Goal: Information Seeking & Learning: Check status

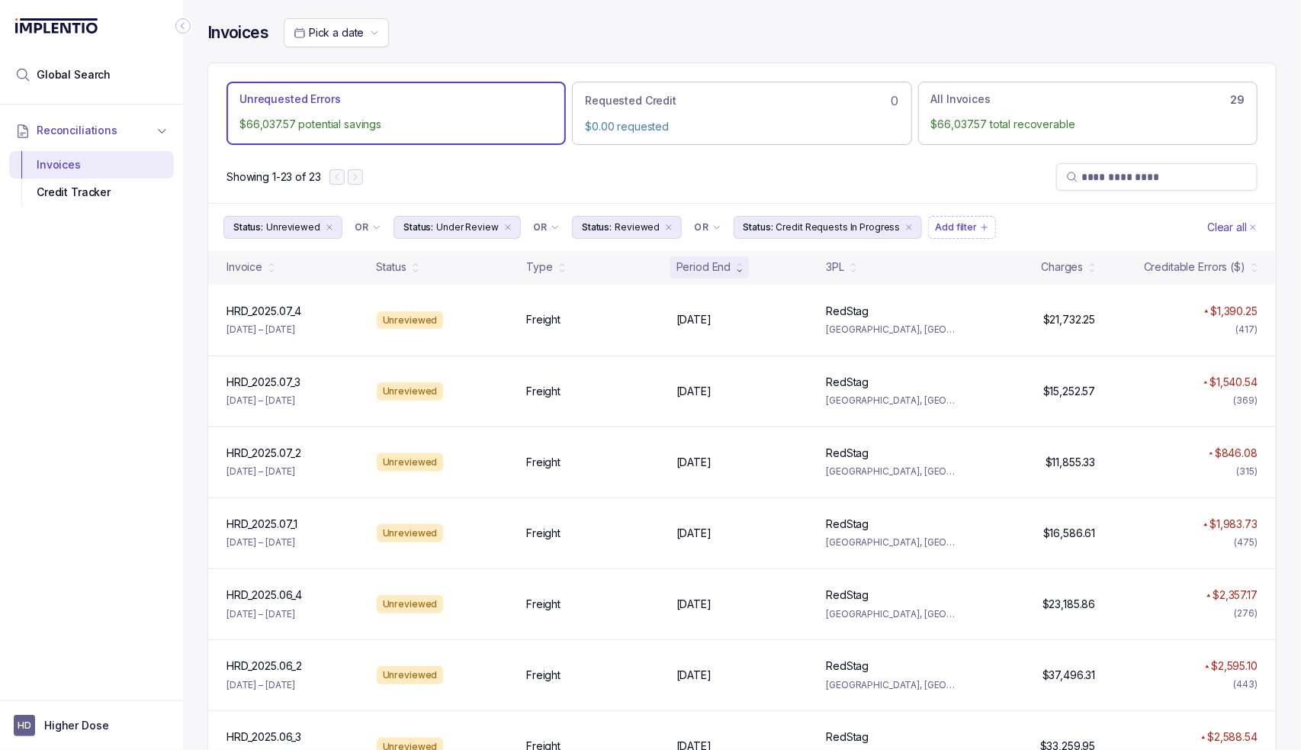
drag, startPoint x: 526, startPoint y: 153, endPoint x: 528, endPoint y: 163, distance: 10.9
click at [526, 153] on div "Showing 1-23 of 23" at bounding box center [742, 177] width 1068 height 52
click at [545, 149] on div "Unrequested Errors $66,037.57 potential savings Requested Credit 0 $0.00 reques…" at bounding box center [742, 106] width 1068 height 87
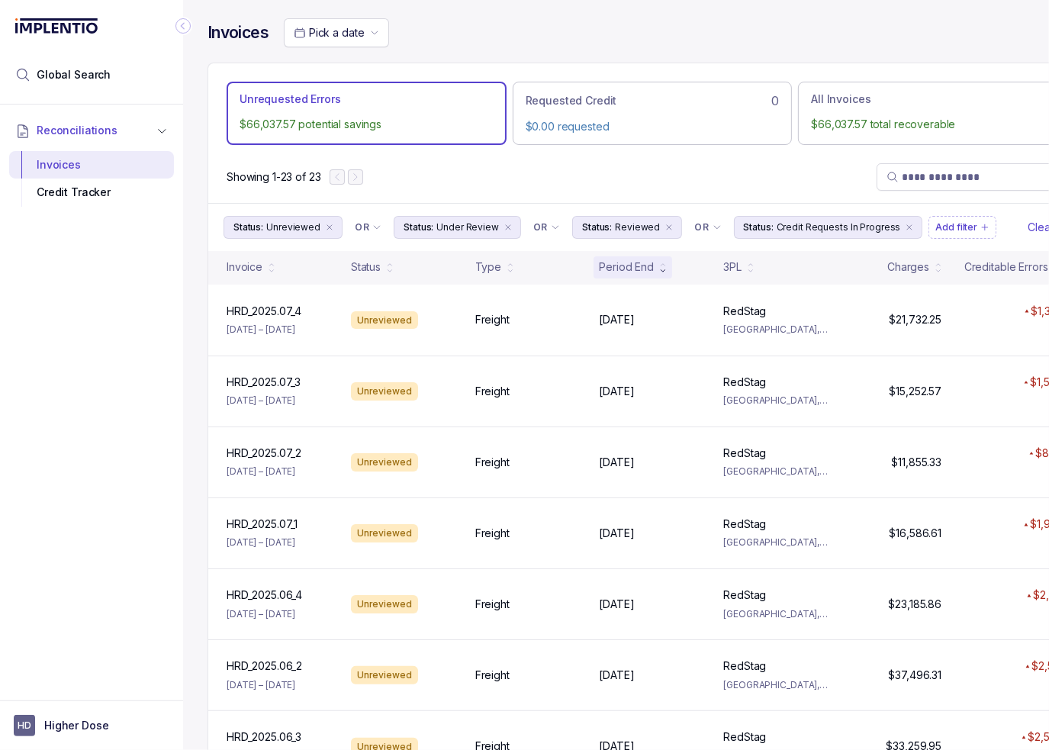
click at [191, 21] on div "Invoices Pick a date Unrequested Errors $66,037.57 potential savings Requested …" at bounding box center [652, 375] width 938 height 750
click at [188, 23] on icon "Collapse Icon" at bounding box center [182, 25] width 15 height 15
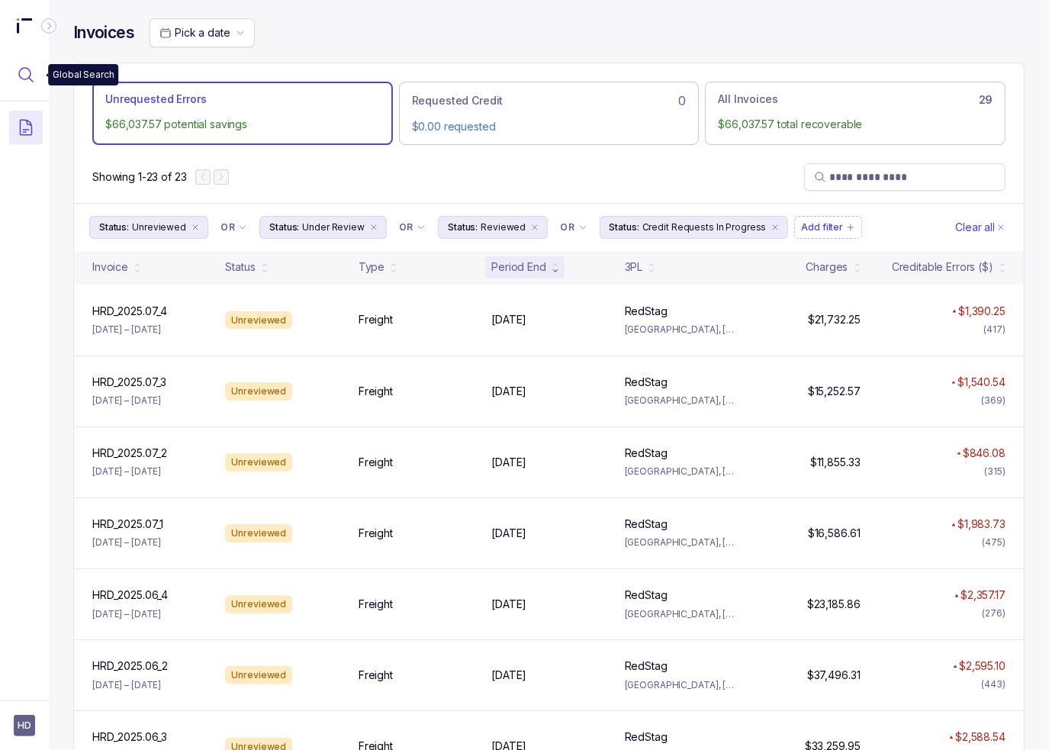
click at [37, 67] on button "Menu Icon Button MagnifyingGlassIcon" at bounding box center [26, 75] width 34 height 34
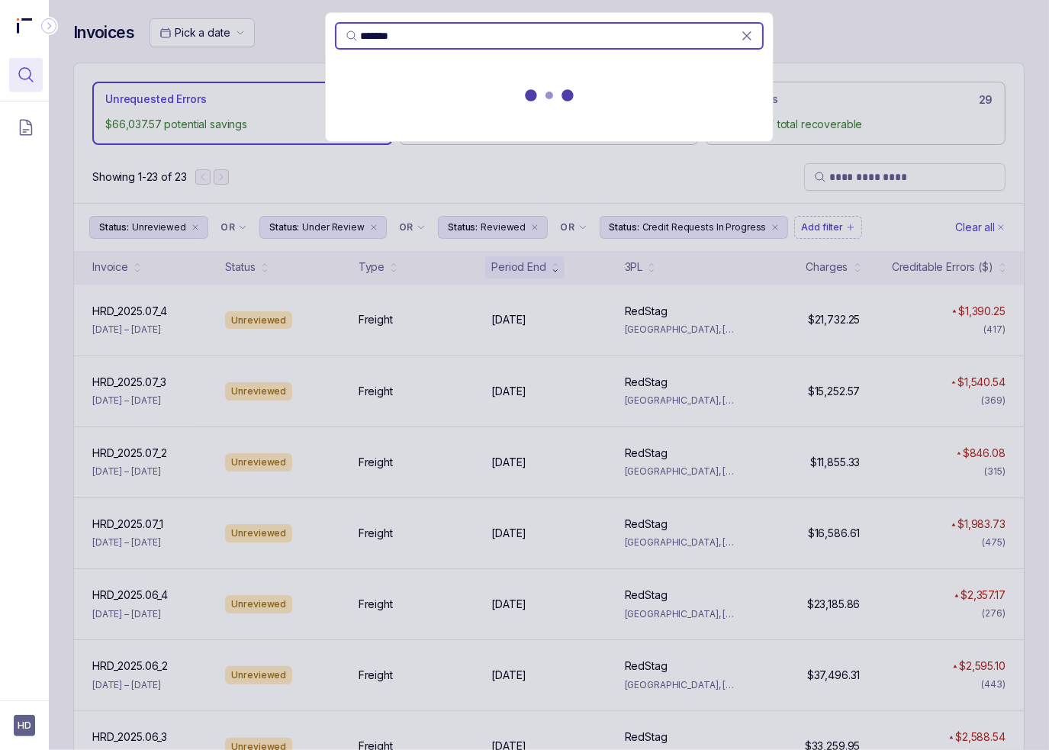
type input "*******"
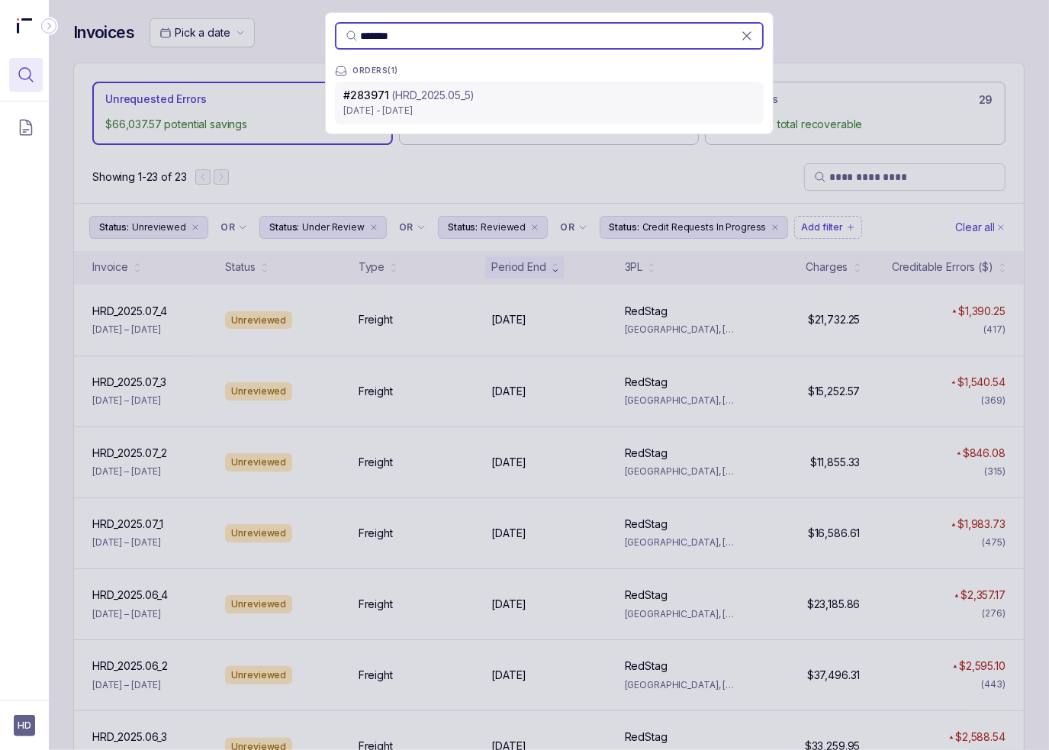
click at [452, 103] on p "[DATE] - [DATE]" at bounding box center [549, 110] width 410 height 15
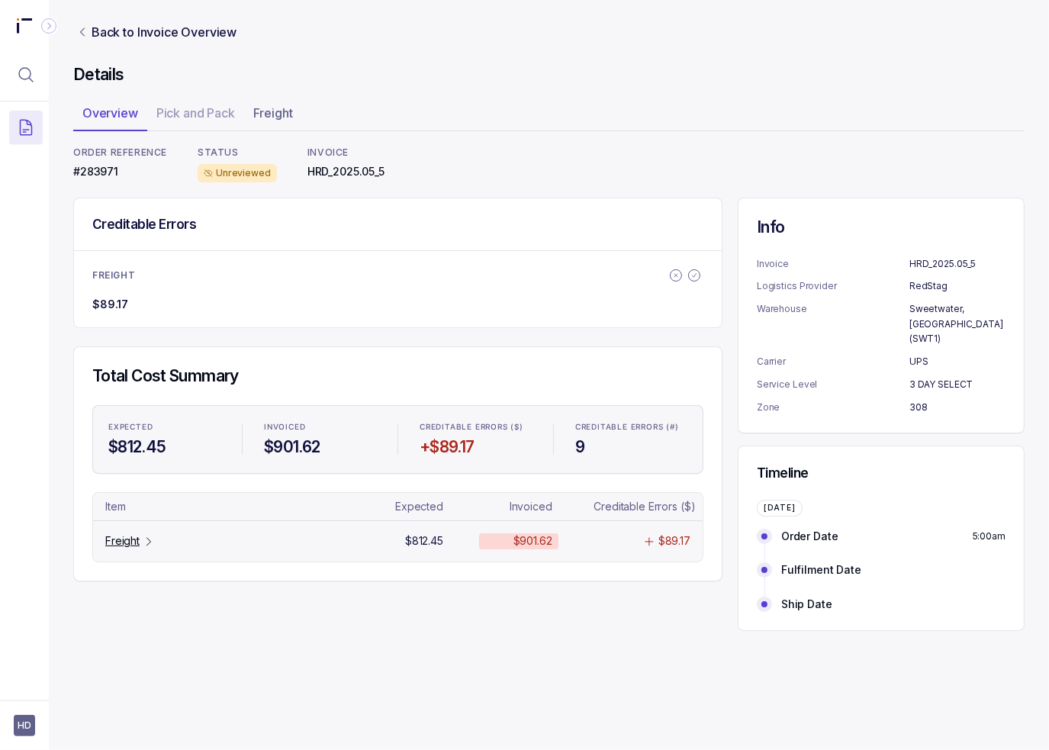
click at [111, 538] on p "Freight" at bounding box center [122, 540] width 34 height 15
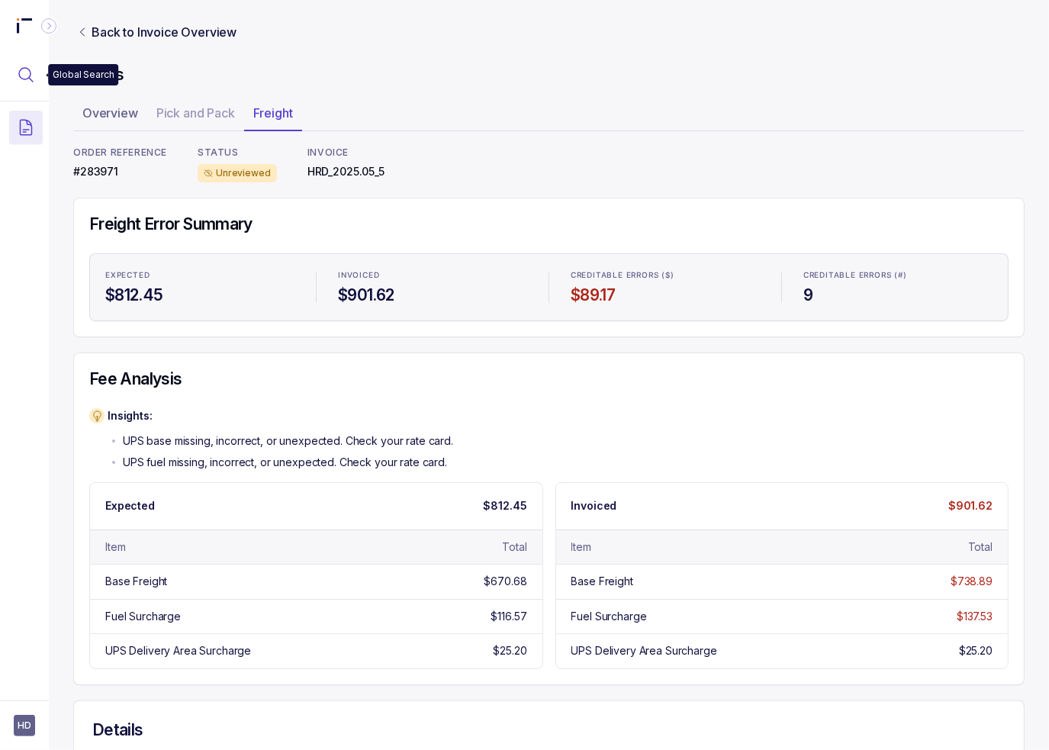
click at [24, 69] on icon "Menu Icon Button MagnifyingGlassIcon" at bounding box center [26, 75] width 18 height 18
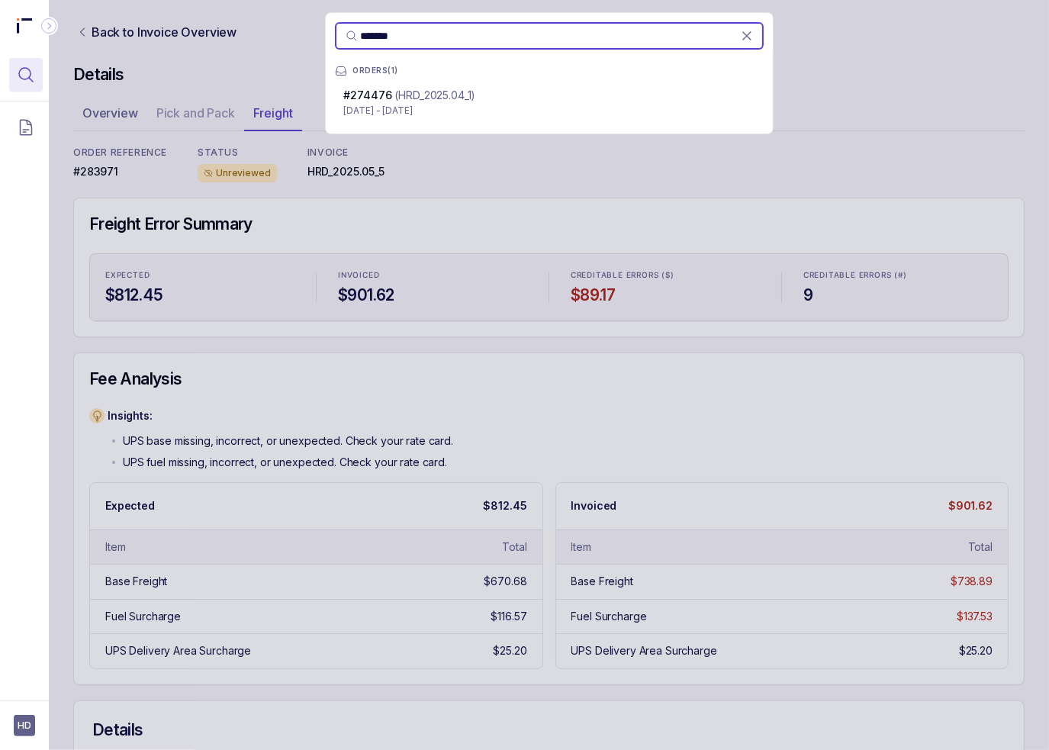
type input "*******"
click at [472, 109] on p "[DATE] - [DATE]" at bounding box center [549, 110] width 410 height 15
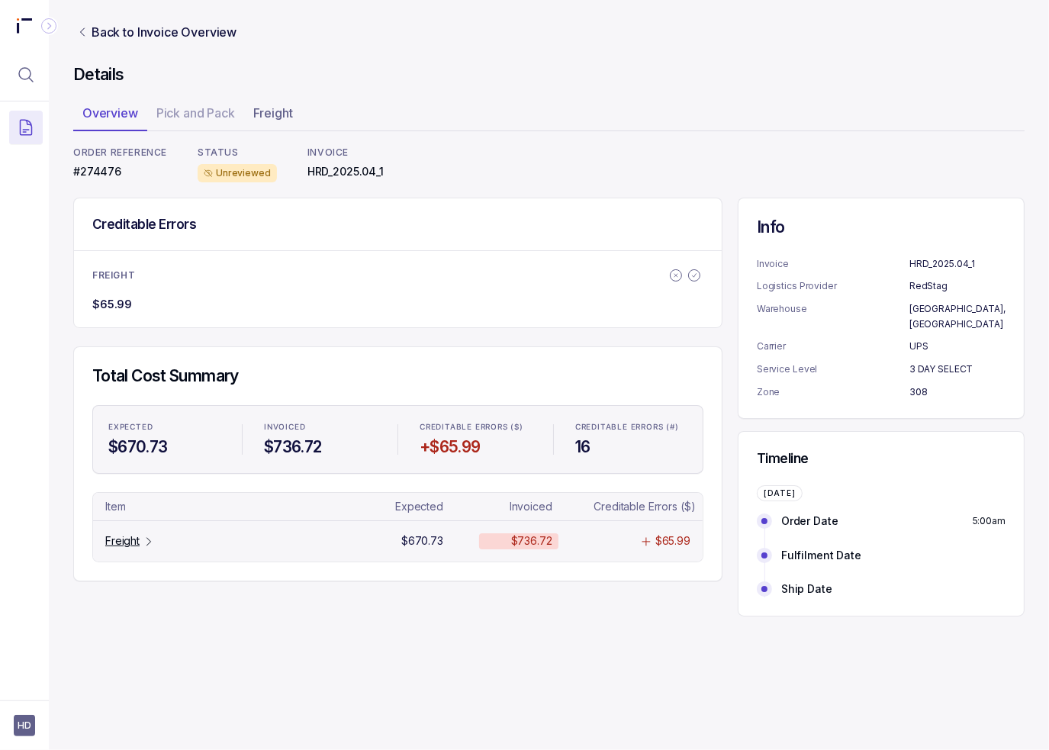
click at [139, 534] on p "Freight" at bounding box center [122, 540] width 34 height 15
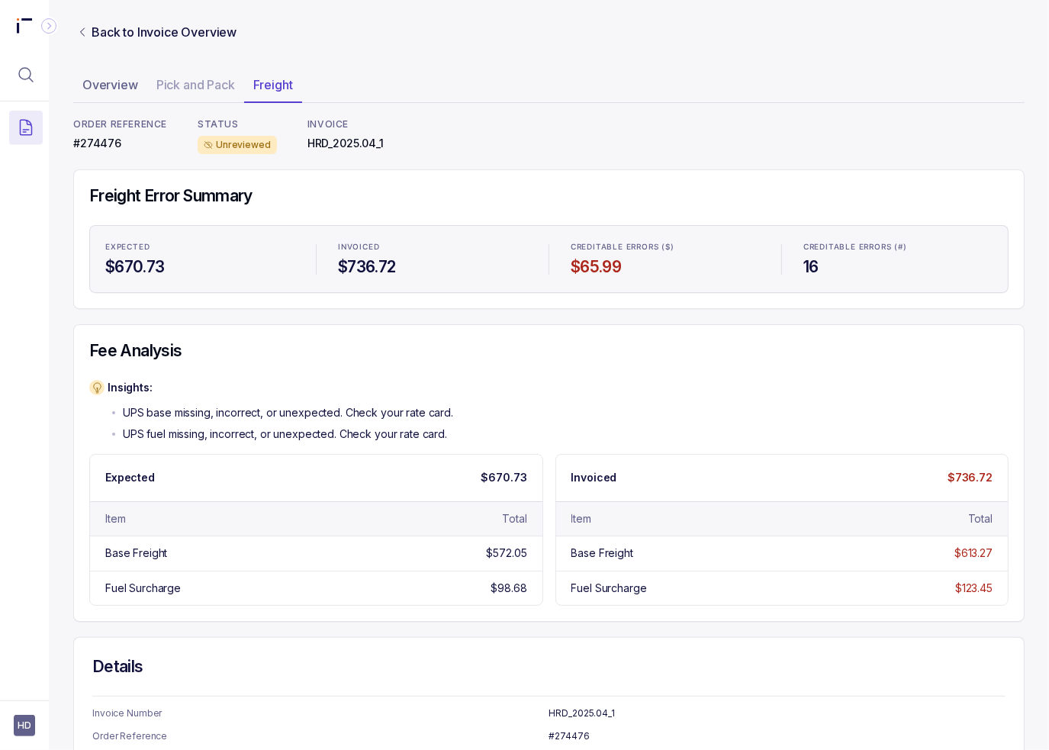
scroll to position [153, 0]
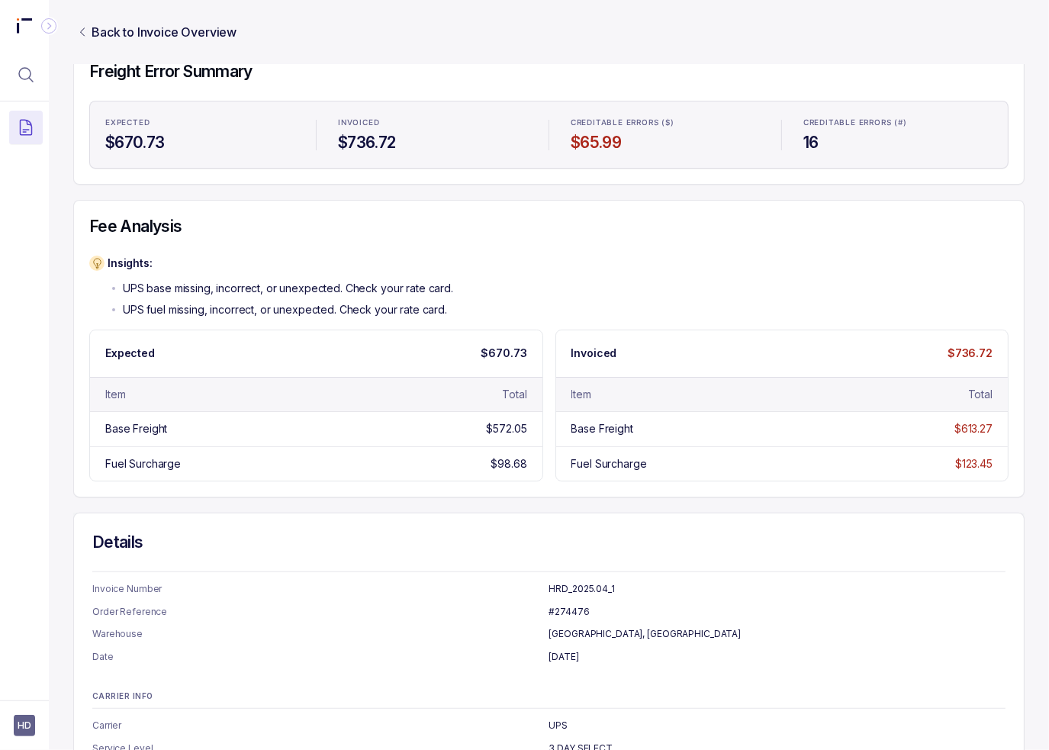
click at [436, 509] on div "Freight Error Summary Expected $670.73 Invoiced $736.72 Creditable Errors ($) $…" at bounding box center [548, 456] width 951 height 822
click at [26, 66] on icon "Menu Icon Button MagnifyingGlassIcon" at bounding box center [26, 75] width 18 height 18
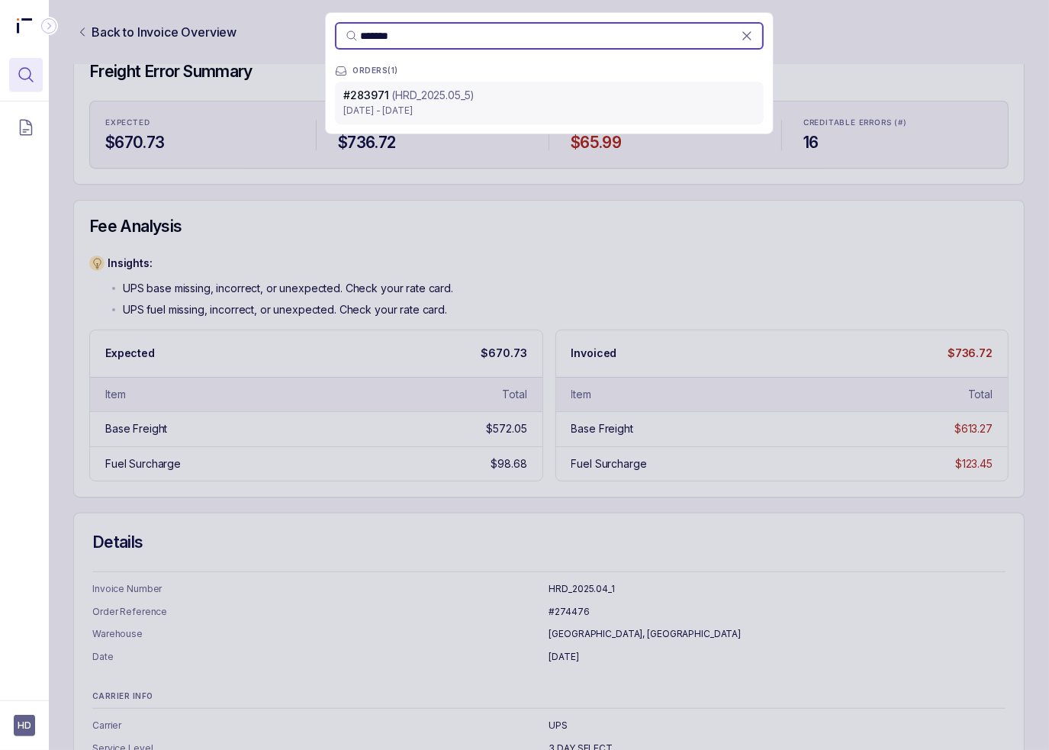
type input "*******"
click at [438, 97] on p "(HRD_2025.05_5)" at bounding box center [433, 95] width 83 height 15
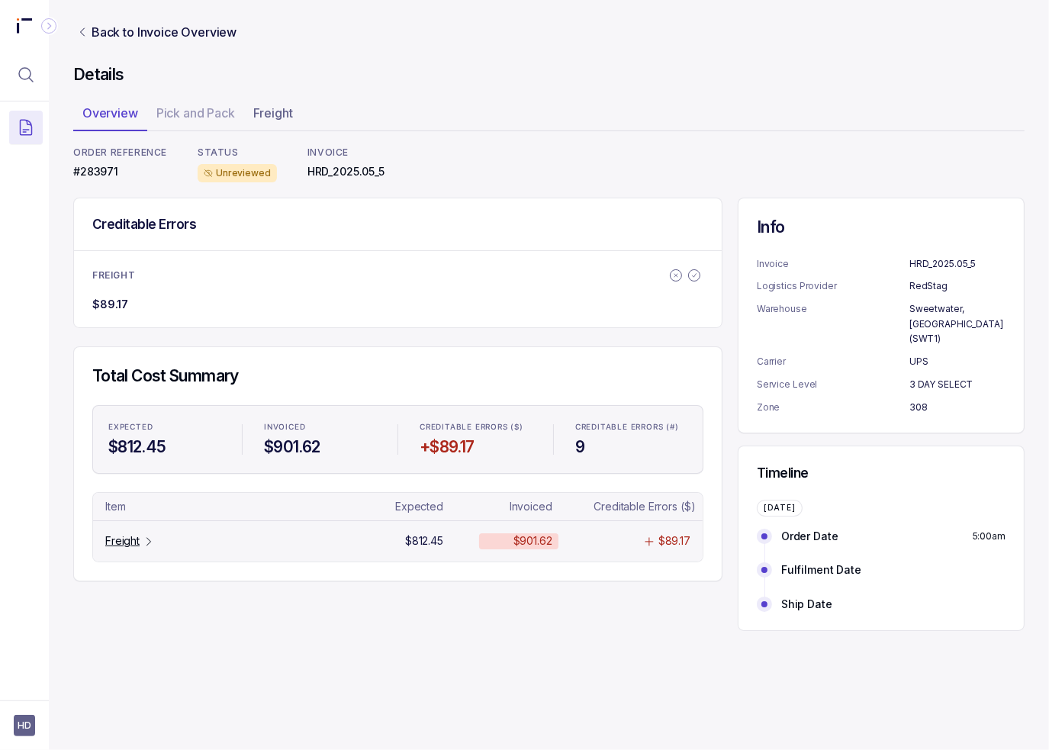
click at [140, 536] on div "Freight" at bounding box center [130, 540] width 50 height 15
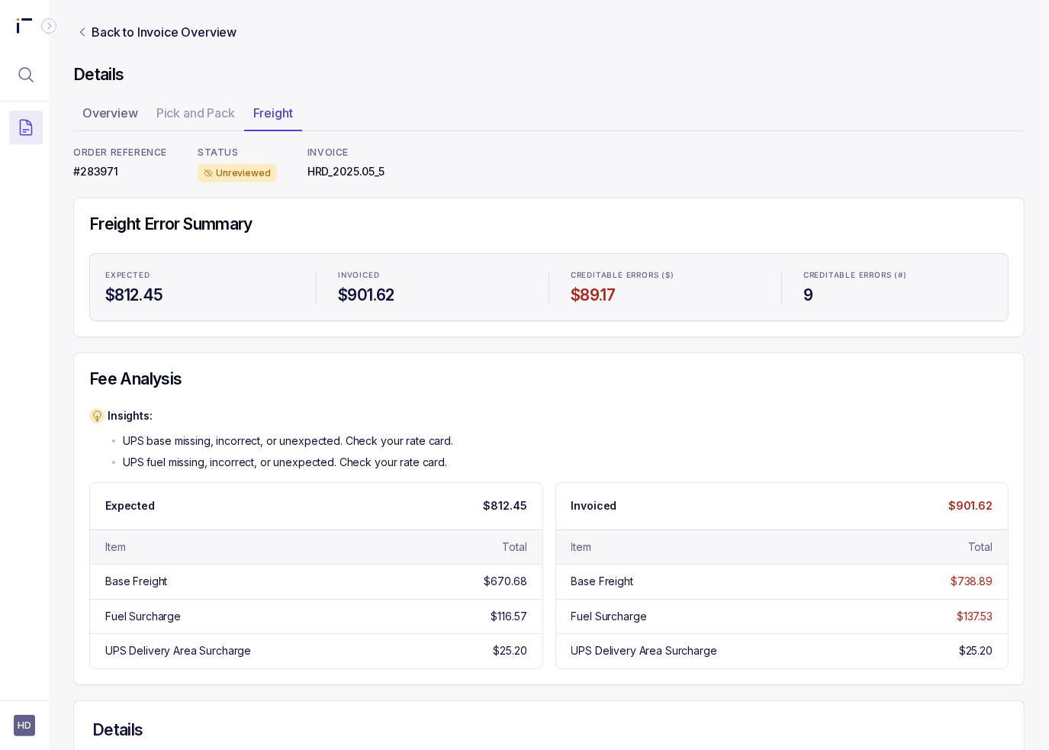
click at [285, 460] on p "UPS fuel missing, incorrect, or unexpected. Check your rate card." at bounding box center [285, 462] width 324 height 15
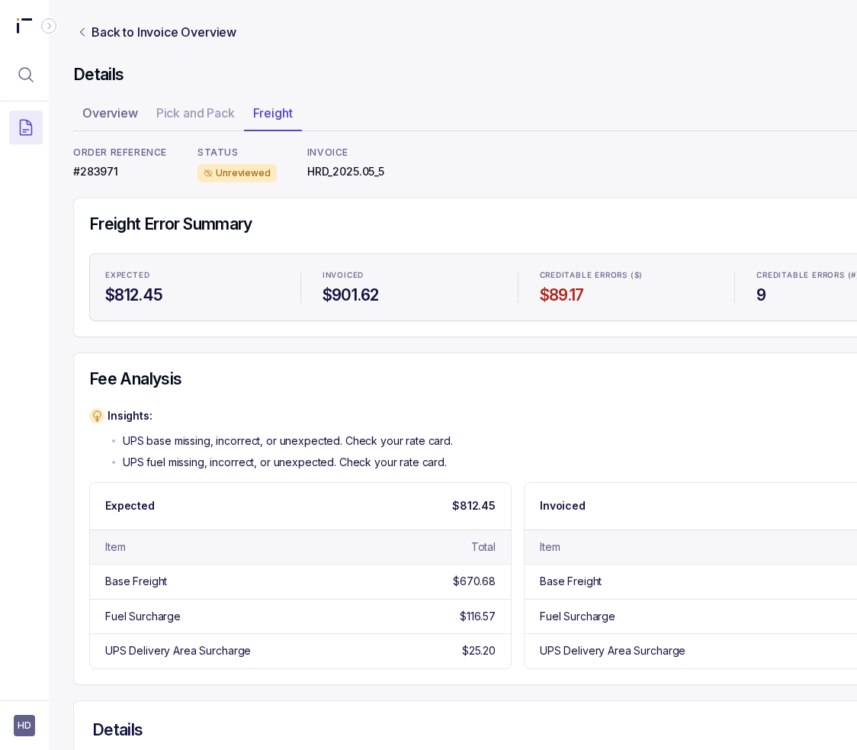
click at [311, 357] on div "Fee Analysis Insights: UPS base missing, incorrect, or unexpected. Check your r…" at bounding box center [517, 518] width 889 height 332
click at [31, 71] on icon "Menu Icon Button MagnifyingGlassIcon" at bounding box center [26, 75] width 18 height 18
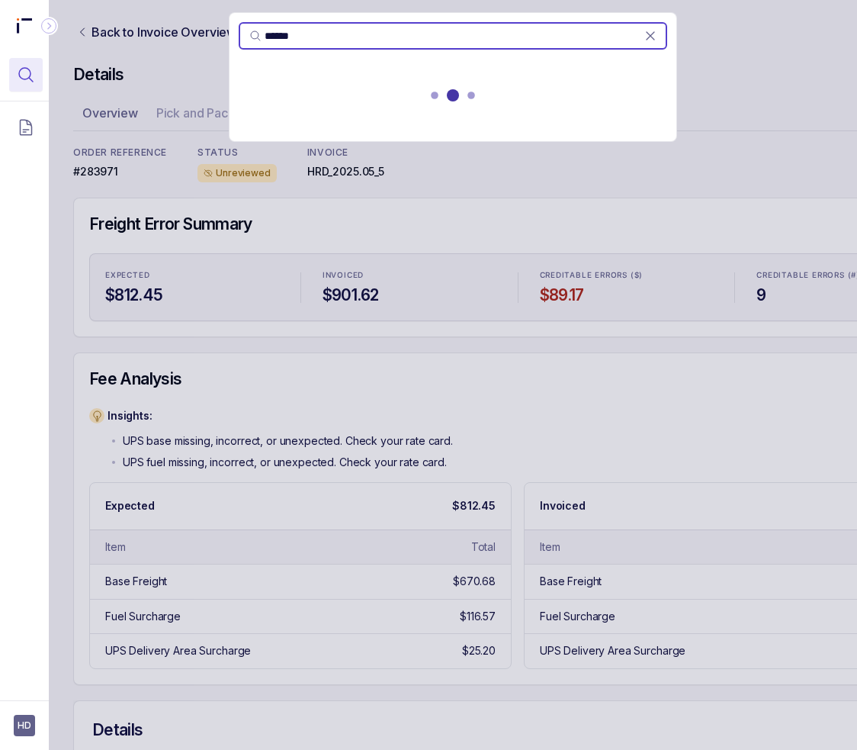
type input "******"
click at [378, 103] on div at bounding box center [453, 98] width 447 height 67
click at [378, 103] on p "[DATE] - [DATE]" at bounding box center [453, 110] width 410 height 15
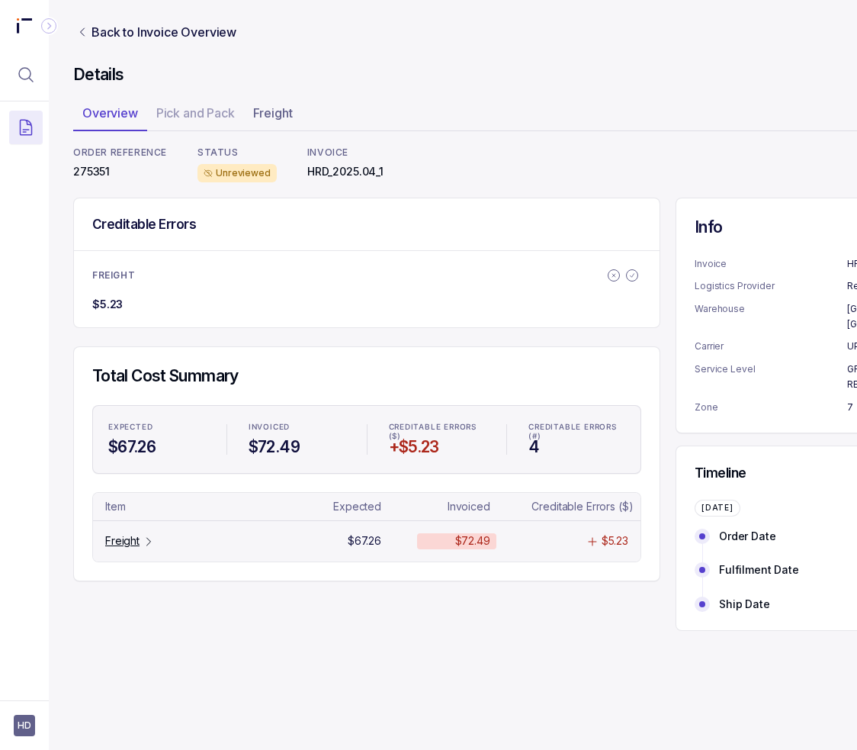
click at [136, 542] on p "Freight" at bounding box center [122, 540] width 34 height 15
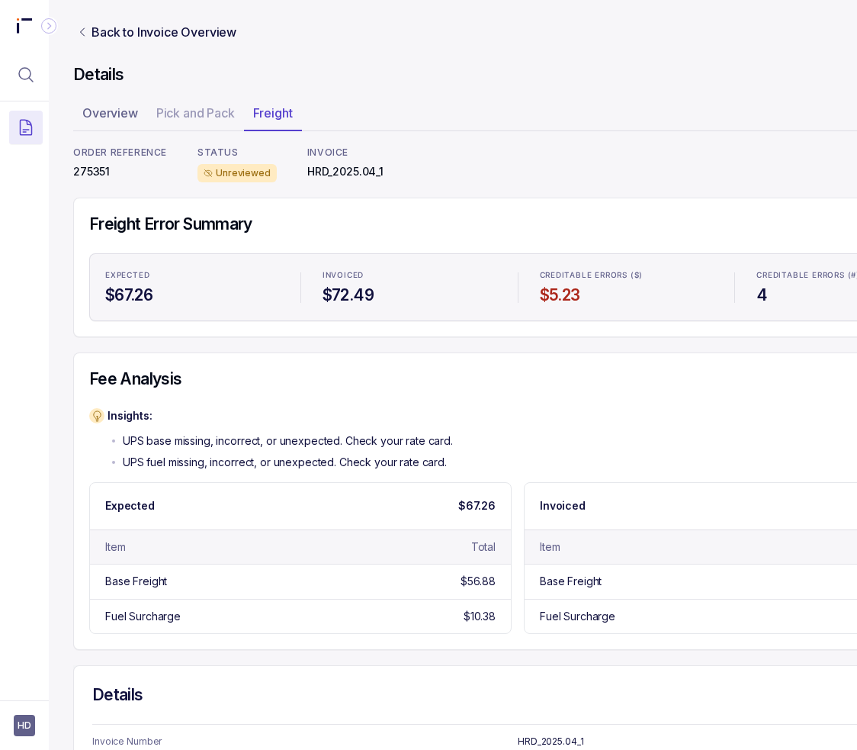
click at [347, 358] on div "Fee Analysis Insights: UPS base missing, incorrect, or unexpected. Check your r…" at bounding box center [517, 501] width 889 height 298
click at [230, 381] on h4 "Fee Analysis" at bounding box center [517, 378] width 857 height 21
drag, startPoint x: 273, startPoint y: 243, endPoint x: 42, endPoint y: 255, distance: 231.4
click at [268, 246] on div "Freight Error Summary Expected $67.26 Invoiced $72.49 Creditable Errors ($) $5.…" at bounding box center [517, 268] width 857 height 108
click at [600, 207] on div "Freight Error Summary Expected $67.26 Invoiced $72.49 Creditable Errors ($) $5.…" at bounding box center [517, 268] width 889 height 140
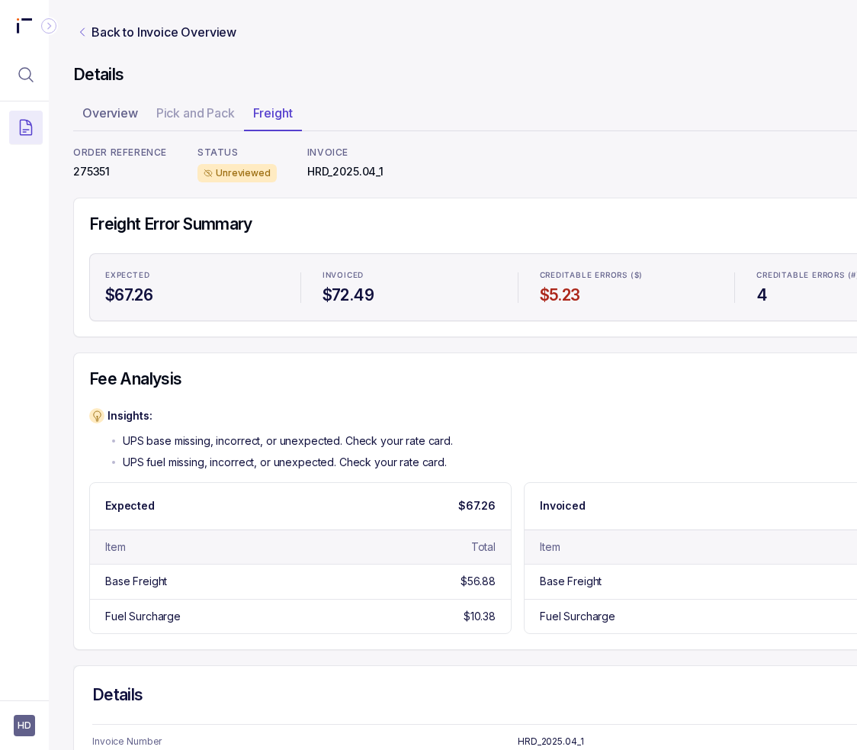
click at [80, 33] on icon "Link Back to Invoice Overview" at bounding box center [82, 32] width 12 height 12
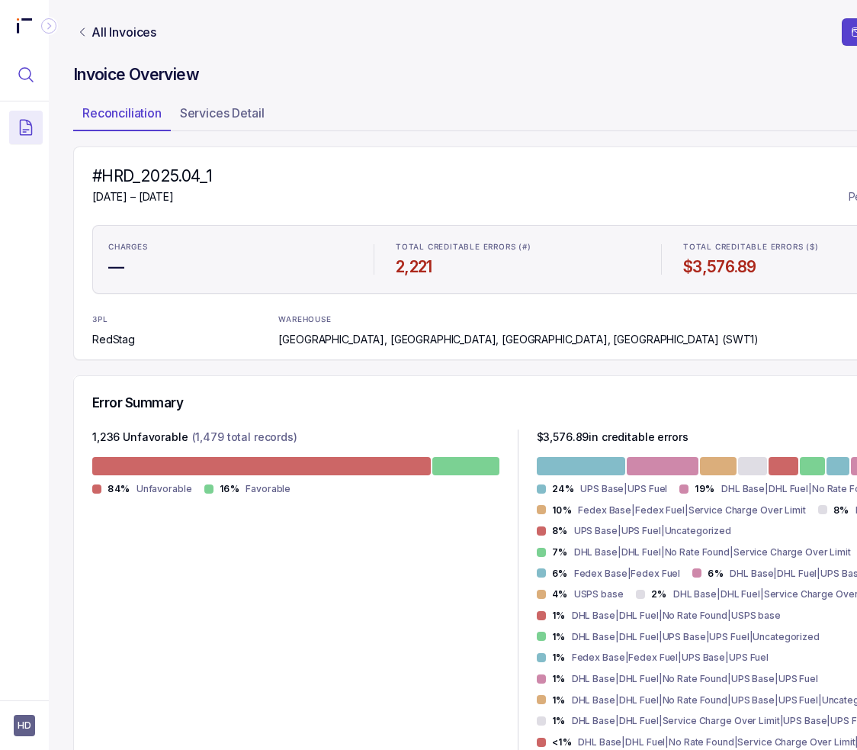
click at [34, 85] on button "Menu Icon Button MagnifyingGlassIcon" at bounding box center [26, 75] width 34 height 34
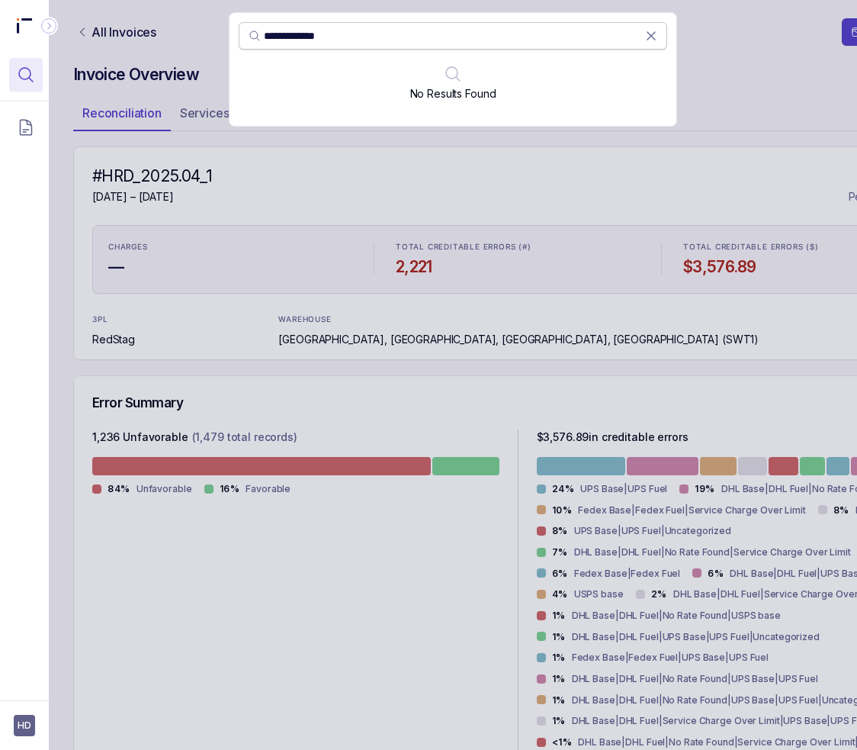
click at [329, 35] on input "**********" at bounding box center [454, 35] width 381 height 15
paste input "search"
click at [275, 30] on input "**********" at bounding box center [454, 35] width 381 height 15
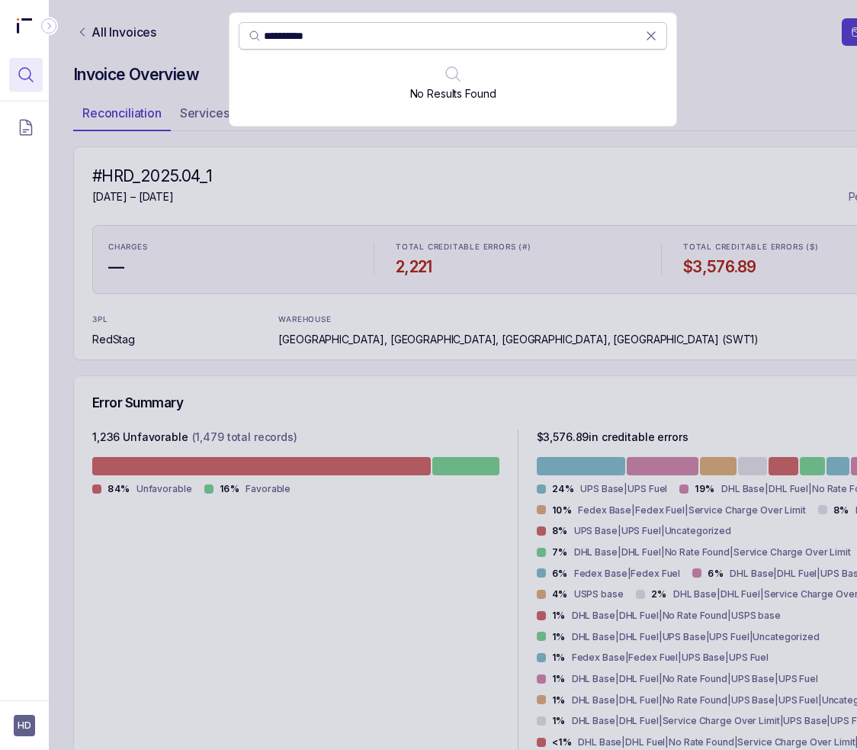
click at [275, 30] on input "**********" at bounding box center [454, 35] width 381 height 15
paste input "**"
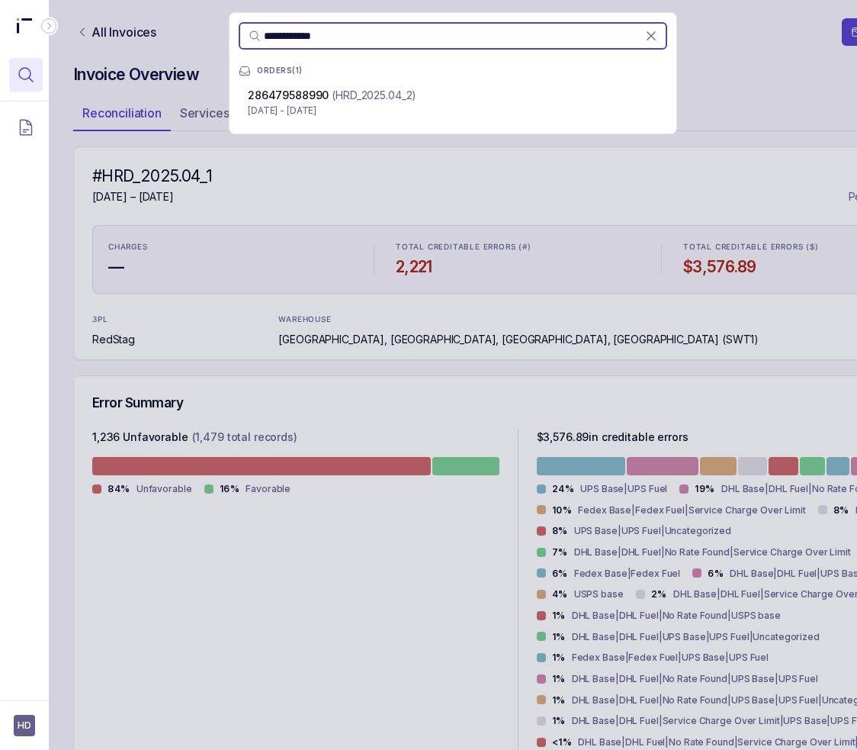
type input "**********"
click at [342, 113] on p "[DATE] - [DATE]" at bounding box center [453, 110] width 410 height 15
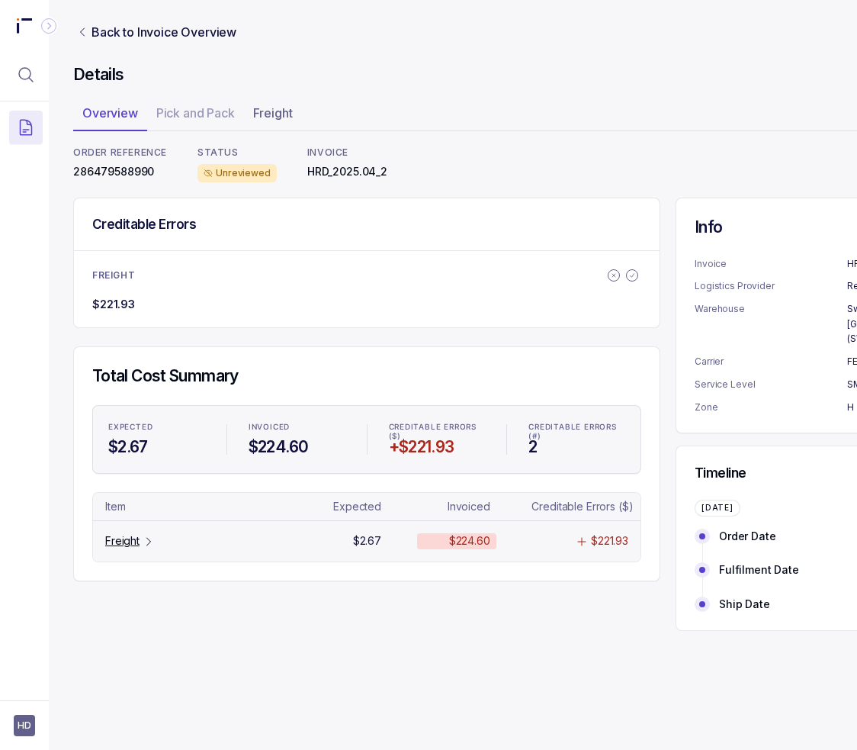
click at [137, 546] on p "Freight" at bounding box center [122, 540] width 34 height 15
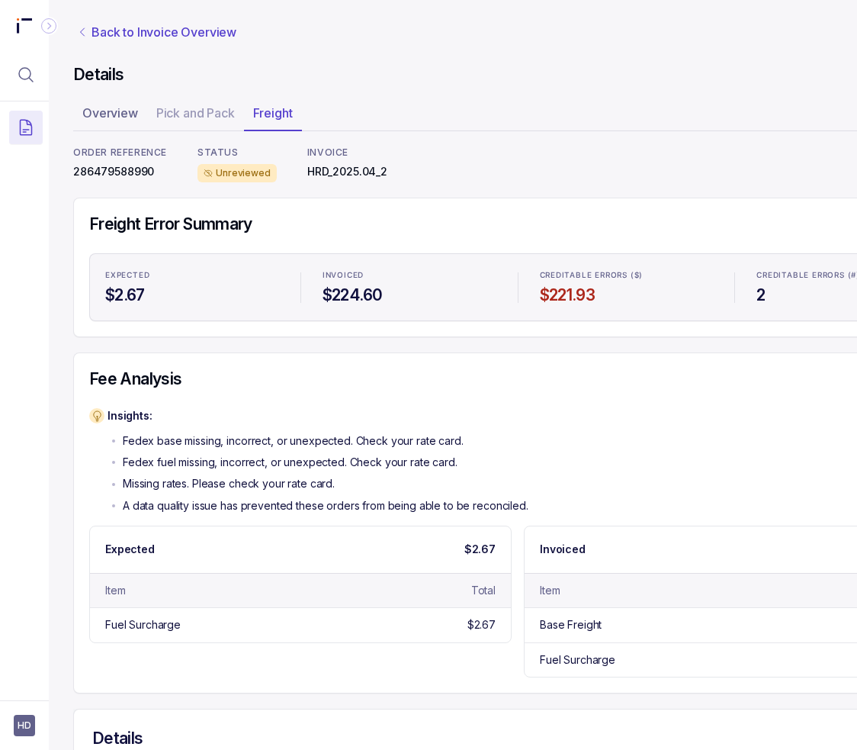
click at [116, 33] on p "Back to Invoice Overview" at bounding box center [164, 32] width 145 height 18
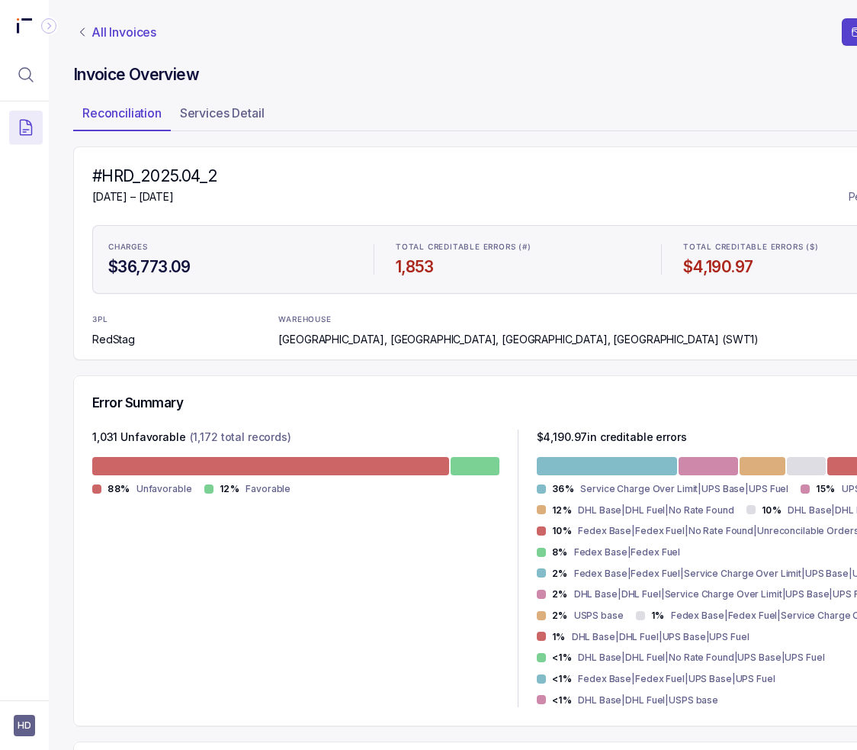
click at [106, 30] on p "All Invoices" at bounding box center [124, 31] width 65 height 15
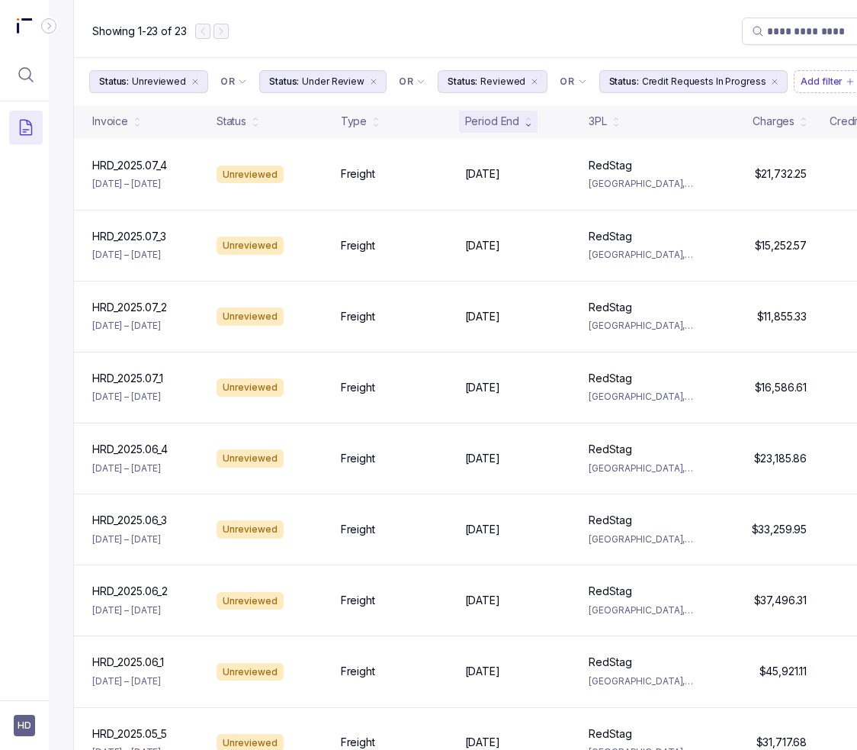
scroll to position [1193, 0]
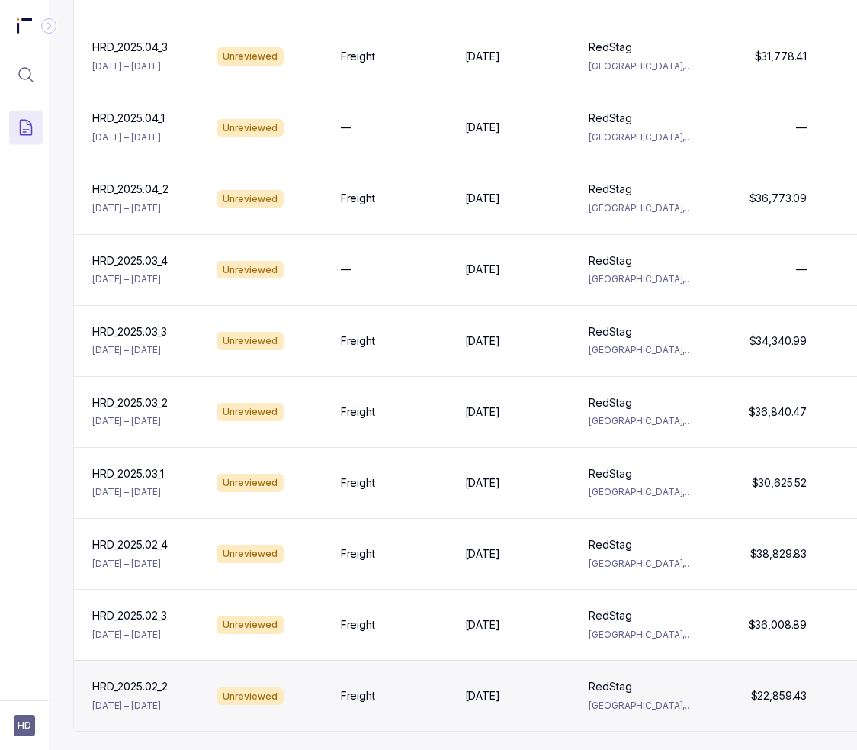
click at [426, 664] on div "HRD_2025.02_2 HRD_2025.02_2 [DATE] – [DATE] Unreviewed Freight [DATE] [DATE] Re…" at bounding box center [518, 695] width 888 height 71
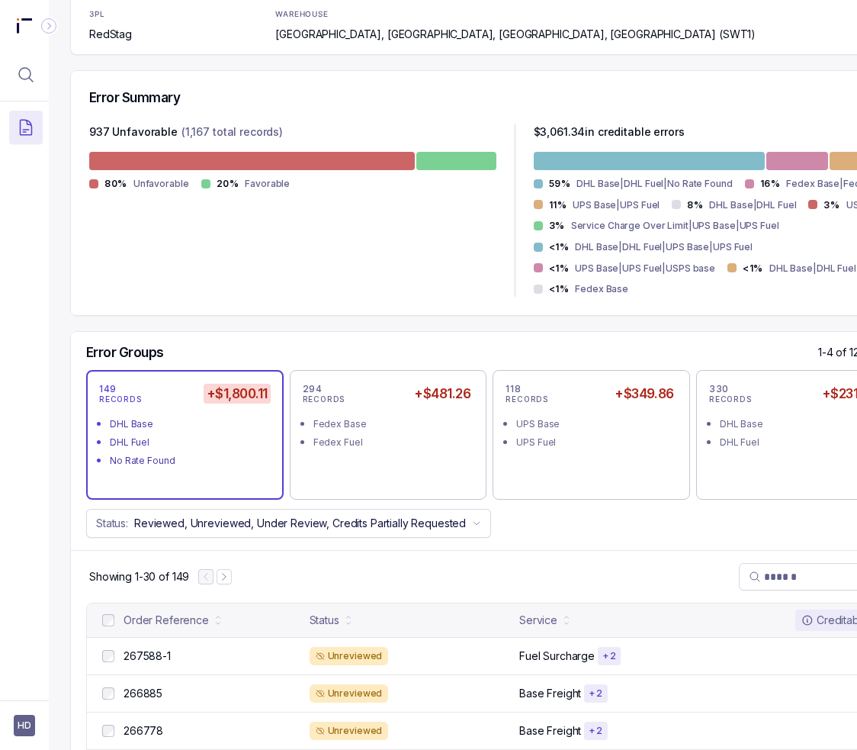
scroll to position [305, 0]
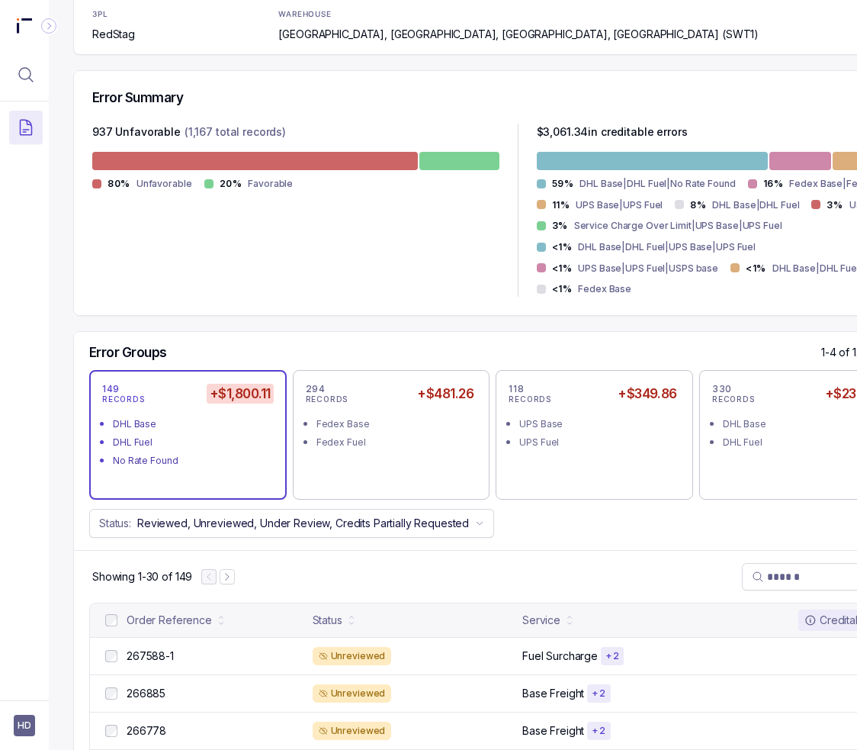
click at [285, 237] on div "937 Unfavorable (1,167 total records) 80% Unfavorable 20% Favorable" at bounding box center [295, 210] width 407 height 172
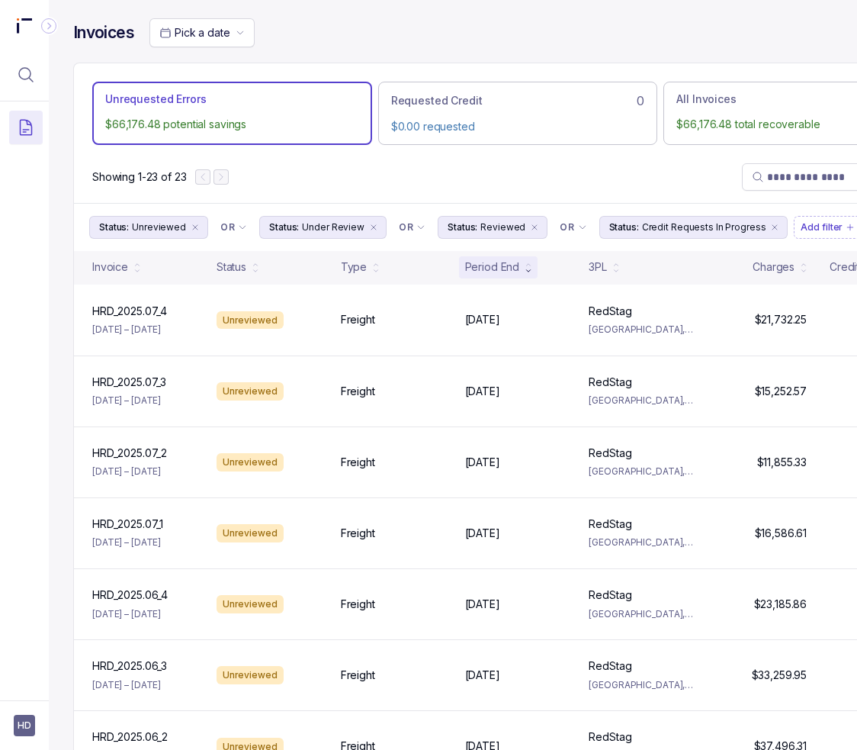
click at [60, 298] on div "Invoices Pick a date Unrequested Errors $66,176.48 potential savings Requested …" at bounding box center [518, 375] width 938 height 750
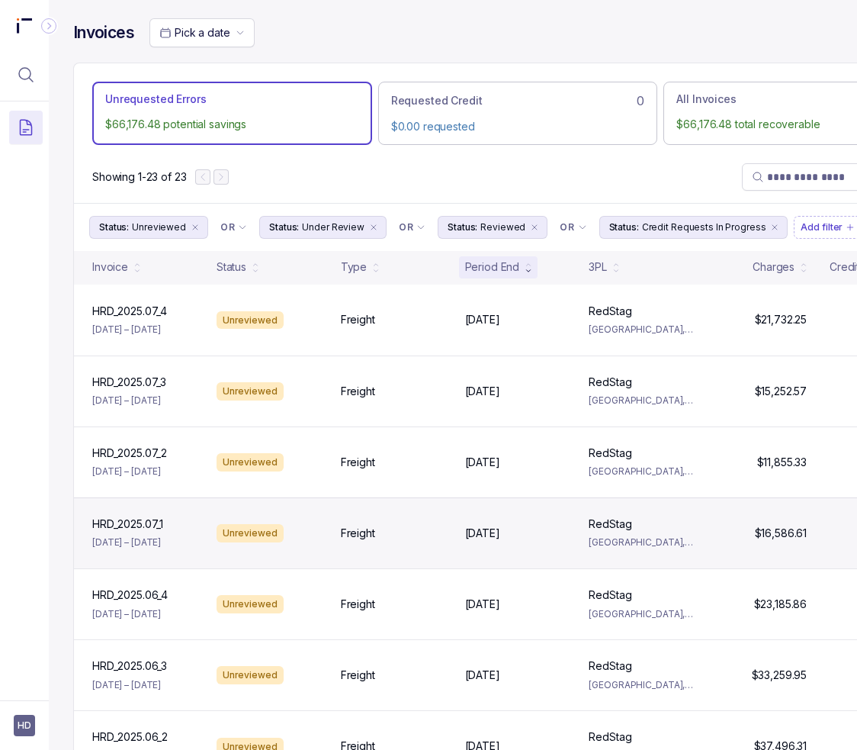
click at [186, 536] on div "HRD_2025.07_1 HRD_2025.07_1 [DATE] – [DATE]" at bounding box center [145, 533] width 118 height 34
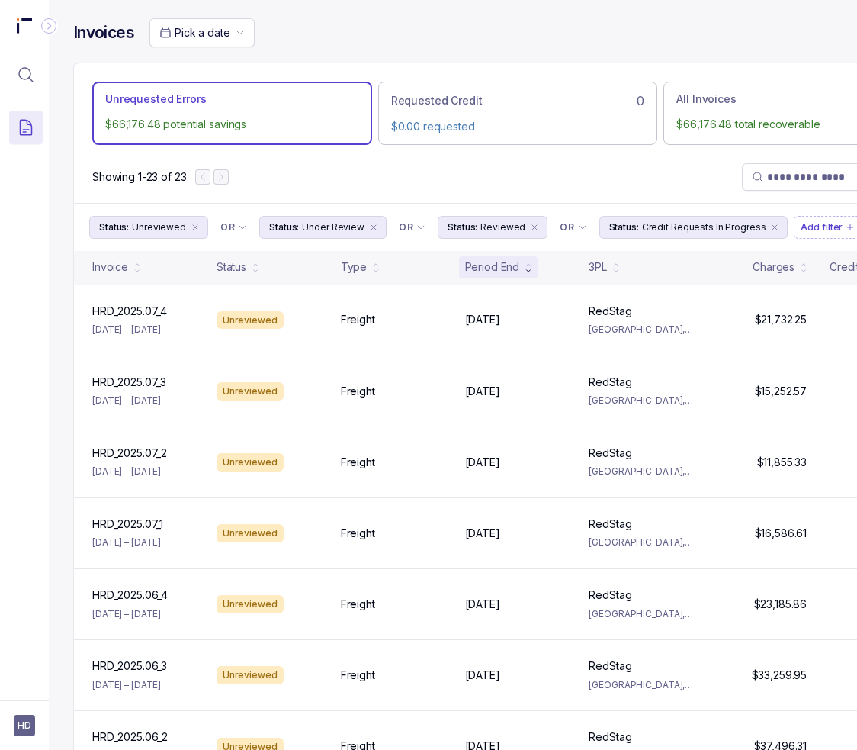
drag, startPoint x: 0, startPoint y: 338, endPoint x: -249, endPoint y: 364, distance: 250.0
click at [0, 364] on html "HD Invoices Pick a date Unrequested Errors $66,176.48 potential savings Request…" at bounding box center [428, 375] width 857 height 750
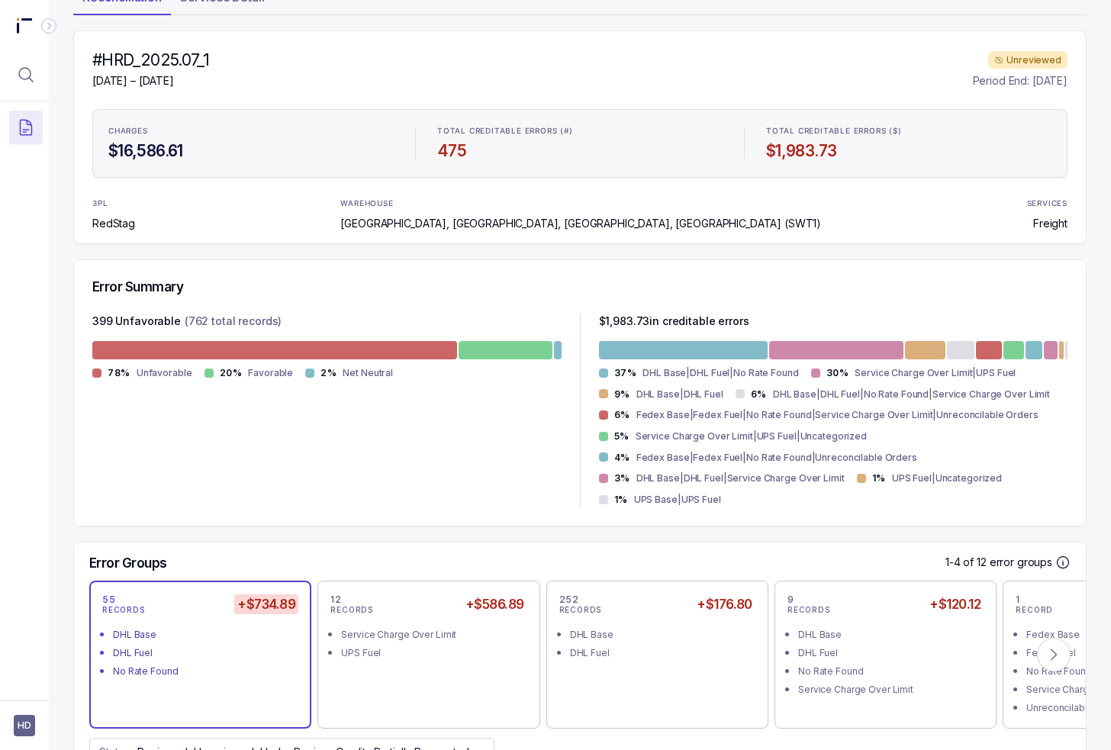
scroll to position [229, 0]
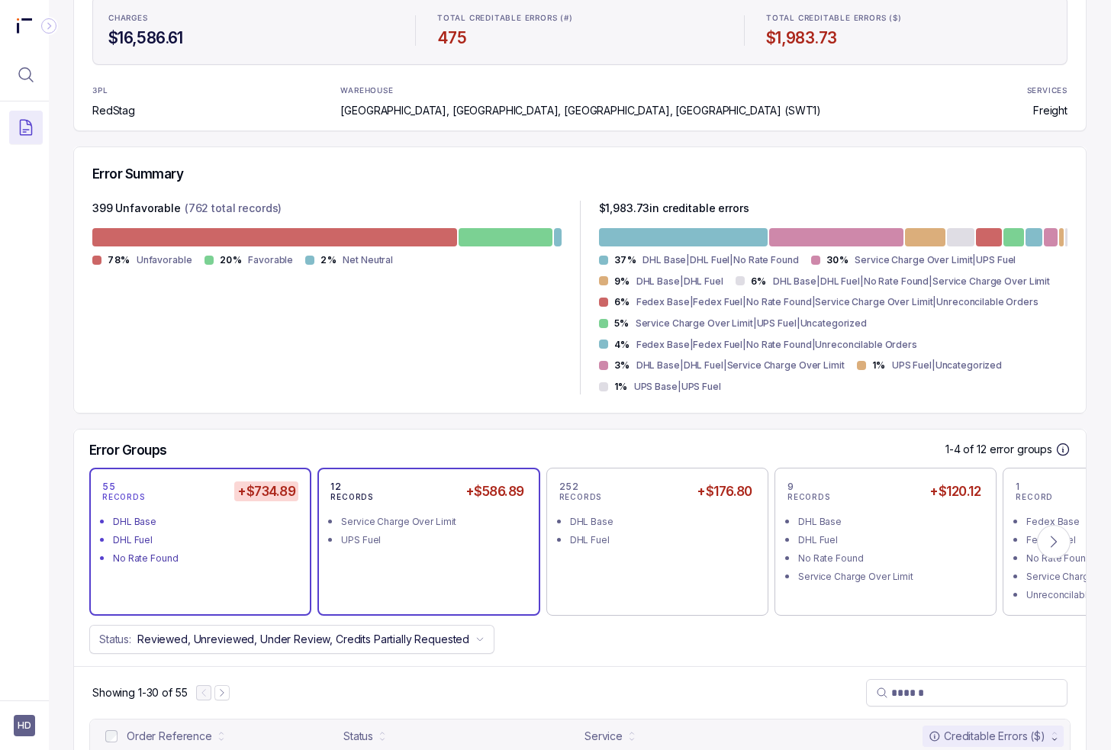
click at [426, 514] on div "Service Charge Over Limit" at bounding box center [433, 521] width 184 height 15
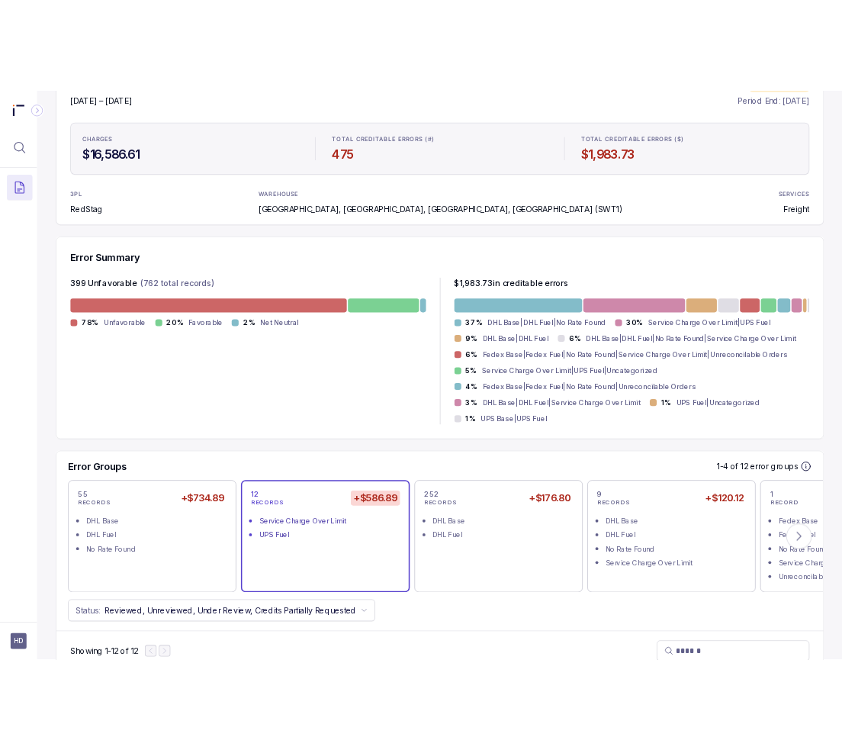
scroll to position [381, 0]
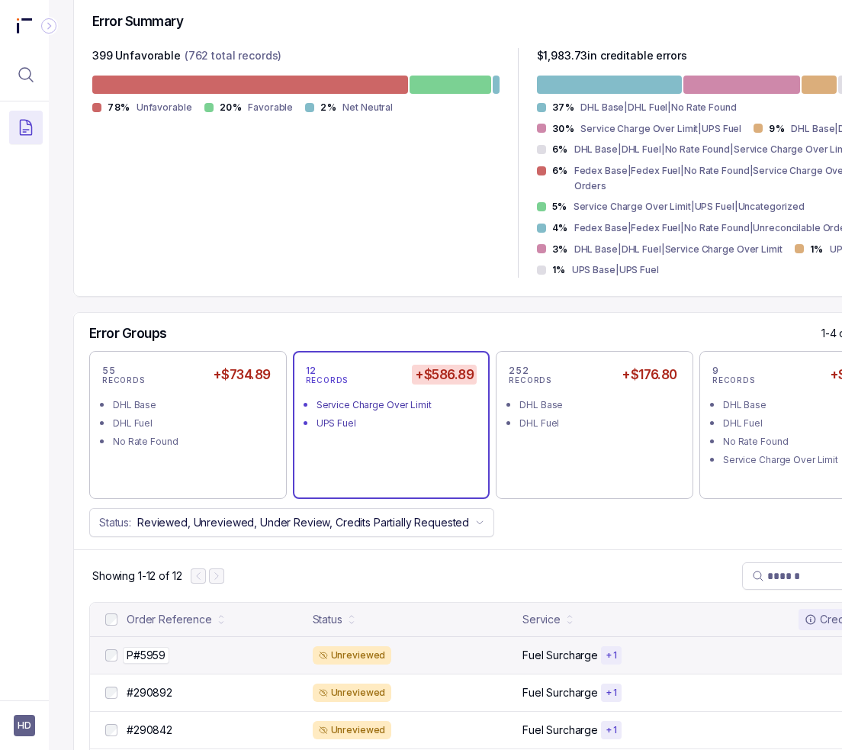
click at [223, 649] on div "P#5959 P#5959" at bounding box center [215, 655] width 177 height 15
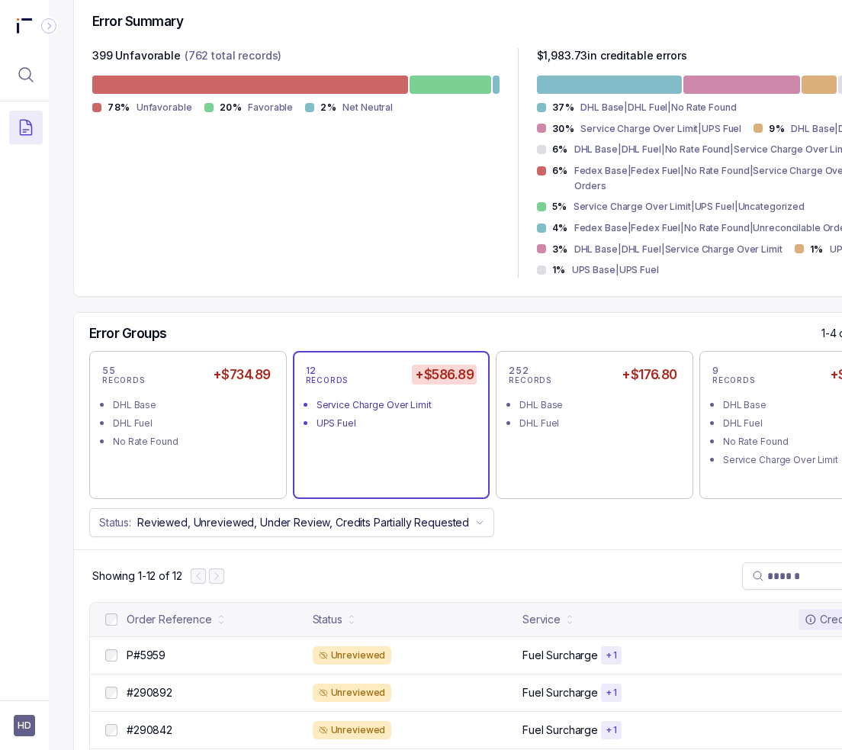
scroll to position [0, 24]
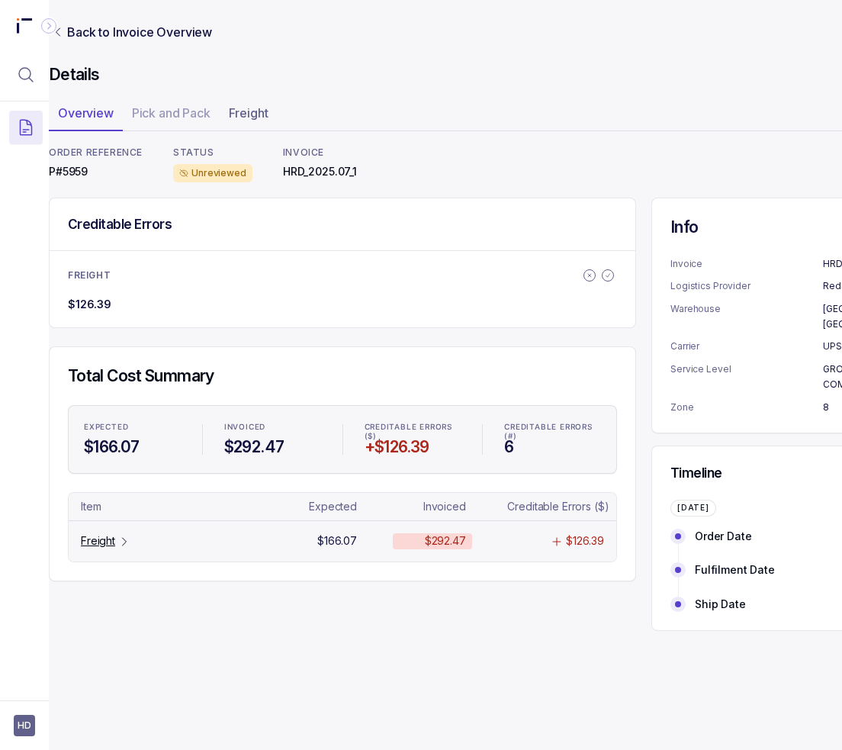
click at [88, 536] on p "Freight" at bounding box center [98, 540] width 34 height 15
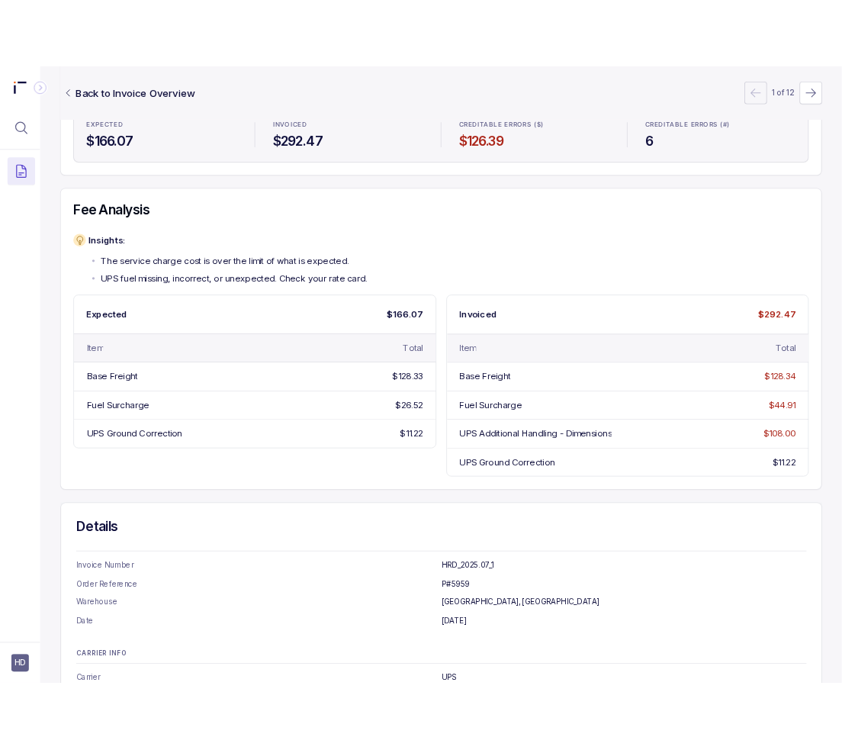
scroll to position [229, 0]
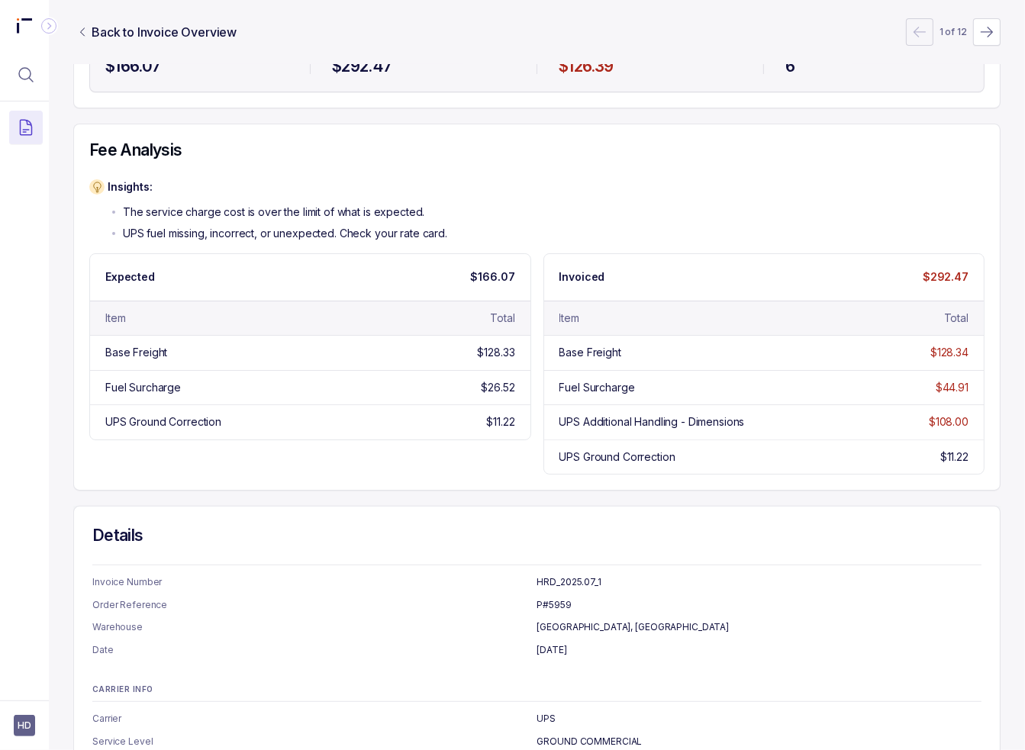
click at [287, 466] on div "Expected $166.07 Item Total Base Freight $128.33 Fuel Surcharge $26.52 UPS Grou…" at bounding box center [536, 363] width 895 height 221
click at [346, 210] on p "The service charge cost is over the limit of what is expected." at bounding box center [273, 211] width 301 height 15
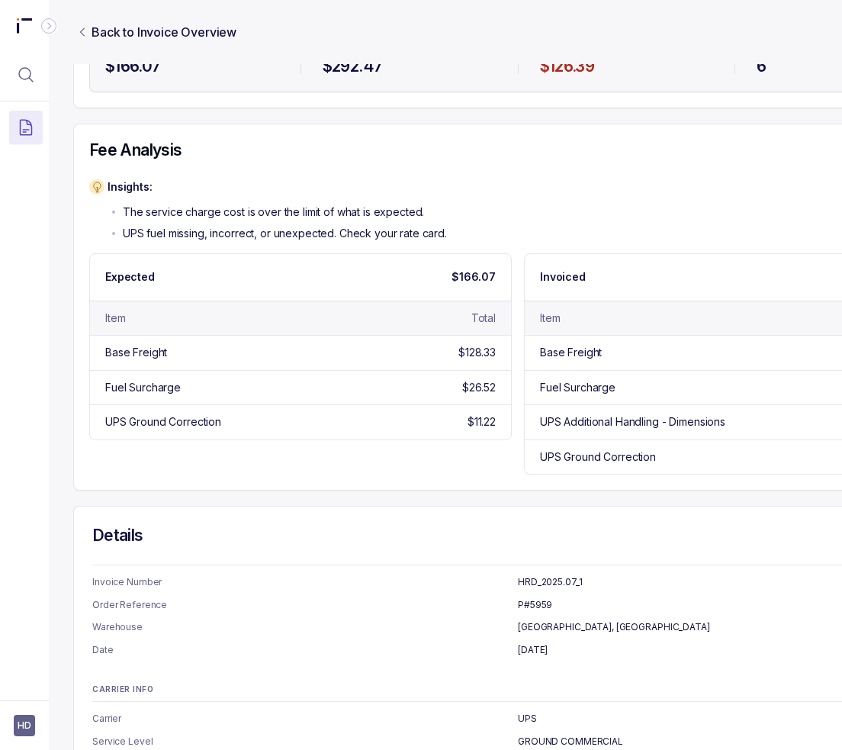
click at [175, 249] on div "Insights: The service charge cost is over the limit of what is expected. UPS fu…" at bounding box center [517, 326] width 857 height 295
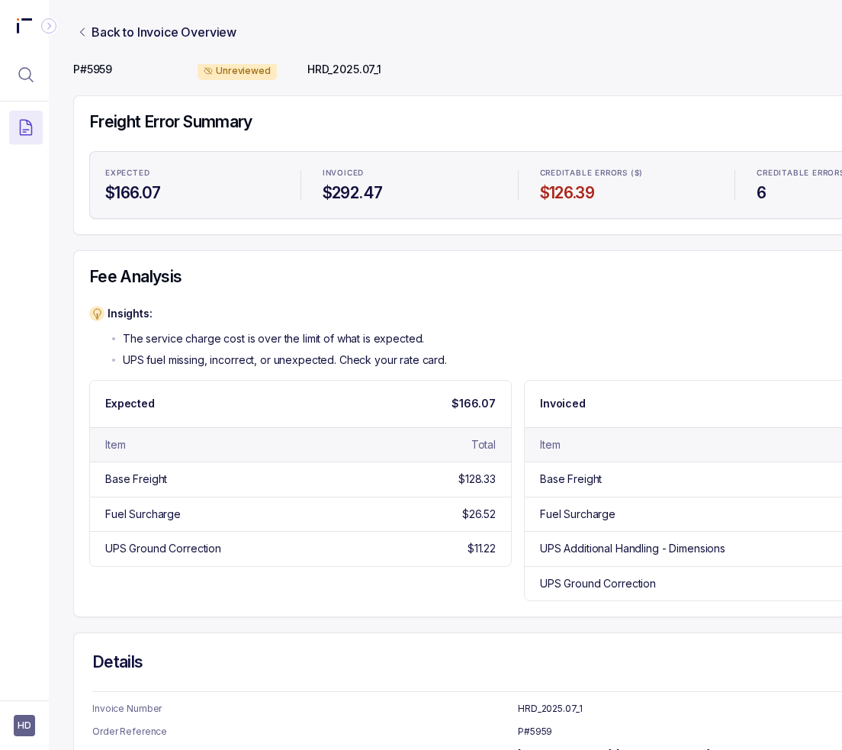
scroll to position [0, 0]
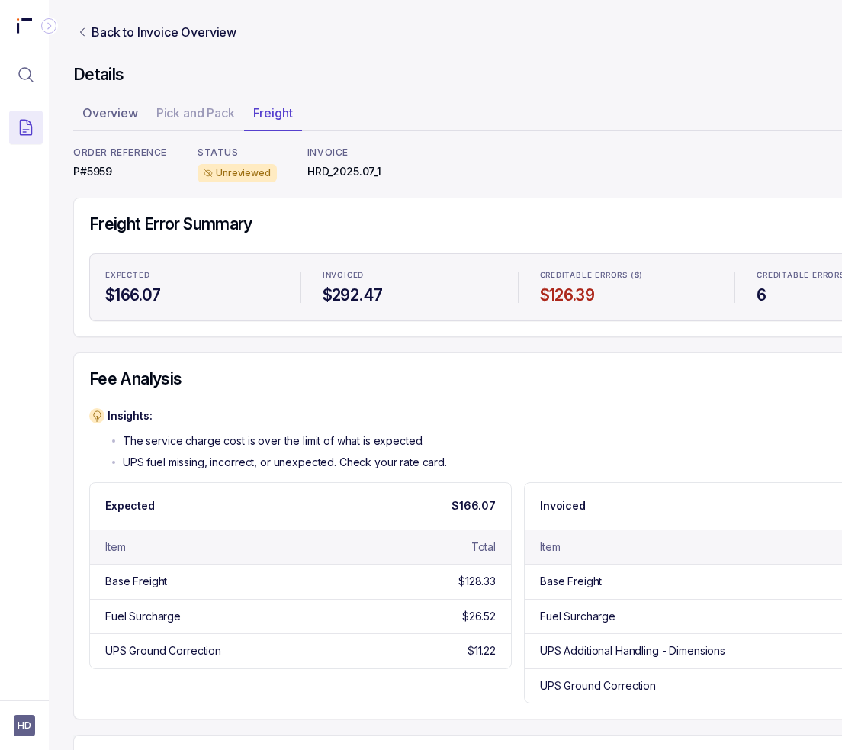
click at [418, 401] on div "Fee Analysis Insights: The service charge cost is over the limit of what is exp…" at bounding box center [517, 535] width 889 height 367
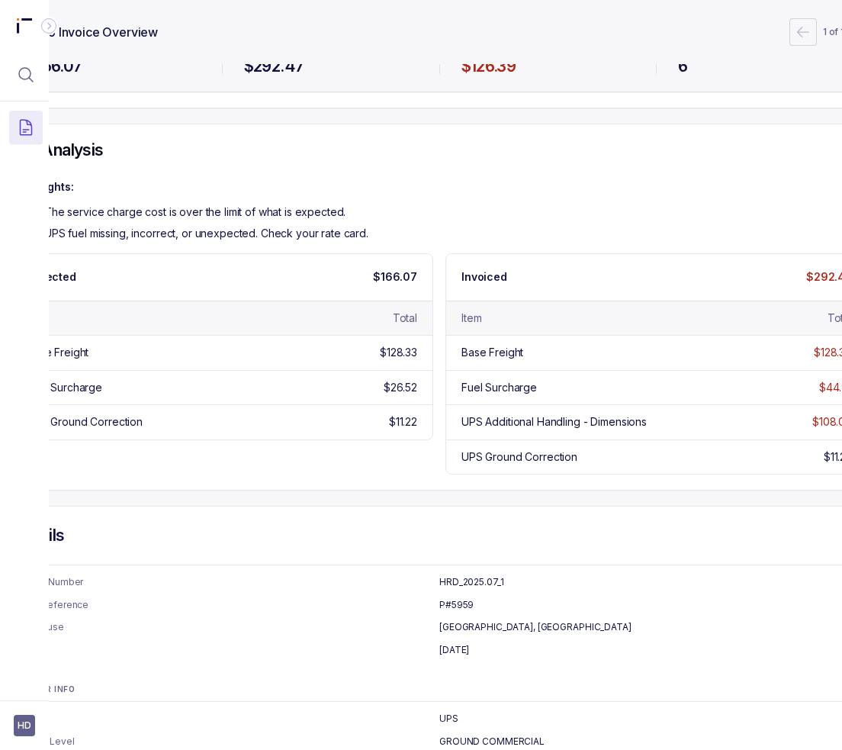
scroll to position [229, 156]
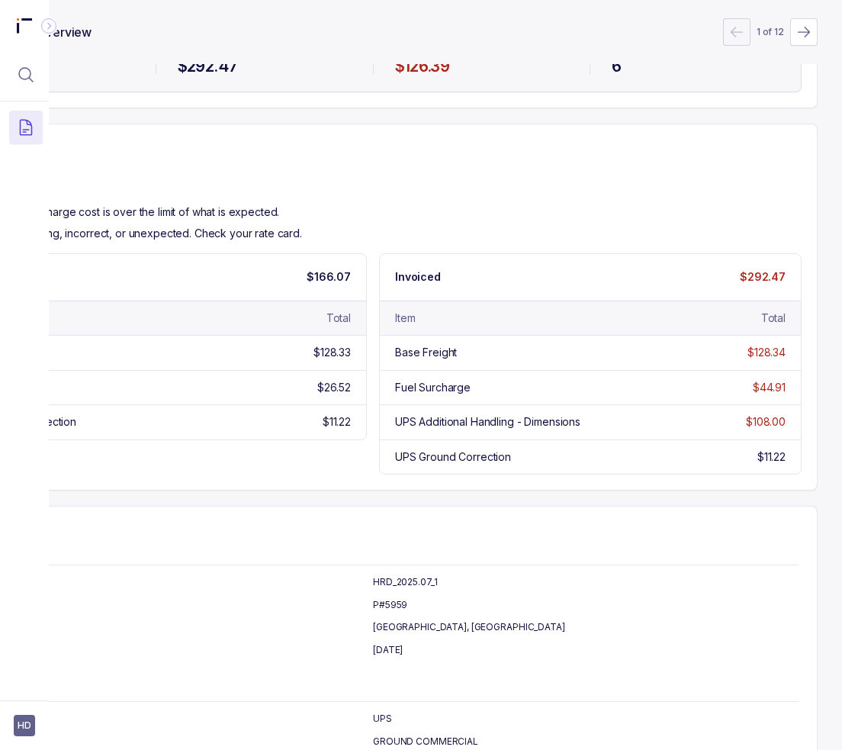
click at [241, 146] on h4 "Fee Analysis" at bounding box center [372, 150] width 857 height 21
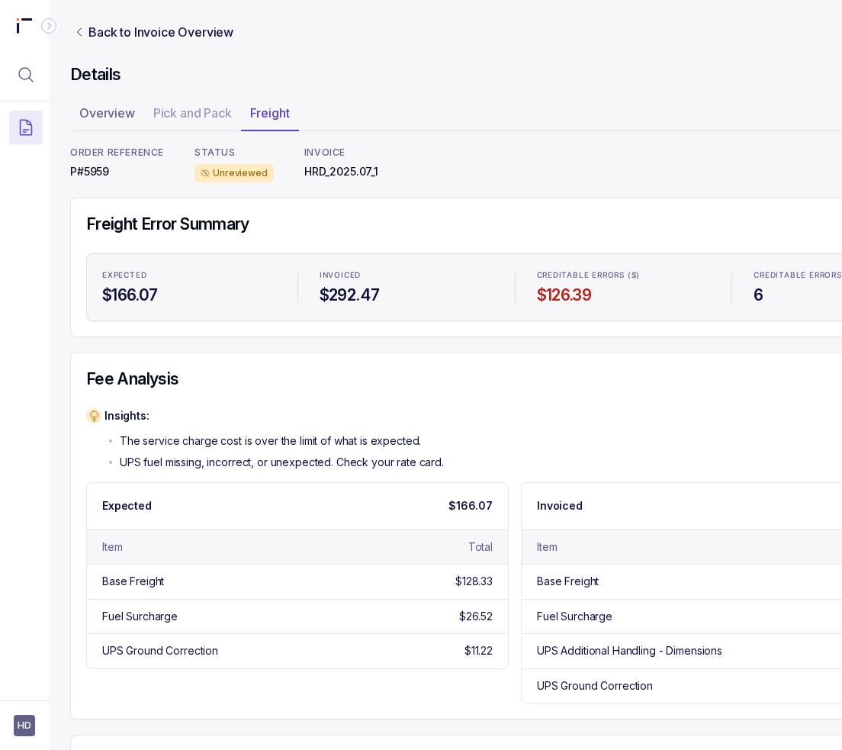
scroll to position [0, 0]
click at [299, 405] on div "Fee Analysis Insights: The service charge cost is over the limit of what is exp…" at bounding box center [517, 535] width 889 height 367
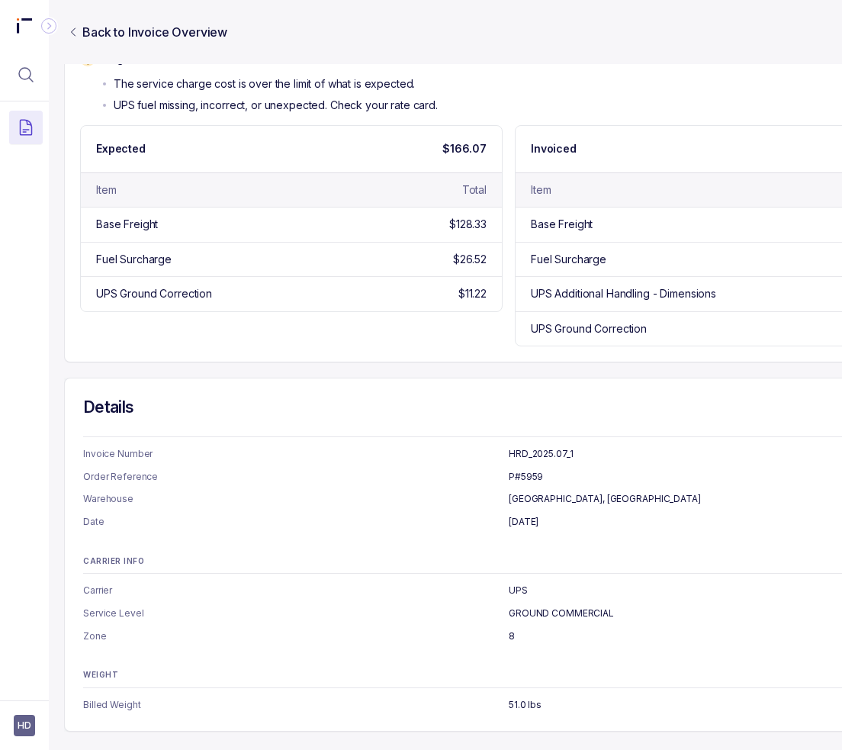
scroll to position [365, 0]
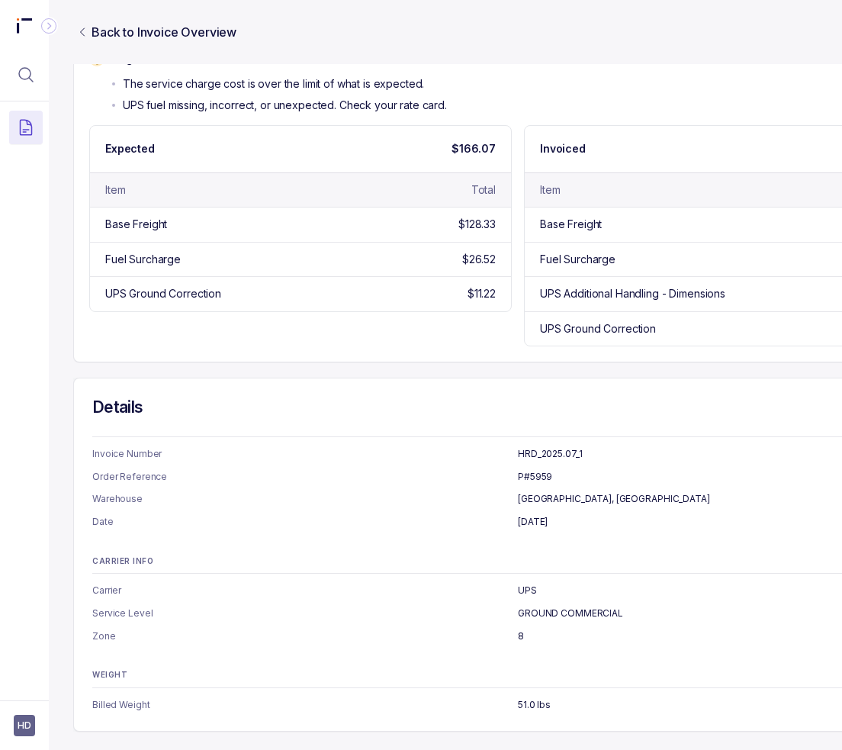
click at [308, 82] on p "The service charge cost is over the limit of what is expected." at bounding box center [273, 83] width 301 height 15
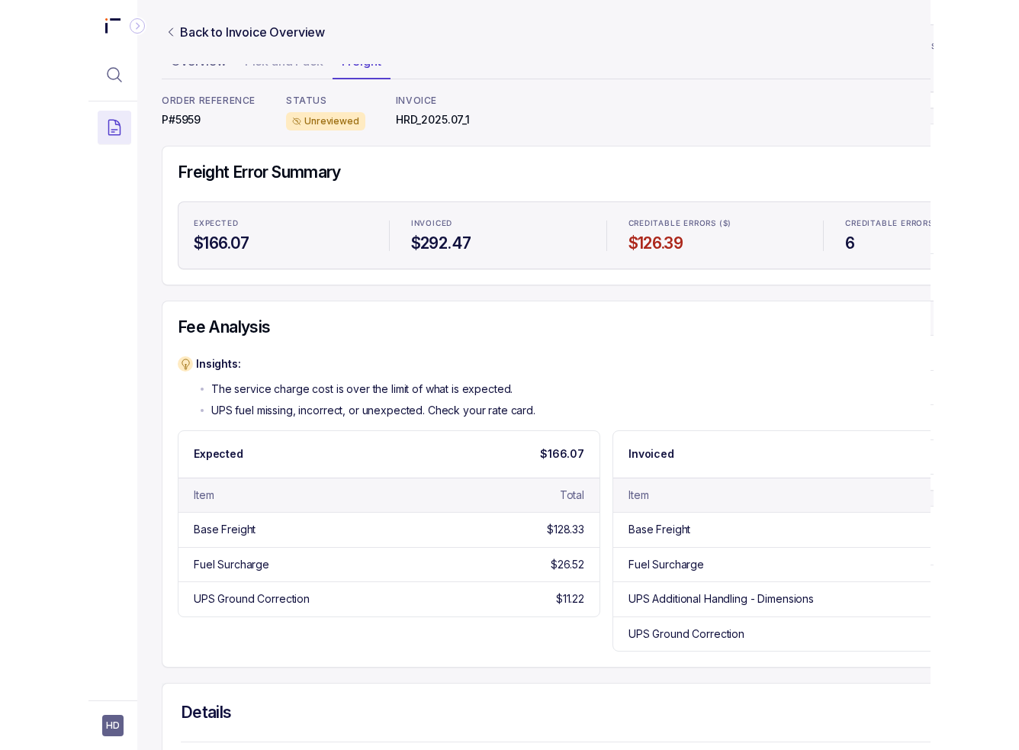
scroll to position [0, 0]
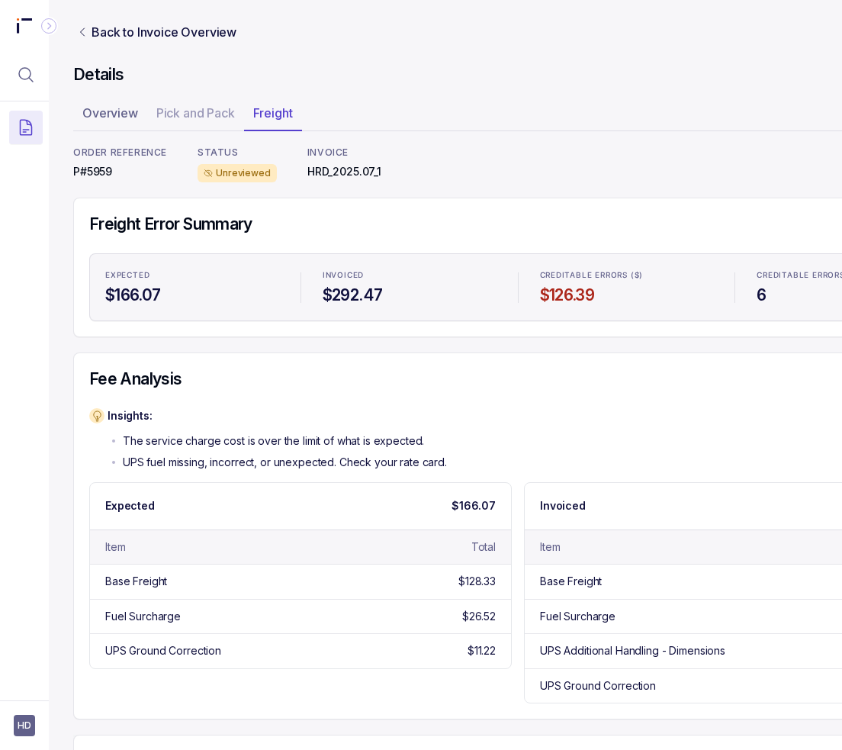
click at [384, 274] on label "Invoiced" at bounding box center [410, 275] width 174 height 12
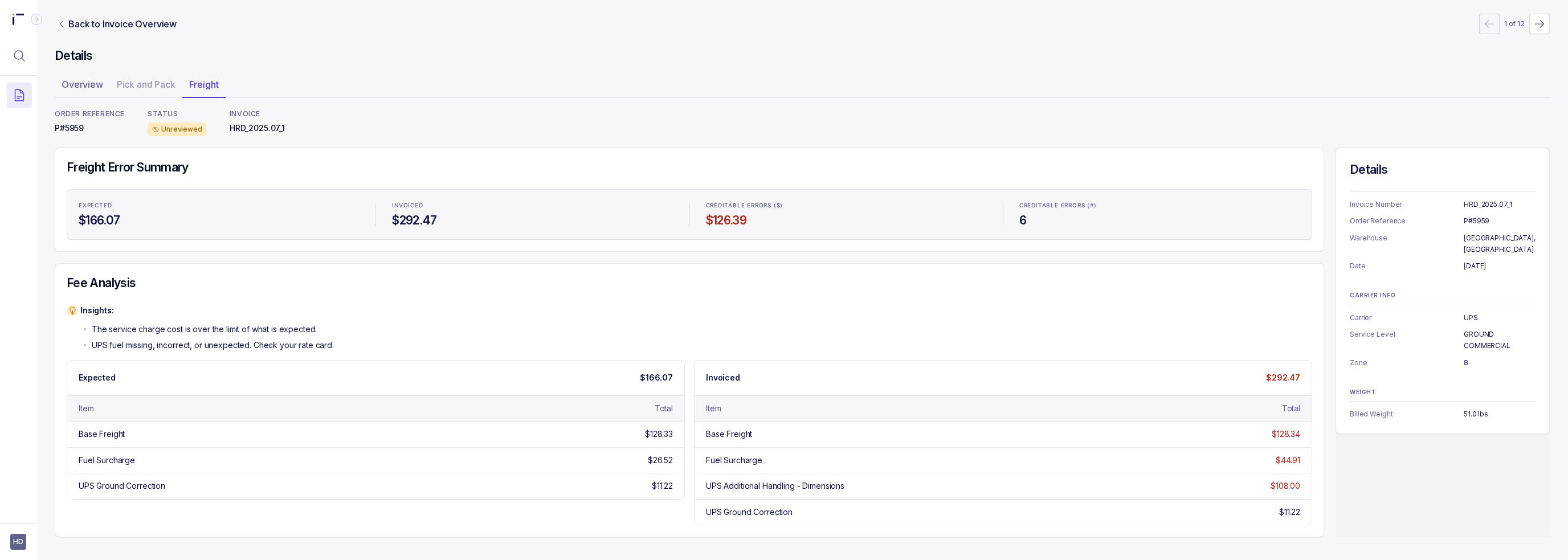
click at [396, 346] on div "Insights: The service charge cost is over the limit of what is expected. UPS fu…" at bounding box center [690, 328] width 1246 height 46
click at [559, 284] on h4 "Fee Analysis" at bounding box center [690, 282] width 1246 height 16
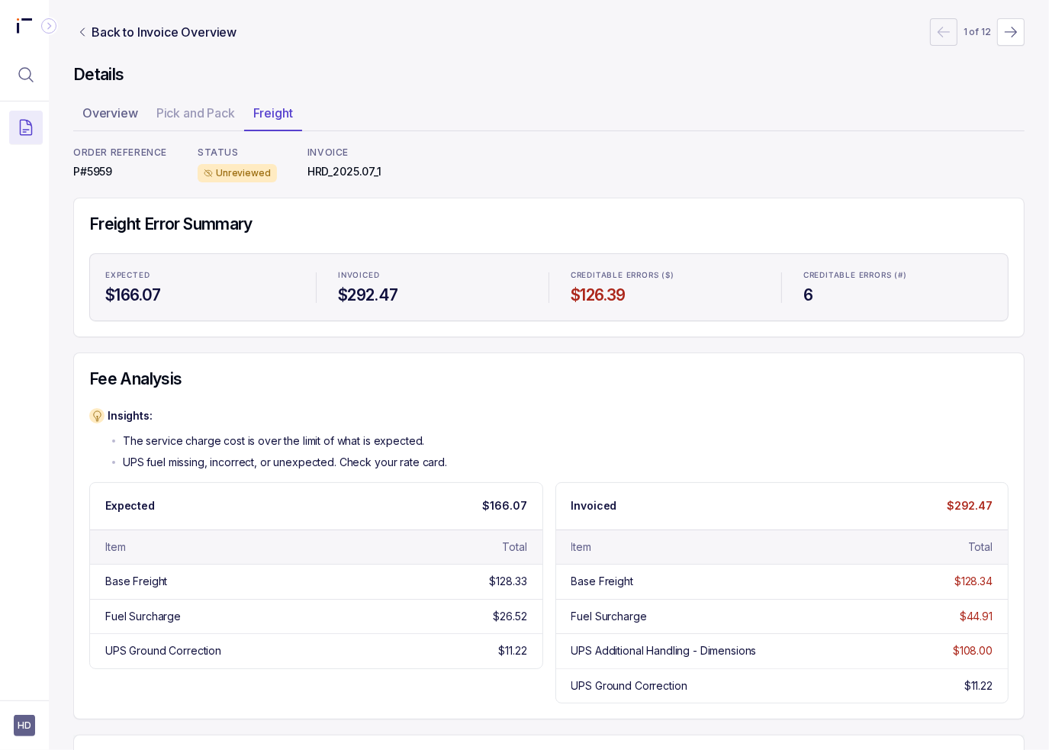
click at [687, 359] on div "Fee Analysis Insights: The service charge cost is over the limit of what is exp…" at bounding box center [548, 535] width 951 height 367
click at [184, 231] on h4 "Freight Error Summary" at bounding box center [548, 224] width 919 height 21
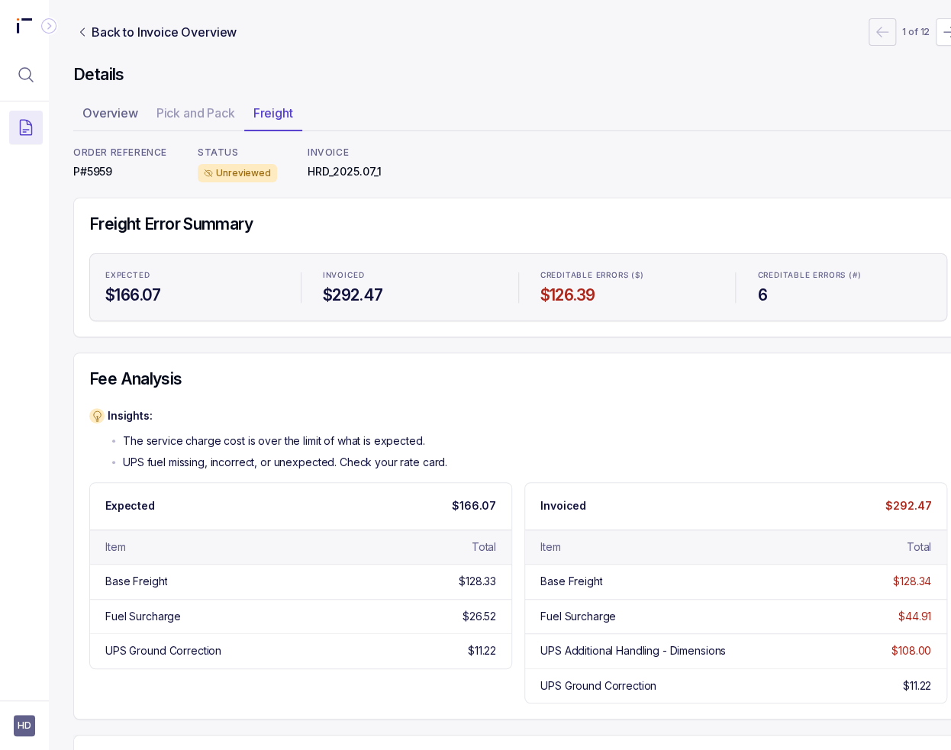
drag, startPoint x: 208, startPoint y: 409, endPoint x: 164, endPoint y: 246, distance: 168.4
click at [208, 409] on p "Insights:" at bounding box center [277, 415] width 339 height 15
click at [90, 171] on p "P#5959" at bounding box center [120, 171] width 94 height 15
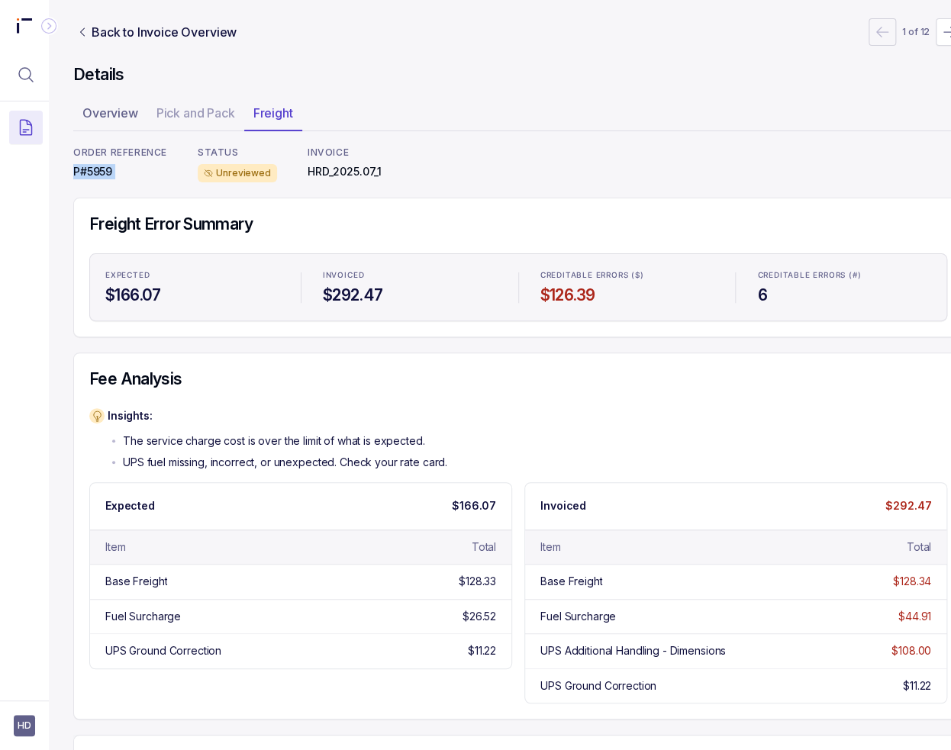
copy p "P#5959"
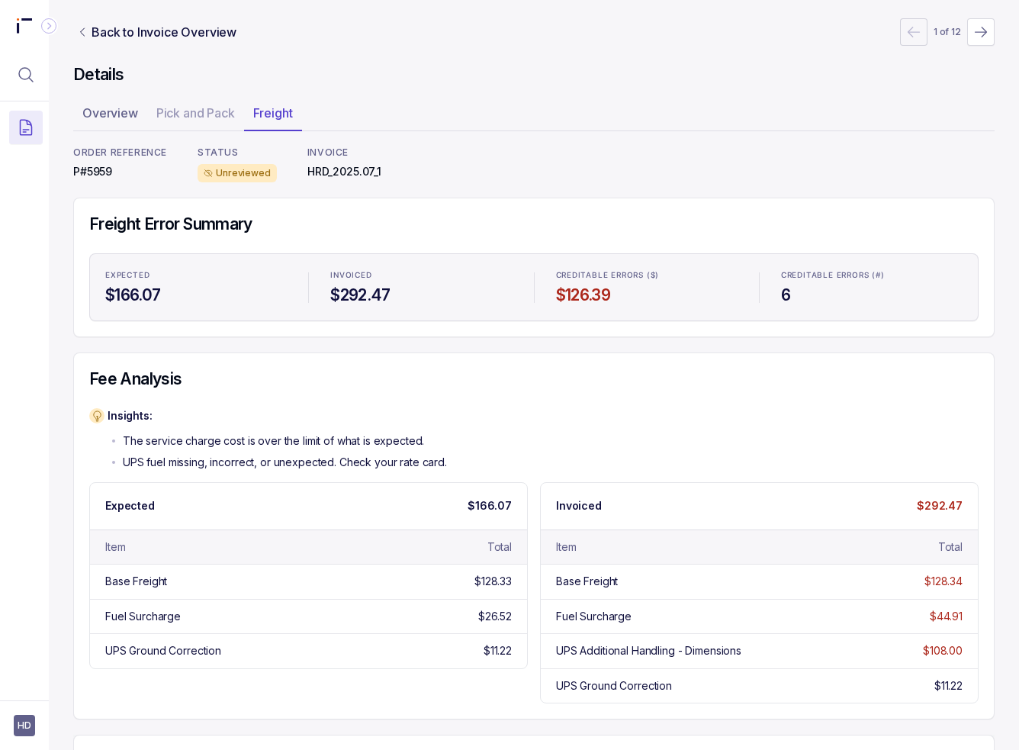
click at [465, 312] on li "Invoiced $292.47" at bounding box center [421, 287] width 200 height 55
drag, startPoint x: 598, startPoint y: 301, endPoint x: 553, endPoint y: 305, distance: 45.2
click at [553, 305] on li "Creditable Errors ($) $126.39" at bounding box center [647, 287] width 200 height 55
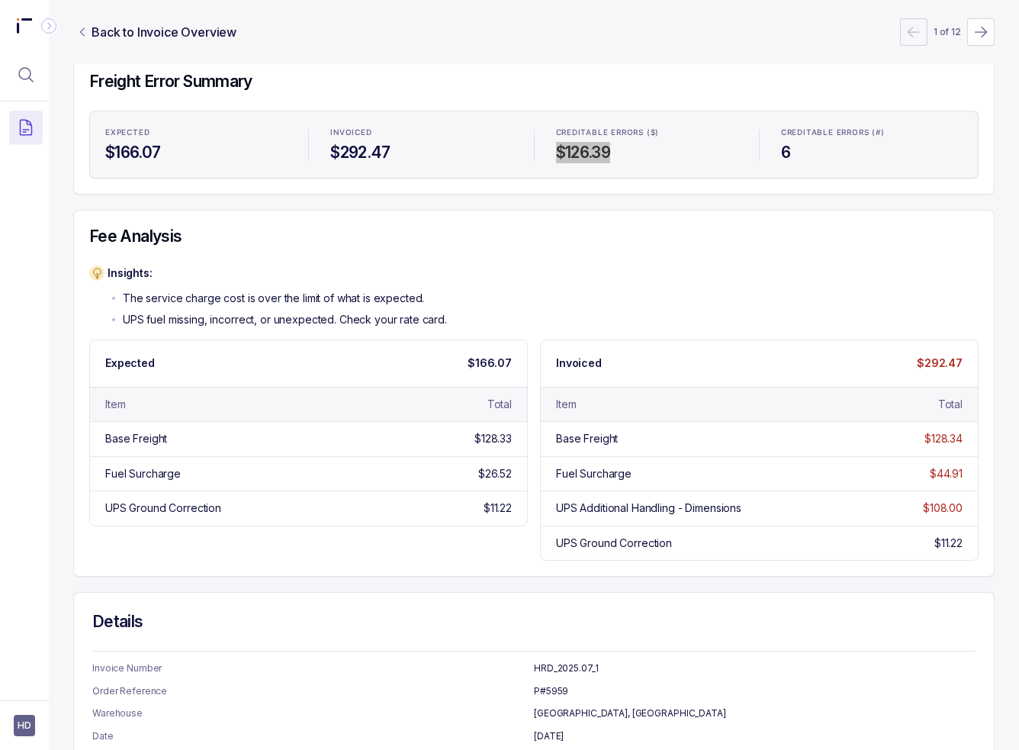
scroll to position [153, 0]
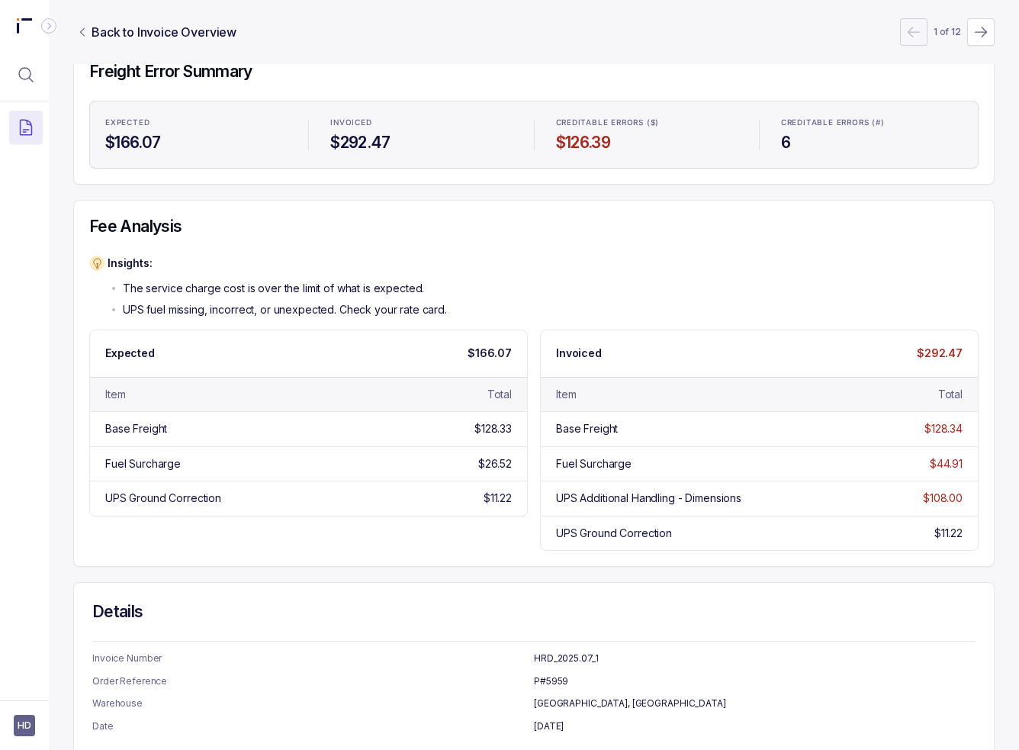
click at [529, 536] on div "Expected $166.07 Item Total Base Freight $128.33 Fuel Surcharge $26.52 UPS Grou…" at bounding box center [533, 440] width 889 height 221
drag, startPoint x: 550, startPoint y: 497, endPoint x: 752, endPoint y: 495, distance: 202.2
click at [752, 495] on div "UPS Additional Handling - Dimensions" at bounding box center [722, 498] width 333 height 15
click at [487, 288] on div "Insights: The service charge cost is over the limit of what is expected. UPS fu…" at bounding box center [533, 287] width 889 height 62
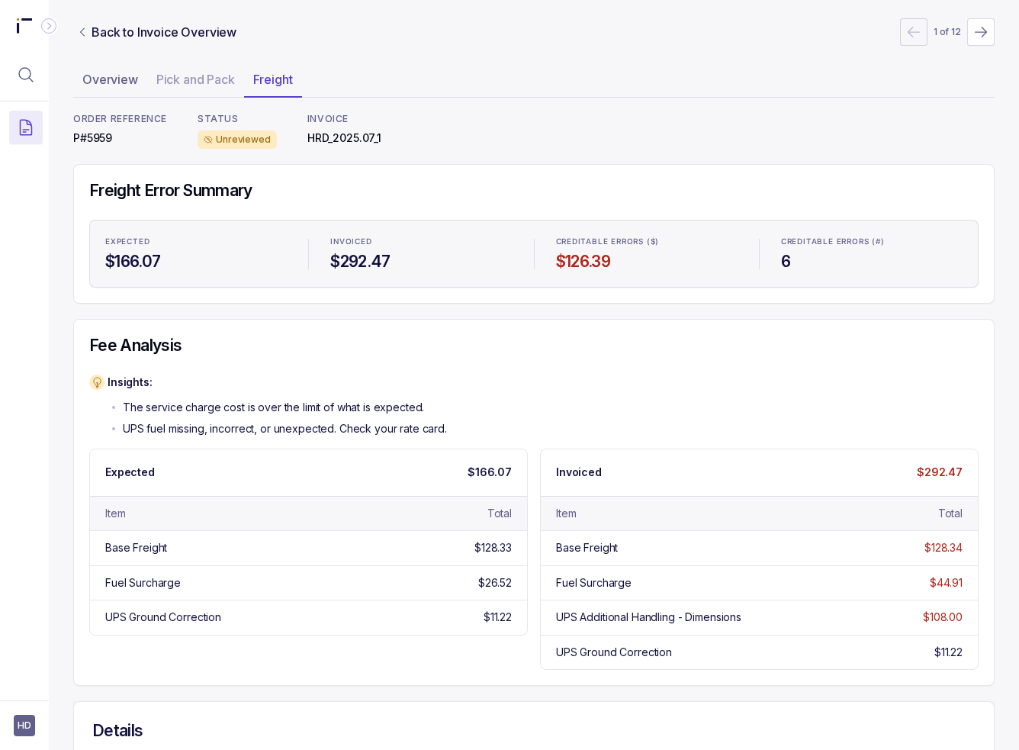
scroll to position [0, 0]
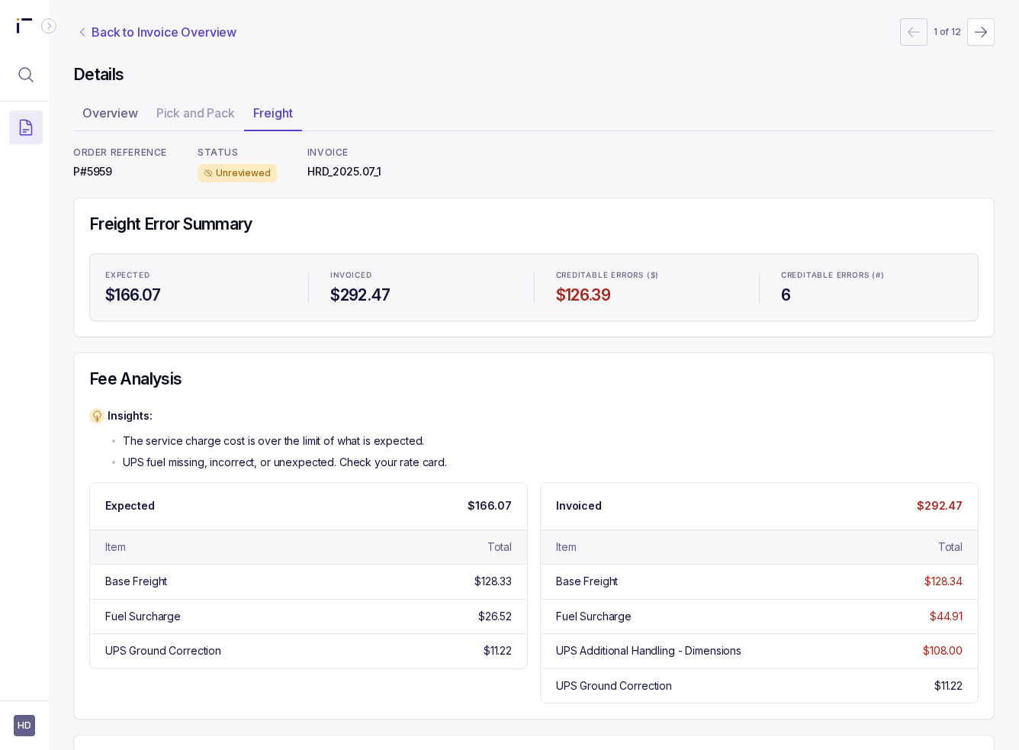
click at [128, 28] on p "Back to Invoice Overview" at bounding box center [164, 32] width 145 height 18
click at [111, 24] on p "Back to Invoice Overview" at bounding box center [164, 32] width 145 height 18
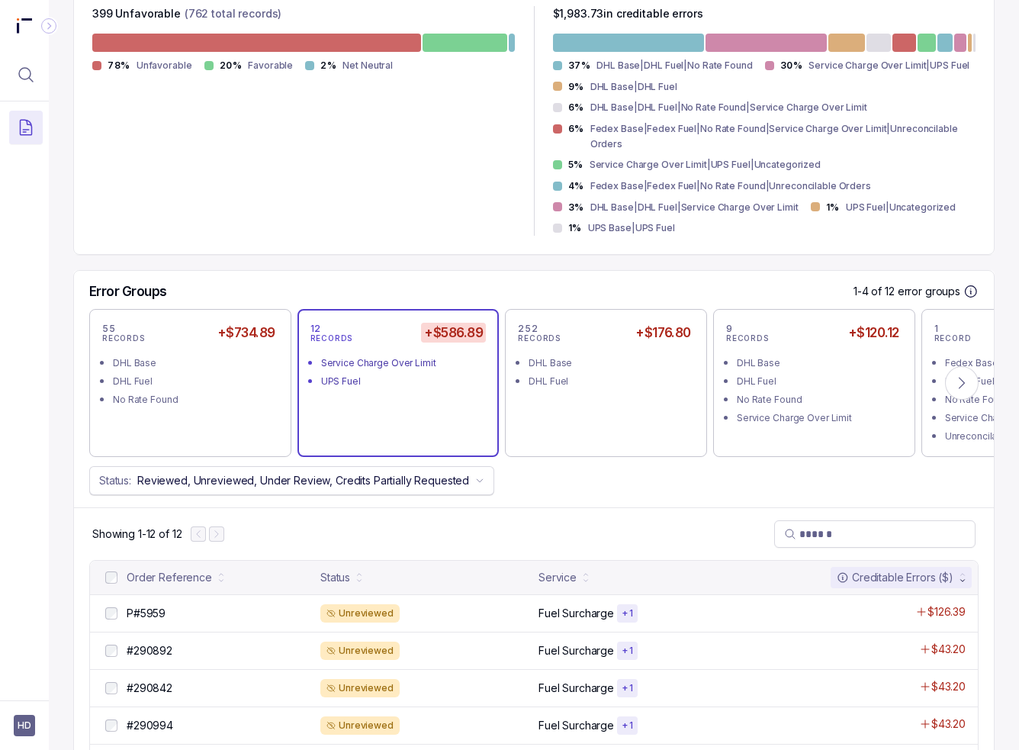
scroll to position [458, 0]
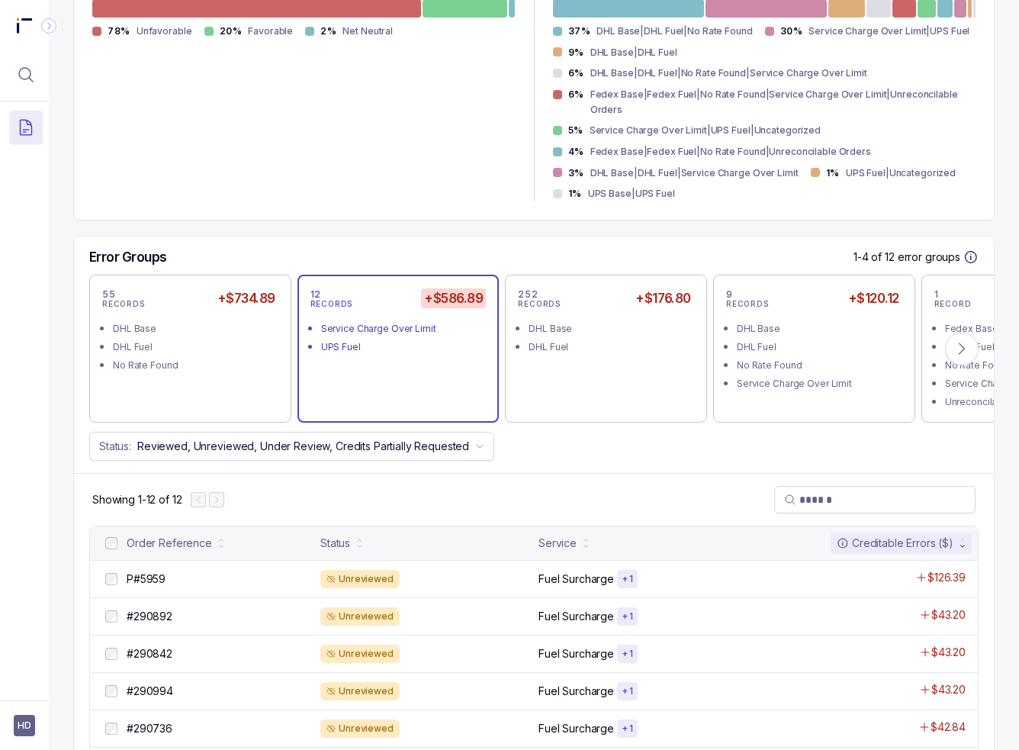
click at [361, 448] on div "Error Groups 1-4 of 12 error groups 55 RECORDS +$734.89 DHL Base DHL Fuel No Ra…" at bounding box center [534, 354] width 920 height 236
click at [588, 432] on div "Status: Reviewed, Unreviewed, Under Review, Credits Partially Requested" at bounding box center [534, 446] width 920 height 29
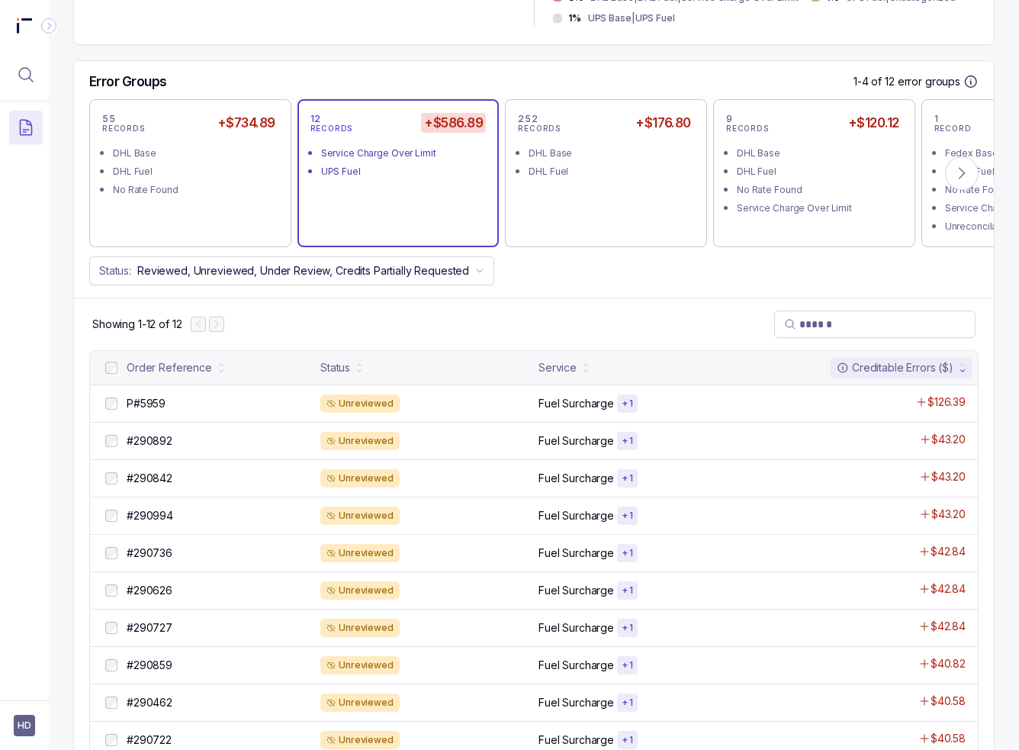
scroll to position [427, 0]
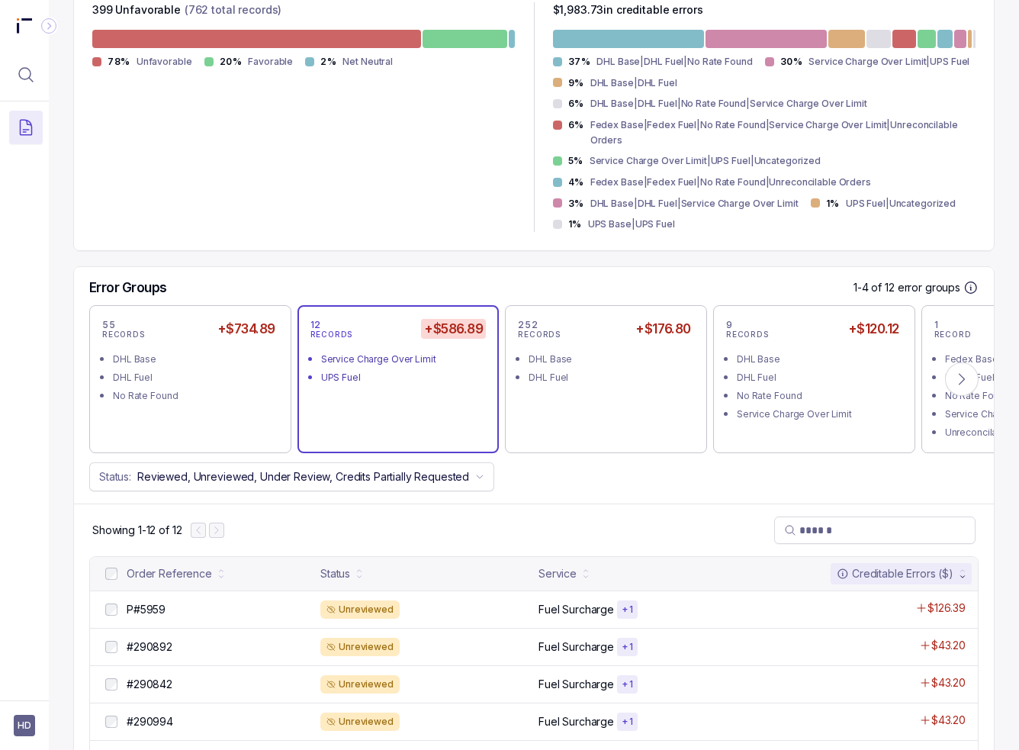
click at [106, 240] on div "#HRD_2025.07_1 [DATE] – [DATE] Unreviewed Period End: [DATE] CHARGES $16,586.61…" at bounding box center [534, 387] width 922 height 1337
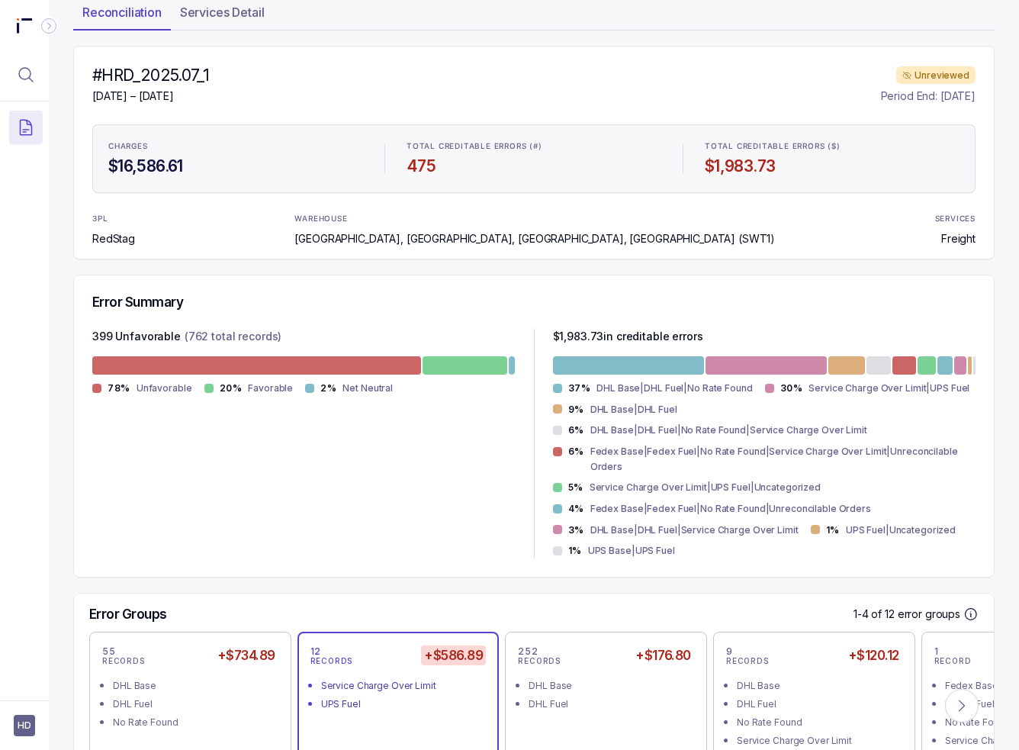
scroll to position [0, 0]
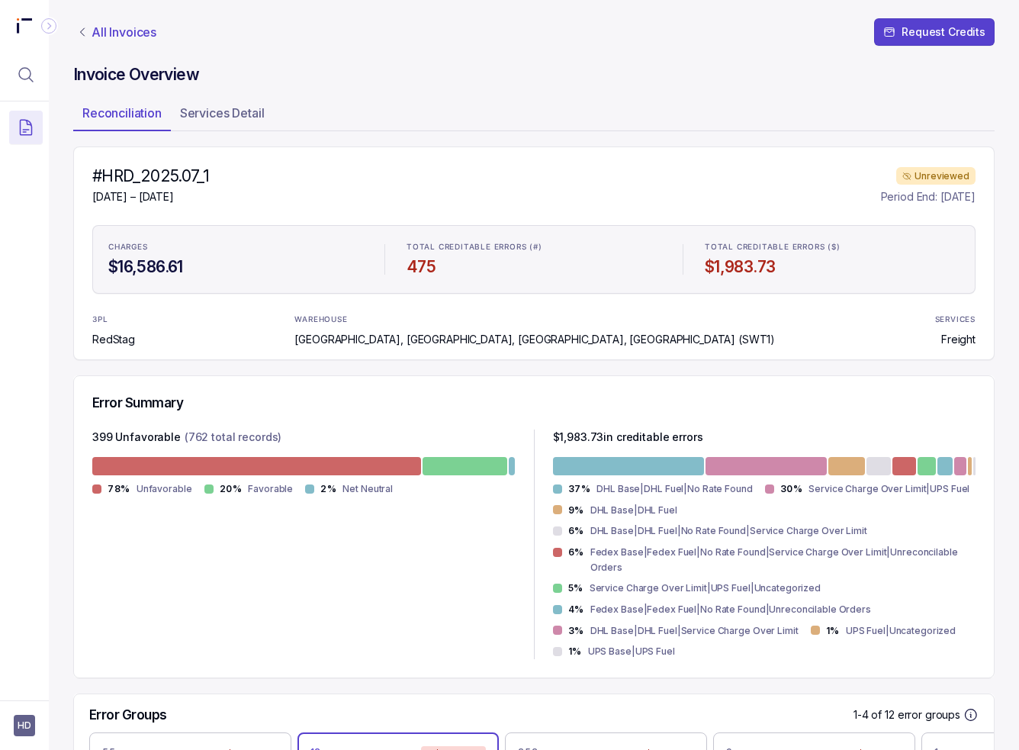
click at [150, 33] on p "All Invoices" at bounding box center [124, 31] width 65 height 15
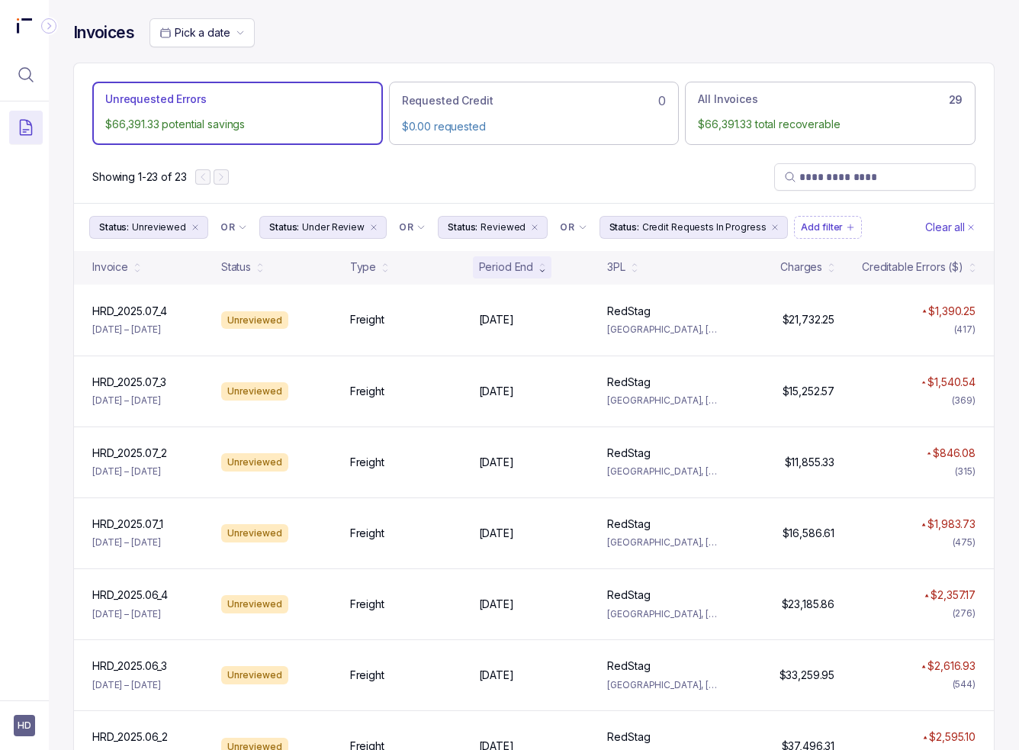
click at [279, 184] on div "Showing 1-23 of 23" at bounding box center [534, 177] width 920 height 52
click at [296, 185] on div "Showing 1-23 of 23" at bounding box center [534, 177] width 920 height 52
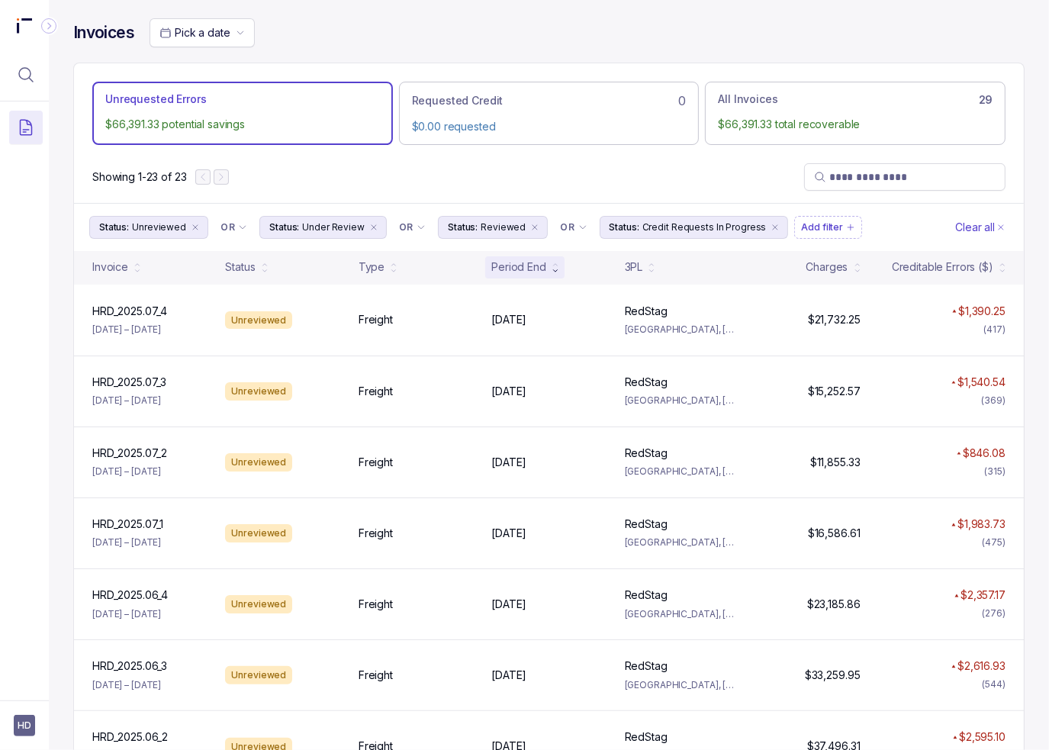
click at [218, 179] on div at bounding box center [212, 176] width 34 height 15
click at [317, 185] on div "Showing 1-23 of 23" at bounding box center [549, 177] width 950 height 52
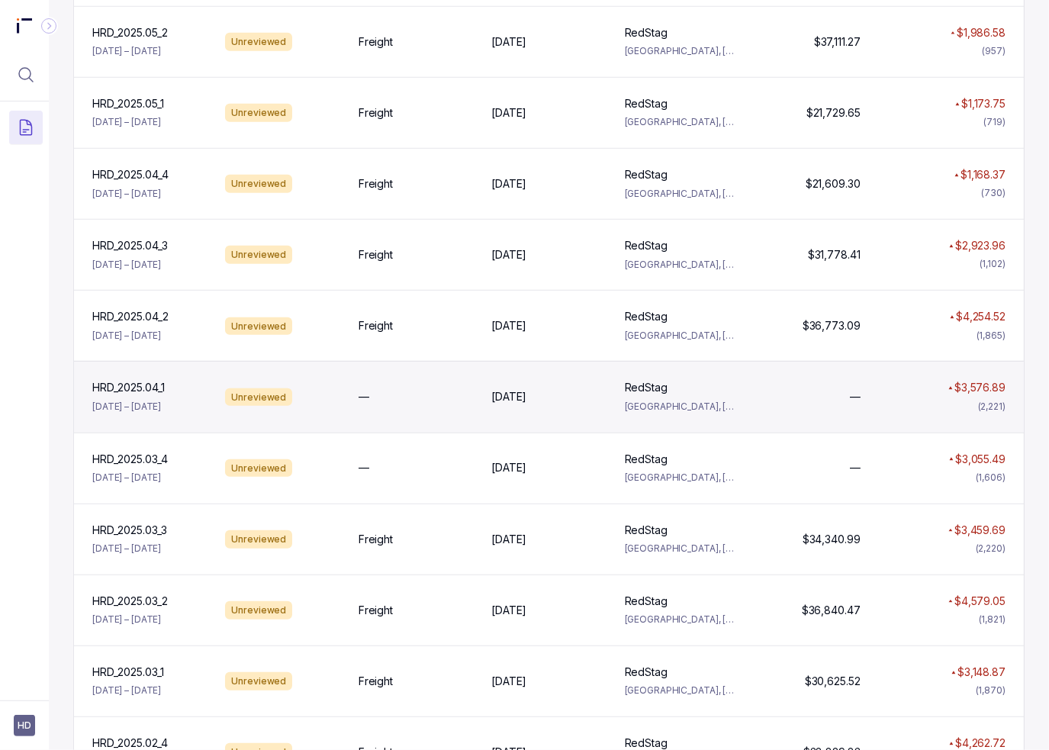
scroll to position [953, 0]
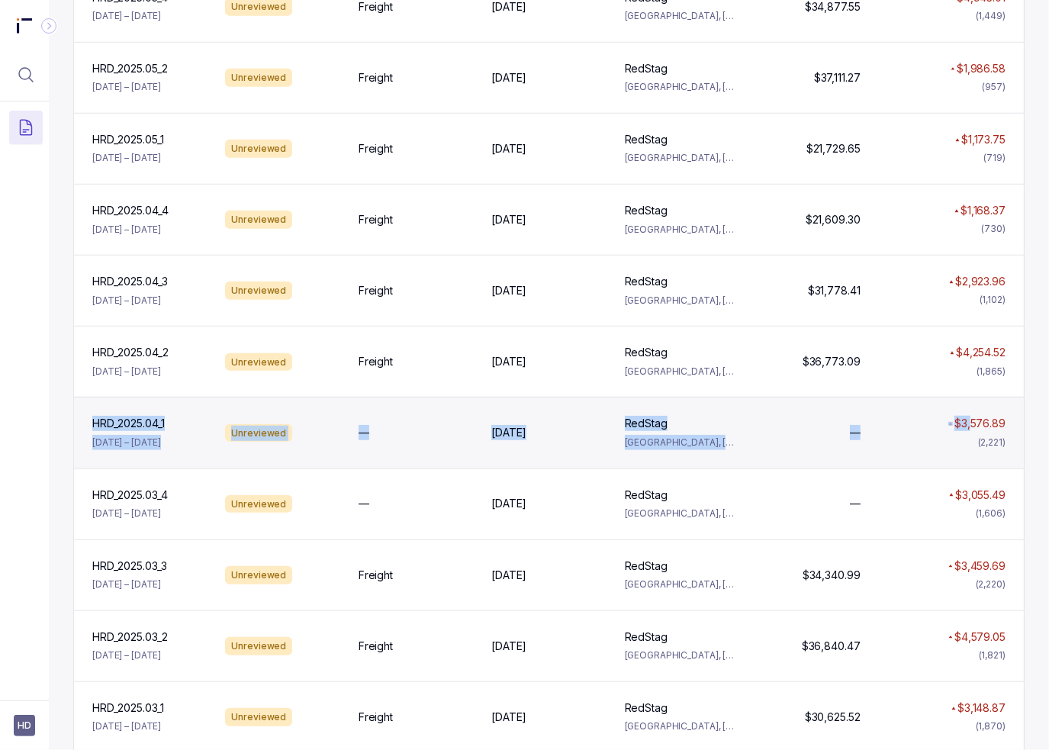
drag, startPoint x: 49, startPoint y: 423, endPoint x: 963, endPoint y: 426, distance: 913.9
click at [963, 426] on div "Invoices Pick a date Unrequested Errors $66,391.33 potential savings Requested …" at bounding box center [549, 375] width 1000 height 750
click at [210, 416] on div "HRD_2025.04_1 HRD_2025.04_1 [DATE] – [DATE]" at bounding box center [149, 433] width 127 height 34
click at [131, 426] on p "HRD_2025.04_1" at bounding box center [128, 423] width 80 height 17
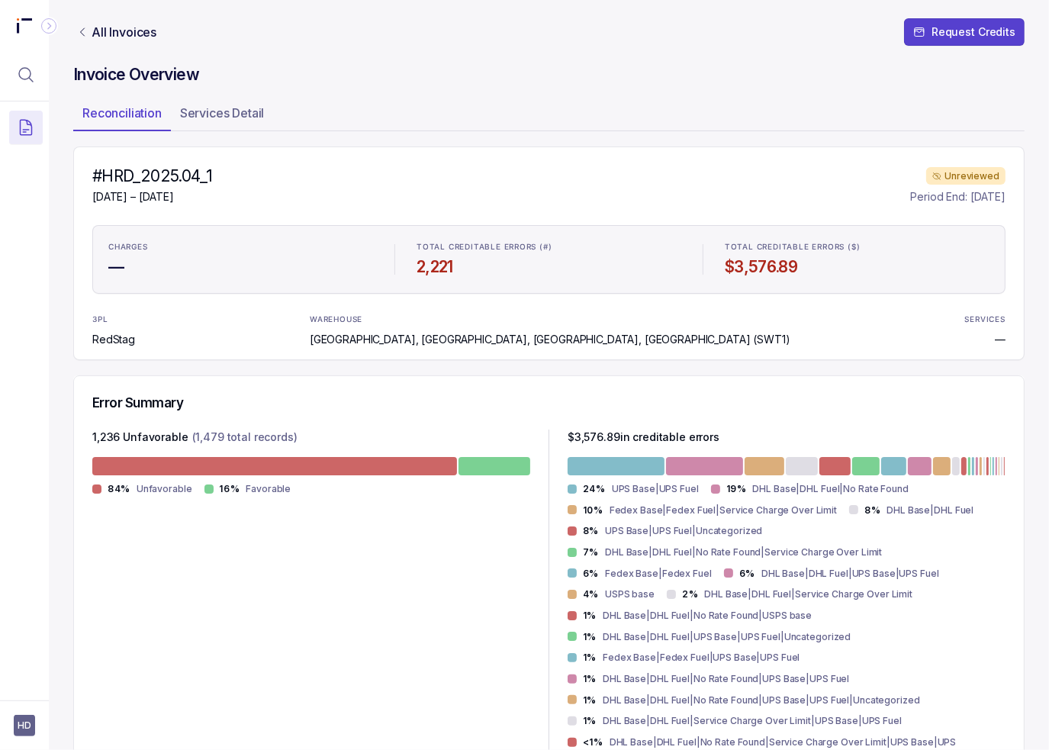
click at [50, 391] on div "All Invoices Request Credits Invoice Overview Reconciliation Services Detail #H…" at bounding box center [549, 375] width 1000 height 750
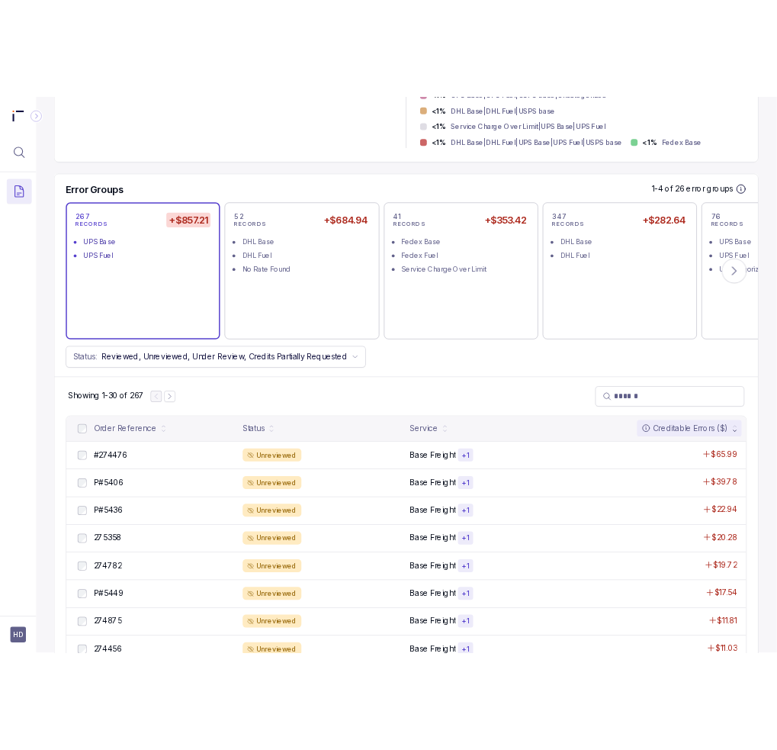
scroll to position [839, 0]
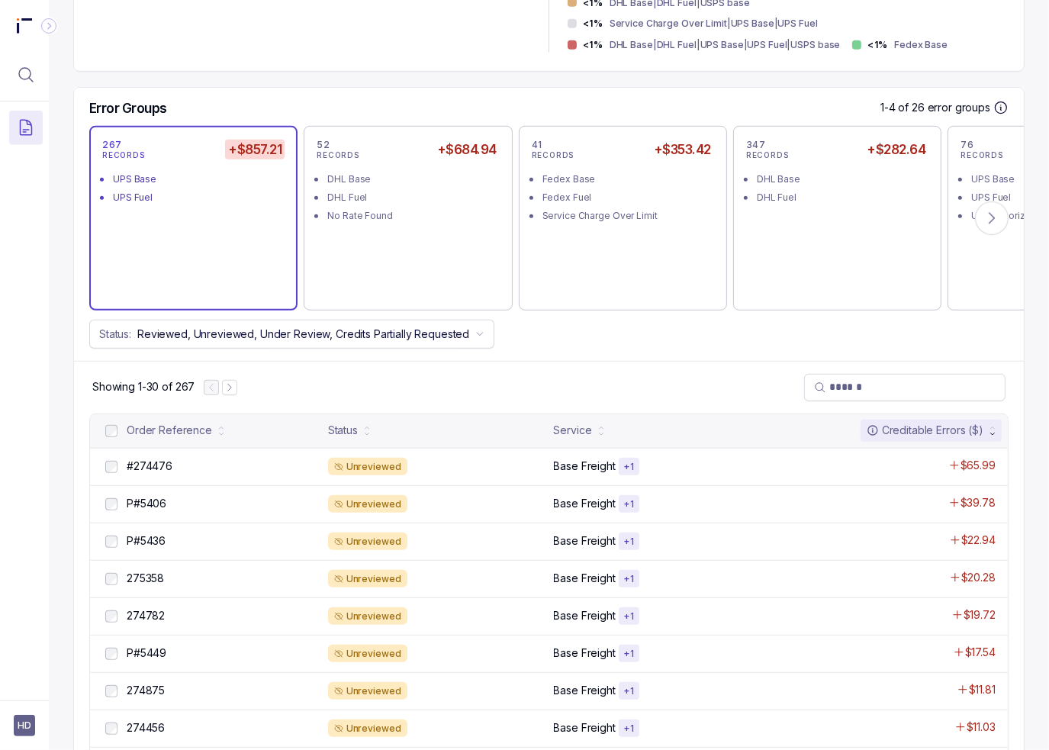
click at [720, 320] on div "Status: Reviewed, Unreviewed, Under Review, Credits Partially Requested" at bounding box center [549, 334] width 950 height 29
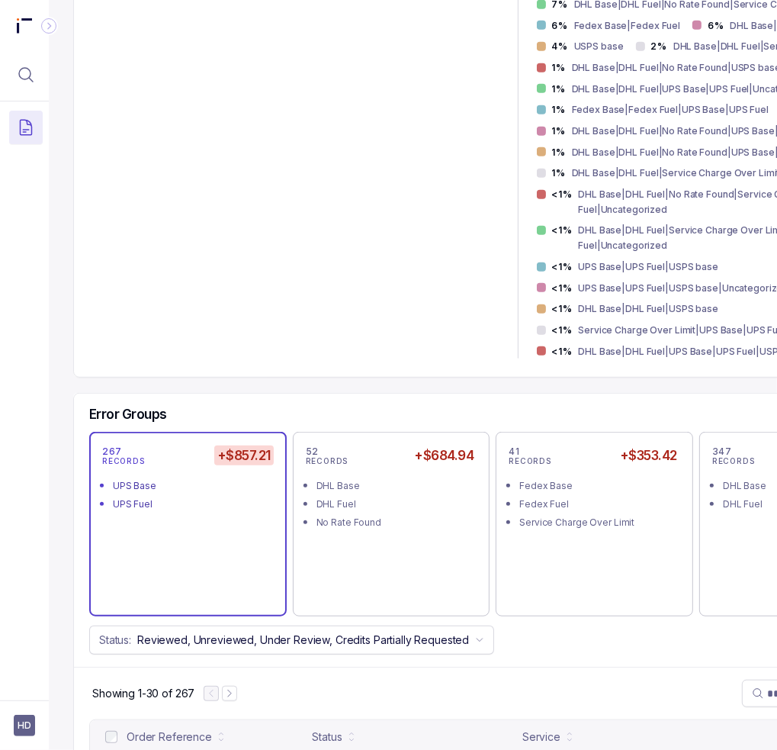
scroll to position [0, 0]
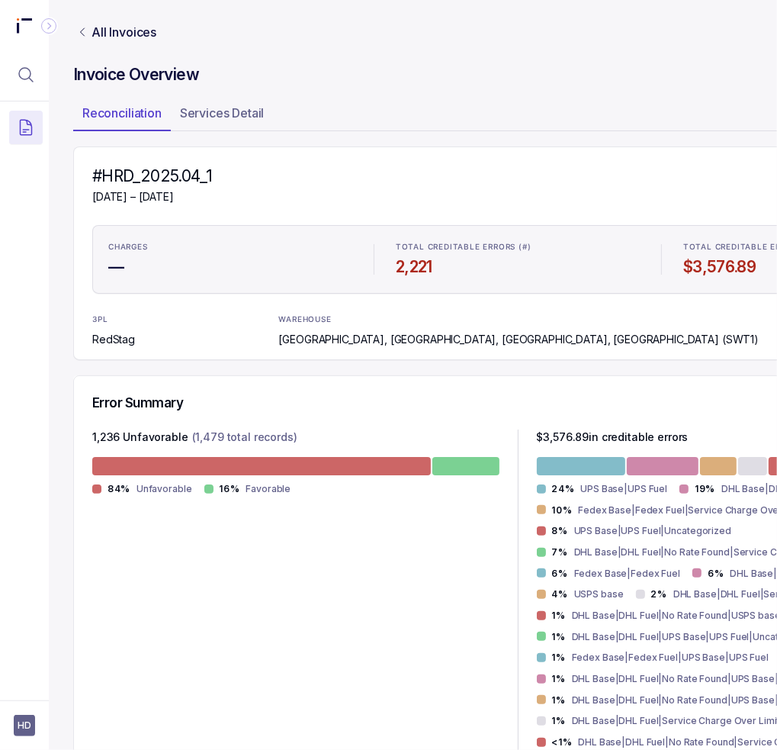
drag, startPoint x: 226, startPoint y: 350, endPoint x: 177, endPoint y: 347, distance: 48.9
click at [226, 353] on div "#HRD_2025.04_1 [DATE] – [DATE] Unreviewed Period End: [DATE] CHARGES — TOTAL CR…" at bounding box center [517, 253] width 889 height 214
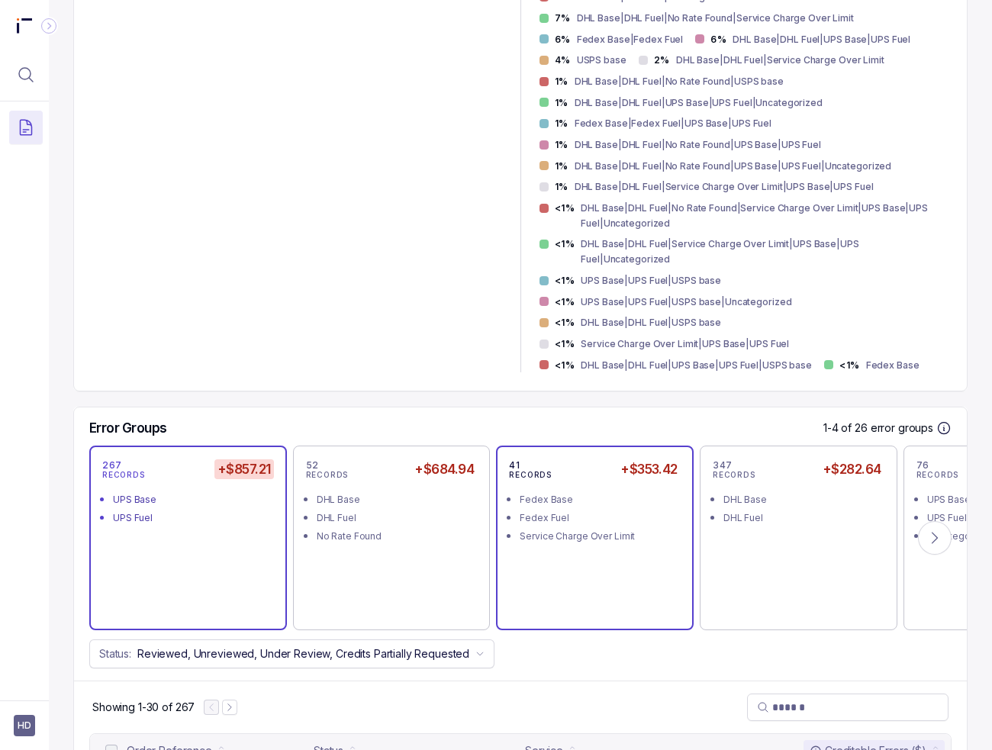
scroll to position [534, 0]
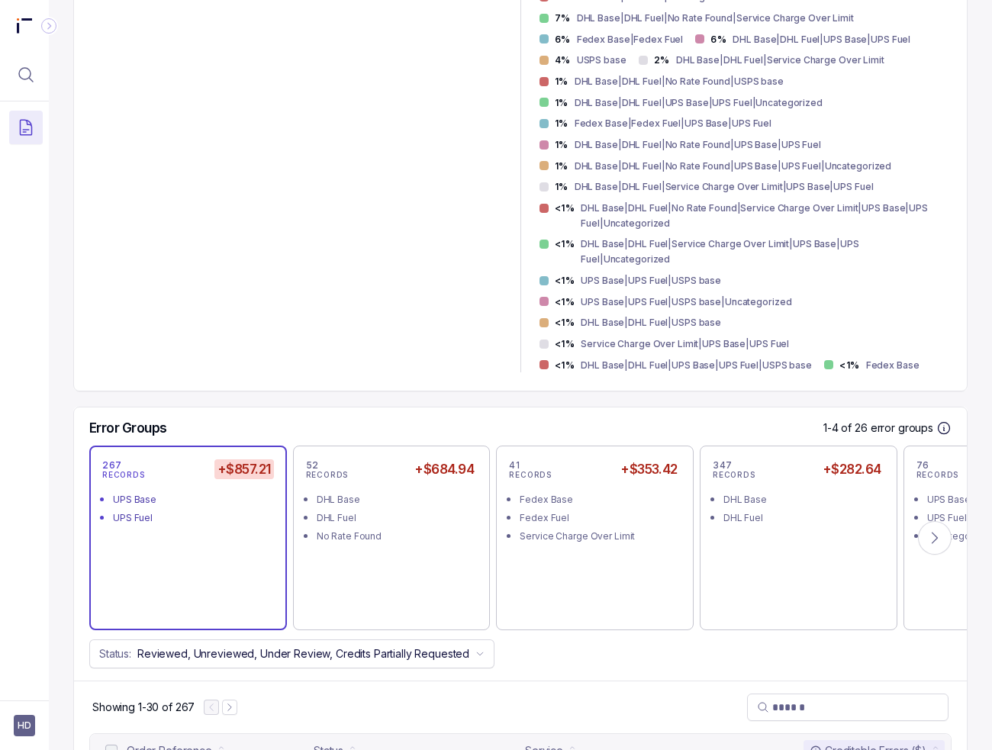
click at [217, 372] on div "Error Summary 1,236 Unfavorable (1,479 total records) 84% Unfavorable 16% Favor…" at bounding box center [520, 116] width 894 height 551
click at [176, 551] on div "267 RECORDS +$857.21 UPS Base UPS Fuel" at bounding box center [188, 537] width 172 height 159
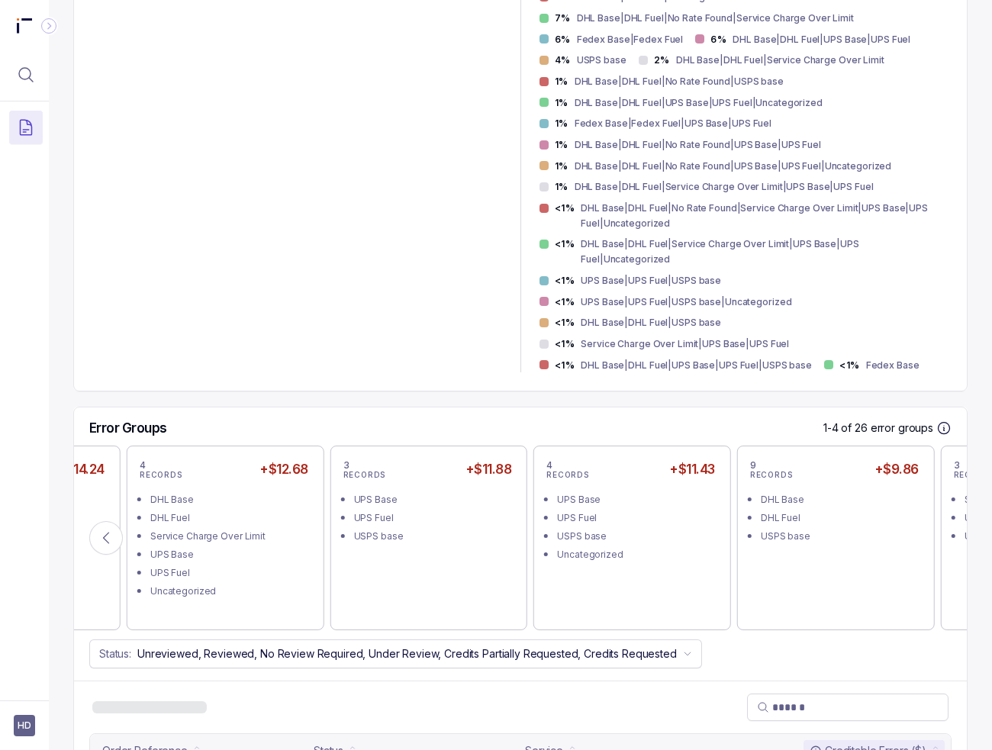
scroll to position [763, 0]
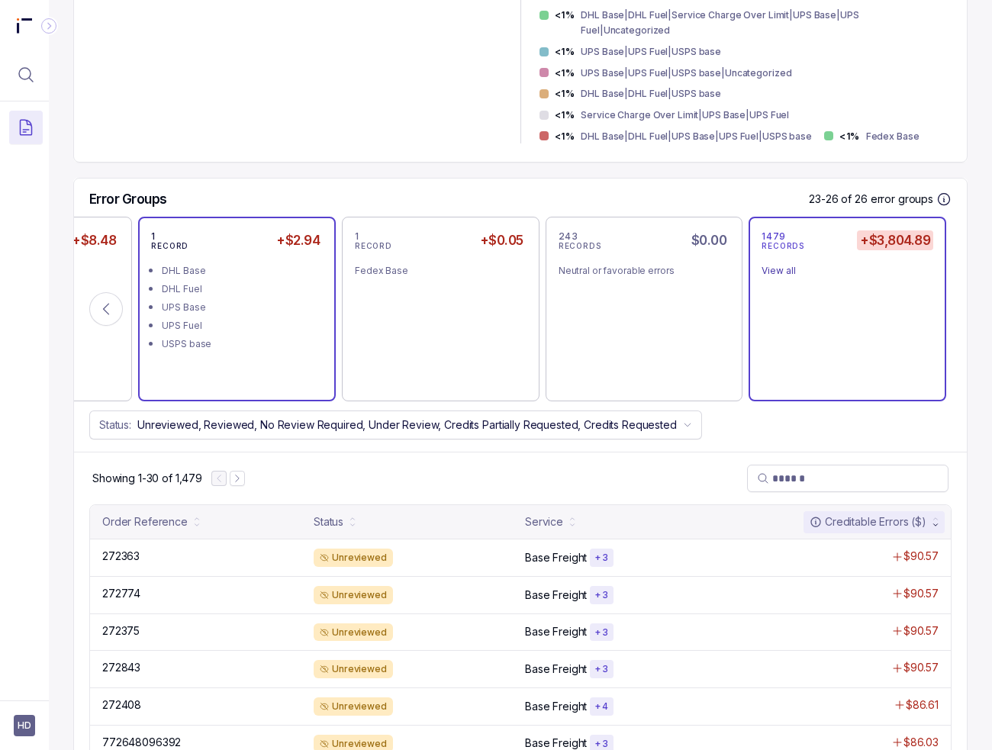
click at [281, 354] on div "1 RECORD +$2.94 DHL Base DHL Fuel UPS Base UPS Fuel USPS base" at bounding box center [237, 309] width 172 height 159
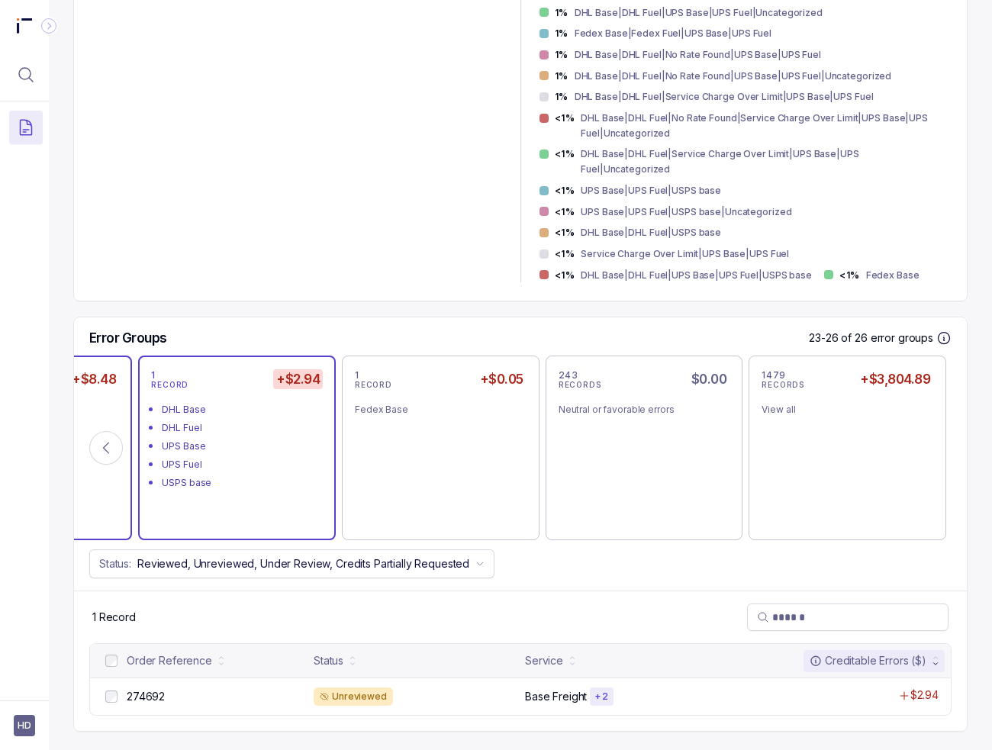
scroll to position [619, 0]
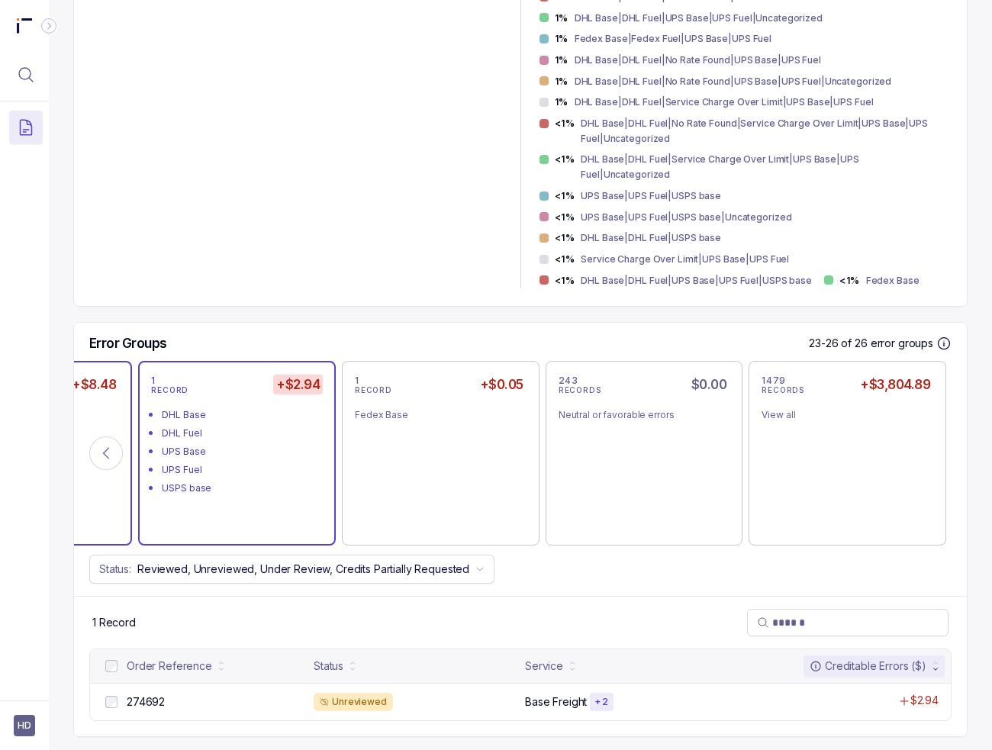
click at [121, 404] on li "Service Charge Over Limit" at bounding box center [45, 413] width 172 height 18
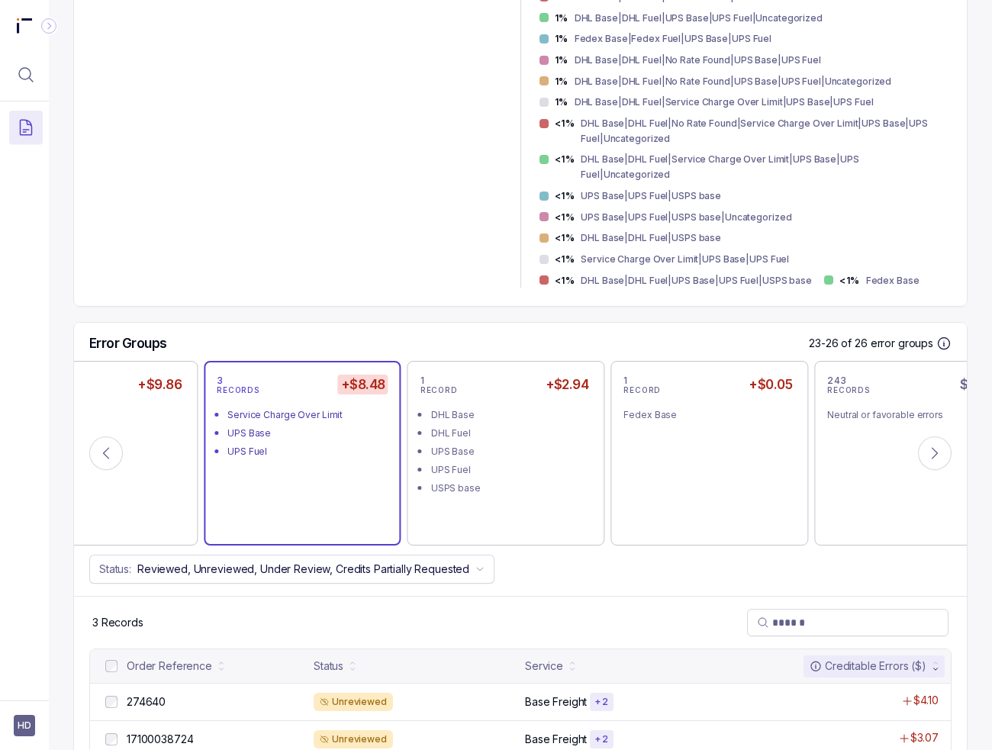
scroll to position [693, 0]
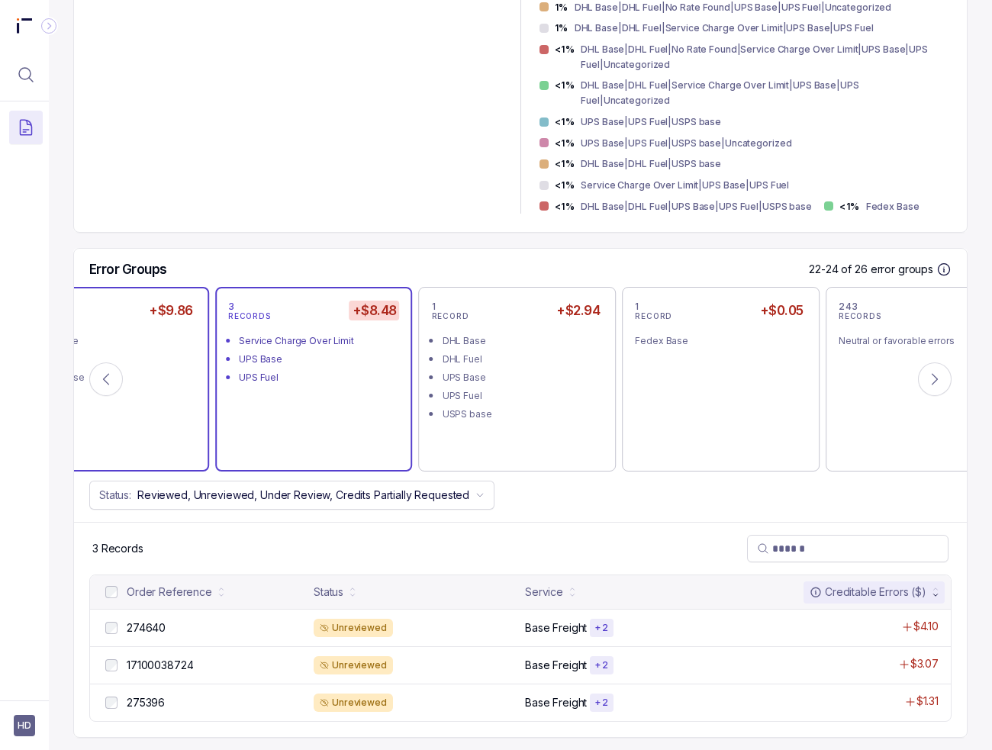
click at [119, 430] on div "9 RECORDS +$9.86 DHL Base DHL Fuel USPS base" at bounding box center [110, 379] width 172 height 159
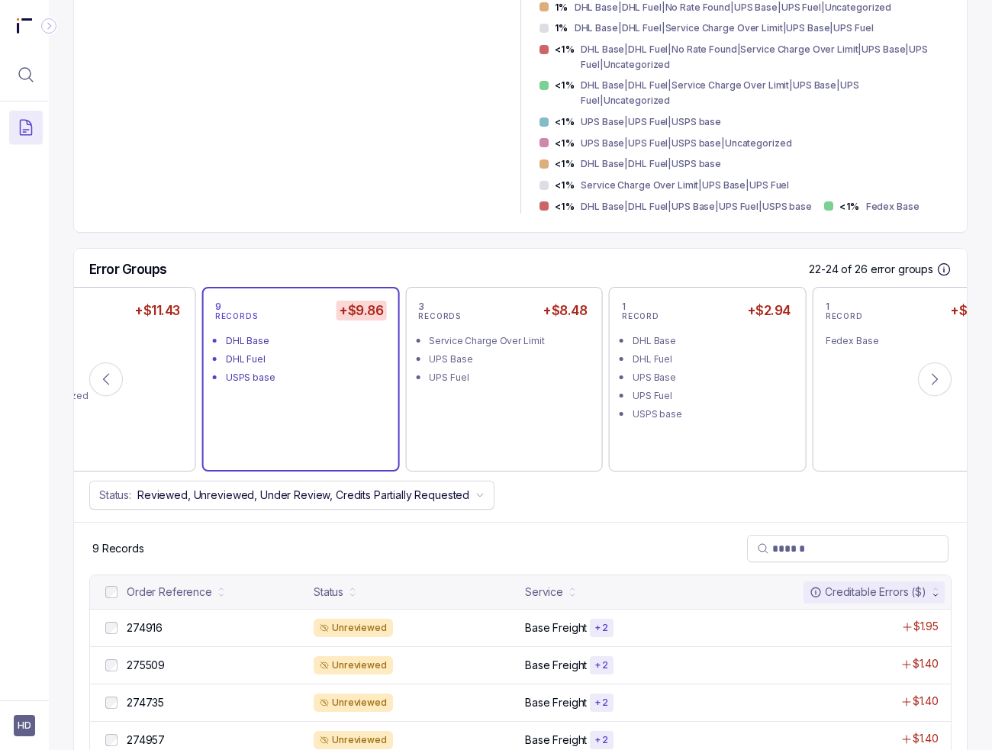
scroll to position [763, 0]
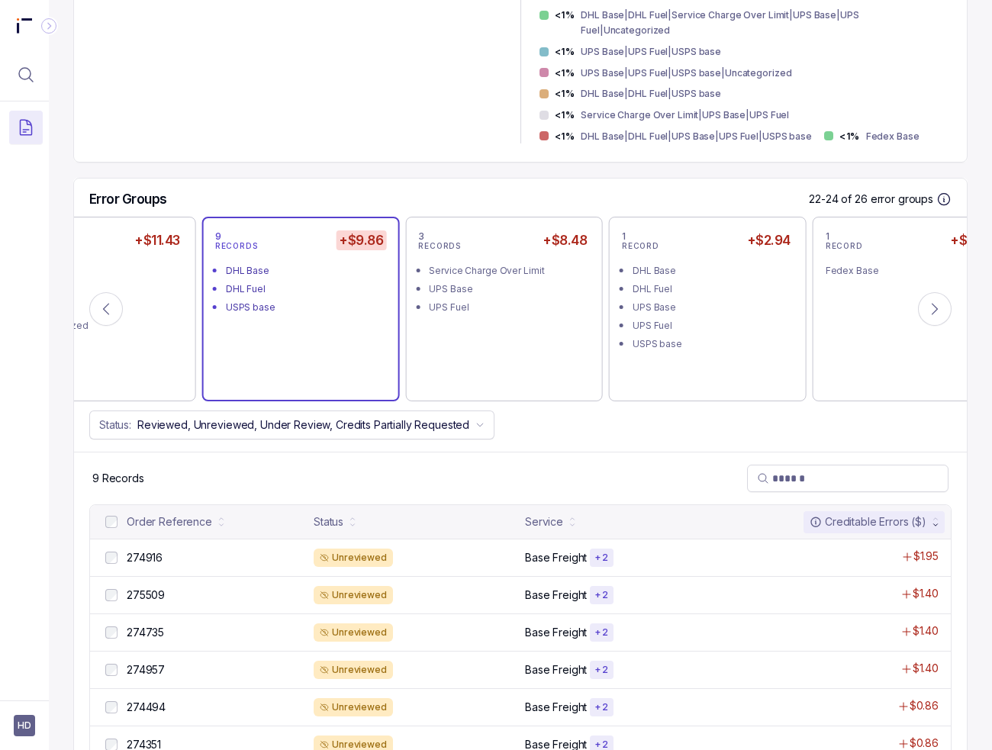
click at [152, 452] on div "9 Records" at bounding box center [520, 478] width 893 height 53
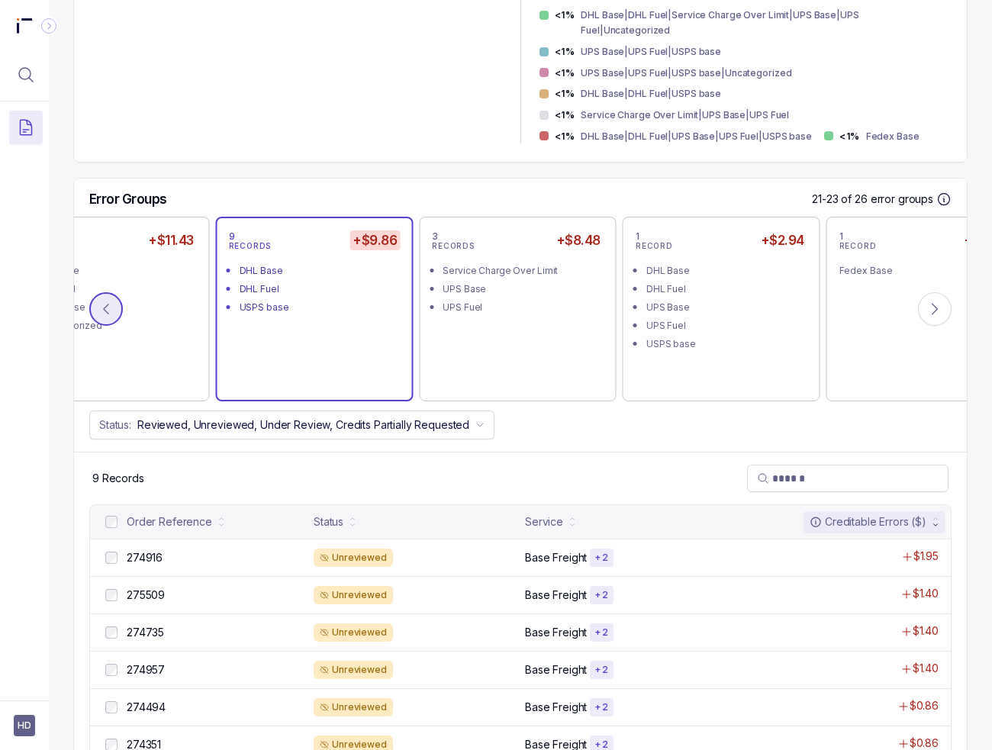
click at [106, 301] on icon at bounding box center [105, 308] width 15 height 15
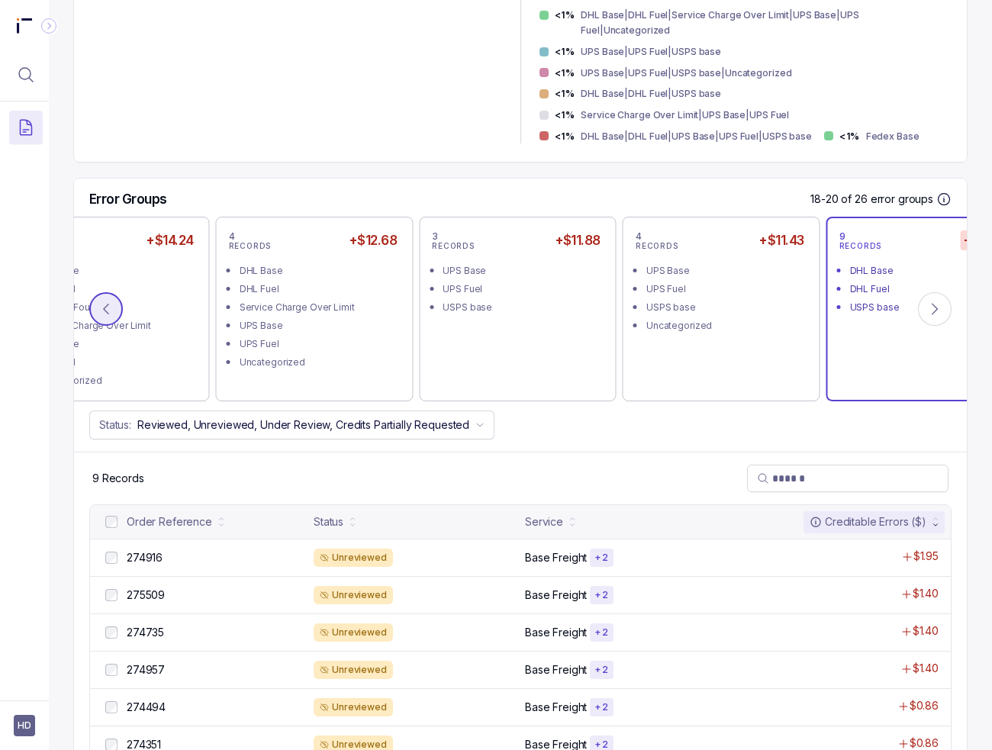
click at [106, 301] on icon at bounding box center [105, 308] width 15 height 15
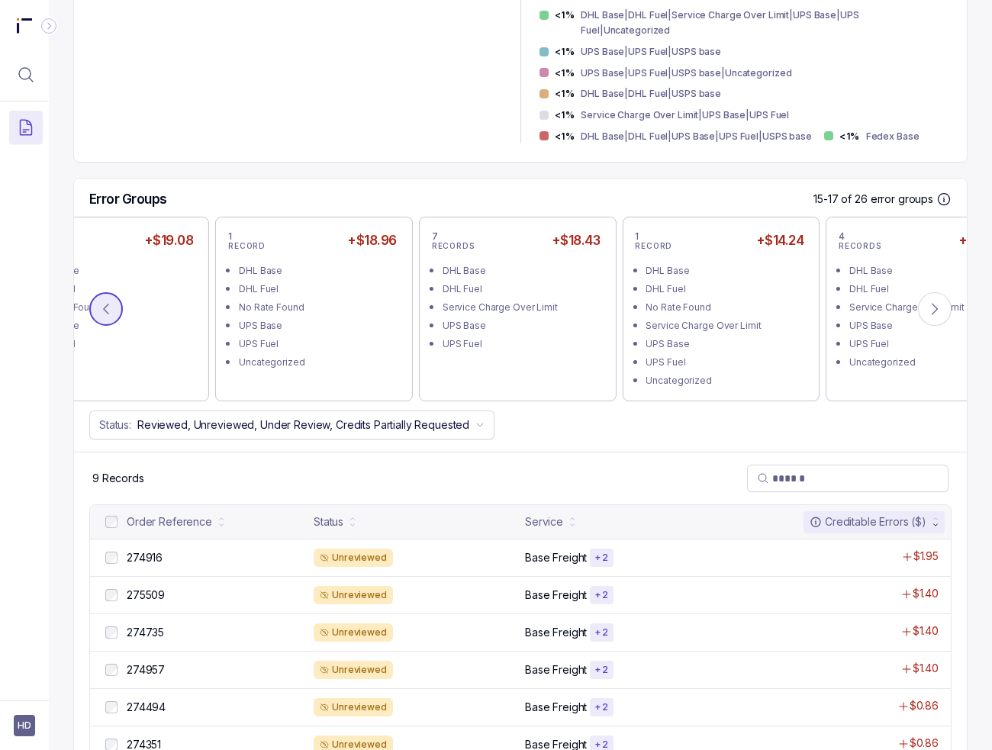
click at [111, 301] on icon at bounding box center [105, 308] width 15 height 15
click at [106, 303] on button at bounding box center [106, 309] width 34 height 34
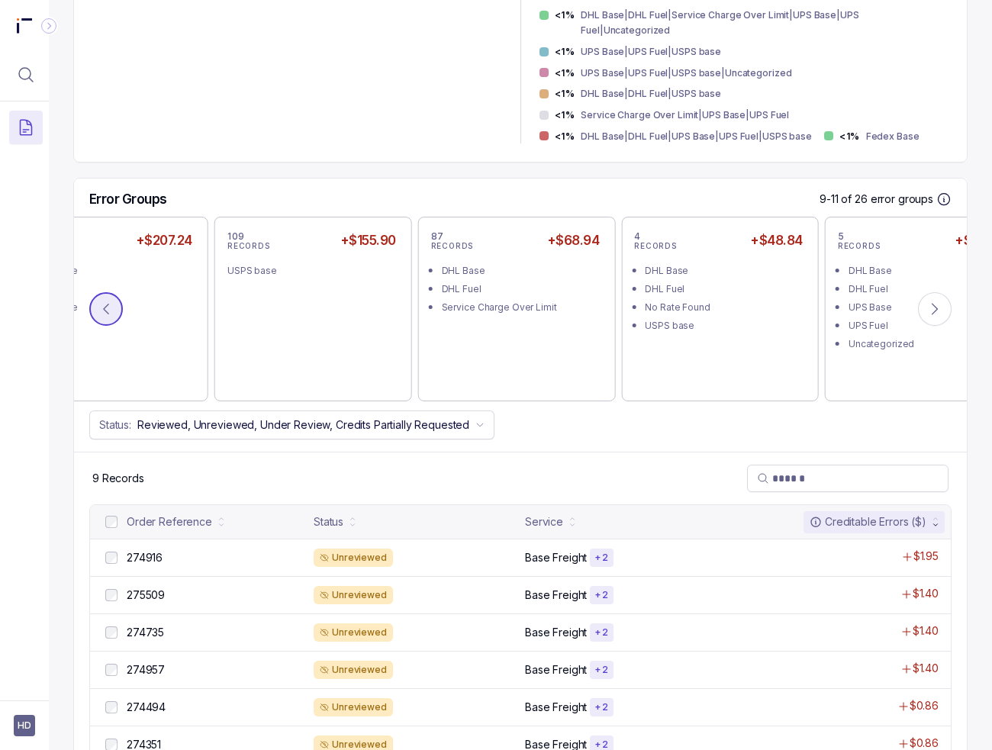
click at [101, 301] on icon at bounding box center [105, 308] width 15 height 15
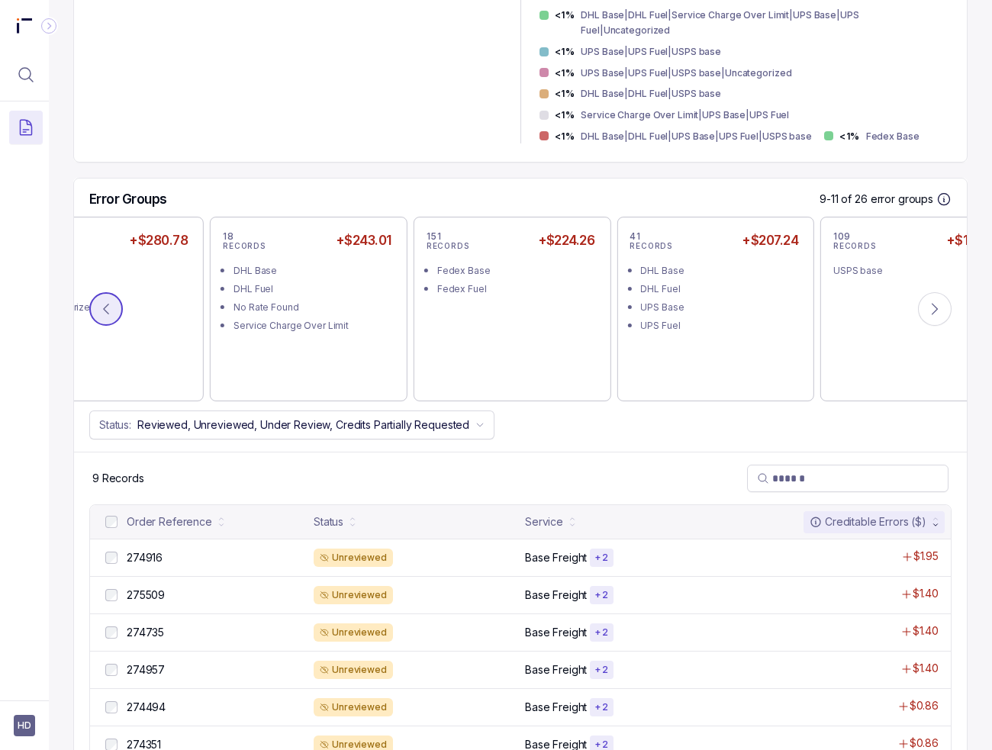
click at [101, 301] on icon at bounding box center [105, 308] width 15 height 15
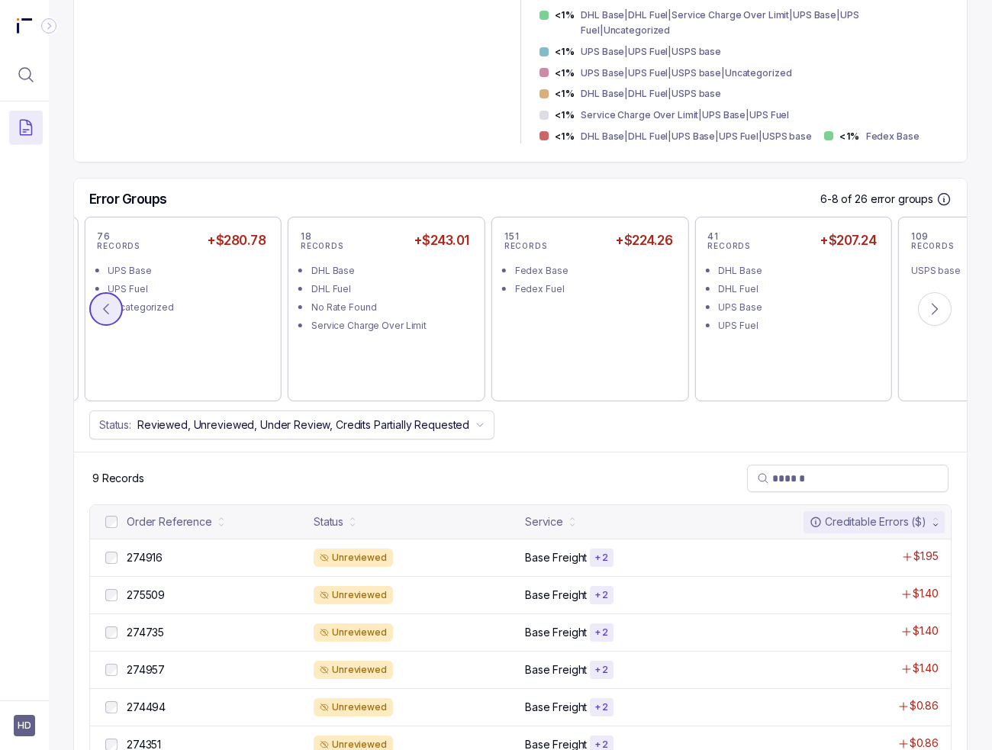
click at [101, 301] on icon at bounding box center [105, 308] width 15 height 15
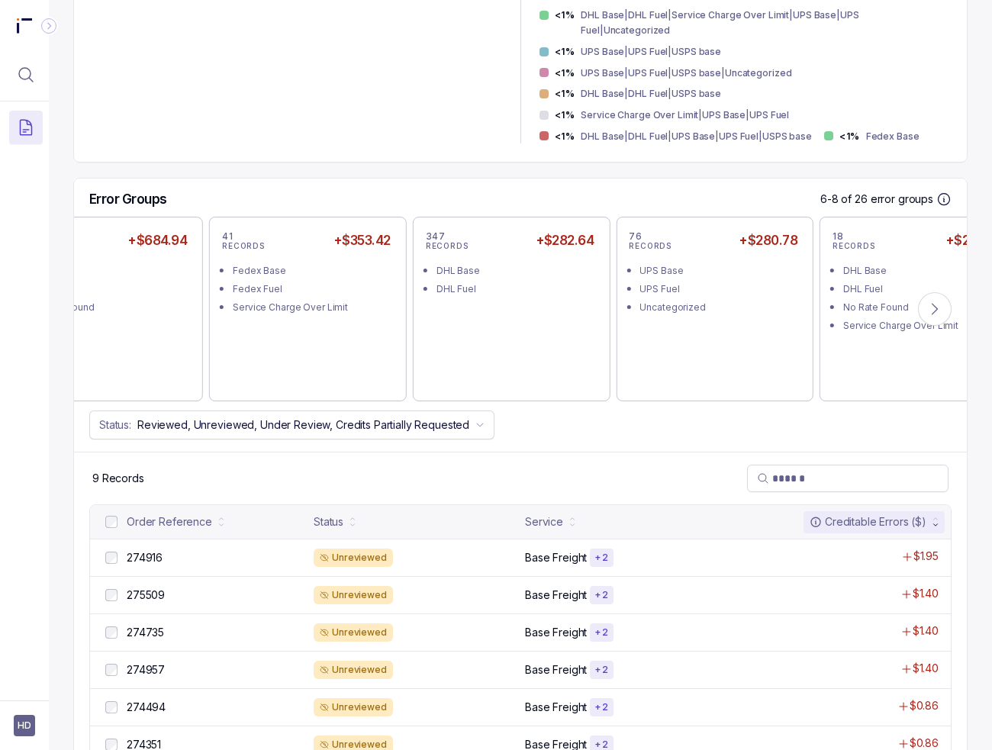
click at [101, 301] on icon at bounding box center [105, 308] width 15 height 15
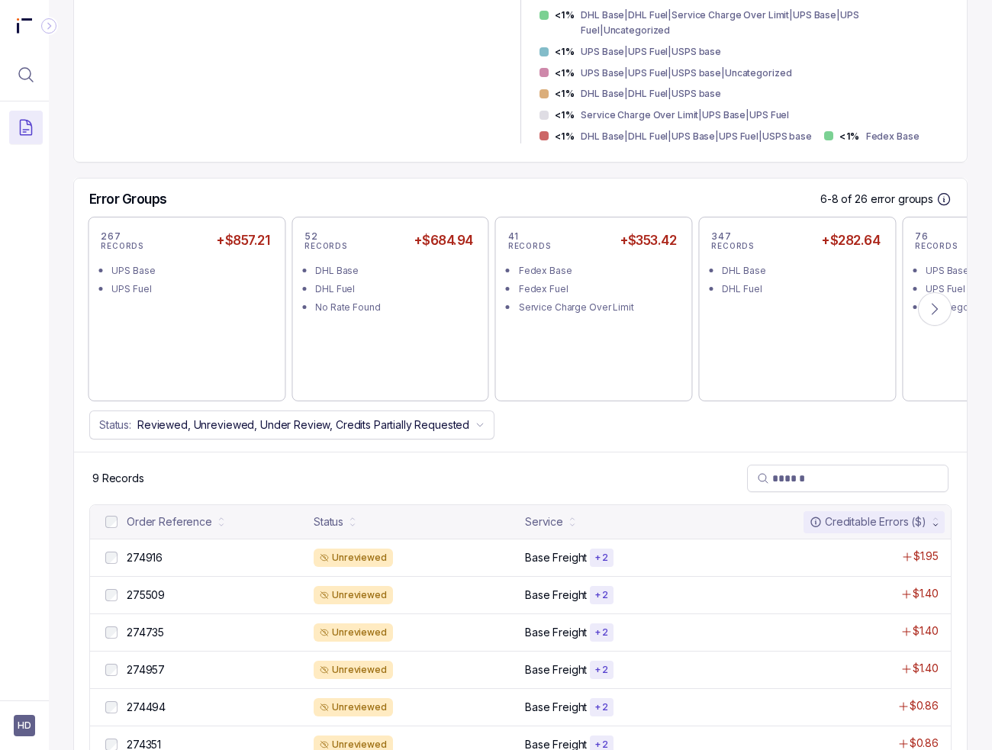
click at [101, 296] on div "267 RECORDS +$857.21 UPS Base UPS Fuel" at bounding box center [187, 309] width 172 height 159
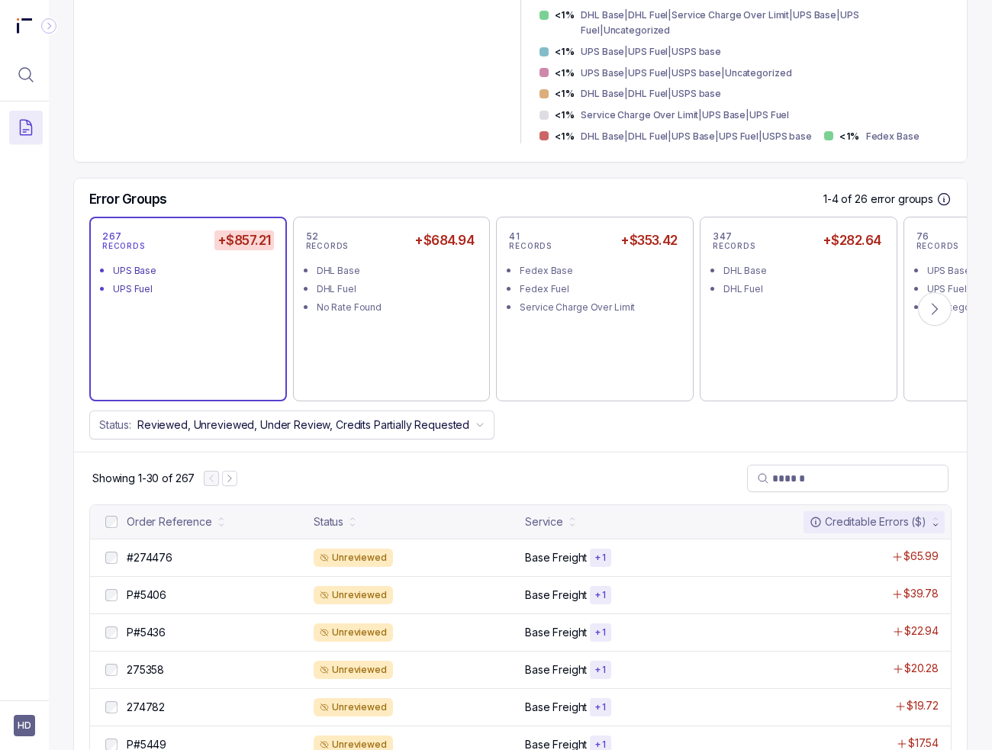
click at [267, 151] on div "#HRD_2025.04_1 [DATE] – [DATE] Unreviewed Period End: [DATE] CHARGES — TOTAL CR…" at bounding box center [520, 531] width 894 height 2294
click at [151, 550] on div "#274476 #274476" at bounding box center [150, 557] width 46 height 15
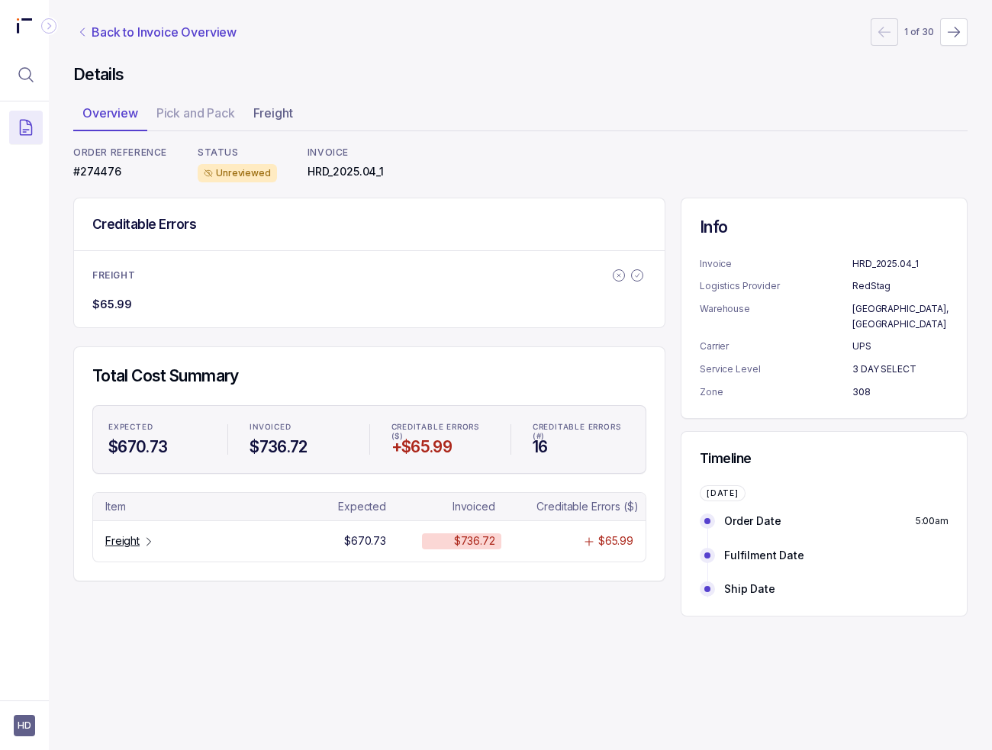
click at [110, 24] on p "Back to Invoice Overview" at bounding box center [164, 32] width 145 height 18
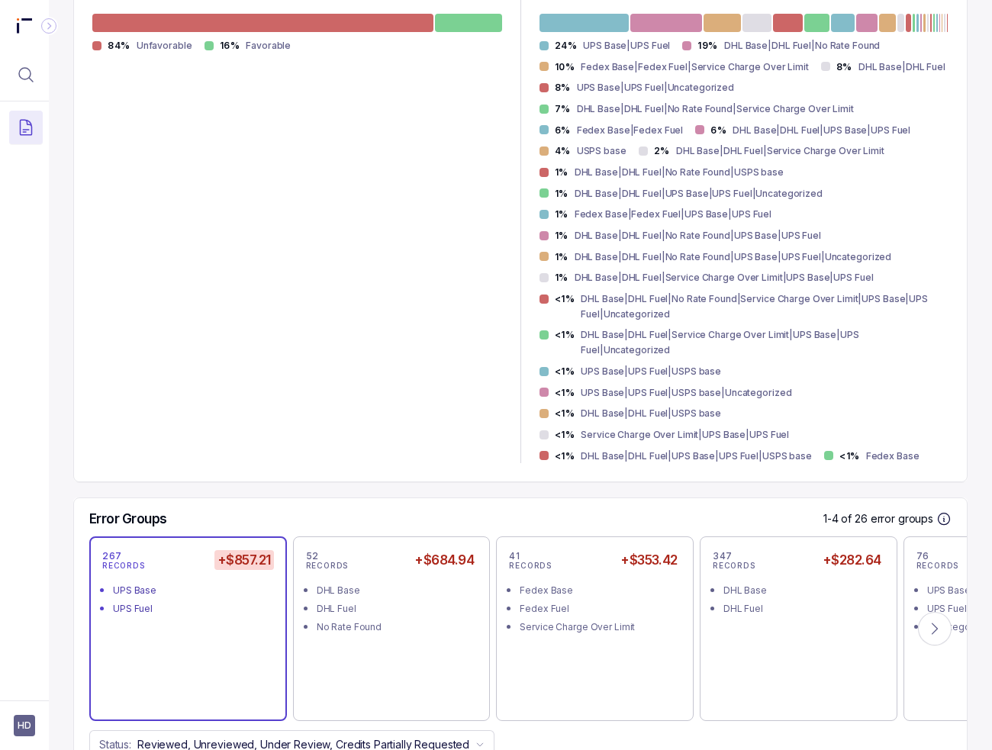
scroll to position [610, 0]
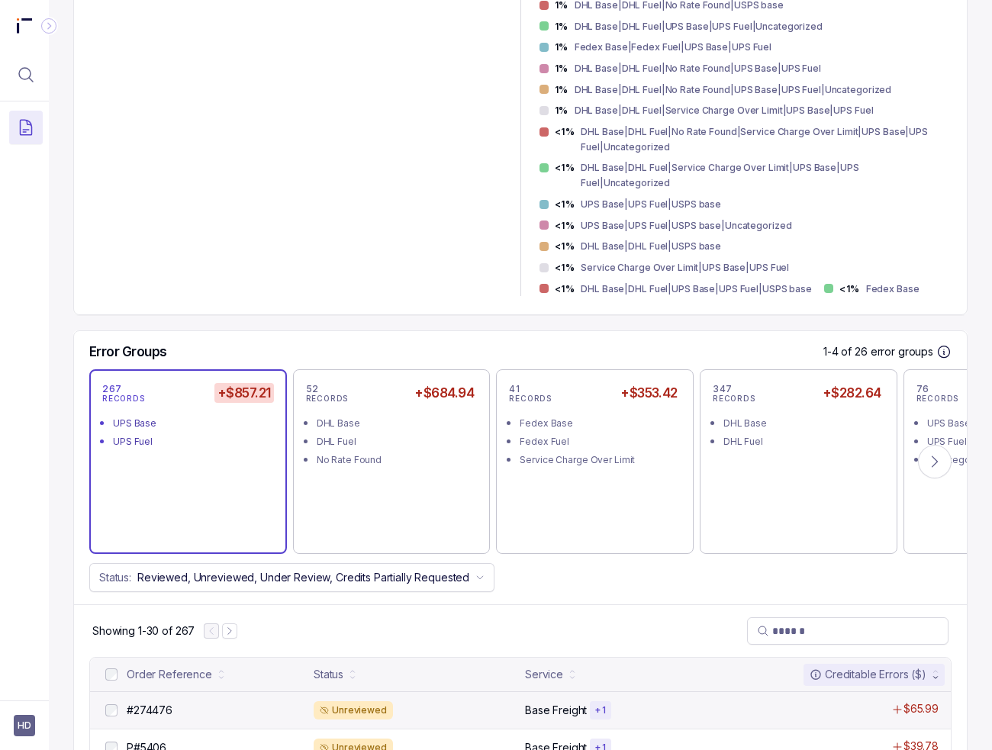
click at [211, 703] on div "#274476 #274476 Unreviewed Base Freight + 1 $65.99" at bounding box center [520, 709] width 861 height 37
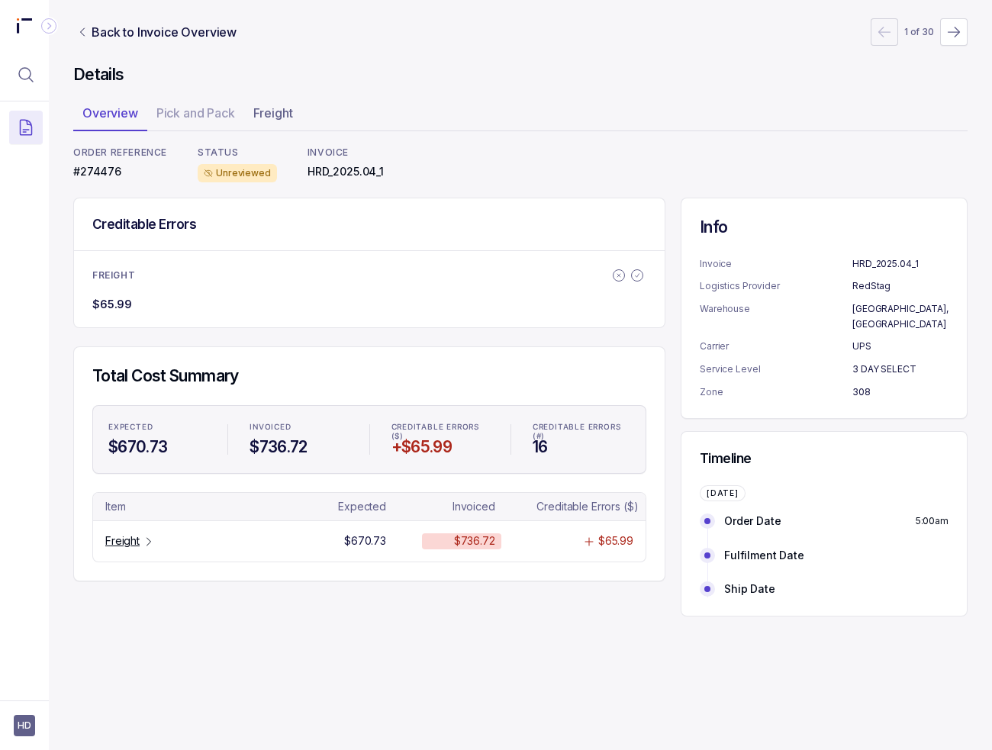
click at [420, 111] on ul "Overview Pick and Pack Freight" at bounding box center [520, 116] width 894 height 31
click at [106, 548] on tr "Freight $670.73 $736.72 $65.99" at bounding box center [369, 540] width 552 height 40
click at [113, 541] on p "Freight" at bounding box center [122, 540] width 34 height 15
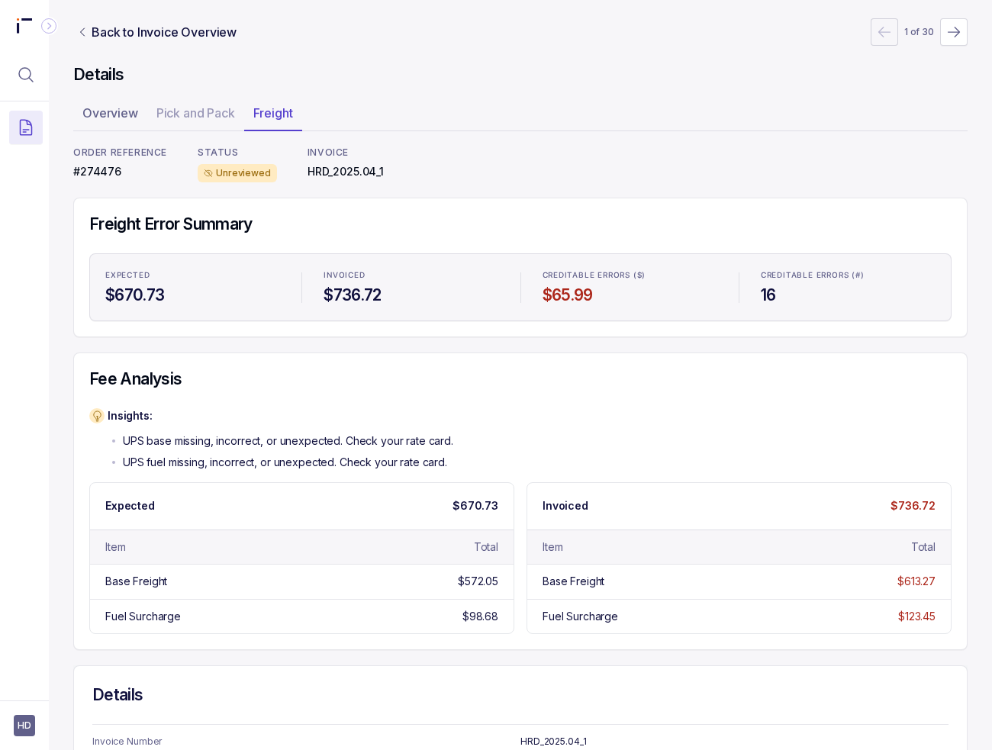
click at [511, 359] on div "Fee Analysis Insights: UPS base missing, incorrect, or unexpected. Check your r…" at bounding box center [520, 501] width 894 height 298
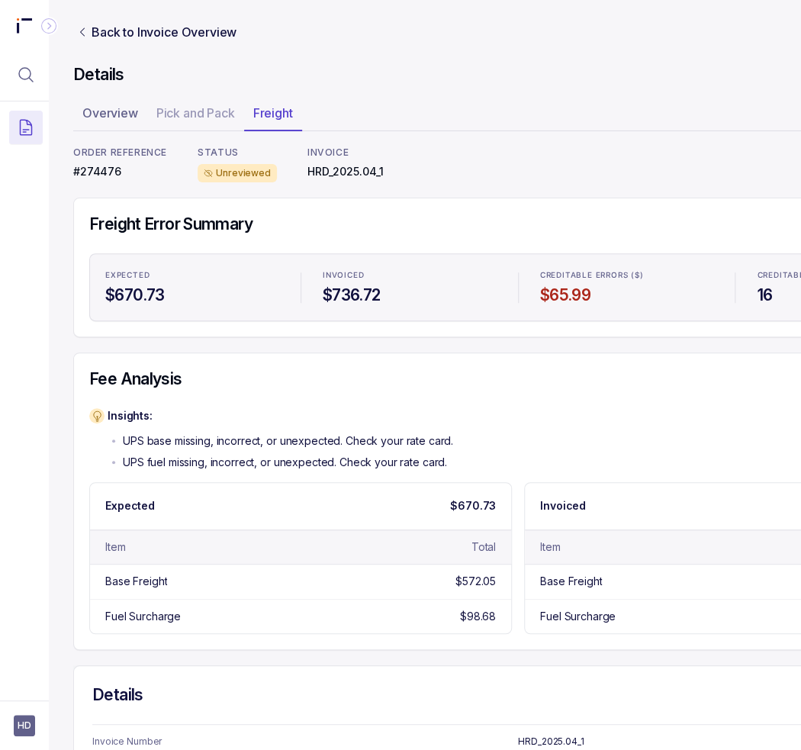
click at [103, 170] on p "#274476" at bounding box center [120, 171] width 94 height 15
click at [103, 169] on p "#274476" at bounding box center [120, 171] width 94 height 15
copy p "#274476"
click at [217, 290] on h4 "$670.73" at bounding box center [192, 295] width 174 height 21
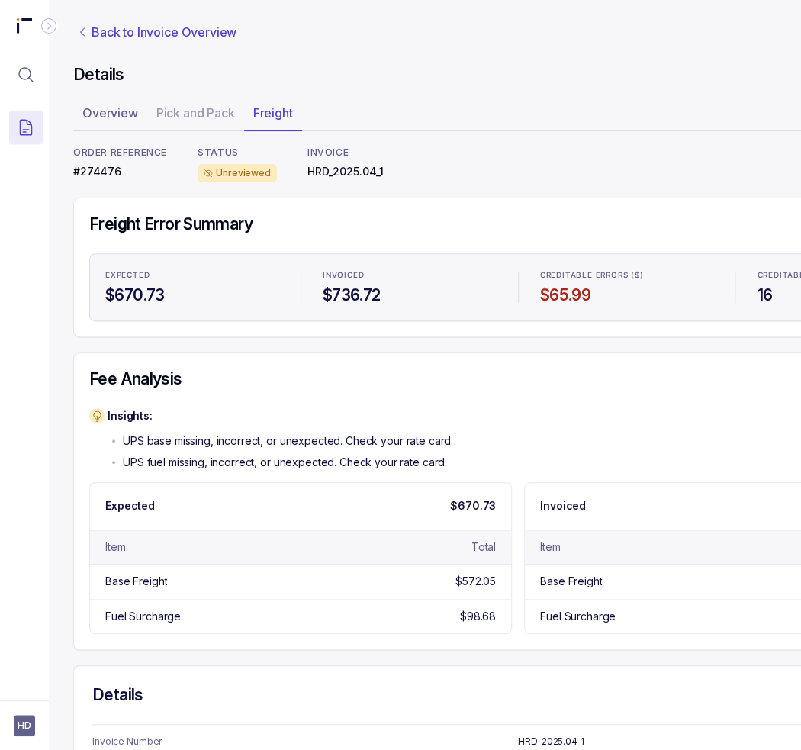
click at [135, 30] on p "Back to Invoice Overview" at bounding box center [164, 32] width 145 height 18
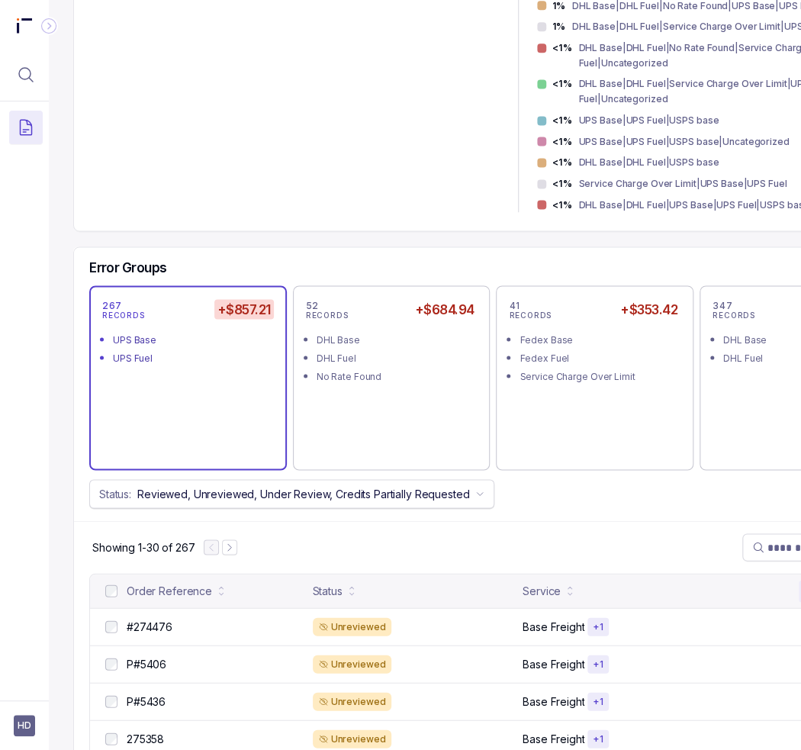
scroll to position [763, 0]
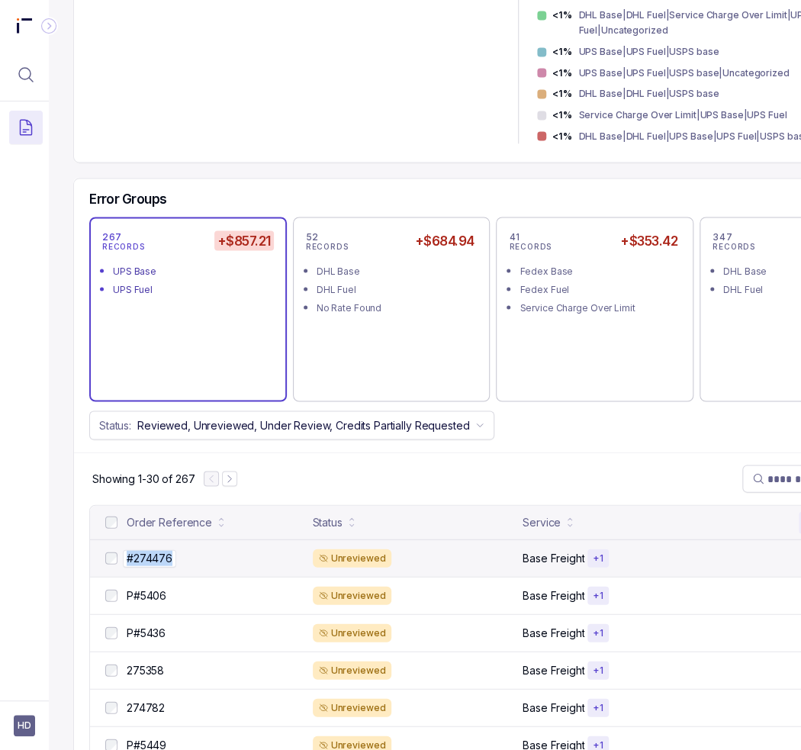
drag, startPoint x: 192, startPoint y: 542, endPoint x: 172, endPoint y: 544, distance: 20.7
click at [172, 550] on div "#274476 #274476" at bounding box center [215, 557] width 177 height 15
copy div "#274476"
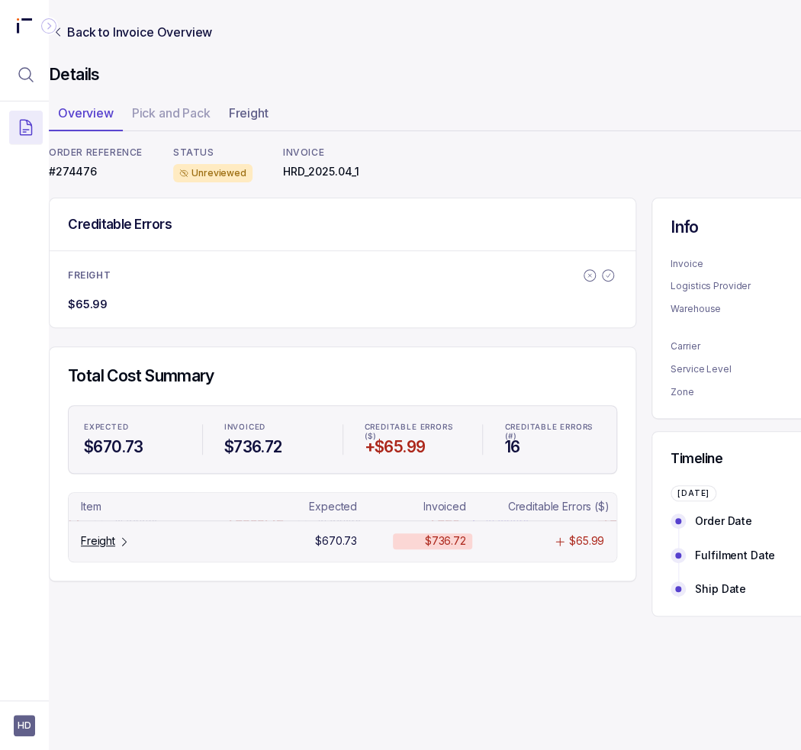
click at [113, 542] on p "Freight" at bounding box center [98, 540] width 34 height 15
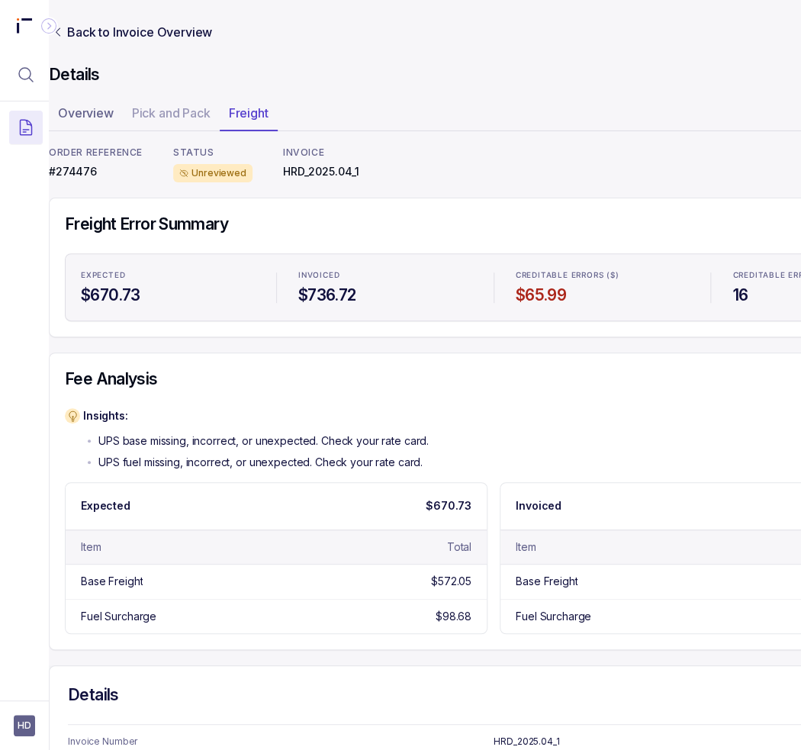
click at [412, 428] on div "Insights: UPS base missing, incorrect, or unexpected. Check your rate card. UPS…" at bounding box center [256, 439] width 346 height 62
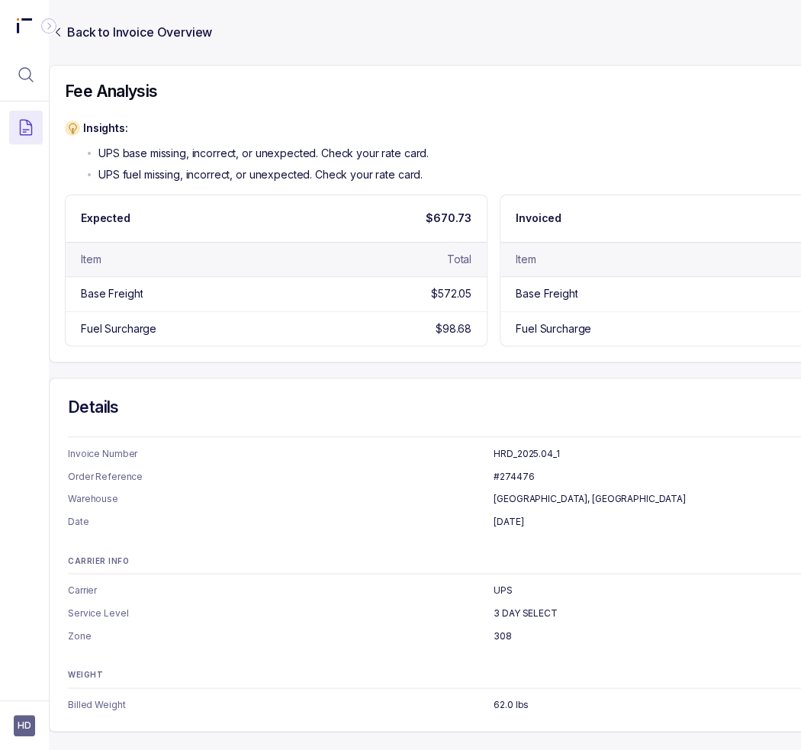
click at [406, 397] on h4 "Details" at bounding box center [493, 407] width 851 height 21
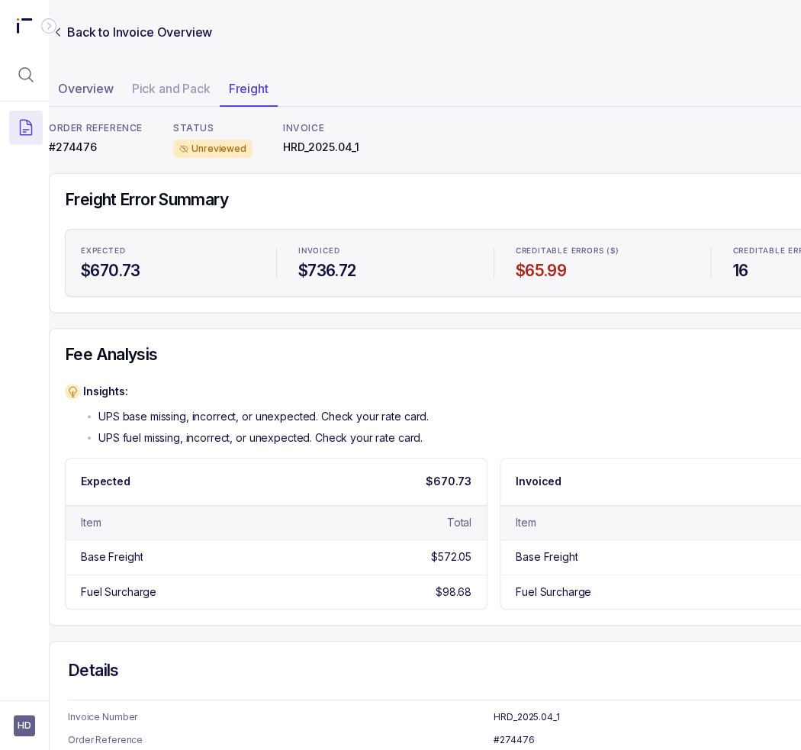
scroll to position [0, 24]
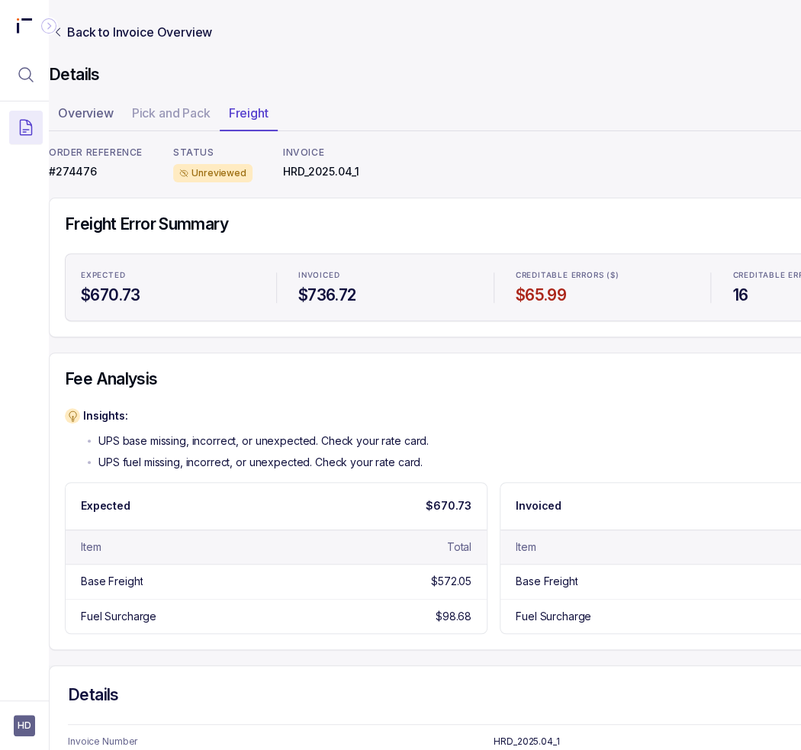
click at [375, 236] on div "Freight Error Summary Expected $670.73 Invoiced $736.72 Creditable Errors ($) $…" at bounding box center [493, 268] width 857 height 108
click at [408, 426] on div "Insights: UPS base missing, incorrect, or unexpected. Check your rate card. UPS…" at bounding box center [256, 439] width 346 height 62
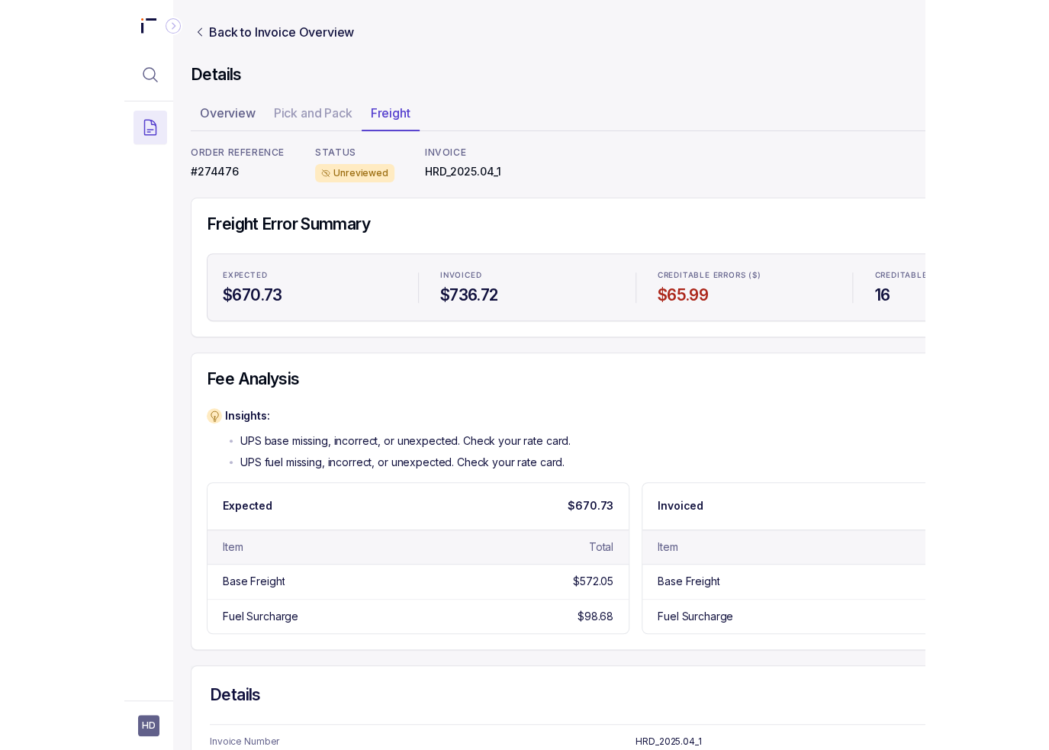
scroll to position [0, 0]
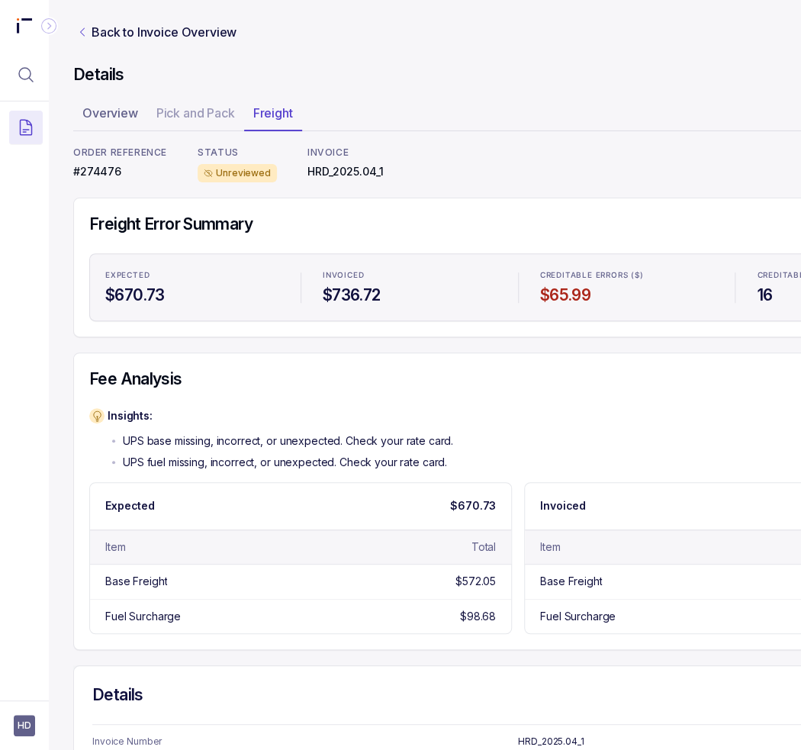
click at [85, 36] on icon "Link Back to Invoice Overview" at bounding box center [82, 32] width 12 height 12
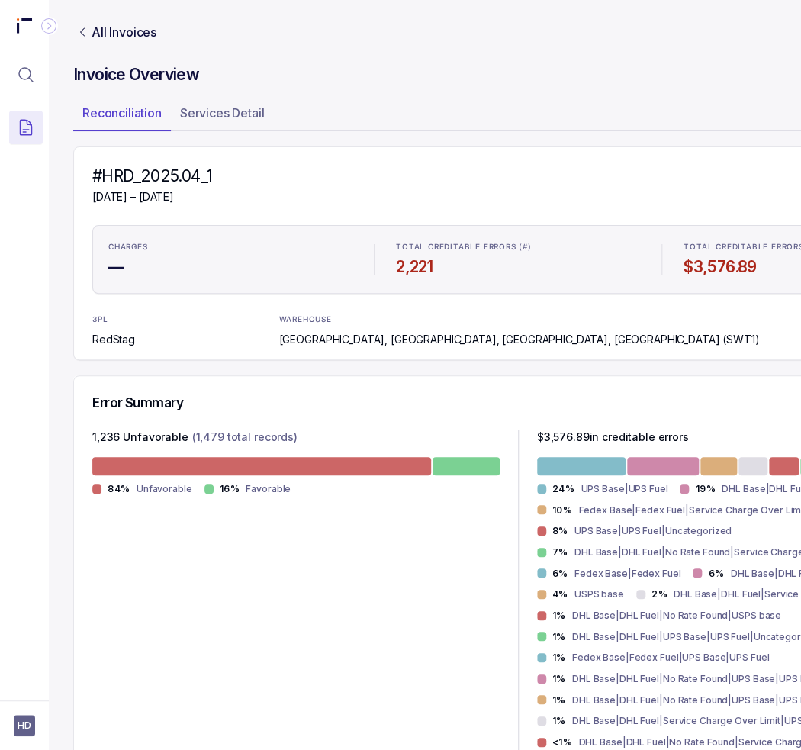
click at [220, 325] on div "3PL RedStag WAREHOUSE [GEOGRAPHIC_DATA], [GEOGRAPHIC_DATA], [GEOGRAPHIC_DATA], …" at bounding box center [517, 331] width 851 height 34
click at [453, 185] on div "#HRD_2025.04_1 [DATE] – [DATE] Unreviewed Period End: [DATE]" at bounding box center [517, 186] width 851 height 40
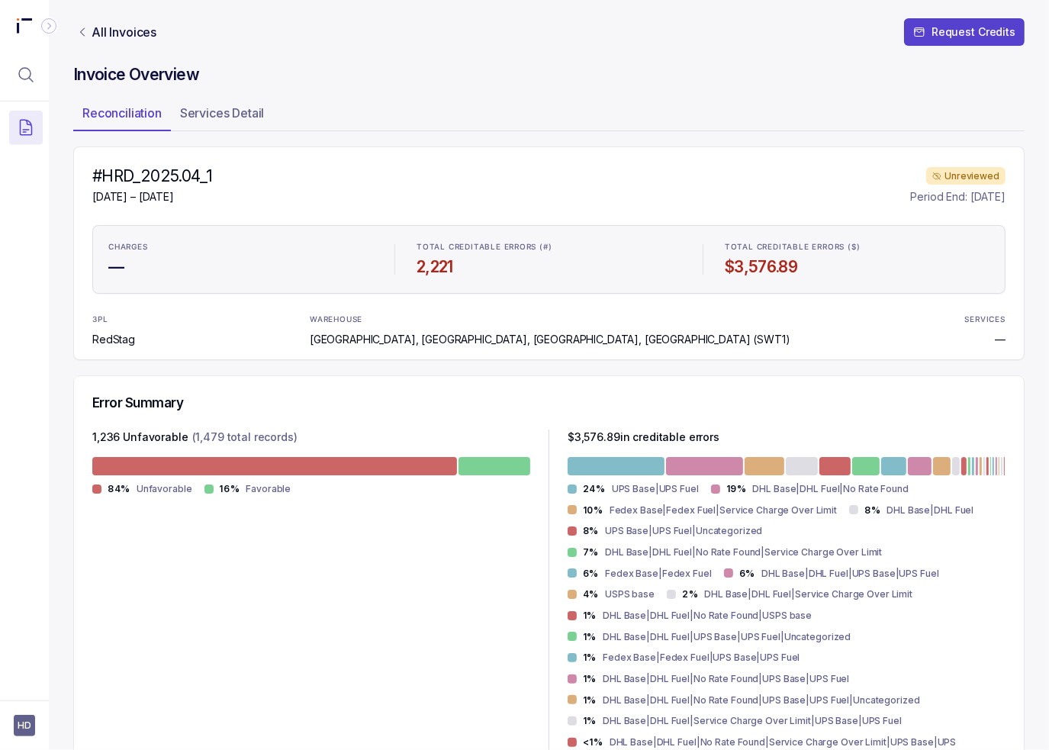
click at [436, 173] on div "#HRD_2025.04_1 [DATE] – [DATE] Unreviewed Period End: [DATE]" at bounding box center [548, 186] width 913 height 40
click at [444, 346] on p "[GEOGRAPHIC_DATA], [GEOGRAPHIC_DATA], [GEOGRAPHIC_DATA], [GEOGRAPHIC_DATA] (SWT…" at bounding box center [550, 339] width 481 height 15
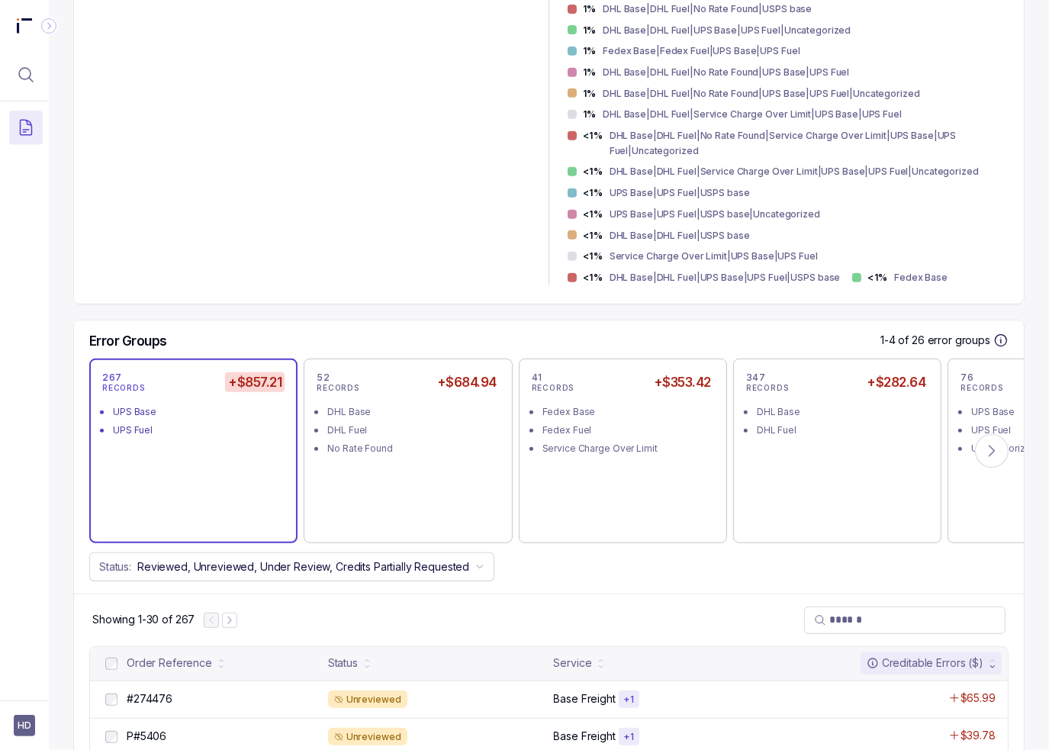
scroll to position [610, 0]
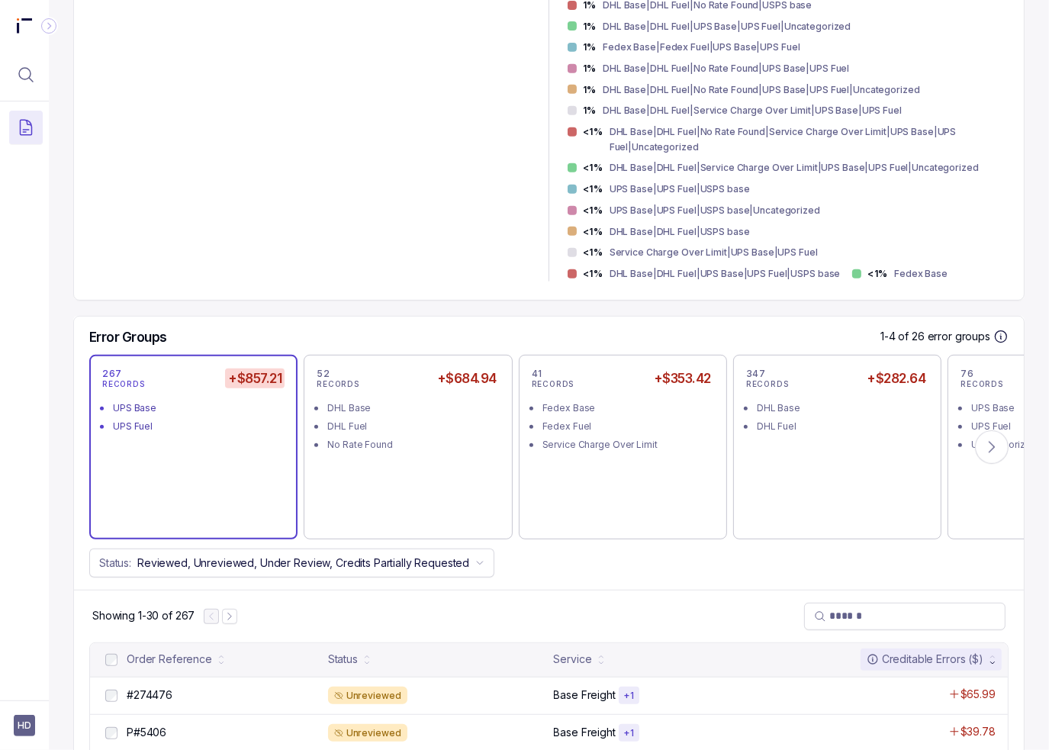
click at [318, 317] on div "Error Groups 1-4 of 26 error groups 267 RECORDS +$857.21 UPS Base UPS Fuel 52 R…" at bounding box center [549, 453] width 950 height 273
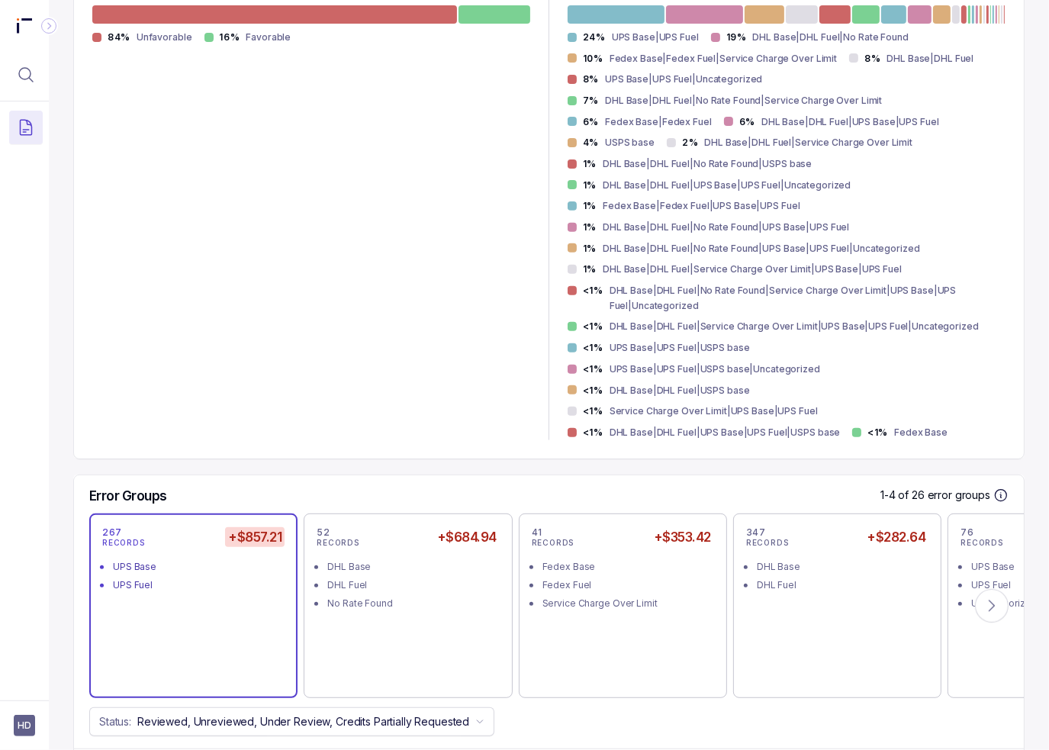
scroll to position [534, 0]
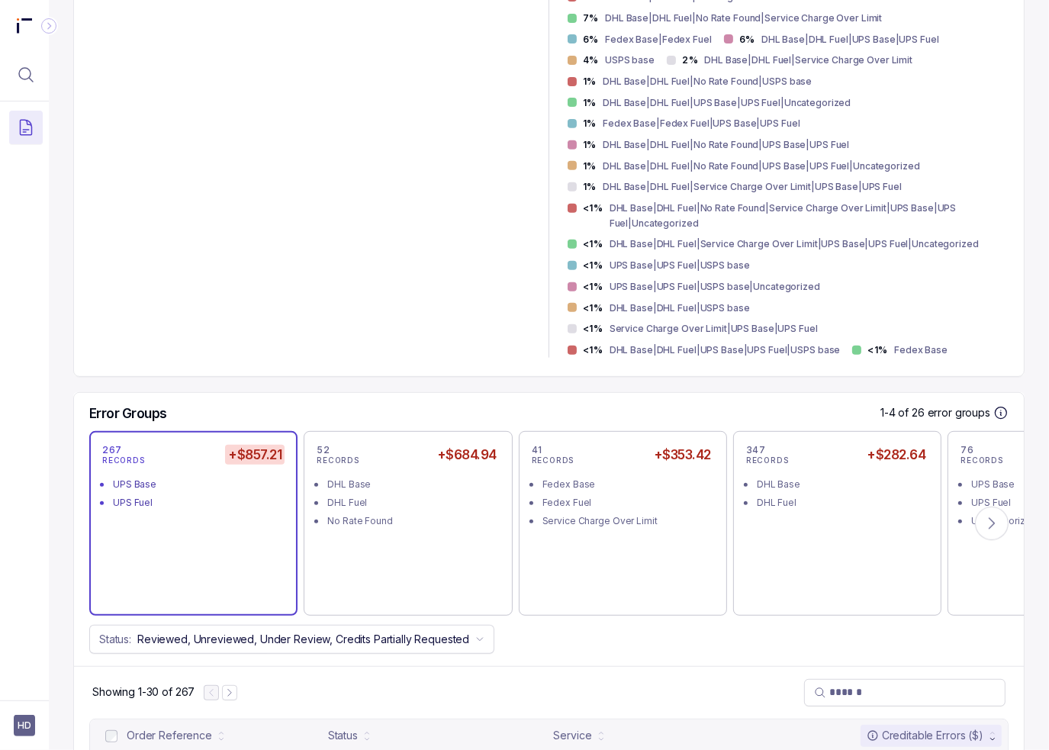
click at [197, 329] on div "Error Summary 1,236 Unfavorable (1,479 total records) 84% Unfavorable 16% Favor…" at bounding box center [548, 109] width 951 height 536
click at [208, 341] on div "#HRD_2025.04_1 [DATE] – [DATE] Unreviewed Period End: [DATE] CHARGES — TOTAL CR…" at bounding box center [548, 751] width 951 height 2279
drag, startPoint x: 369, startPoint y: 272, endPoint x: 474, endPoint y: 407, distance: 170.6
click at [369, 272] on div "1,236 Unfavorable (1,479 total records) 84% Unfavorable 16% Favorable" at bounding box center [311, 126] width 438 height 462
click at [902, 684] on input "search" at bounding box center [912, 691] width 166 height 15
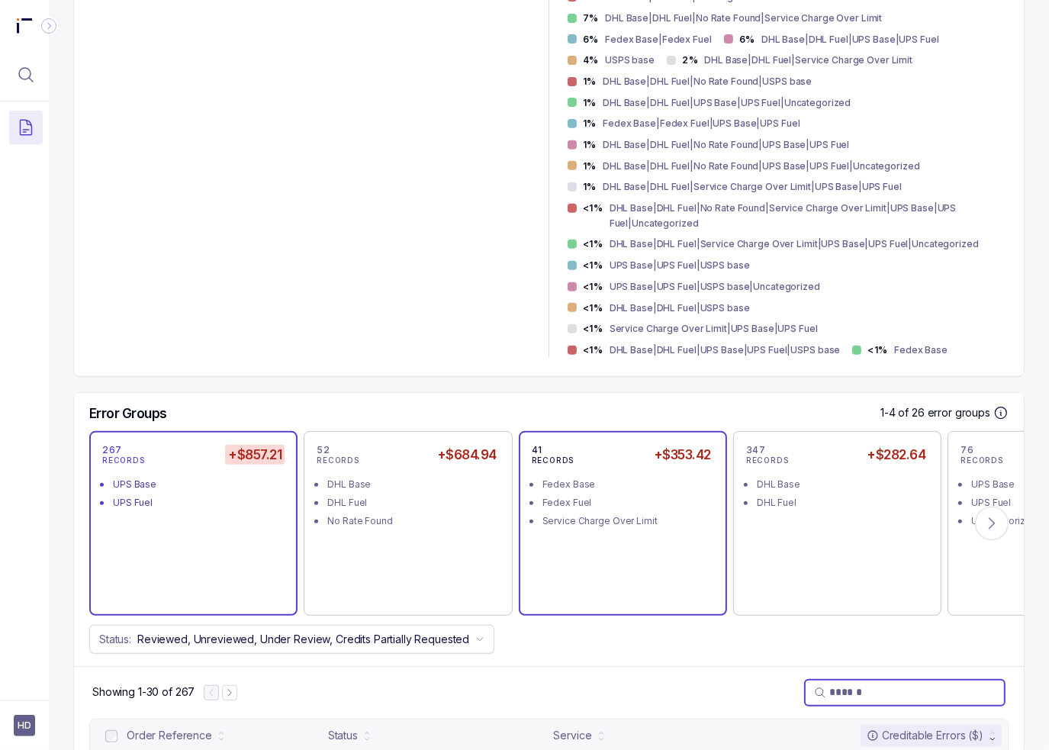
paste input "*******"
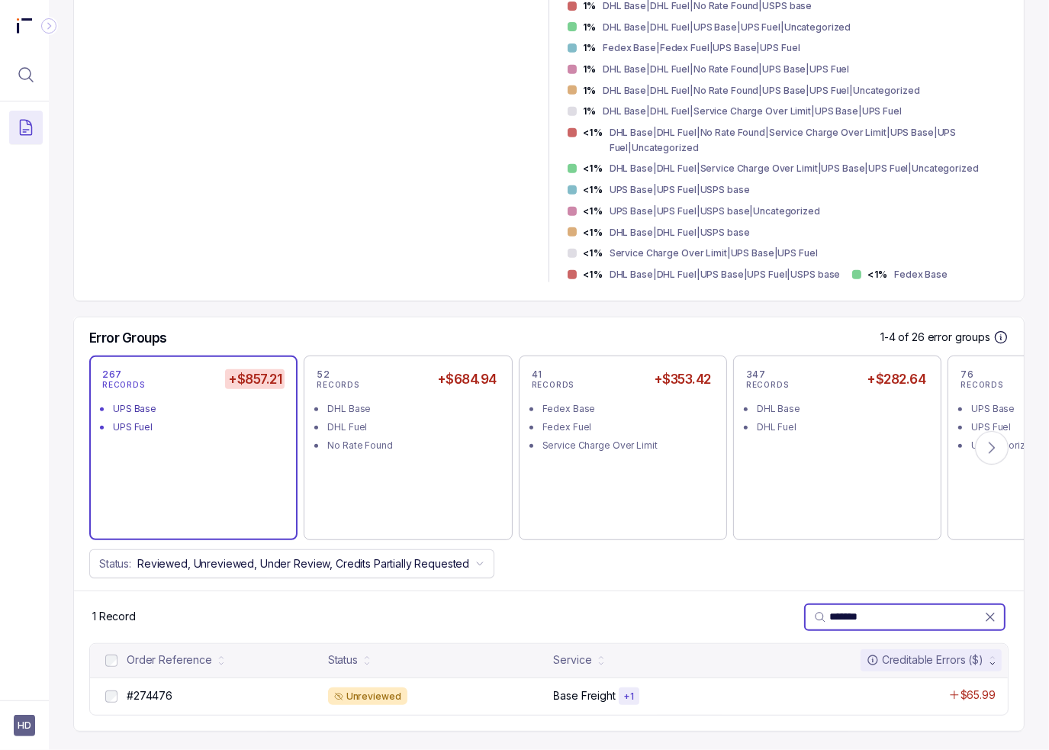
scroll to position [565, 0]
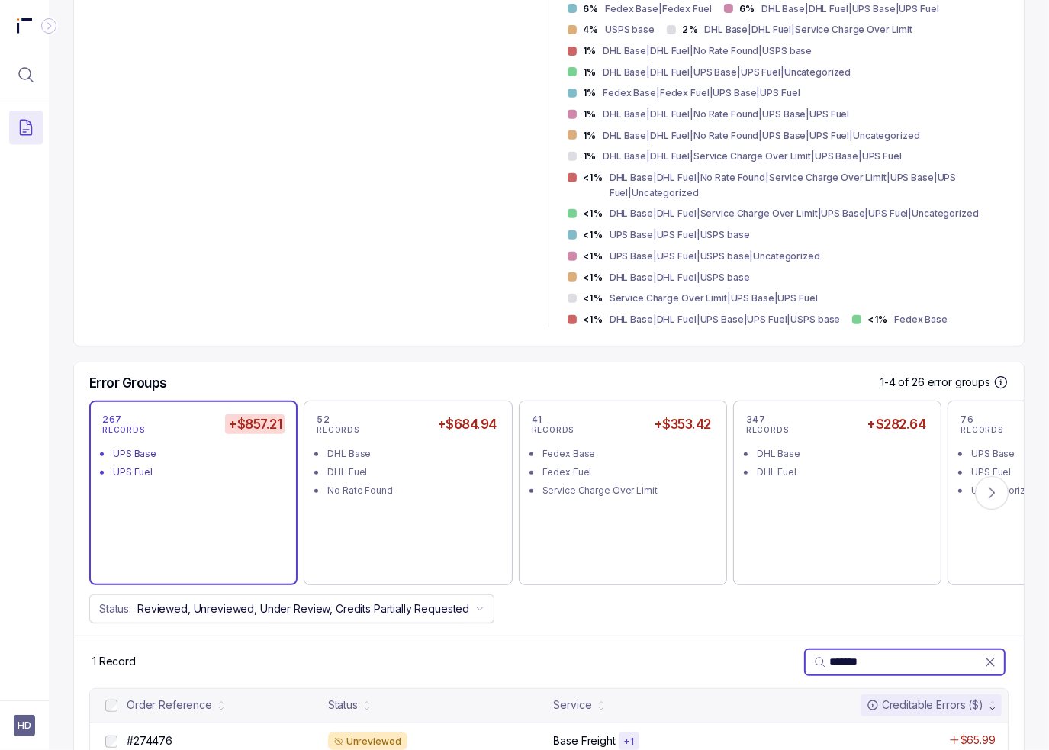
type input "*******"
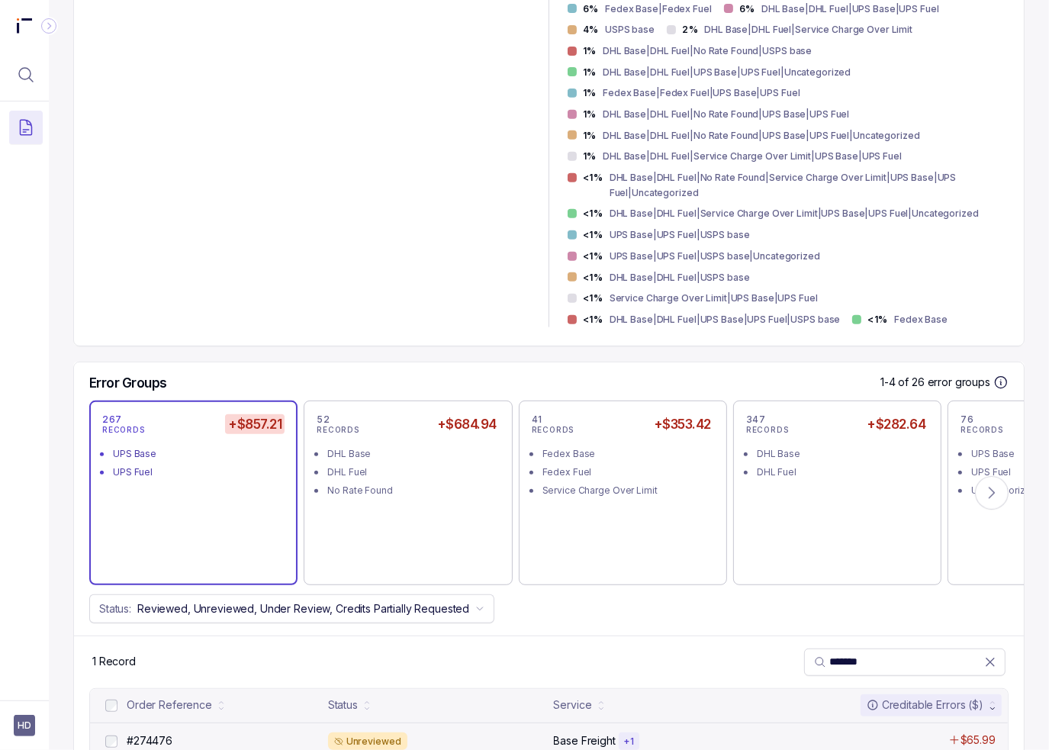
click at [433, 732] on div "Unreviewed" at bounding box center [436, 741] width 217 height 18
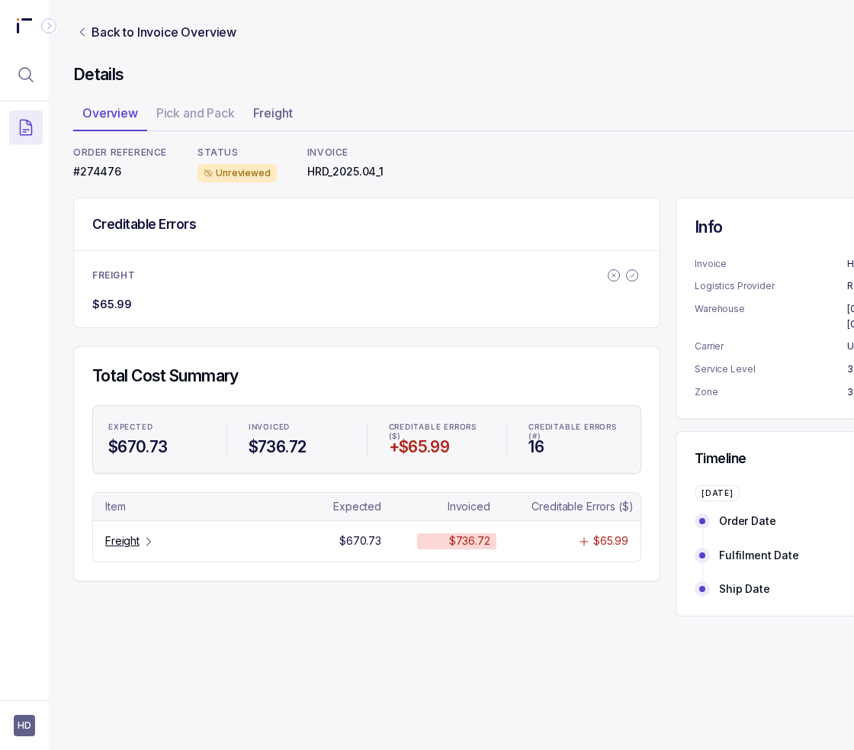
click at [286, 339] on div "Creditable Errors FREIGHT $65.99 Total Cost Summary EXPECTED $670.73 INVOICED $…" at bounding box center [366, 390] width 587 height 384
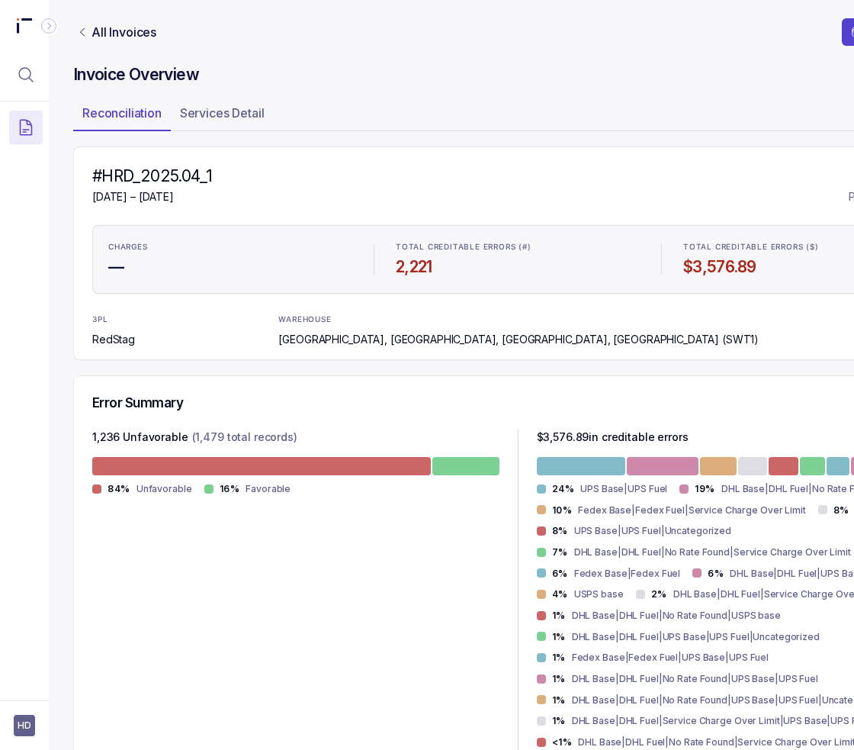
click at [207, 344] on div "3PL RedStag WAREHOUSE [GEOGRAPHIC_DATA], [GEOGRAPHIC_DATA], [GEOGRAPHIC_DATA], …" at bounding box center [517, 331] width 851 height 34
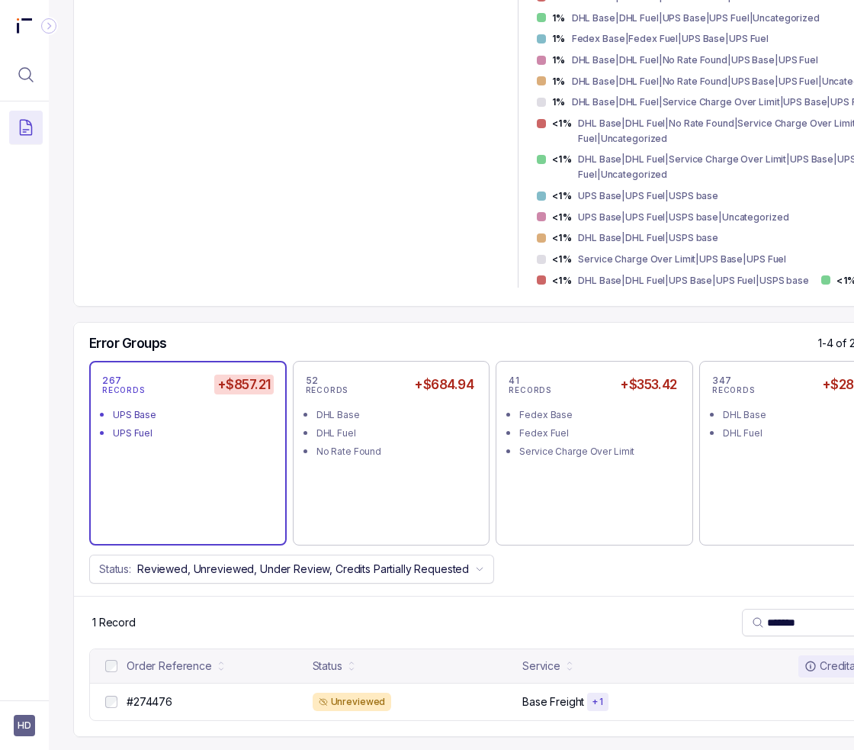
scroll to position [619, 144]
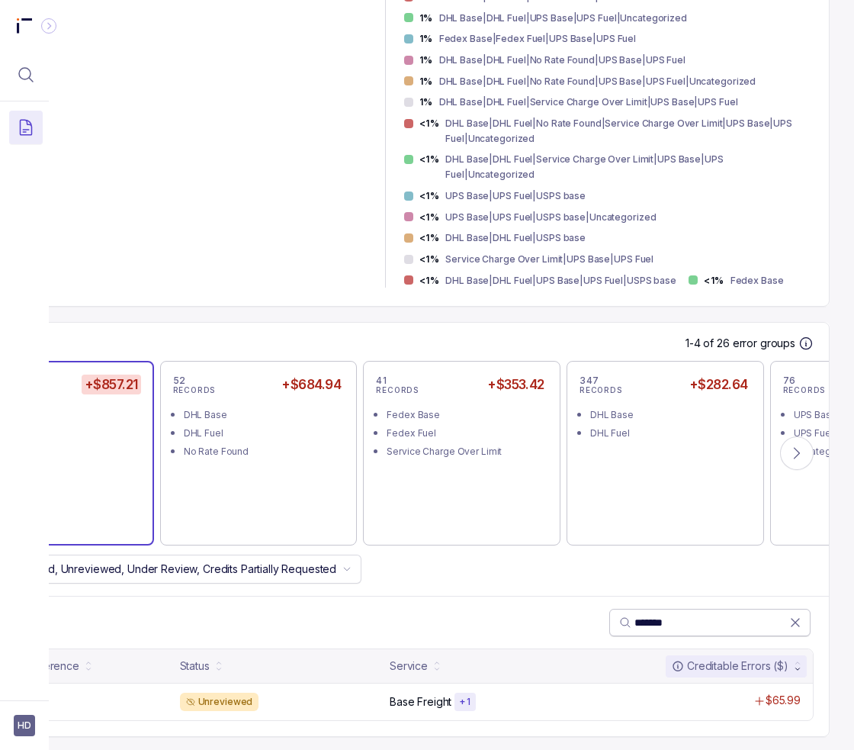
click at [789, 615] on icon at bounding box center [795, 622] width 15 height 15
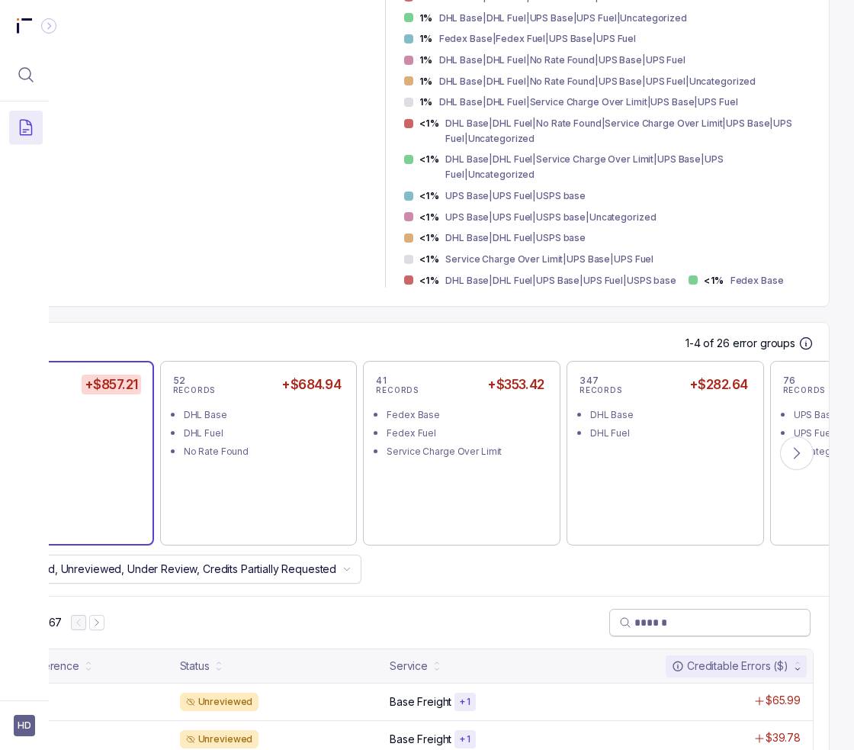
drag, startPoint x: 599, startPoint y: 564, endPoint x: 584, endPoint y: 564, distance: 15.3
click at [598, 564] on div "Status: Reviewed, Unreviewed, Under Review, Credits Partially Requested" at bounding box center [385, 569] width 888 height 29
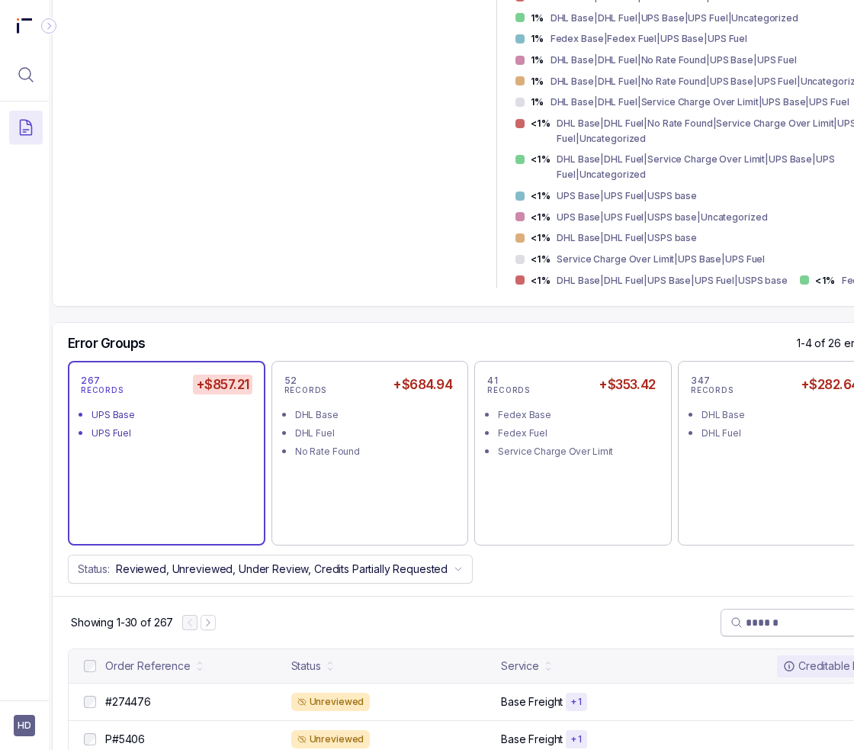
scroll to position [619, 0]
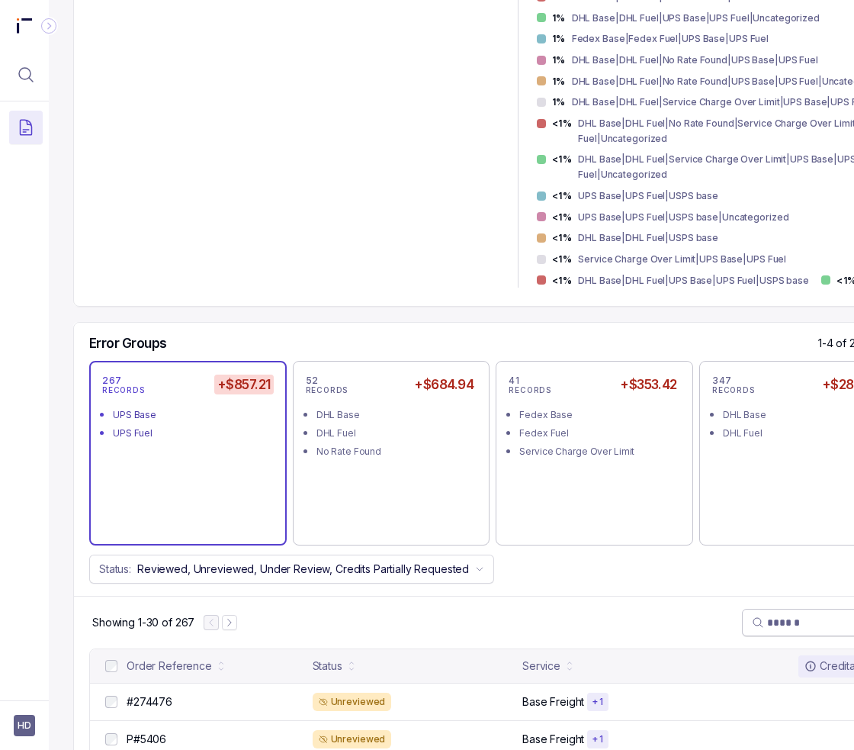
click at [781, 615] on input "search" at bounding box center [850, 622] width 166 height 15
click at [786, 615] on input "search" at bounding box center [850, 622] width 166 height 15
paste input "*******"
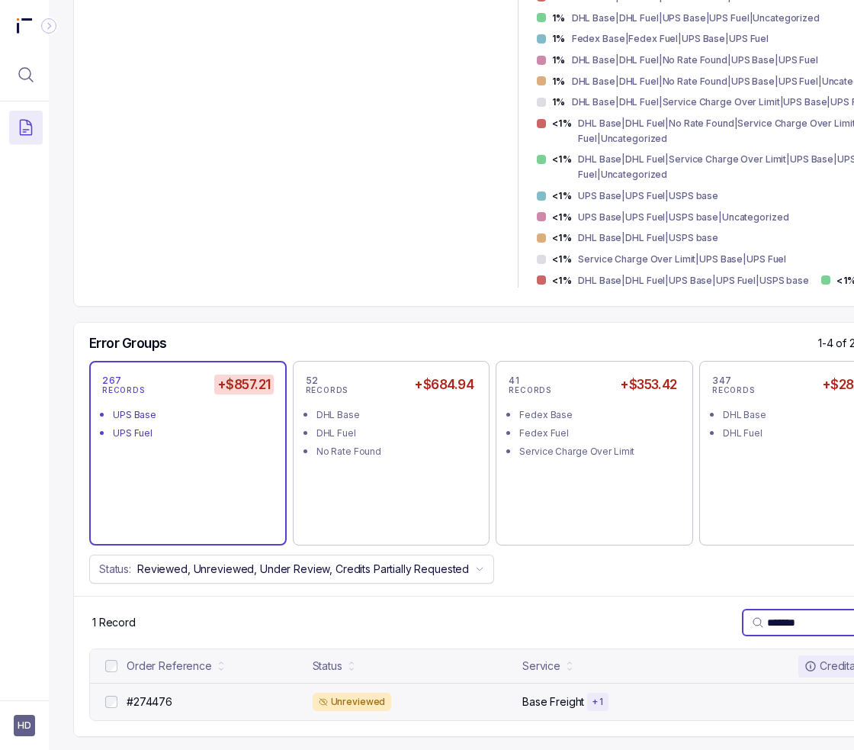
type input "*******"
click at [327, 693] on div "Unreviewed" at bounding box center [352, 702] width 79 height 18
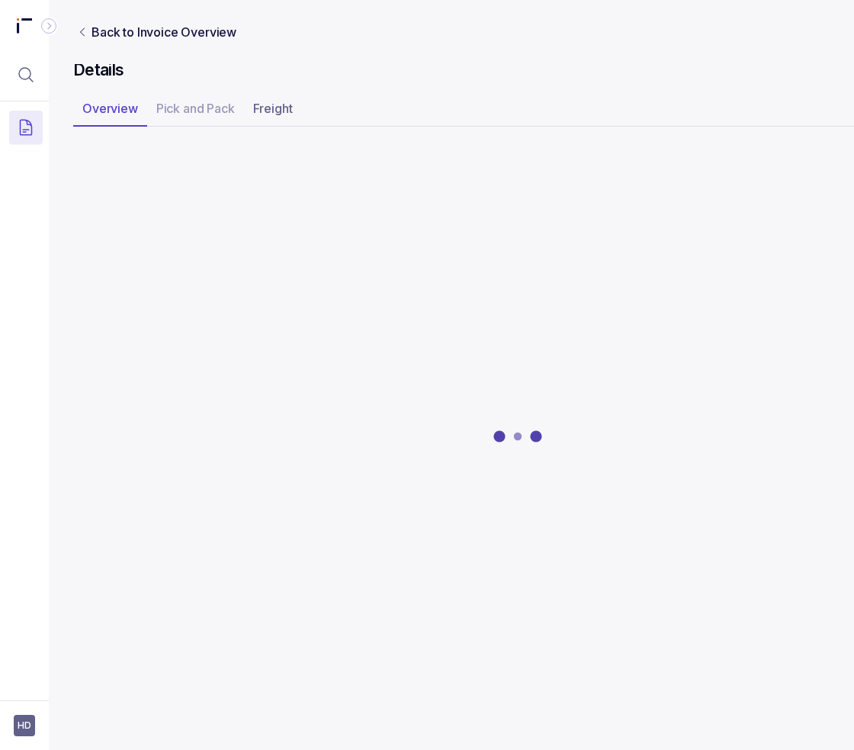
scroll to position [0, 24]
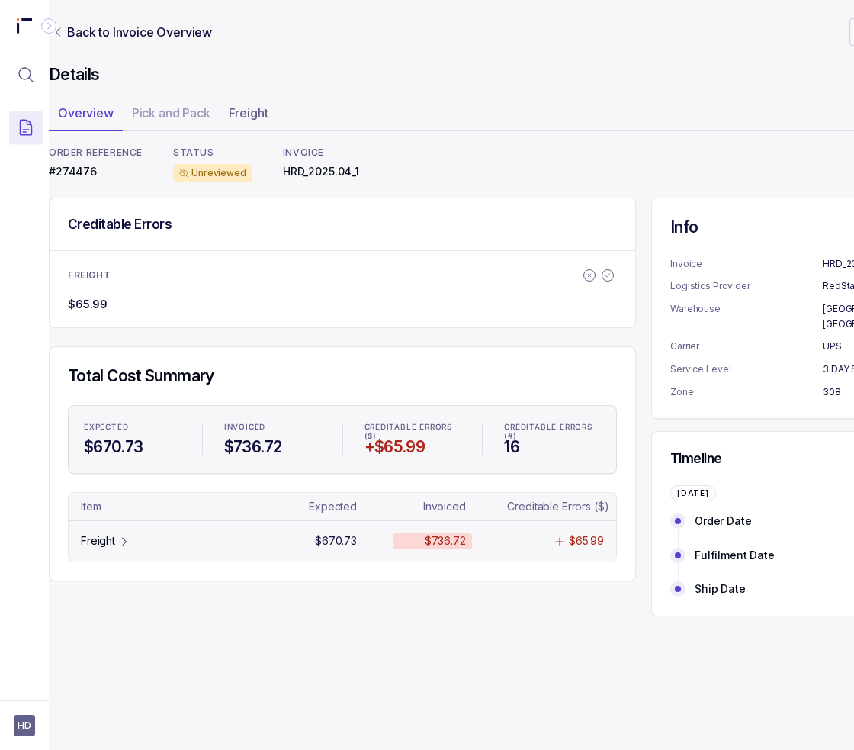
click at [117, 539] on div "Freight" at bounding box center [106, 540] width 50 height 15
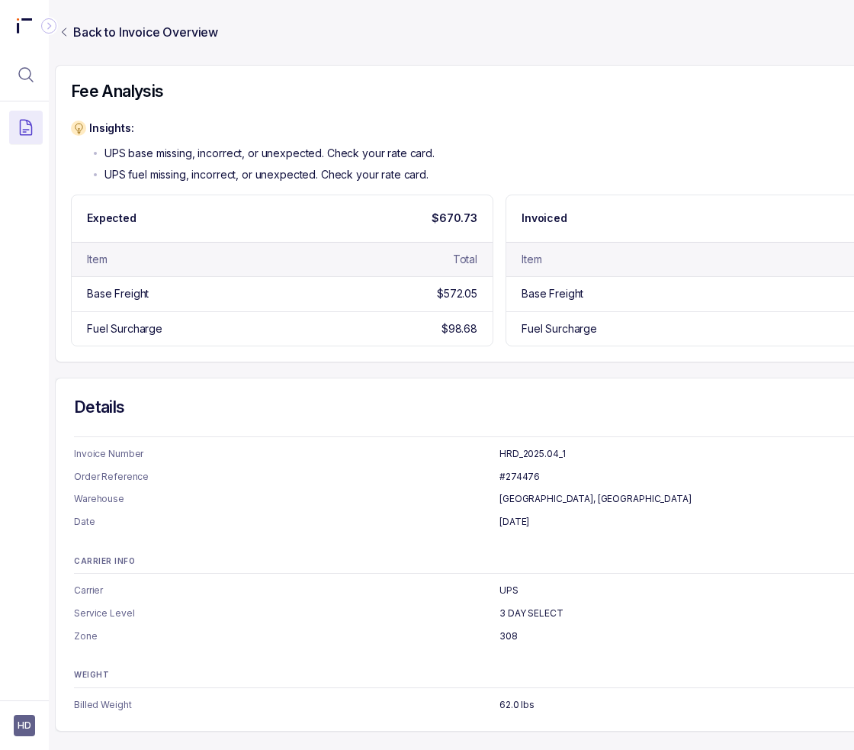
scroll to position [296, 0]
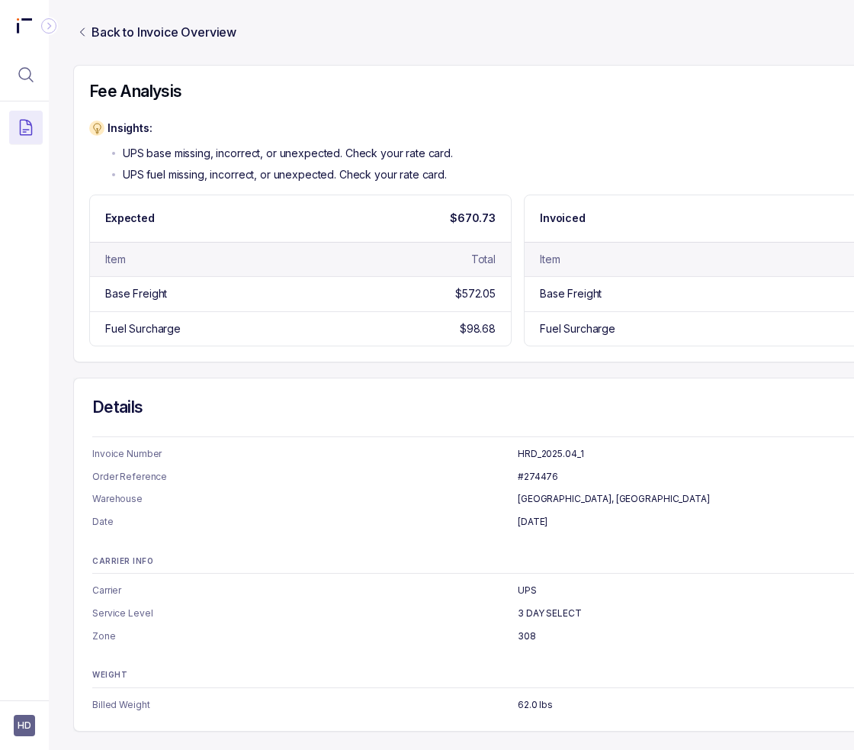
click at [271, 365] on div "Freight Error Summary Expected $670.73 Invoiced $736.72 Creditable Errors ($) $…" at bounding box center [517, 321] width 889 height 822
click at [476, 276] on div "Base Freight $572.05" at bounding box center [300, 293] width 421 height 34
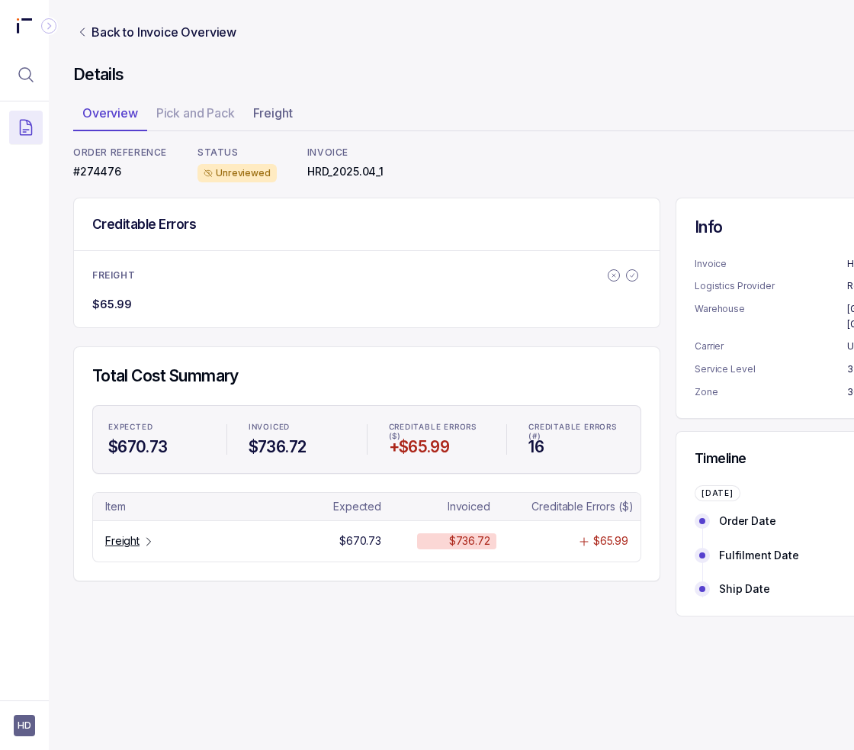
click at [513, 313] on li "$65.99" at bounding box center [367, 304] width 586 height 27
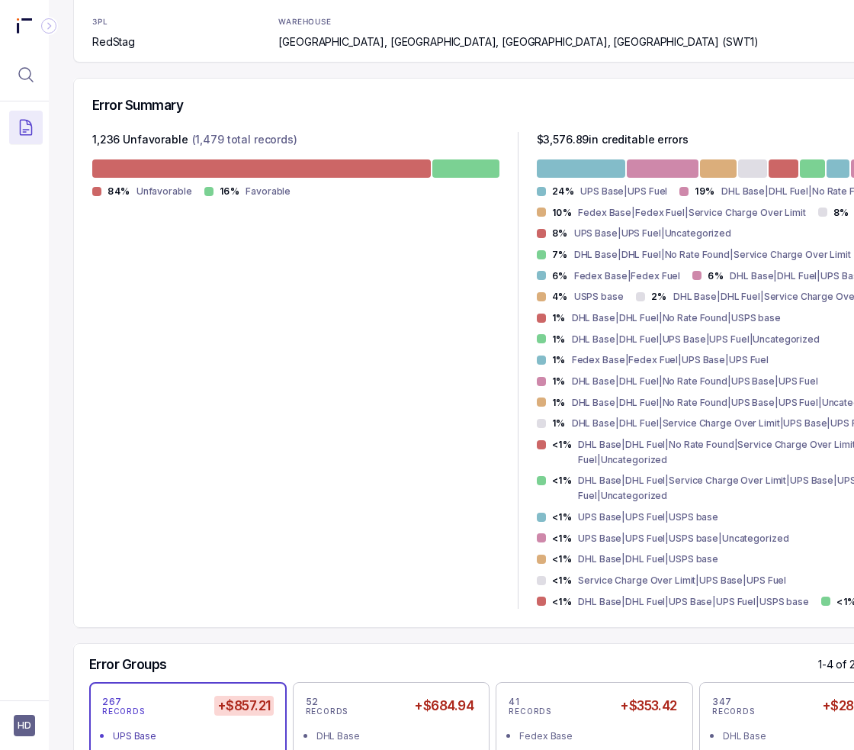
scroll to position [619, 0]
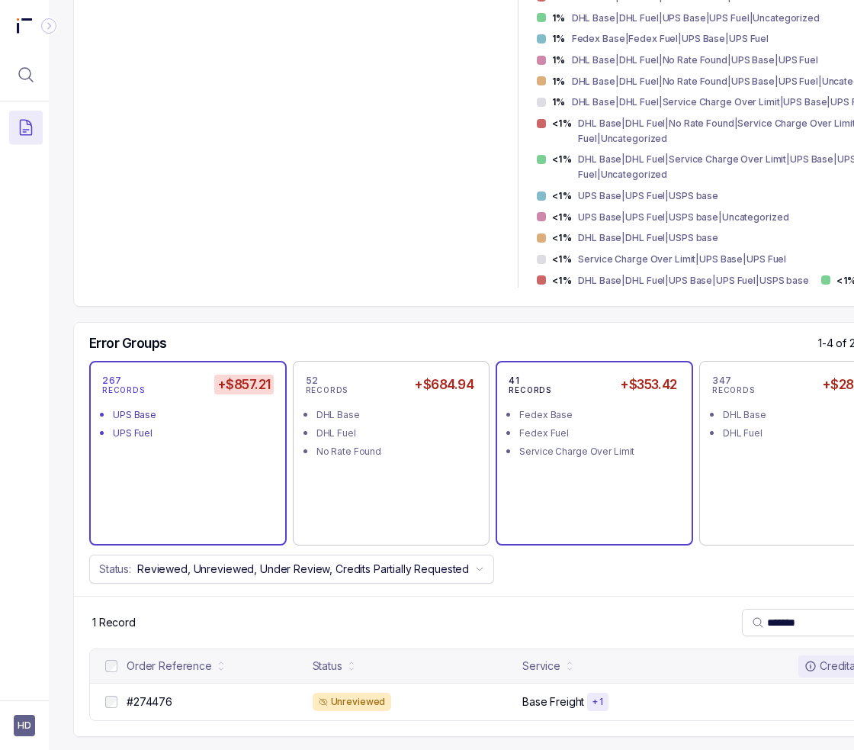
click at [598, 426] on div "Fedex Fuel" at bounding box center [599, 433] width 159 height 15
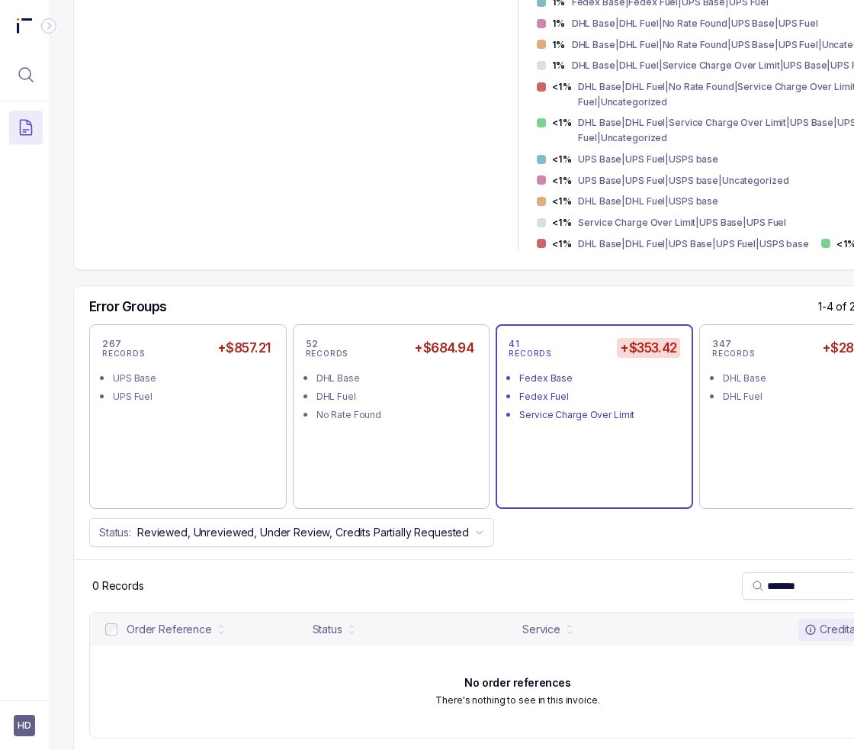
scroll to position [672, 0]
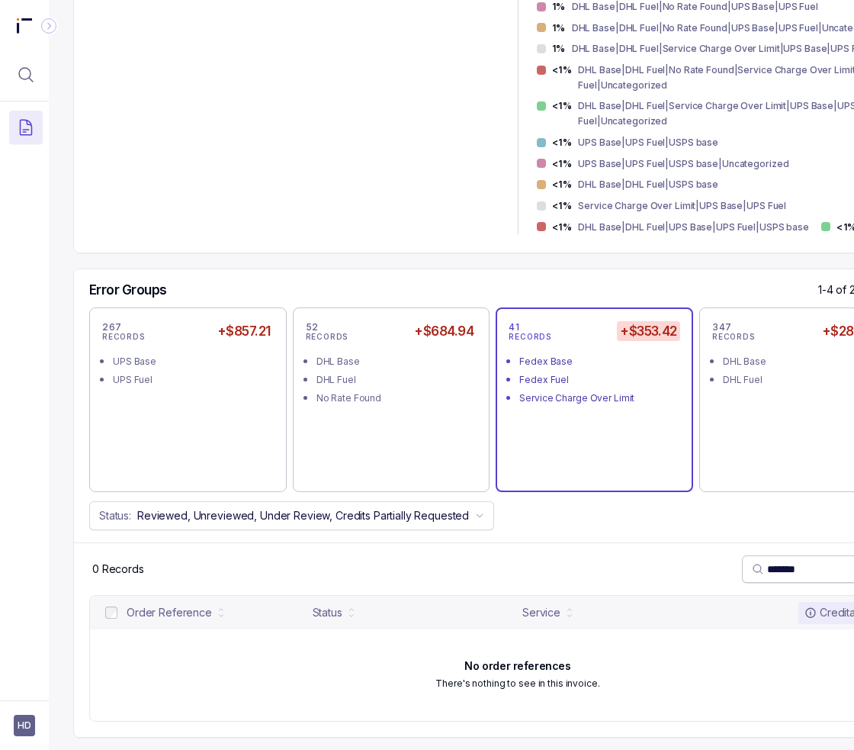
click at [781, 561] on input "*******" at bounding box center [844, 568] width 155 height 15
click at [780, 561] on input "*******" at bounding box center [844, 568] width 155 height 15
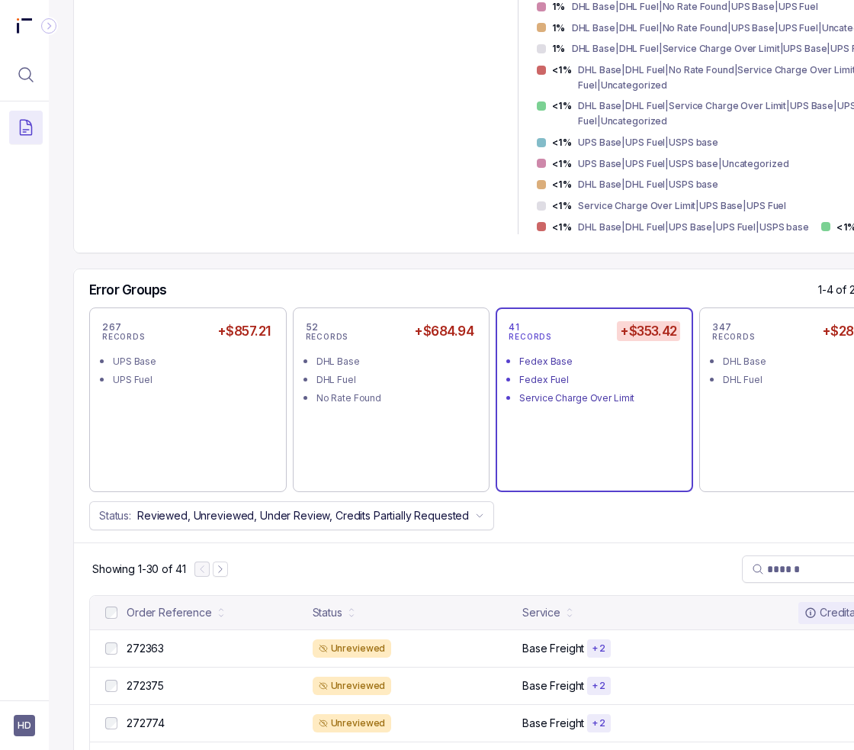
click at [700, 542] on div "Showing 1-30 of 41" at bounding box center [518, 568] width 888 height 53
click at [601, 501] on div "Status: Reviewed, Unreviewed, Under Review, Credits Partially Requested" at bounding box center [518, 515] width 888 height 29
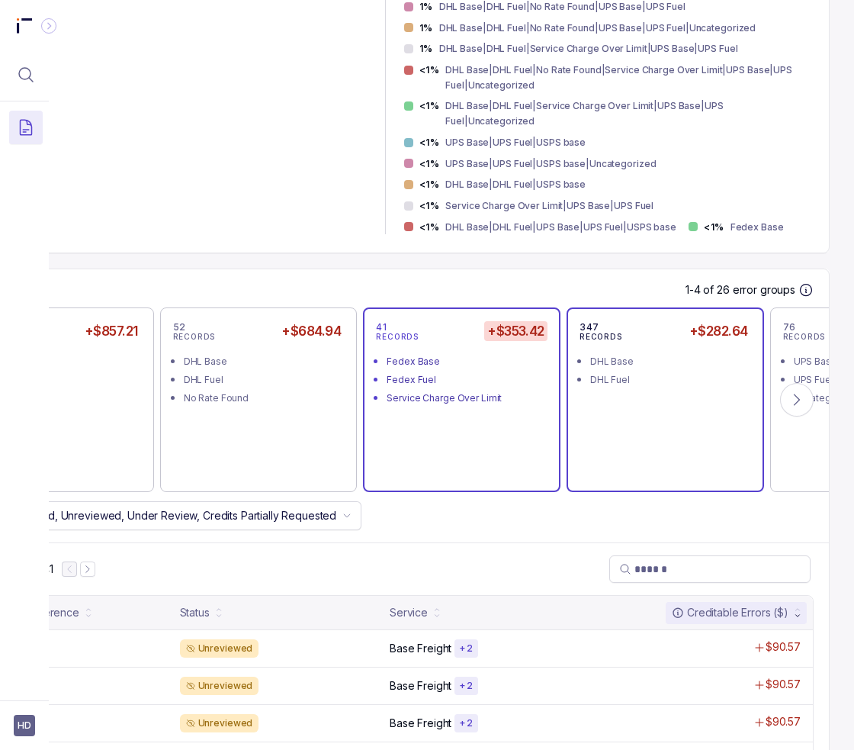
scroll to position [672, 144]
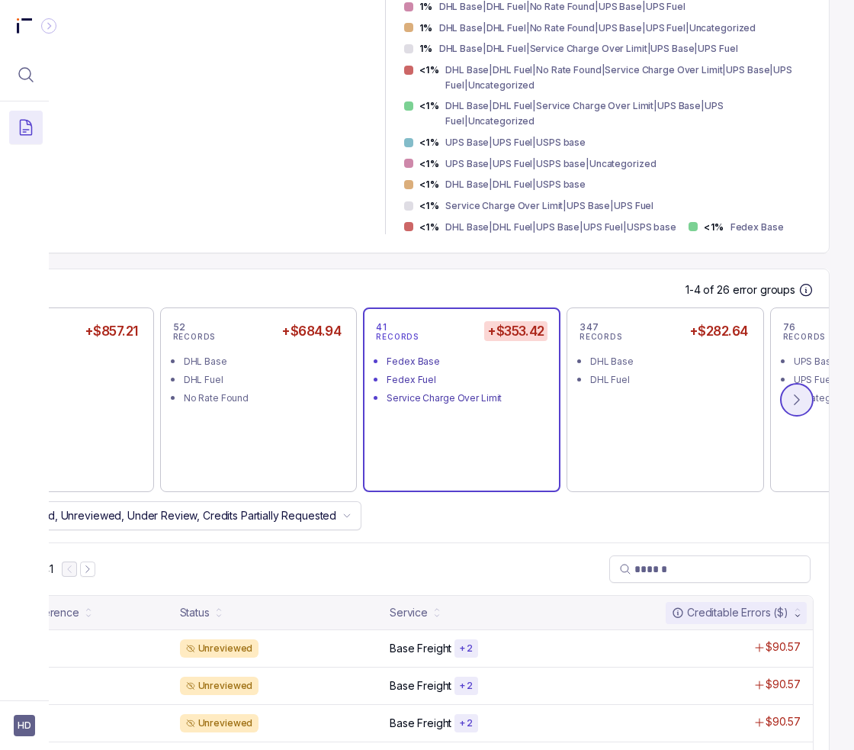
click at [790, 392] on icon at bounding box center [797, 399] width 15 height 15
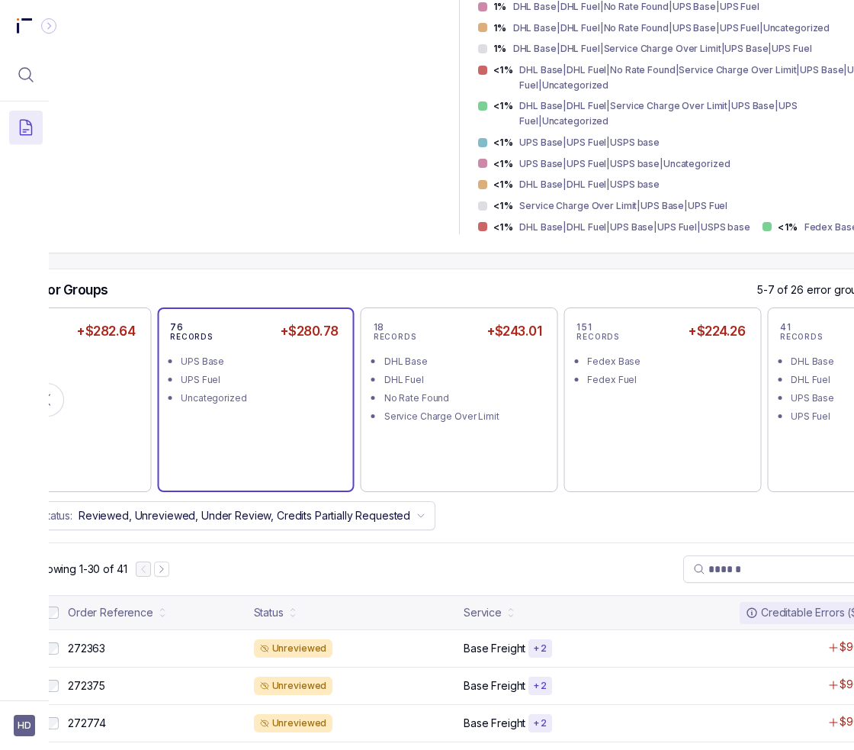
scroll to position [672, 0]
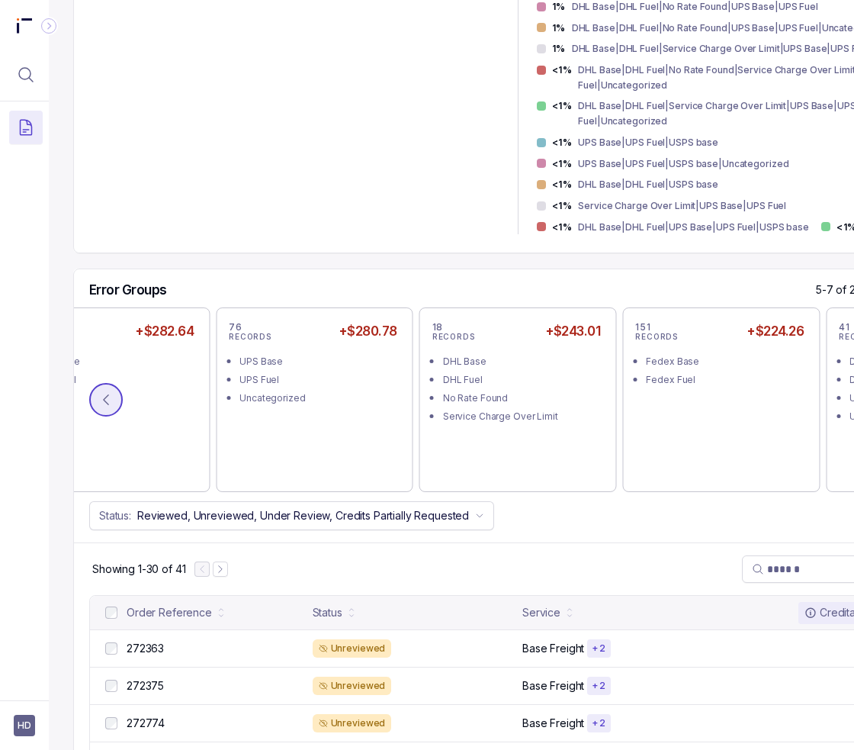
click at [105, 395] on icon at bounding box center [106, 400] width 5 height 10
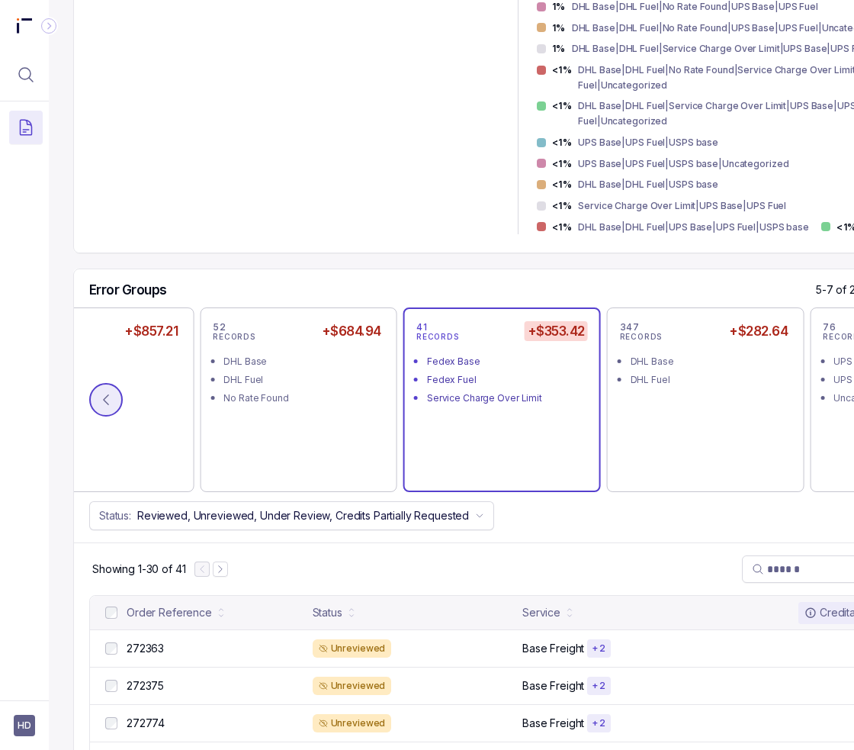
click at [105, 395] on icon at bounding box center [106, 400] width 5 height 10
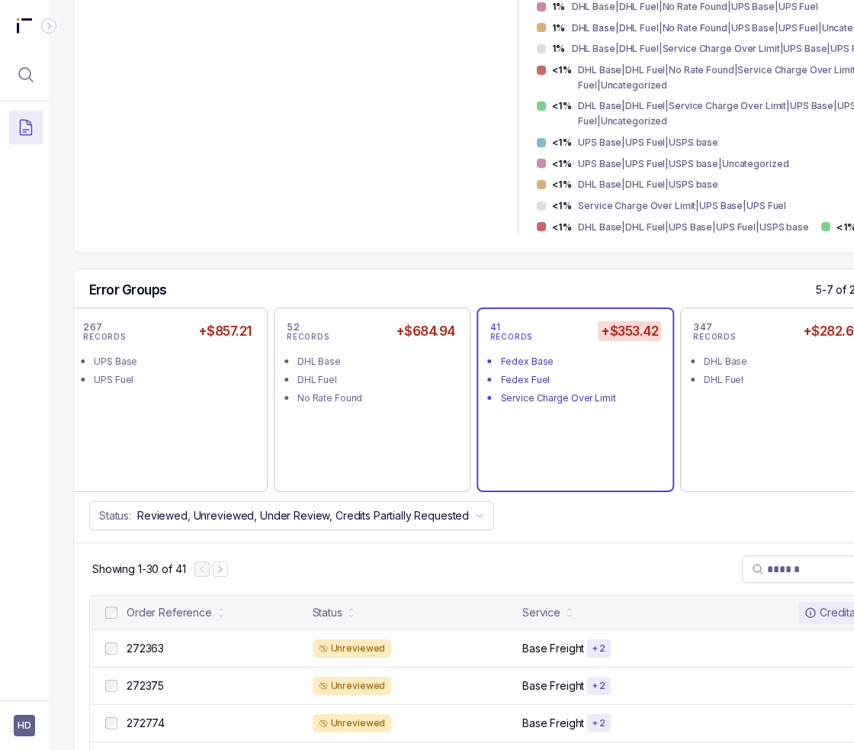
click at [105, 385] on div "267 RECORDS +$857.21 UPS Base UPS Fuel" at bounding box center [169, 399] width 172 height 159
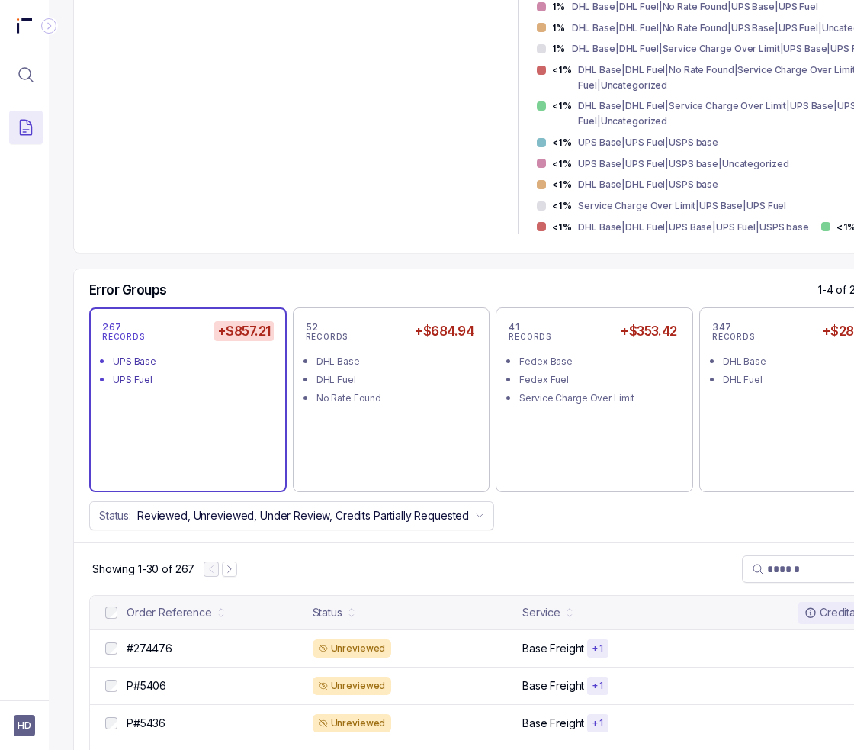
click at [176, 237] on div "#HRD_2025.04_1 [DATE] – [DATE] Unreviewed Period End: [DATE] CHARGES — TOTAL CR…" at bounding box center [517, 621] width 889 height 2294
click at [174, 248] on div "#HRD_2025.04_1 [DATE] – [DATE] Unreviewed Period End: [DATE] CHARGES — TOTAL CR…" at bounding box center [517, 621] width 889 height 2294
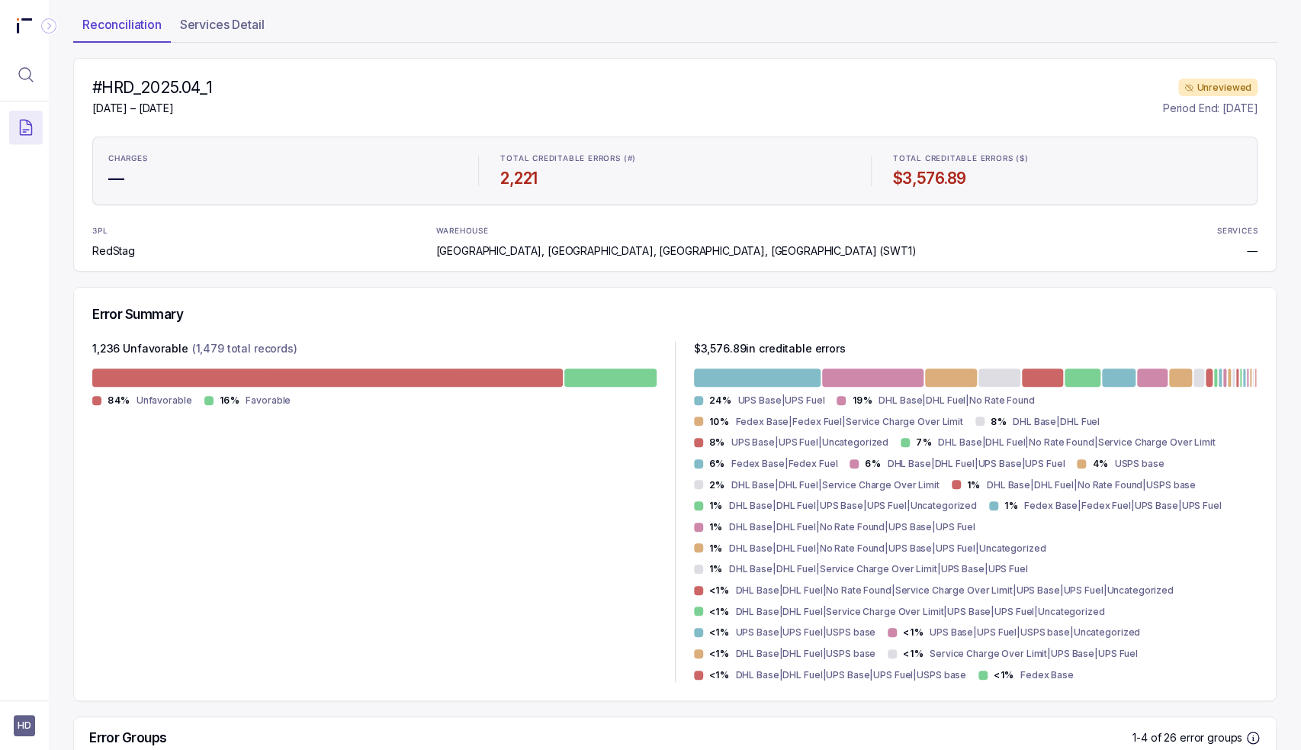
scroll to position [305, 0]
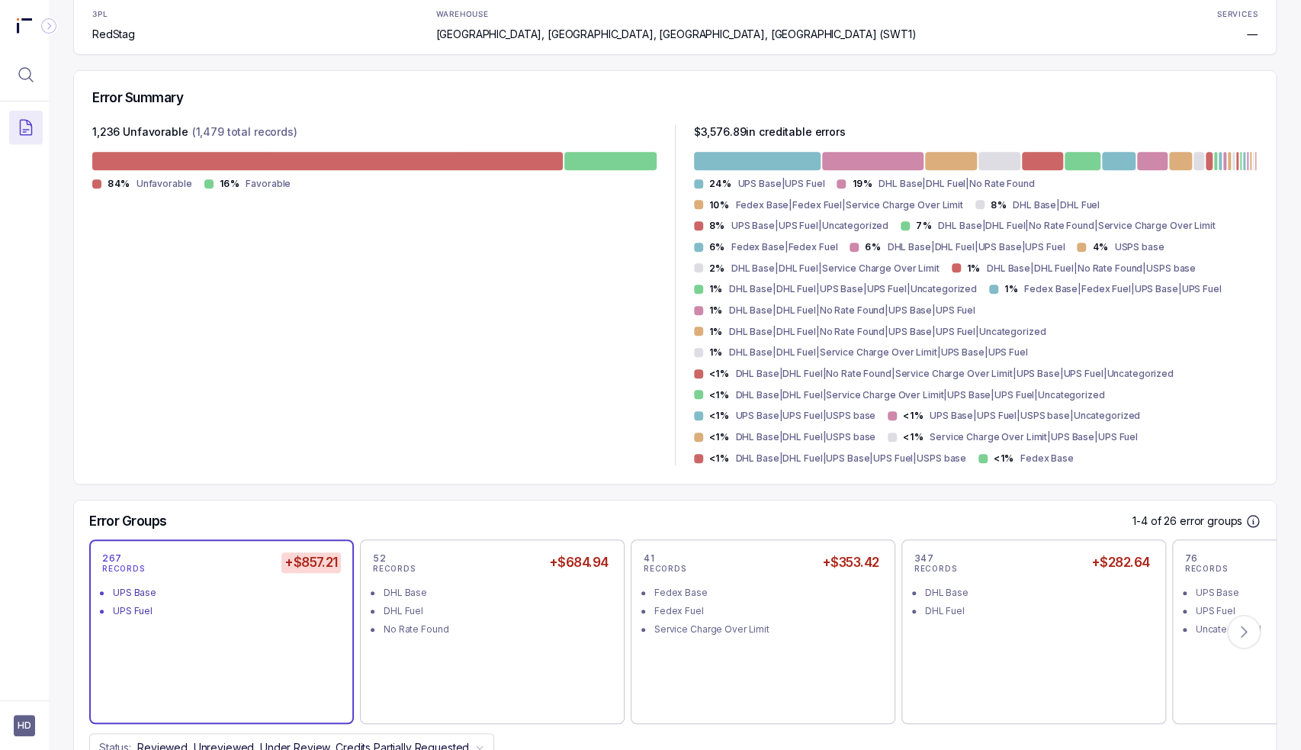
click at [384, 393] on div "1,236 Unfavorable (1,479 total records) 84% Unfavorable 16% Favorable" at bounding box center [374, 295] width 565 height 342
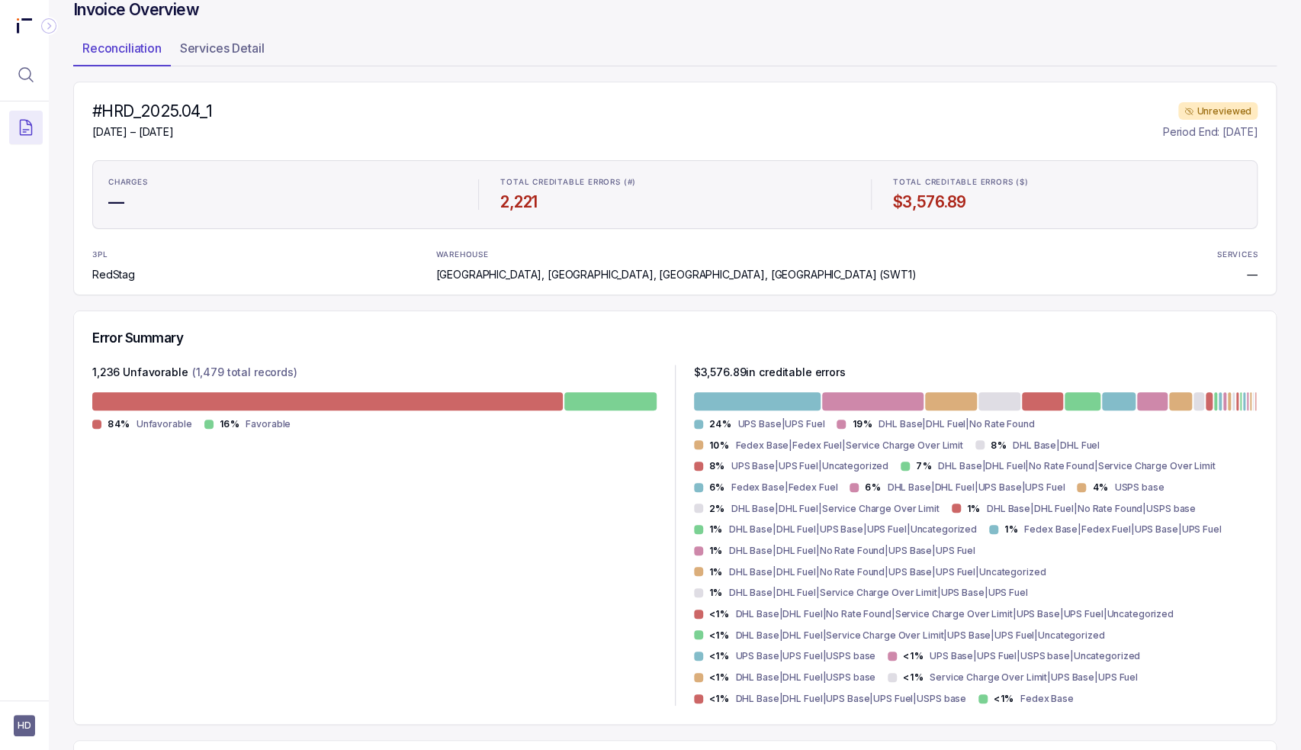
scroll to position [0, 0]
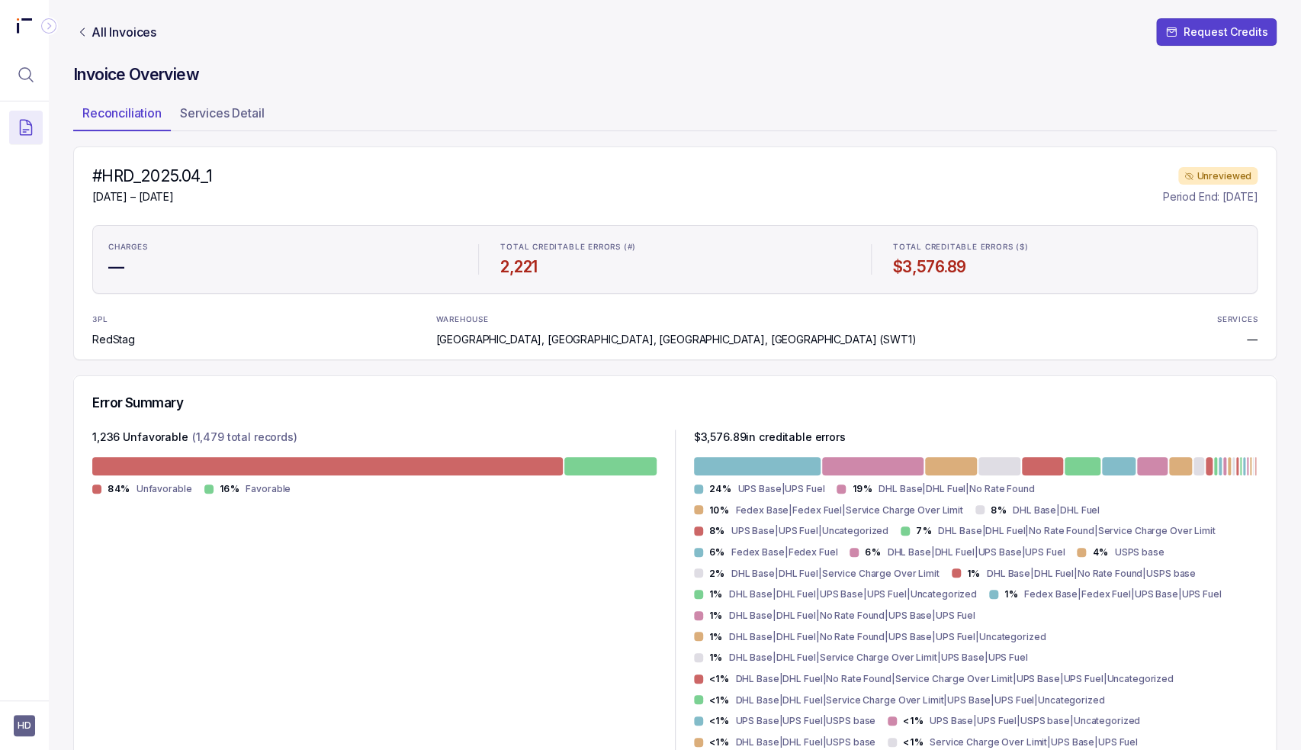
click at [702, 173] on div "#HRD_2025.04_1 [DATE] – [DATE] Unreviewed Period End: [DATE]" at bounding box center [675, 186] width 1166 height 40
click at [473, 185] on div "#HRD_2025.04_1 [DATE] – [DATE] Unreviewed Period End: [DATE]" at bounding box center [675, 186] width 1166 height 40
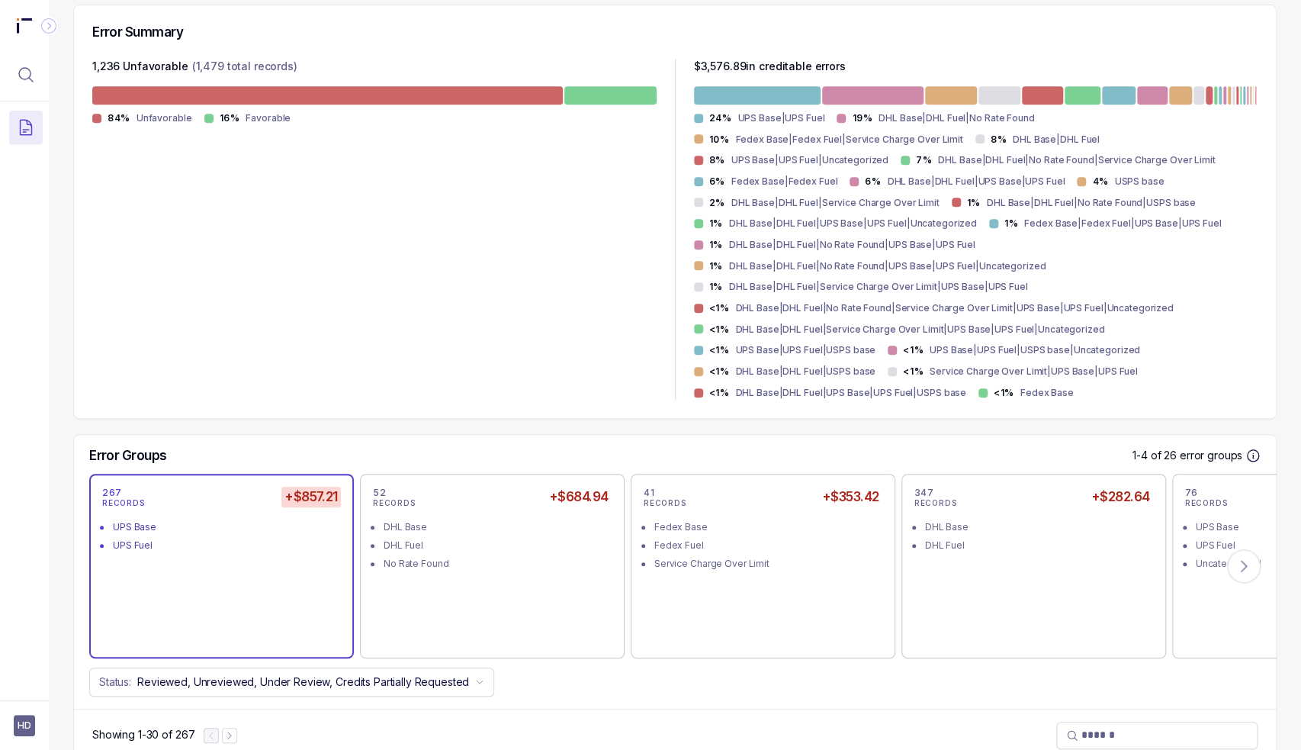
scroll to position [458, 0]
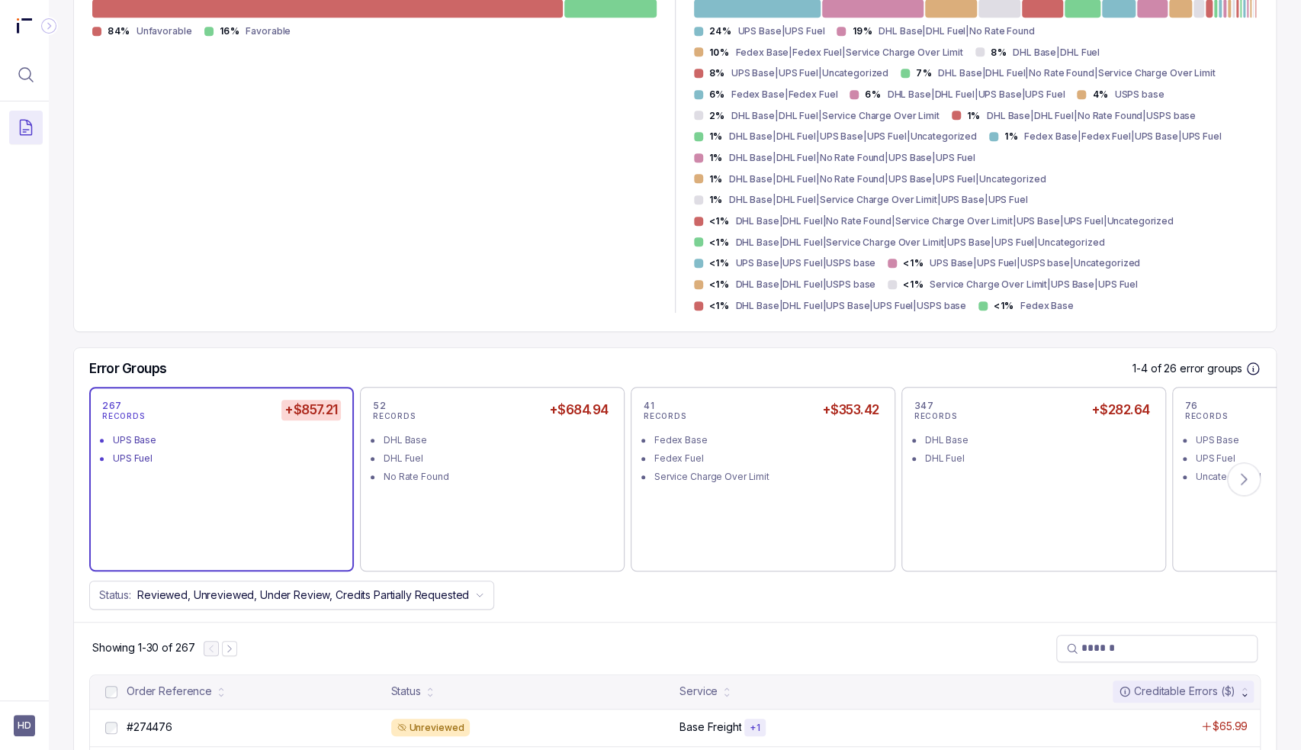
click at [586, 259] on div "1,236 Unfavorable (1,479 total records) 84% Unfavorable 16% Favorable" at bounding box center [374, 143] width 565 height 342
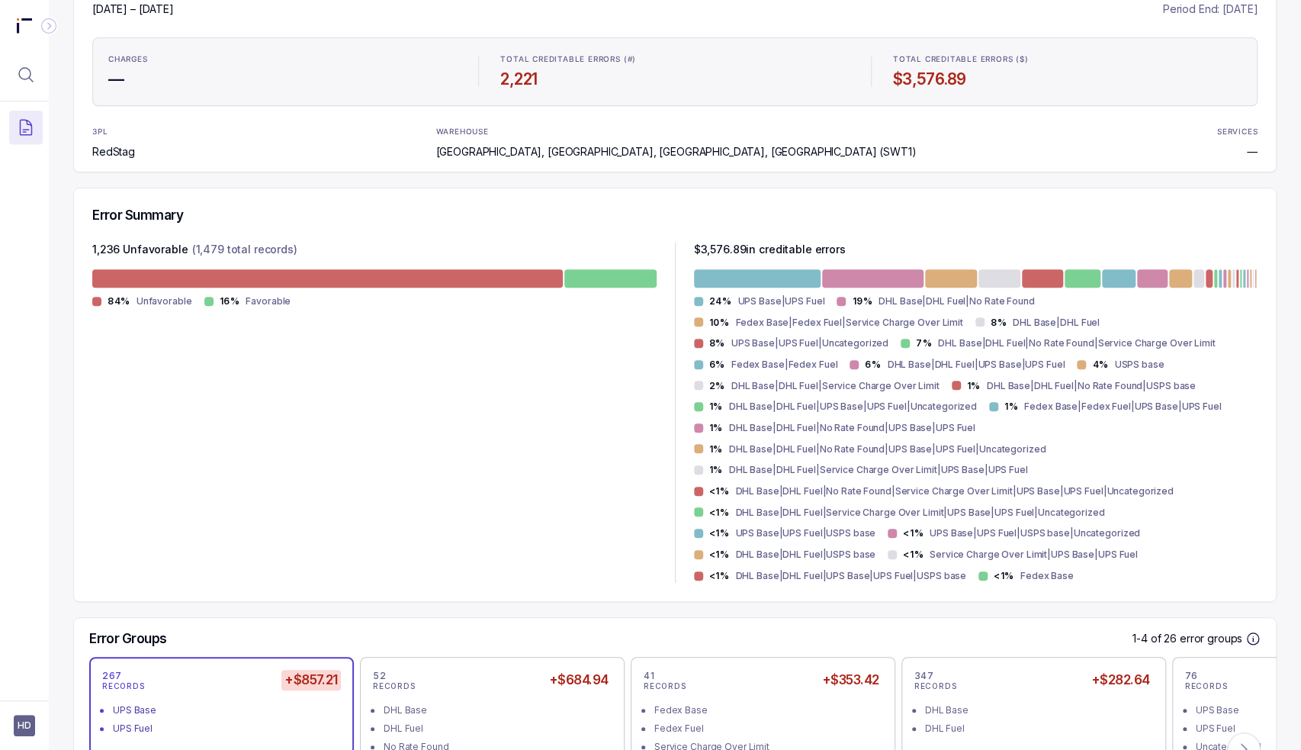
scroll to position [0, 0]
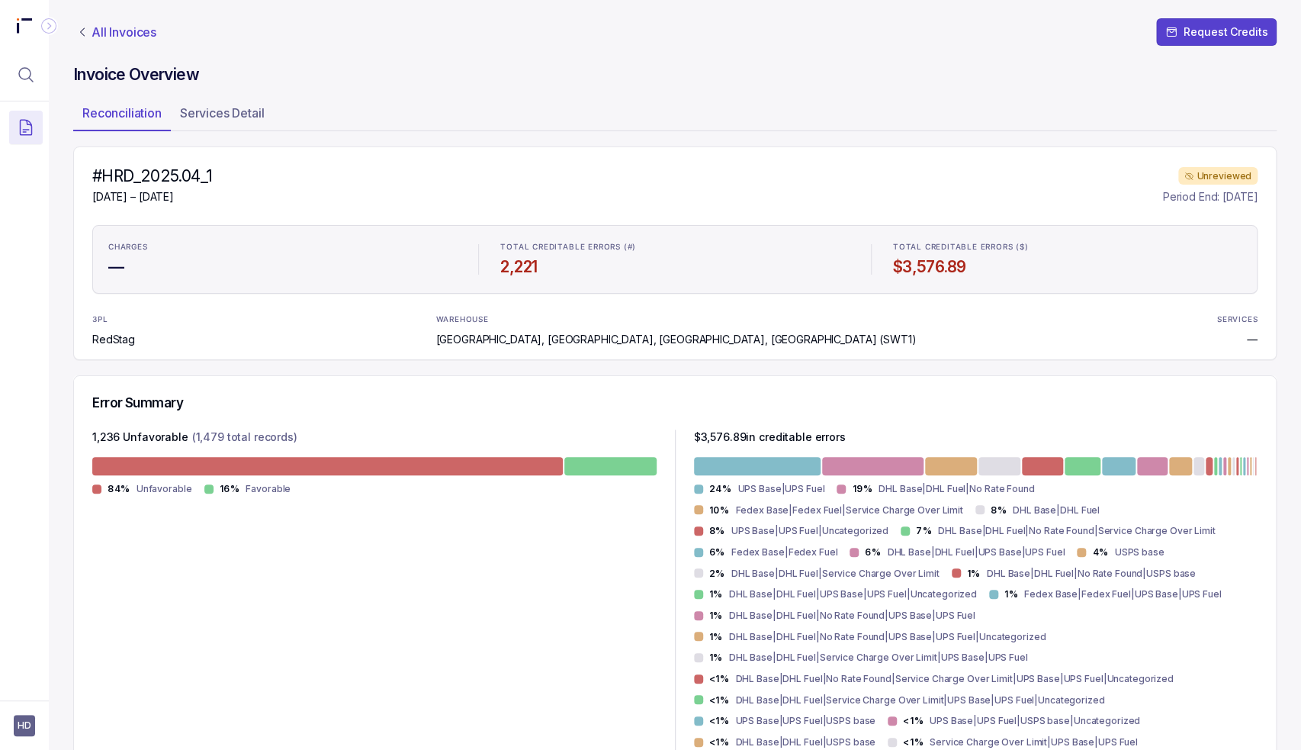
click at [104, 27] on p "All Invoices" at bounding box center [124, 31] width 65 height 15
click at [557, 230] on ul "CHARGES — TOTAL CREDITABLE ERRORS (#) 2,221 TOTAL CREDITABLE ERRORS ($) $3,576.…" at bounding box center [675, 259] width 1166 height 69
click at [142, 37] on p "All Invoices" at bounding box center [124, 31] width 65 height 15
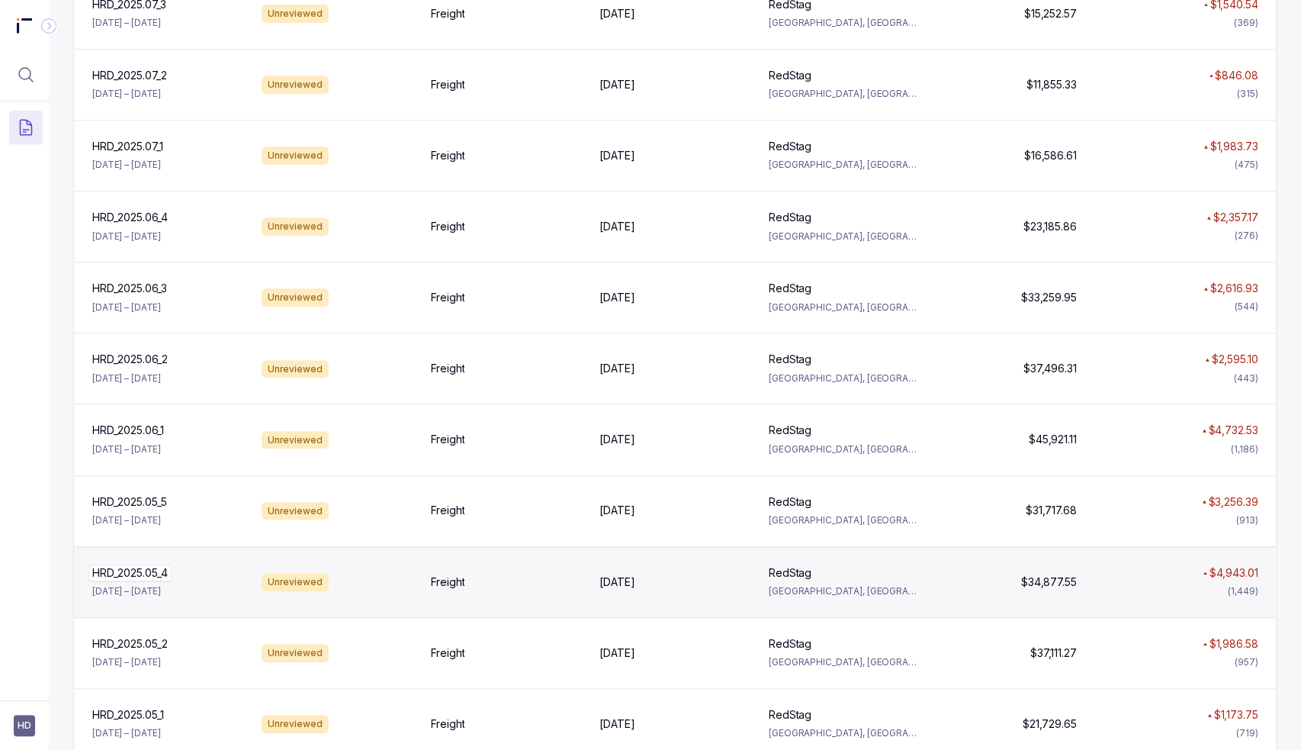
scroll to position [687, 0]
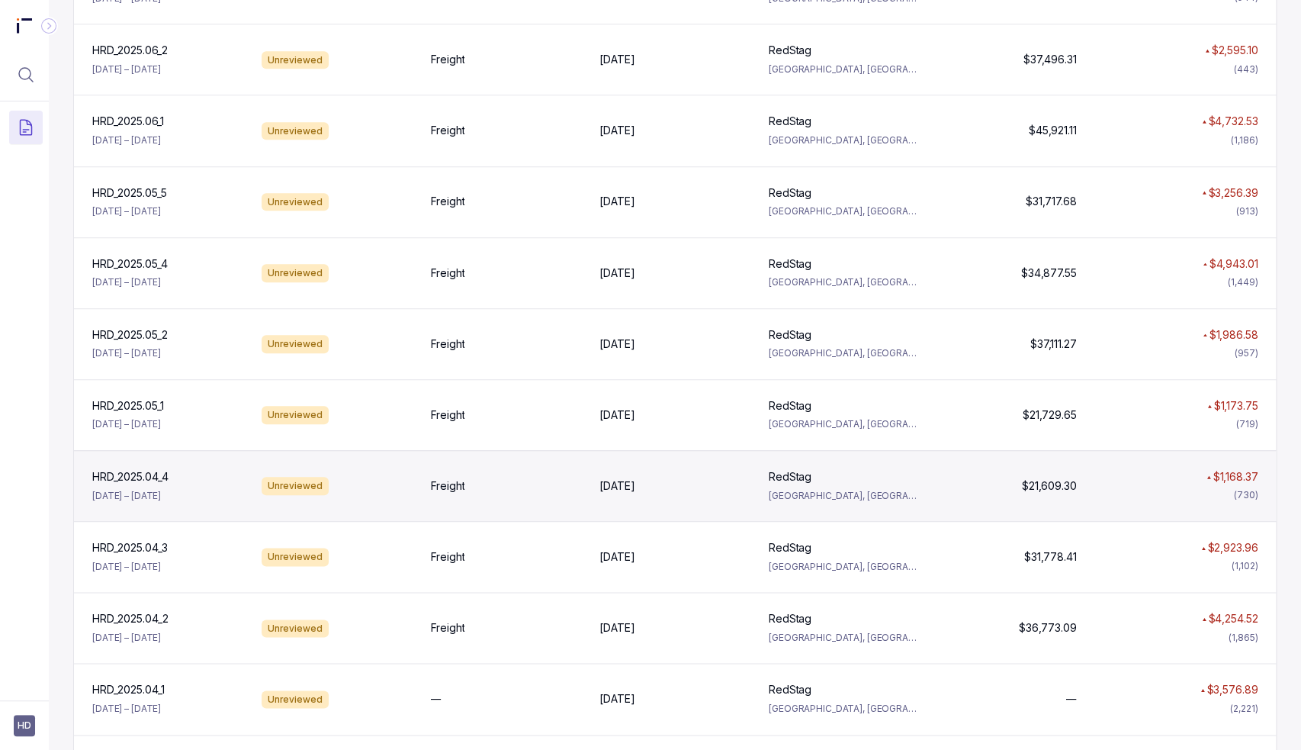
click at [208, 487] on div "HRD_2025.04_4 HRD_2025.04_4 [DATE] – [DATE]" at bounding box center [167, 486] width 163 height 34
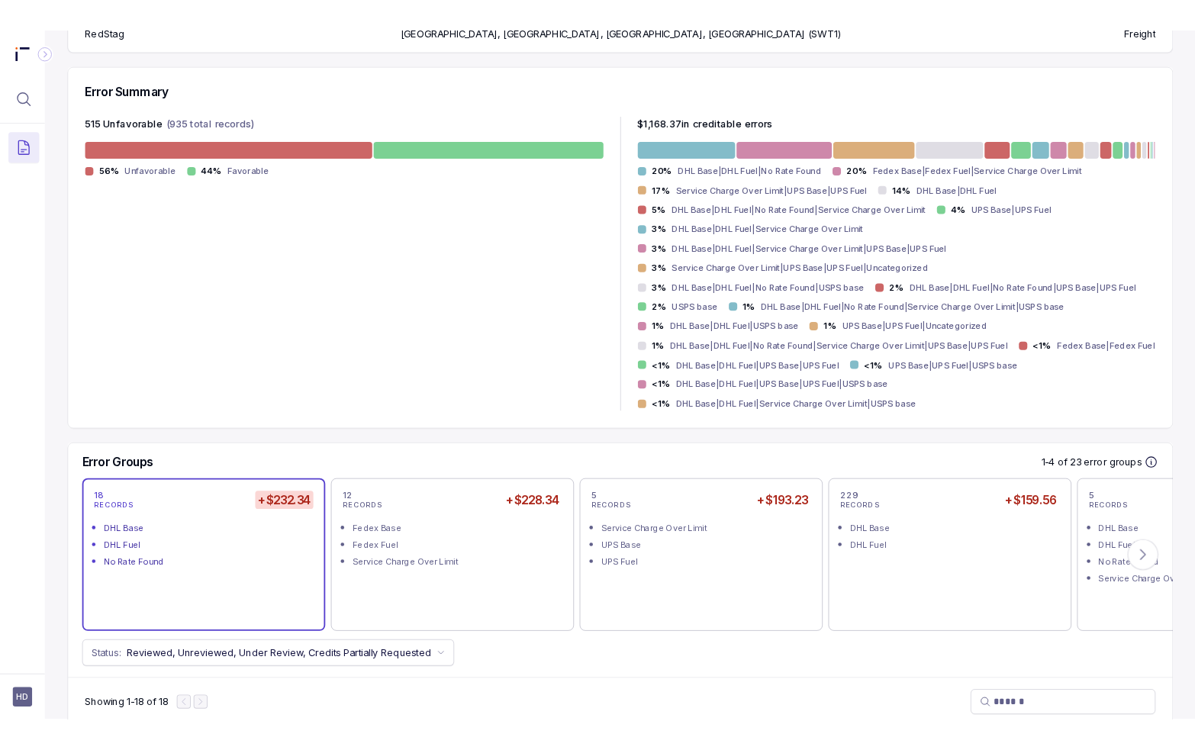
scroll to position [458, 0]
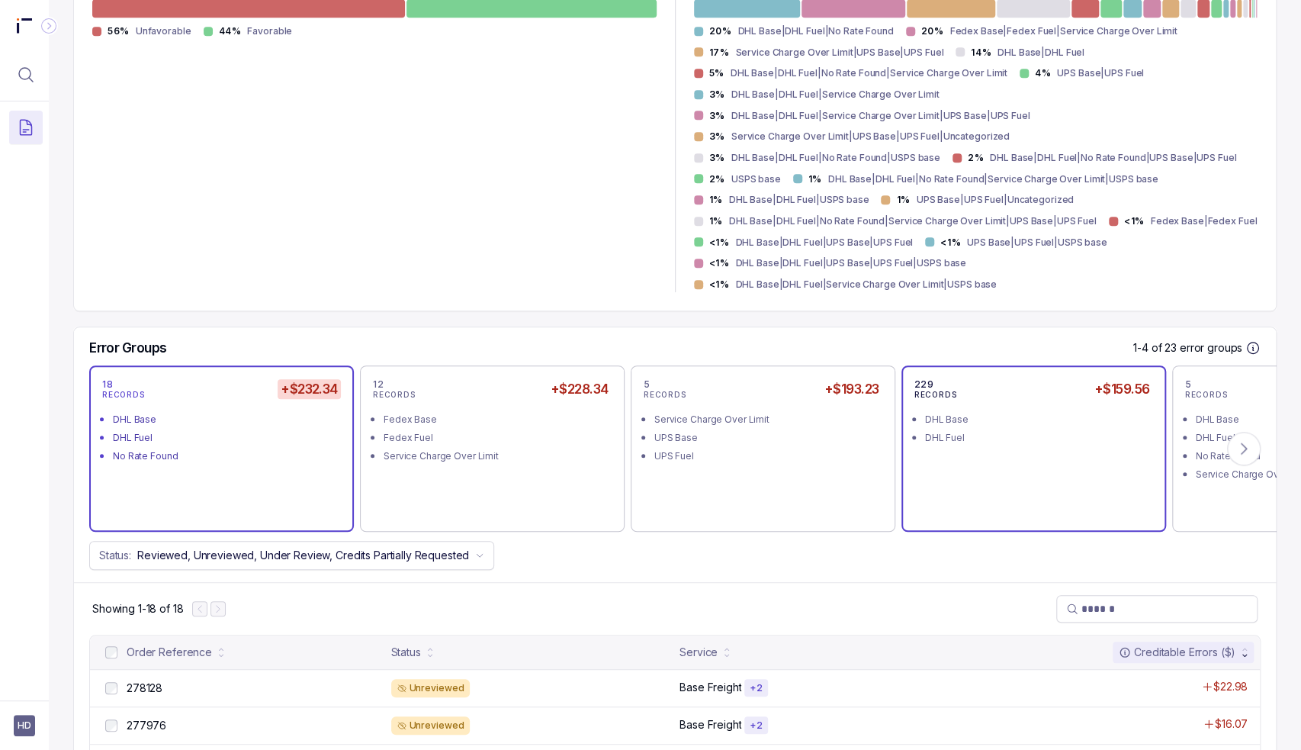
click at [1073, 420] on div "DHL Base" at bounding box center [1038, 419] width 227 height 15
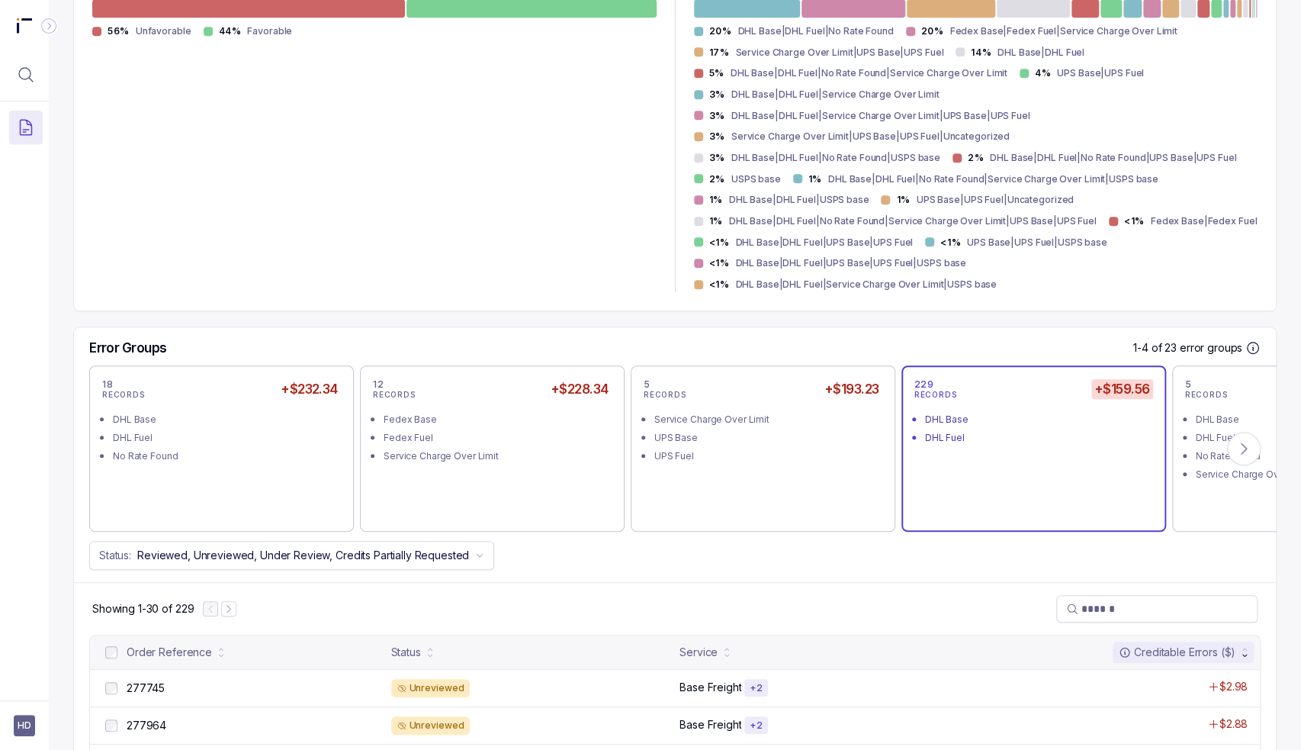
click at [1009, 577] on div "Error Groups 1-4 of 23 error groups 18 RECORDS +$232.34 DHL Base DHL Fuel No Ra…" at bounding box center [675, 454] width 1202 height 255
click at [1240, 442] on icon at bounding box center [1244, 448] width 15 height 15
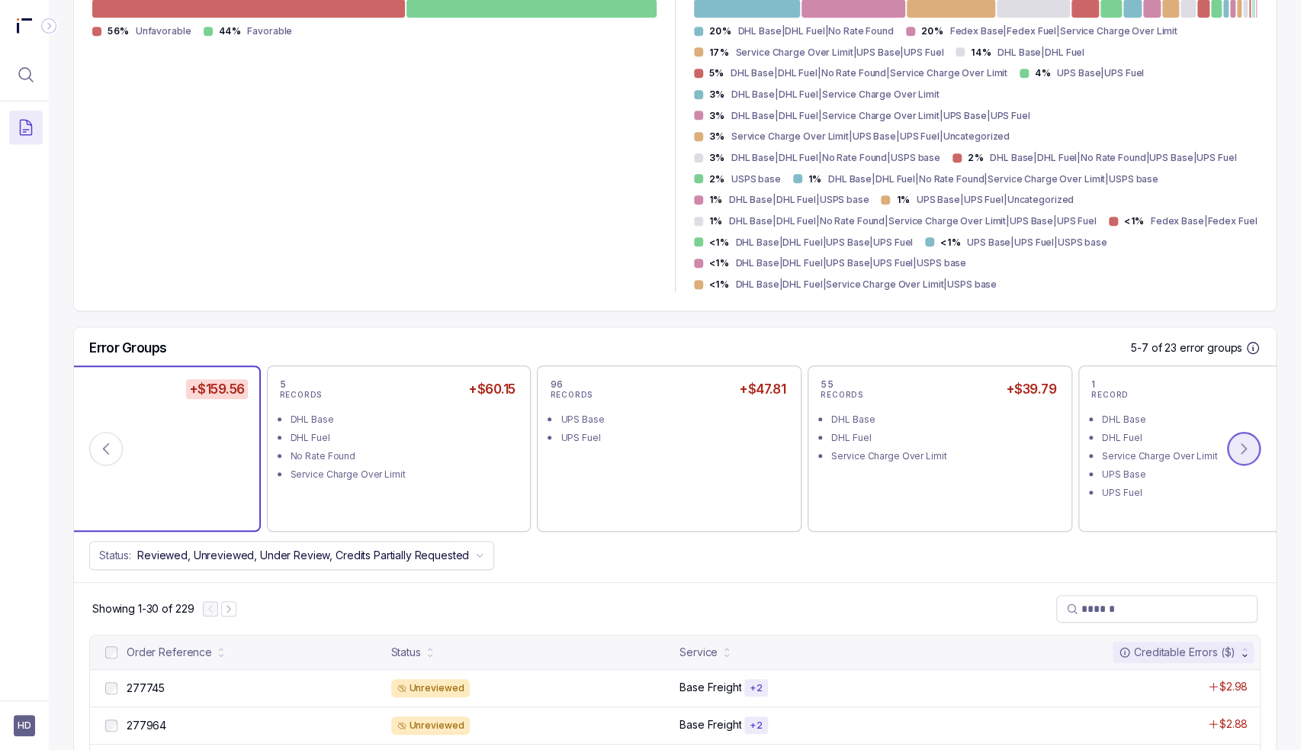
click at [1227, 450] on button at bounding box center [1244, 449] width 34 height 34
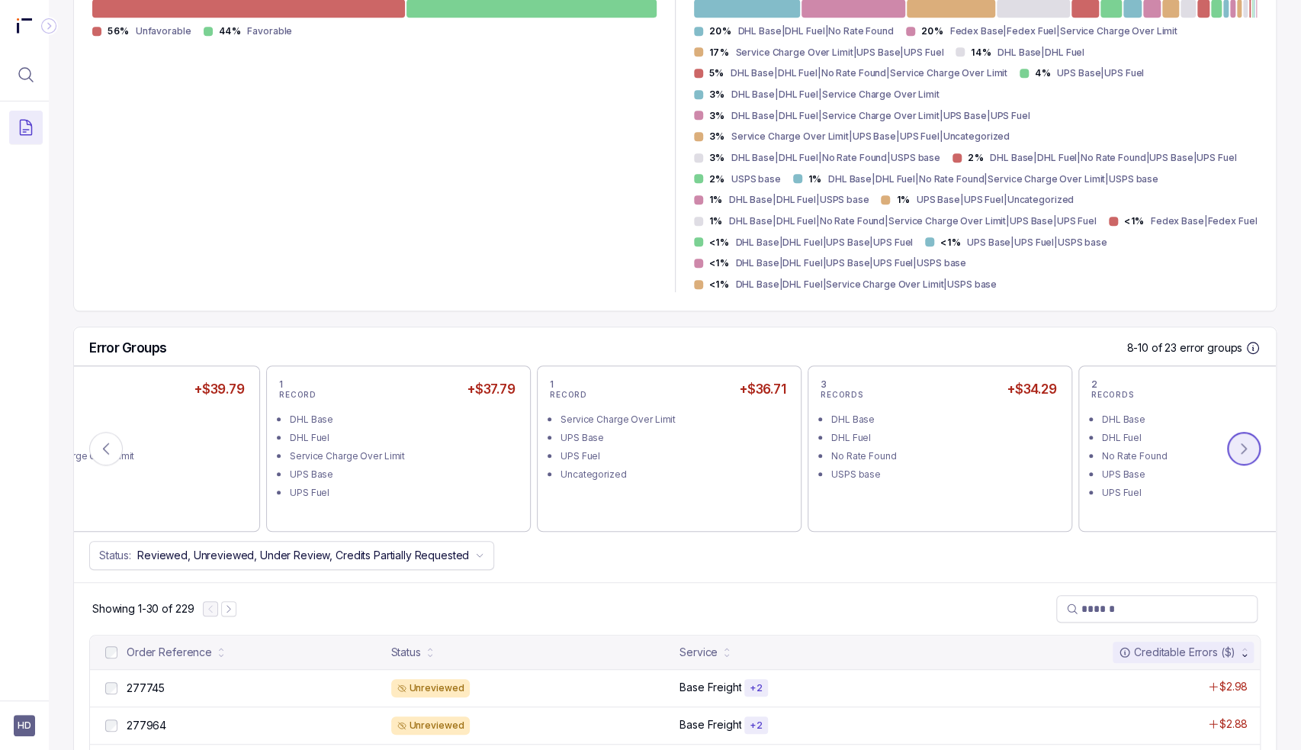
click at [1227, 447] on button at bounding box center [1244, 449] width 34 height 34
click at [1227, 449] on button at bounding box center [1244, 449] width 34 height 34
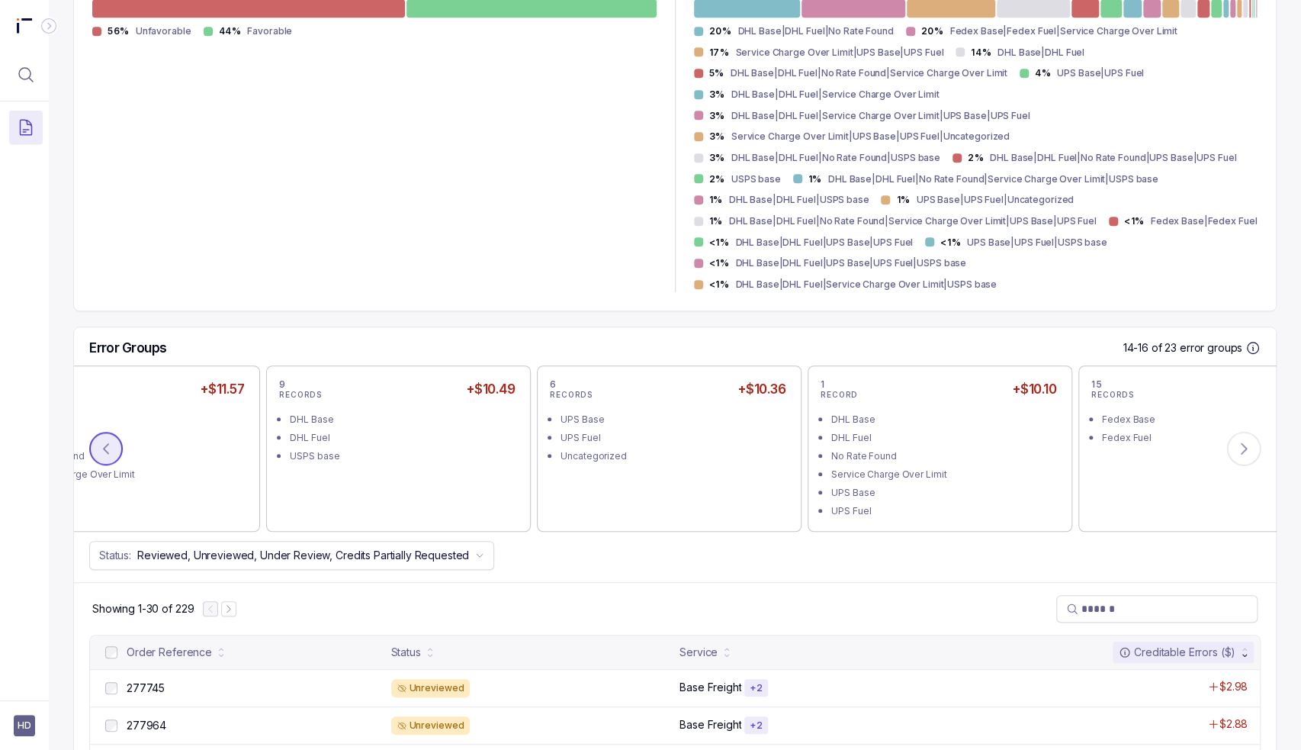
click at [109, 455] on icon at bounding box center [105, 448] width 15 height 15
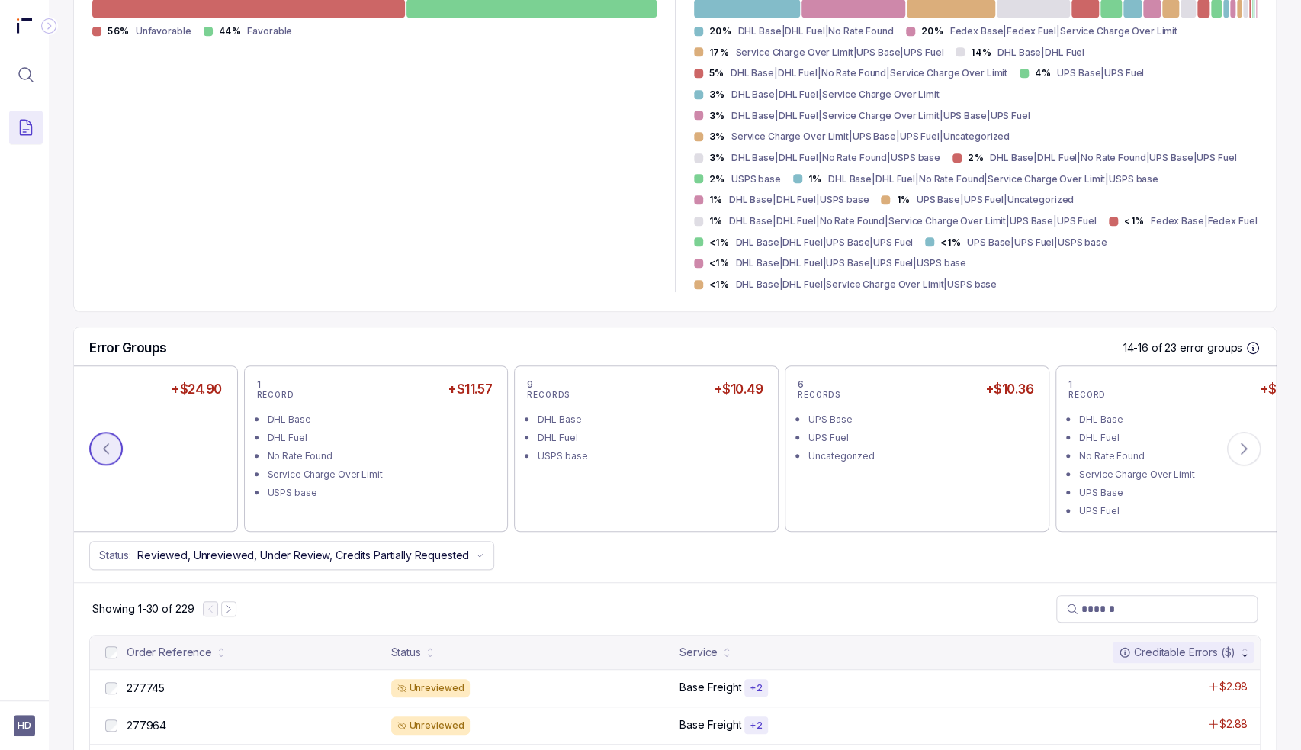
click at [109, 455] on icon at bounding box center [105, 448] width 15 height 15
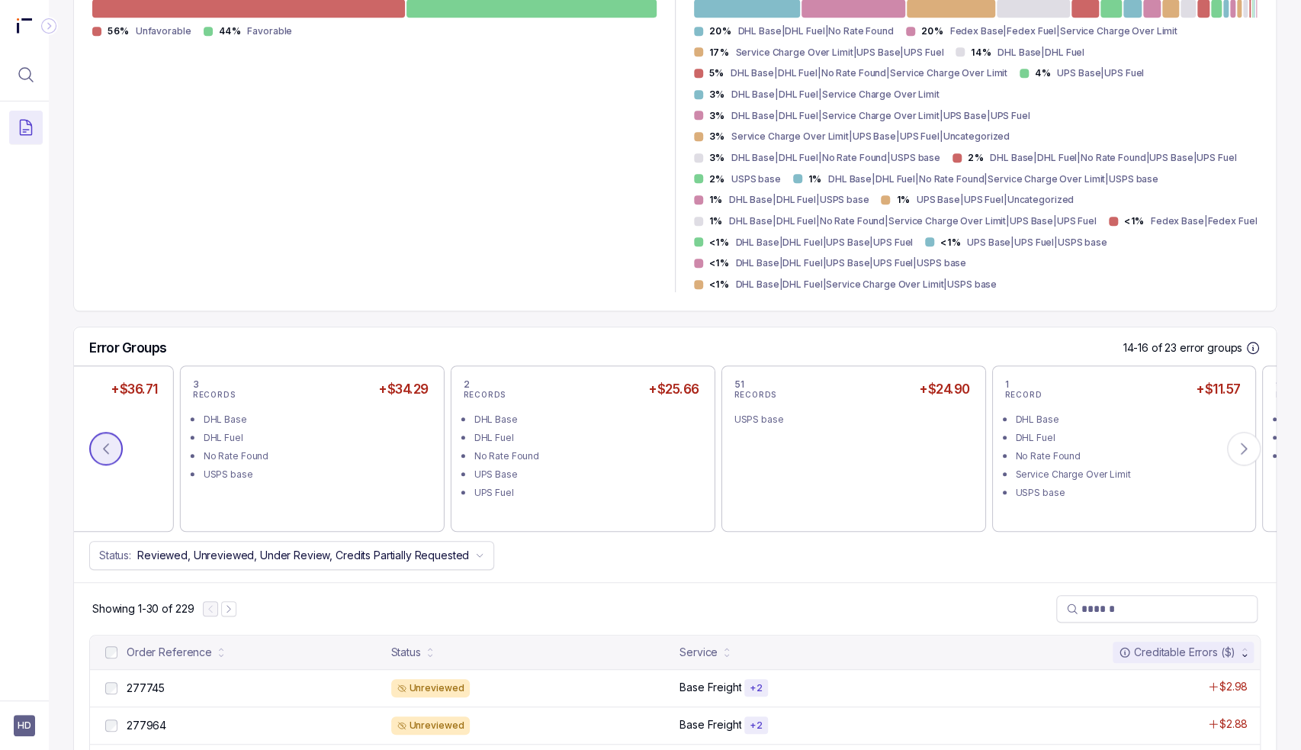
click at [109, 455] on button at bounding box center [106, 449] width 34 height 34
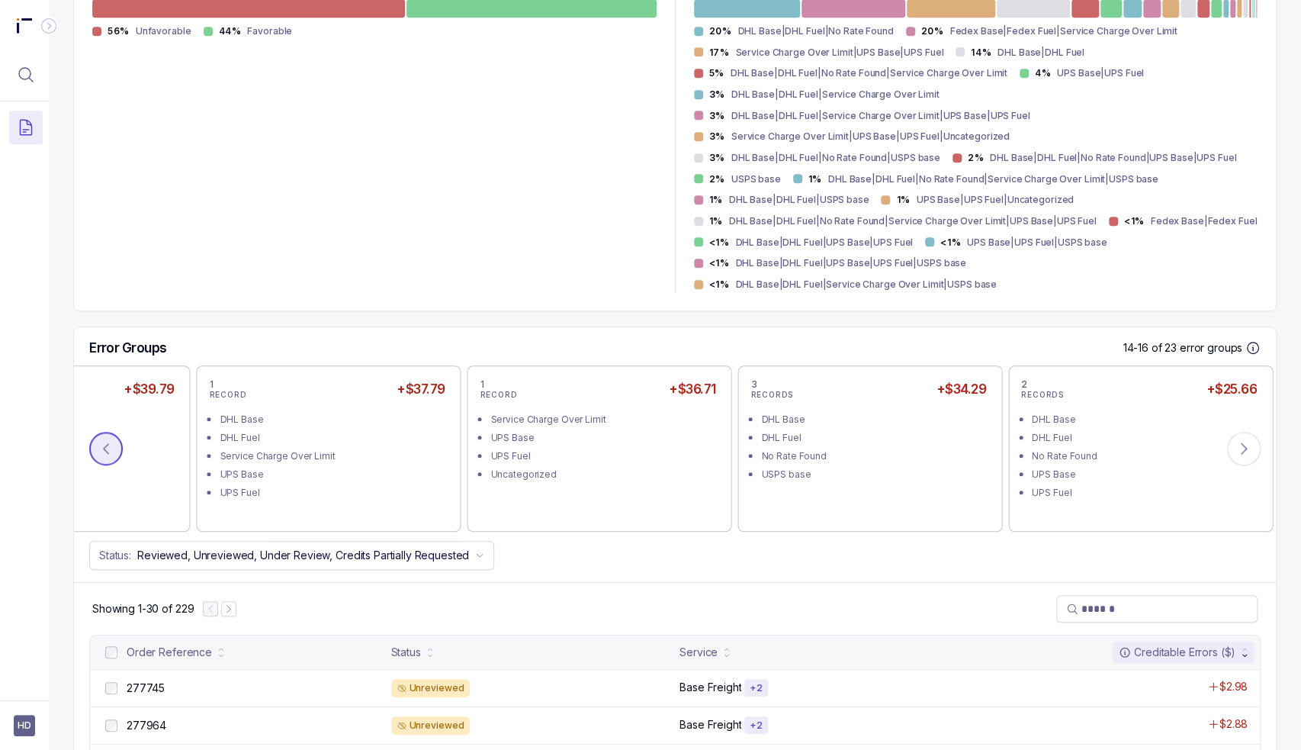
click at [109, 455] on button at bounding box center [106, 449] width 34 height 34
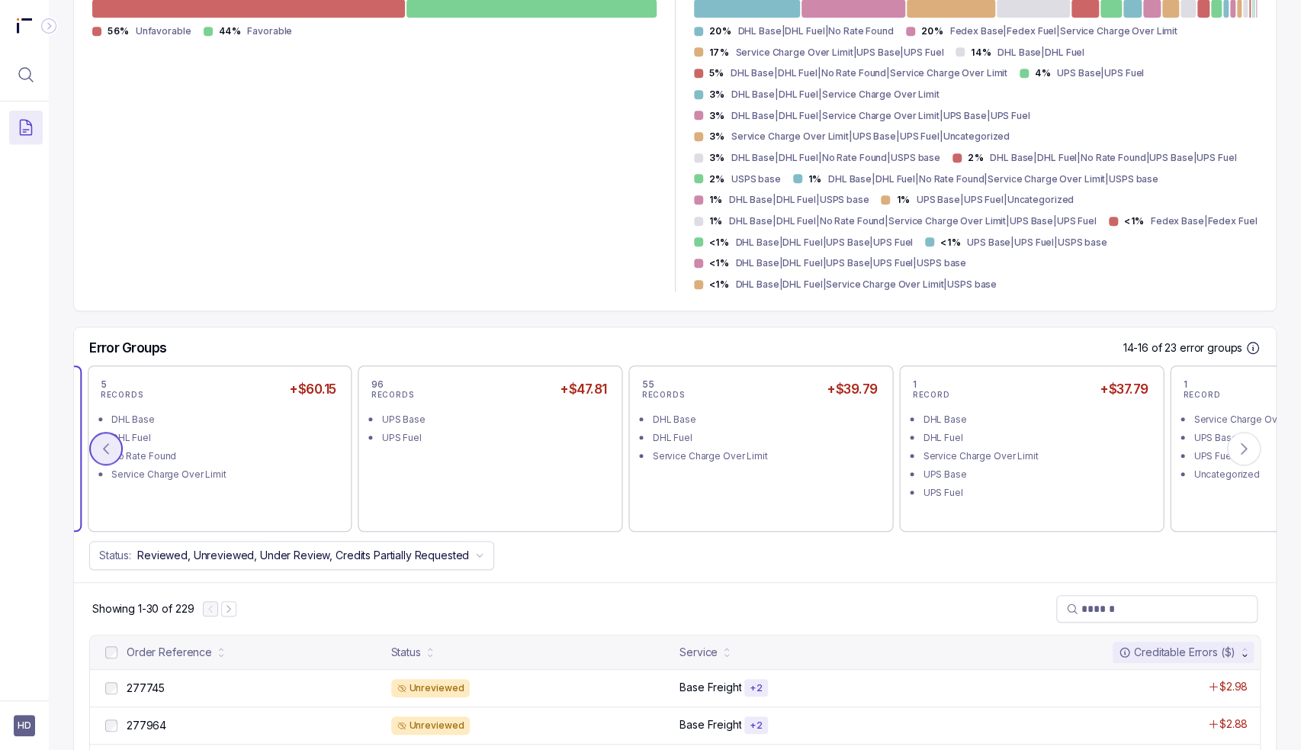
click at [109, 455] on button at bounding box center [106, 449] width 34 height 34
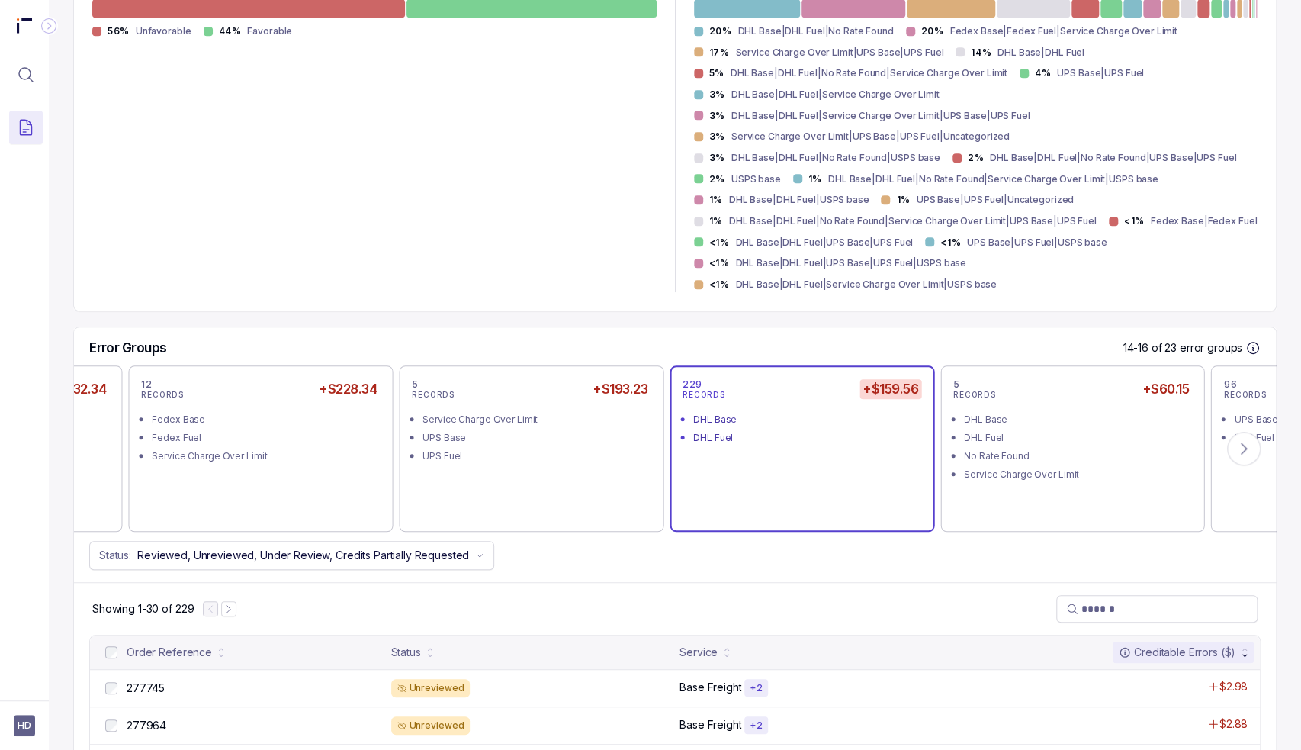
click at [109, 455] on button at bounding box center [106, 449] width 34 height 34
click at [109, 455] on div "18 RECORDS +$232.34 DHL Base DHL Fuel No Rate Found 12 RECORDS +$228.34 Fedex B…" at bounding box center [675, 448] width 1202 height 166
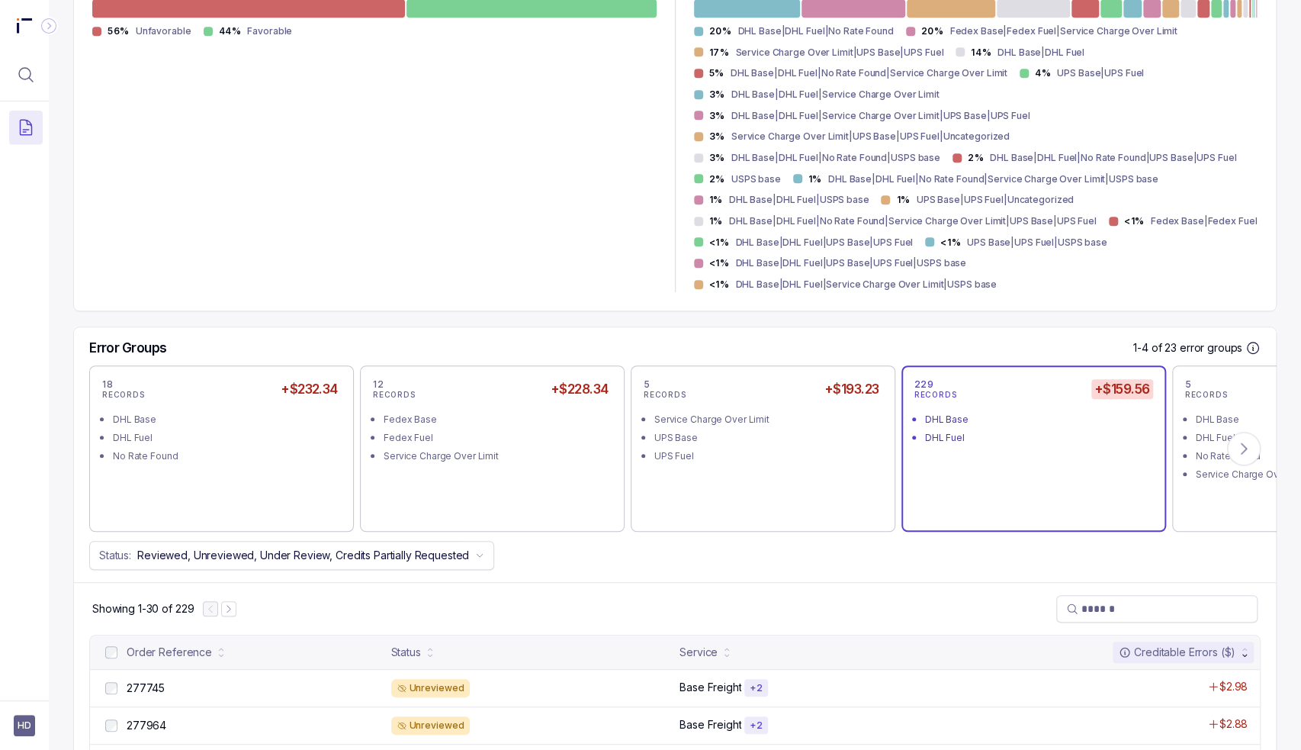
click at [436, 314] on div "#HRD_2025.04_4 [DATE] – [DATE] Unreviewed Period End: [DATE] CHARGES $21,609.30…" at bounding box center [675, 748] width 1204 height 2118
click at [436, 317] on div "#HRD_2025.04_4 [DATE] – [DATE] Unreviewed Period End: [DATE] CHARGES $21,609.30…" at bounding box center [675, 748] width 1204 height 2118
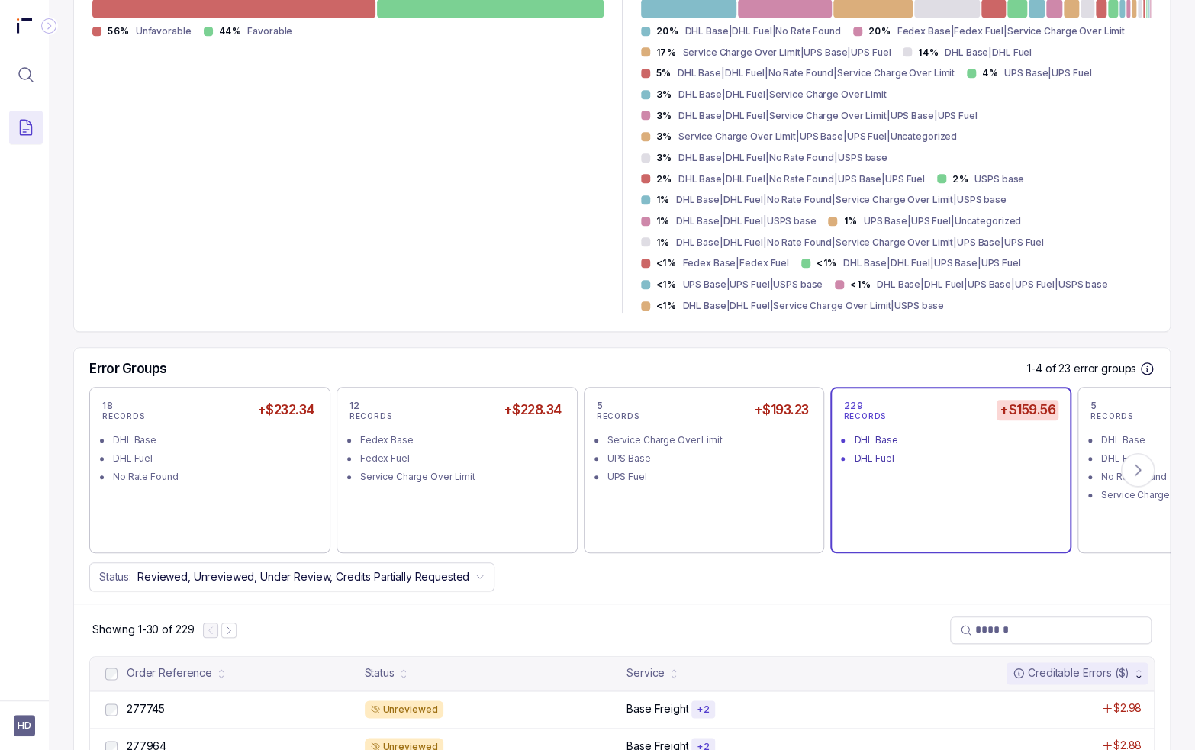
click at [351, 265] on div "515 Unfavorable (935 total records) 56% Unfavorable 44% Favorable" at bounding box center [347, 143] width 511 height 342
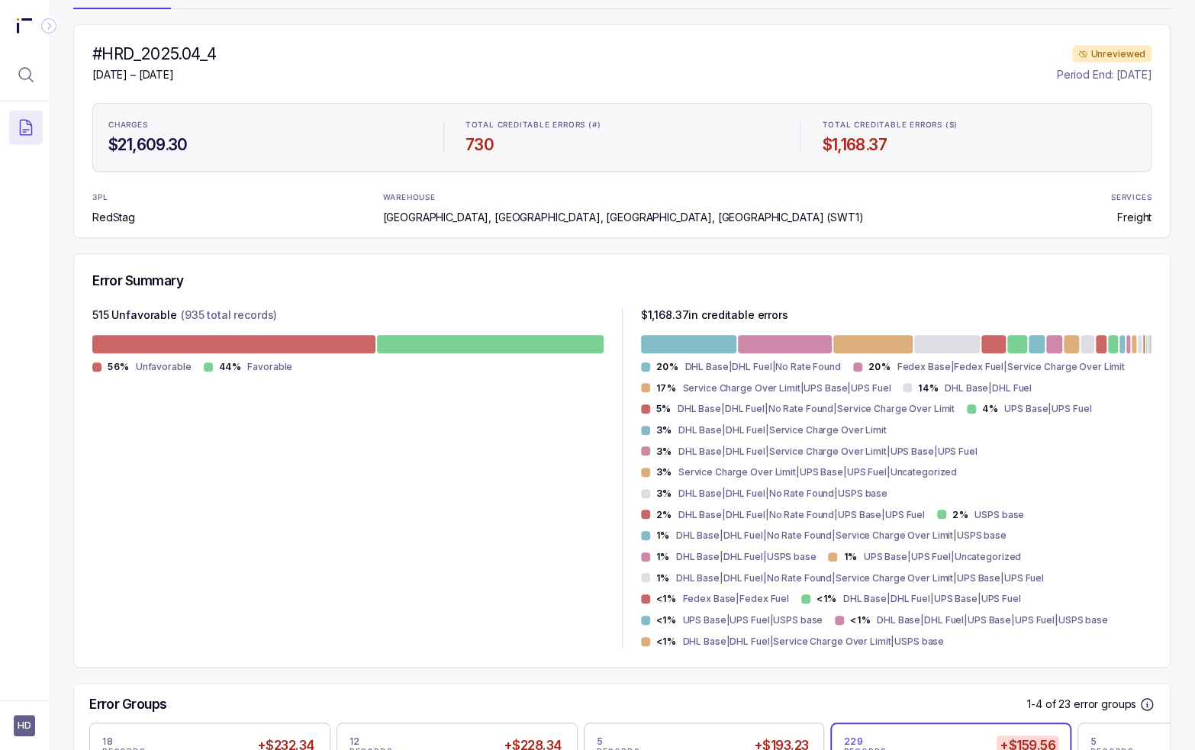
scroll to position [0, 0]
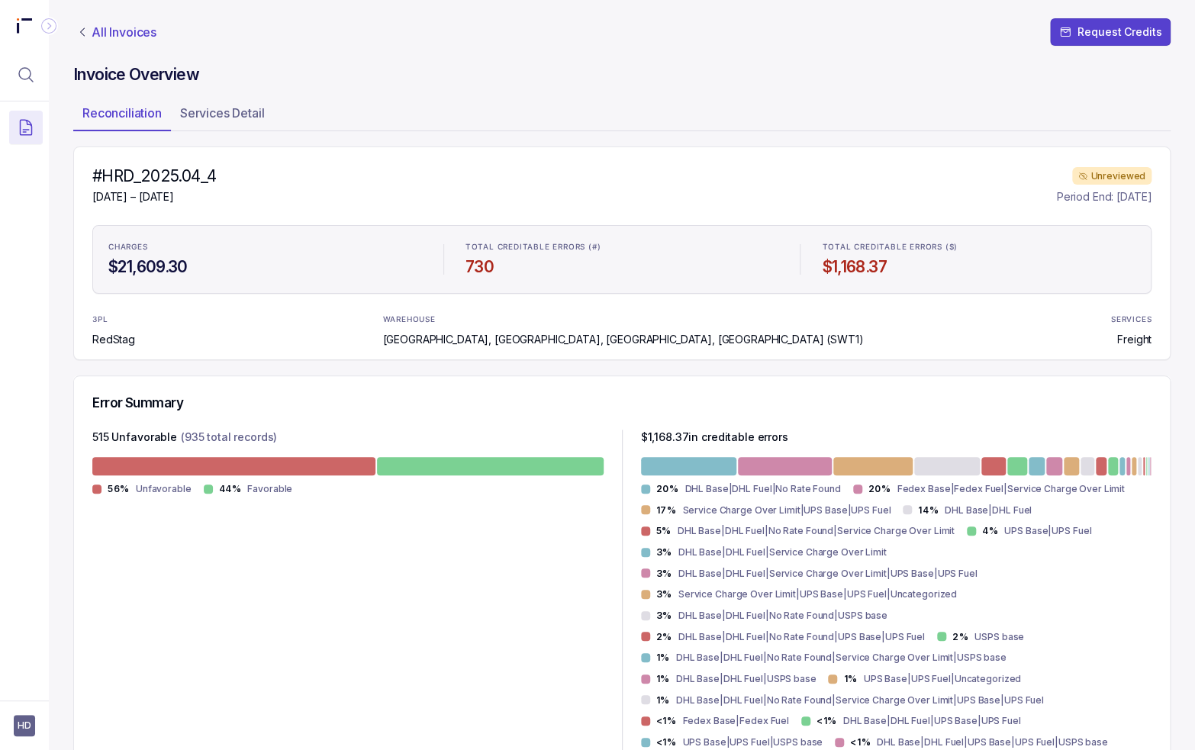
click at [146, 32] on p "All Invoices" at bounding box center [124, 31] width 65 height 15
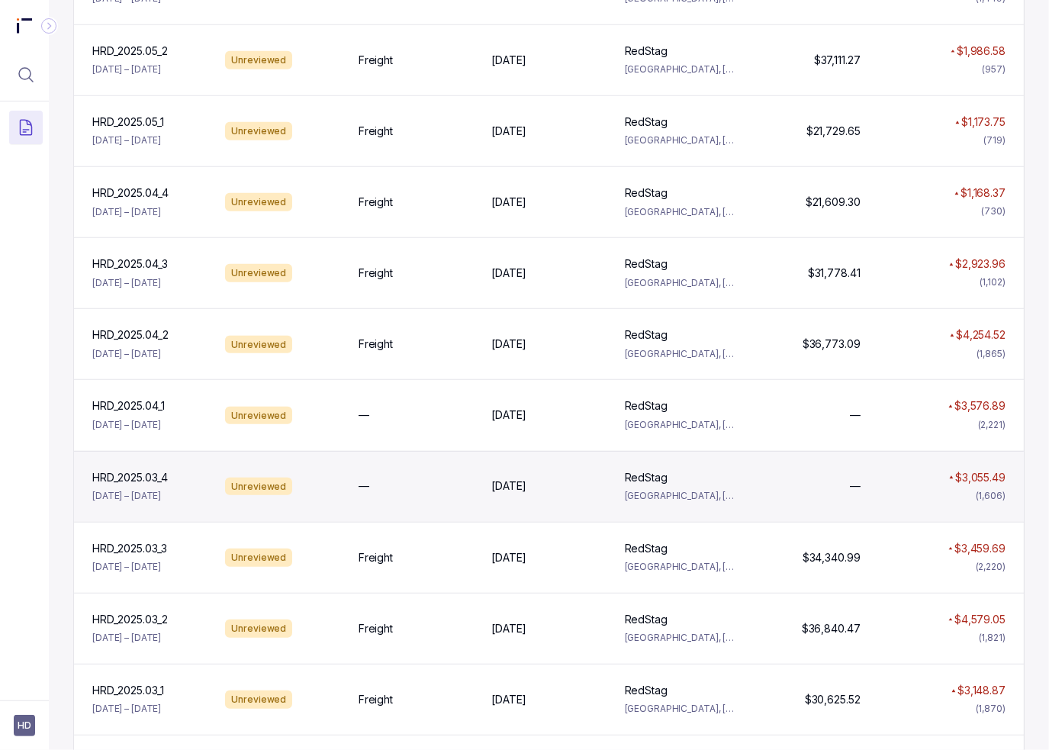
scroll to position [992, 0]
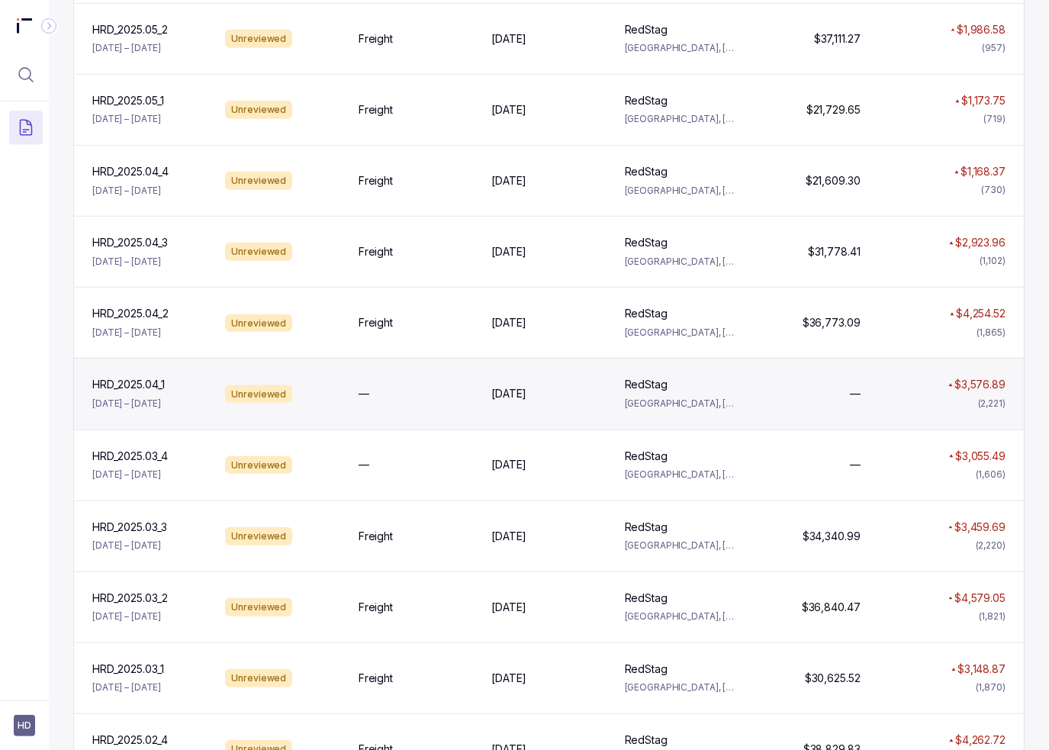
click at [145, 396] on p "[DATE] – [DATE]" at bounding box center [126, 403] width 69 height 15
click at [297, 378] on div "HRD_2025.04_1 HRD_2025.04_1 [DATE] – [DATE] Unreviewed — [DATE] [DATE] RedStag …" at bounding box center [549, 393] width 950 height 71
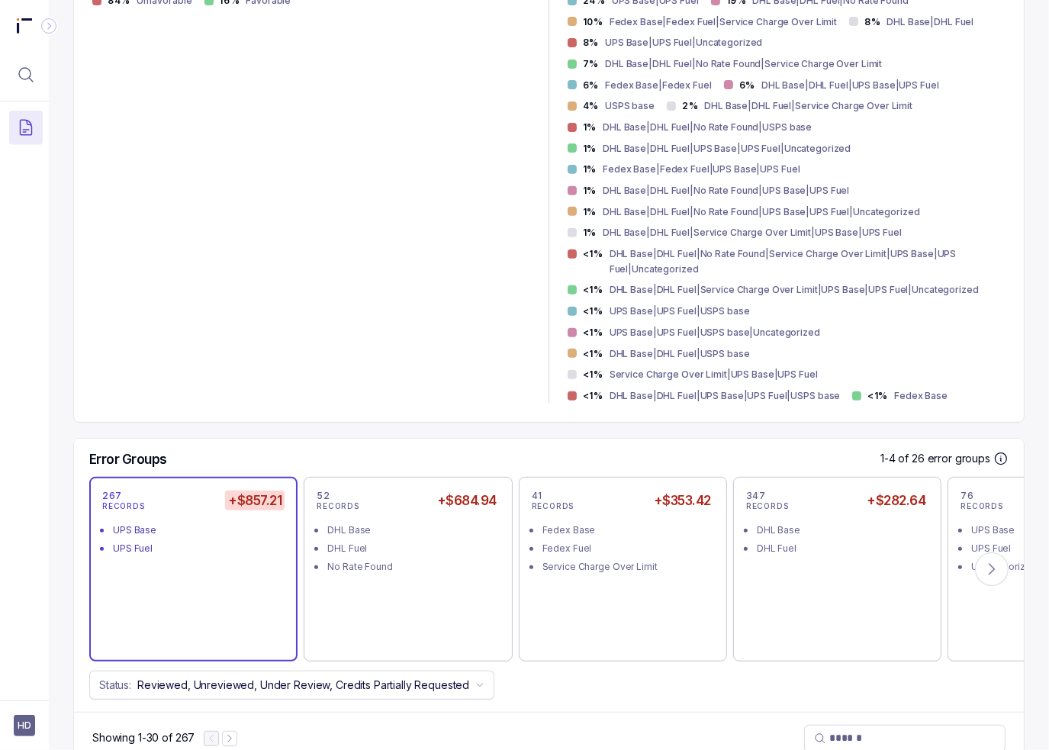
scroll to position [534, 0]
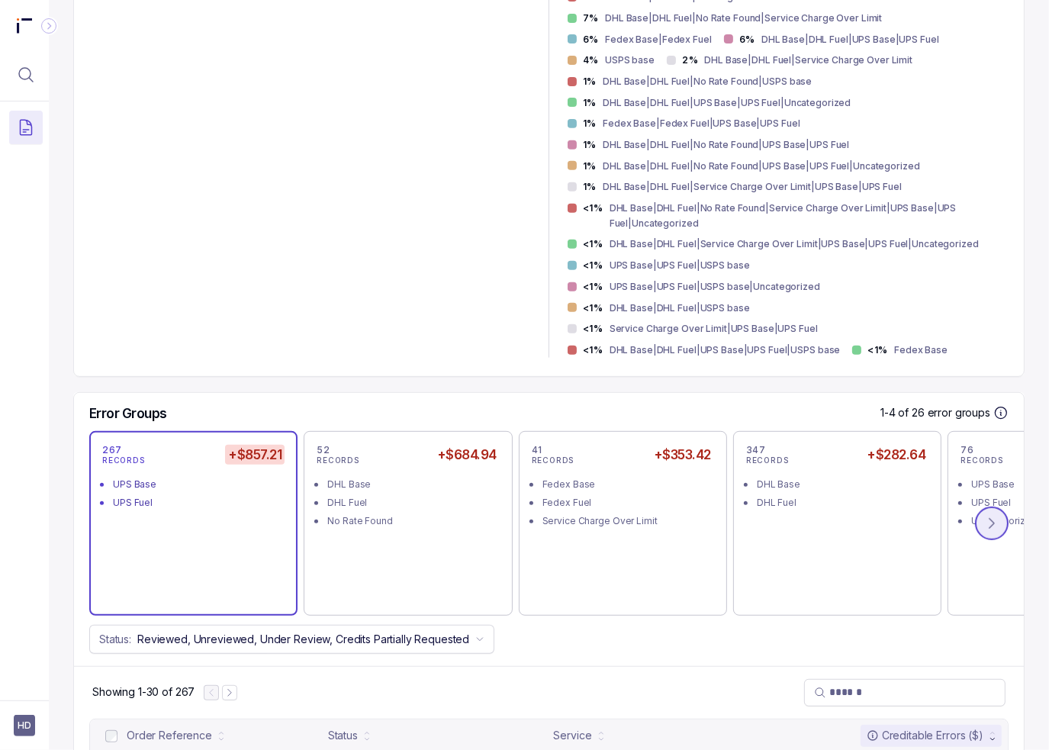
click at [986, 516] on icon at bounding box center [991, 523] width 15 height 15
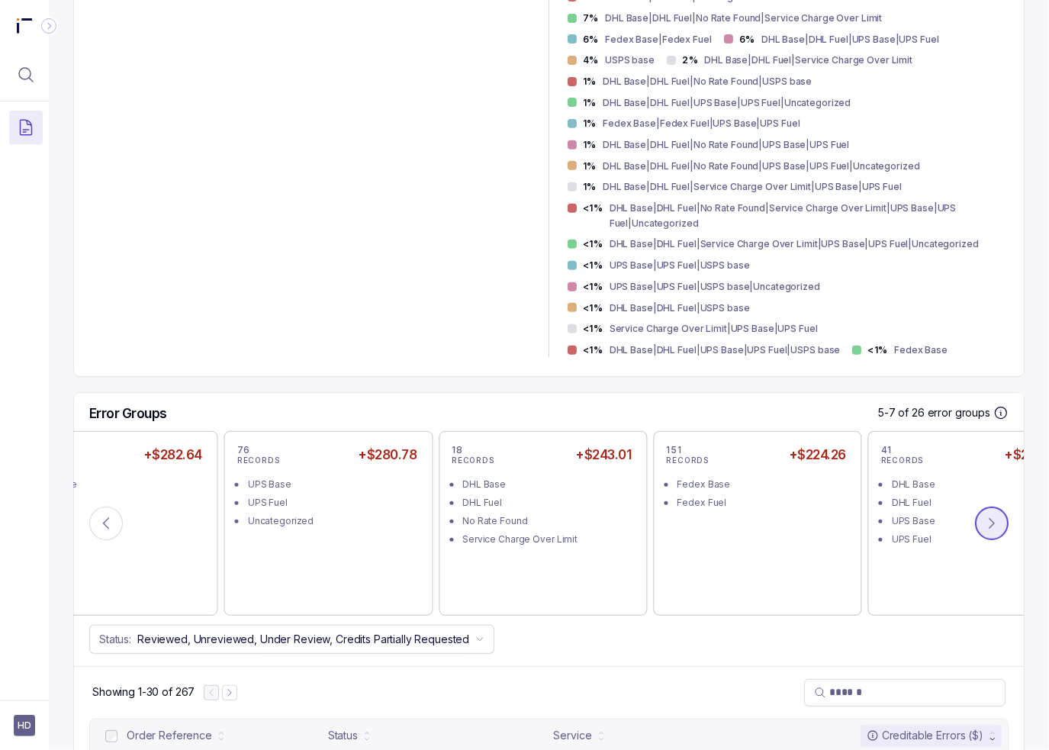
click at [984, 516] on icon at bounding box center [991, 523] width 15 height 15
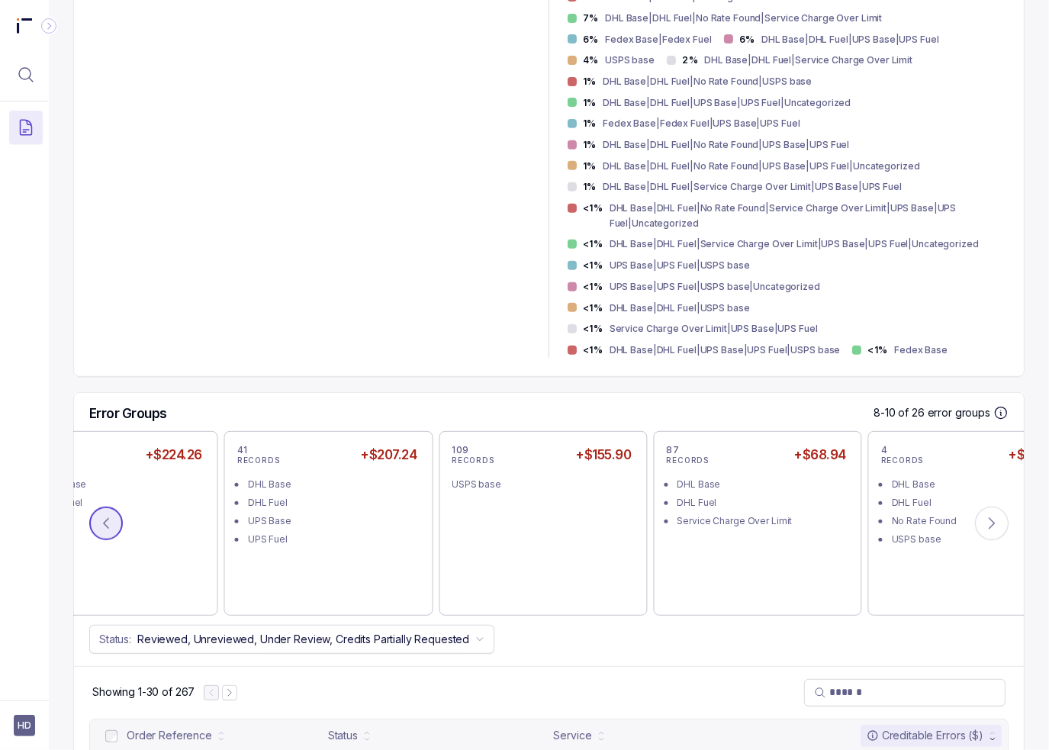
click at [116, 507] on button at bounding box center [106, 524] width 34 height 34
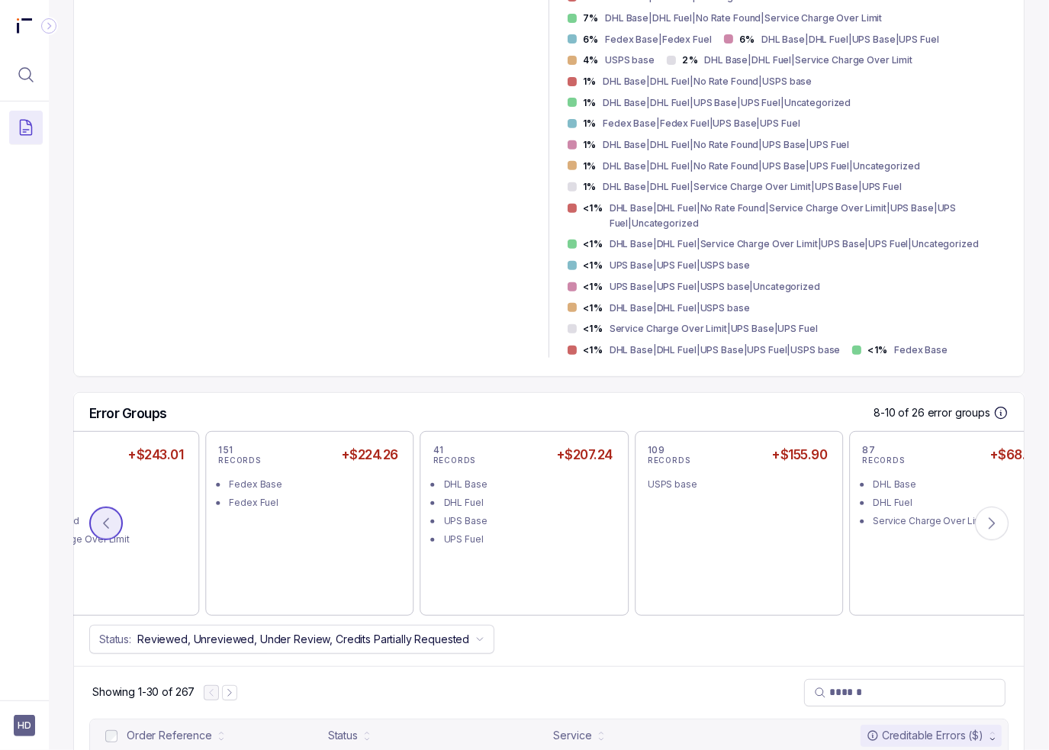
click at [116, 507] on button at bounding box center [106, 524] width 34 height 34
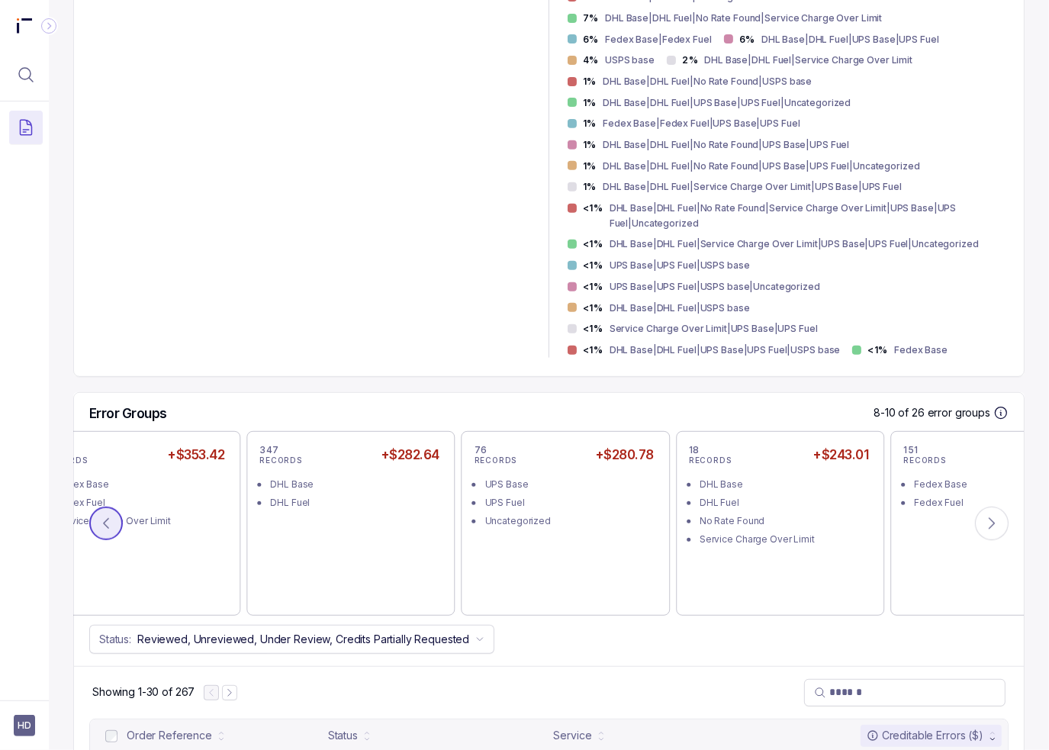
click at [116, 507] on button at bounding box center [106, 524] width 34 height 34
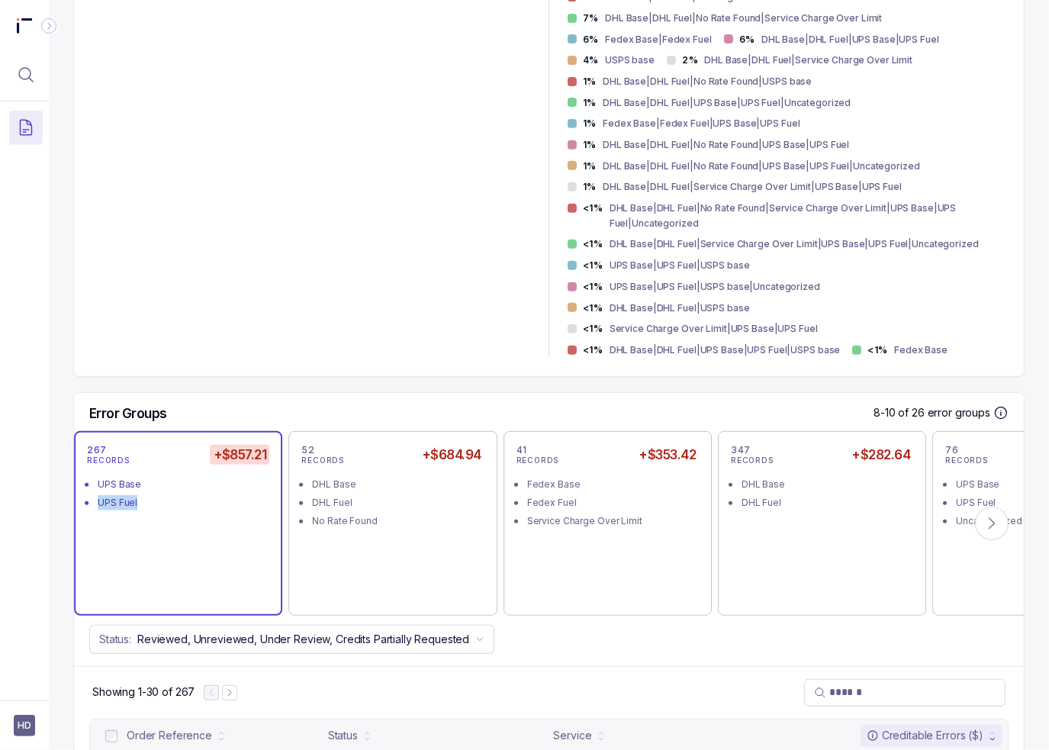
click at [116, 483] on div "267 RECORDS +$857.21 UPS Base UPS Fuel" at bounding box center [178, 523] width 182 height 159
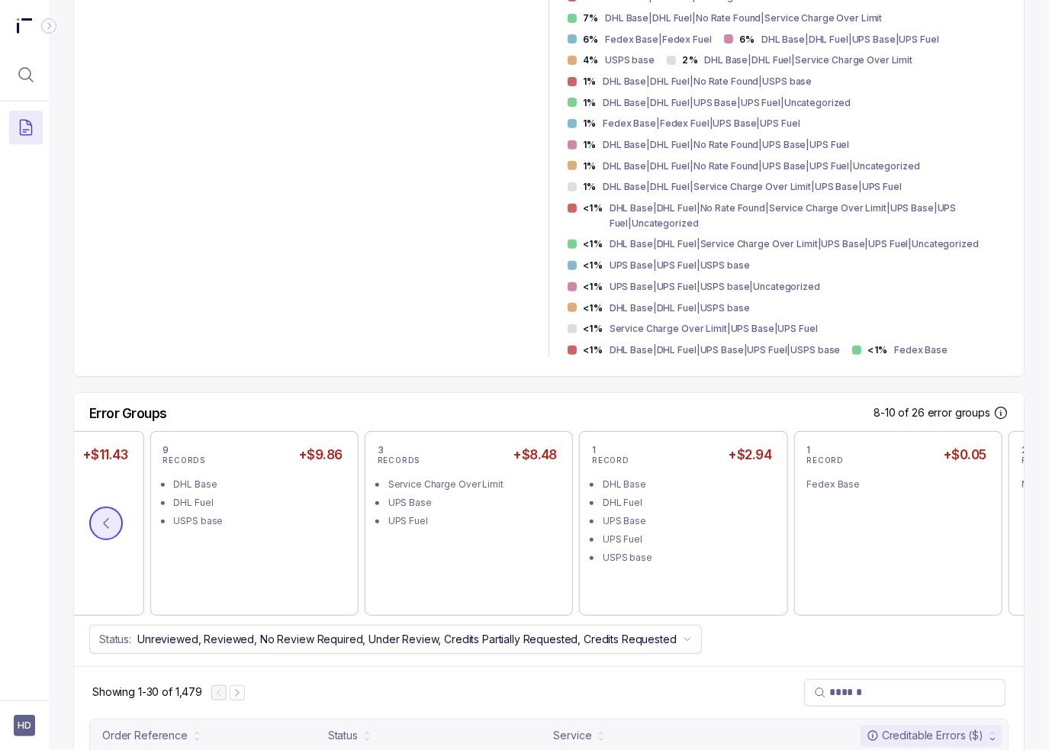
click at [115, 507] on button at bounding box center [106, 524] width 34 height 34
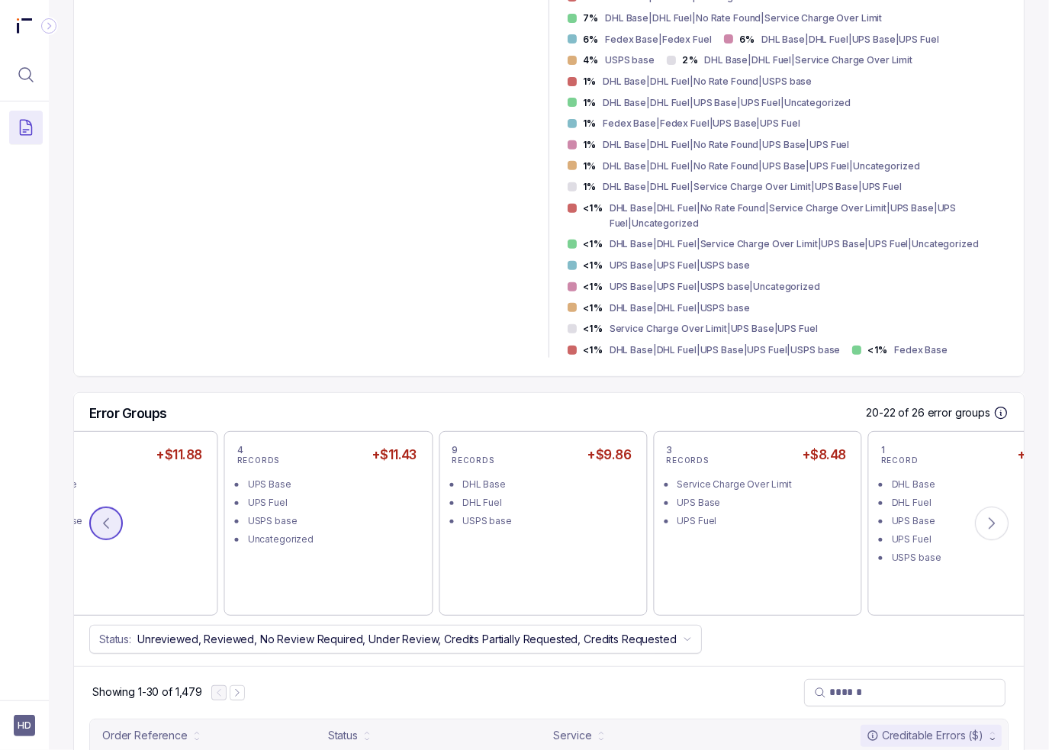
click at [119, 507] on button at bounding box center [106, 524] width 34 height 34
click at [110, 516] on icon at bounding box center [105, 523] width 15 height 15
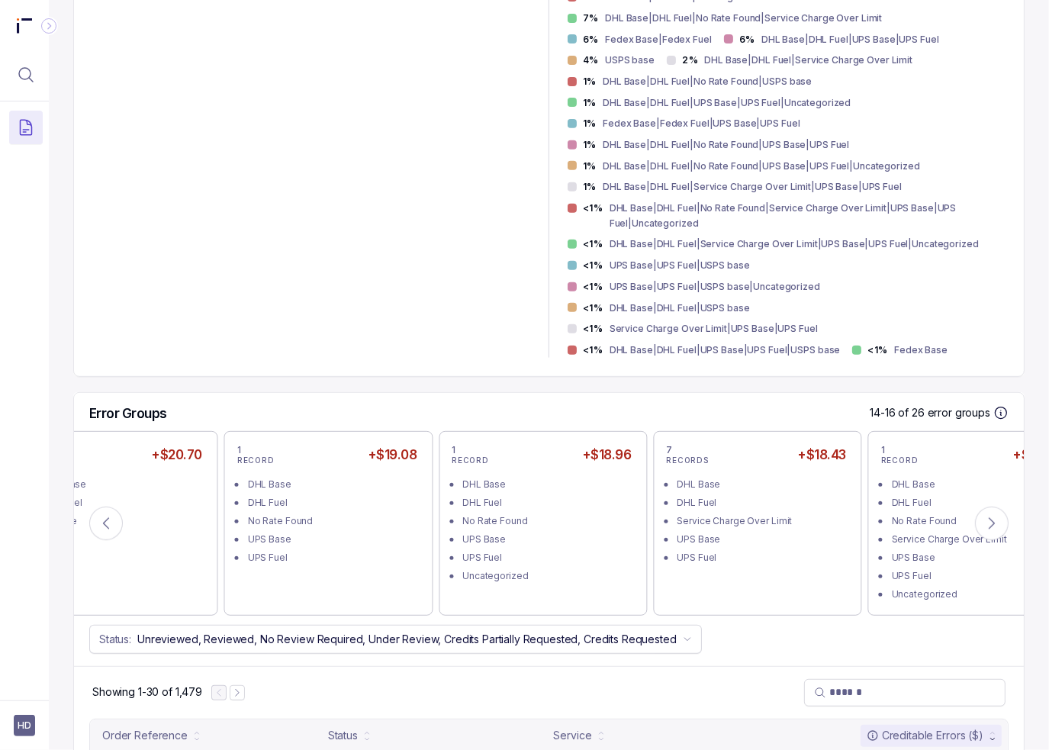
click at [272, 176] on div "1,236 Unfavorable (1,479 total records) 84% Unfavorable 16% Favorable" at bounding box center [311, 126] width 438 height 462
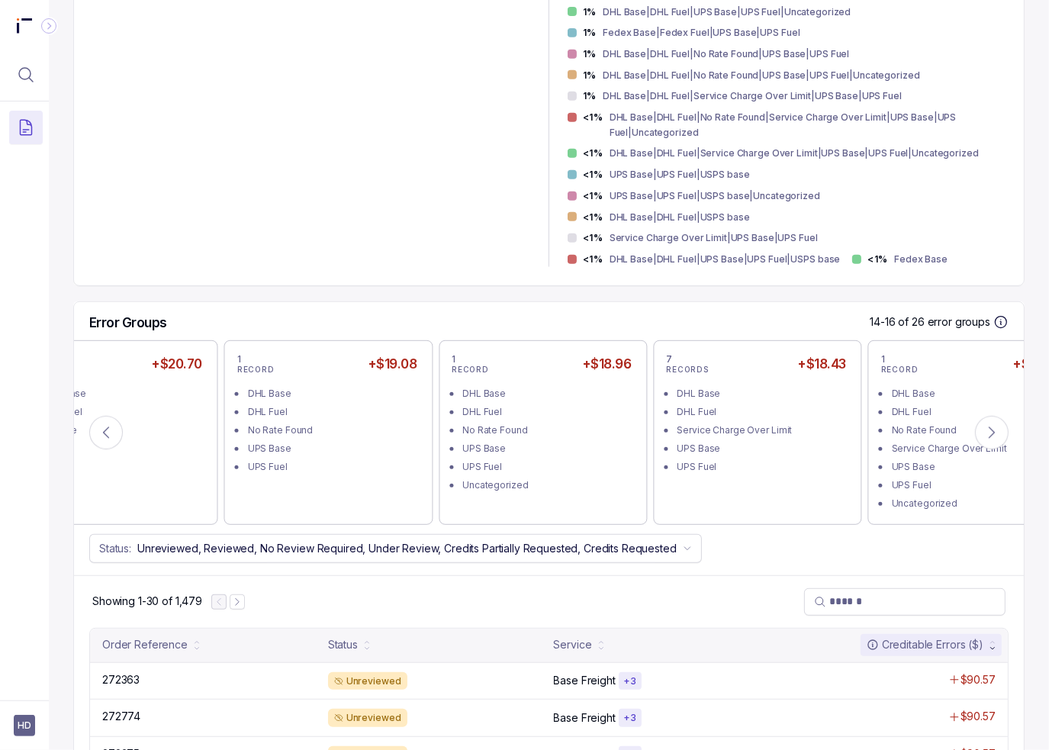
scroll to position [763, 0]
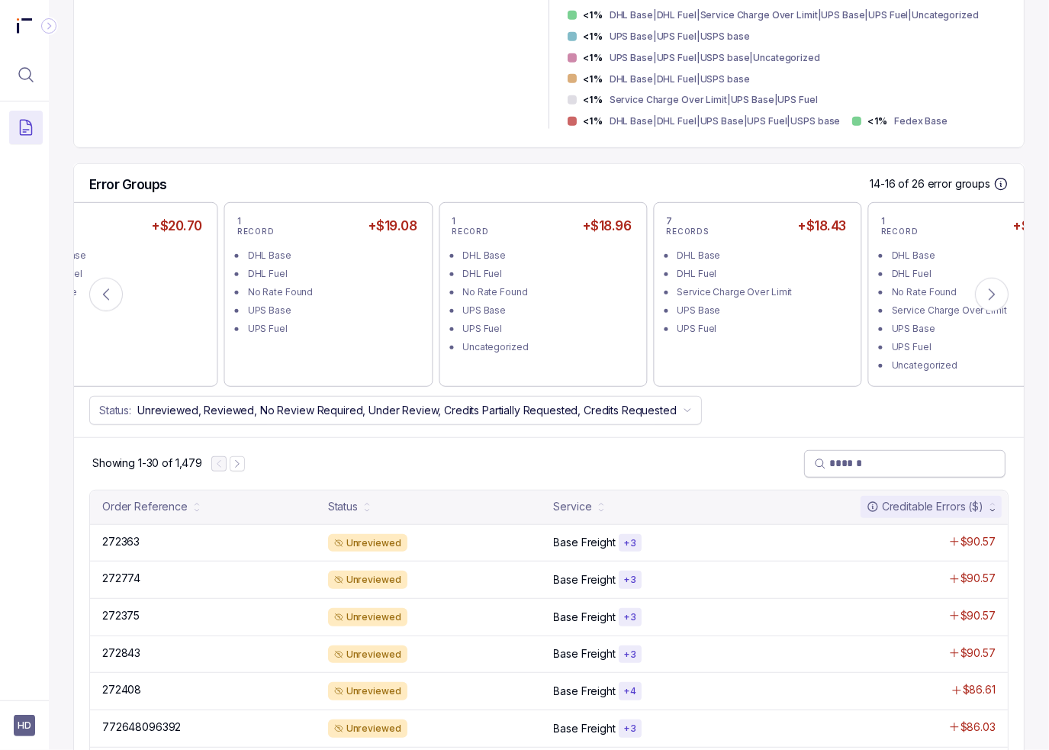
click at [878, 455] on input "search" at bounding box center [912, 462] width 166 height 15
paste input "******"
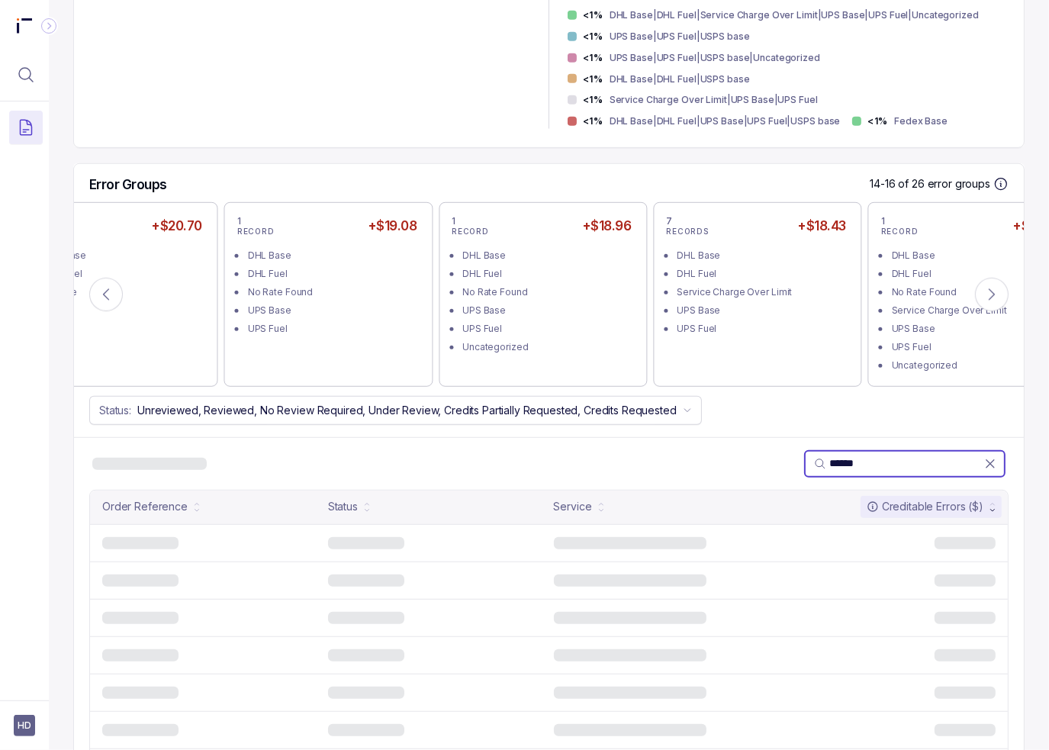
scroll to position [565, 0]
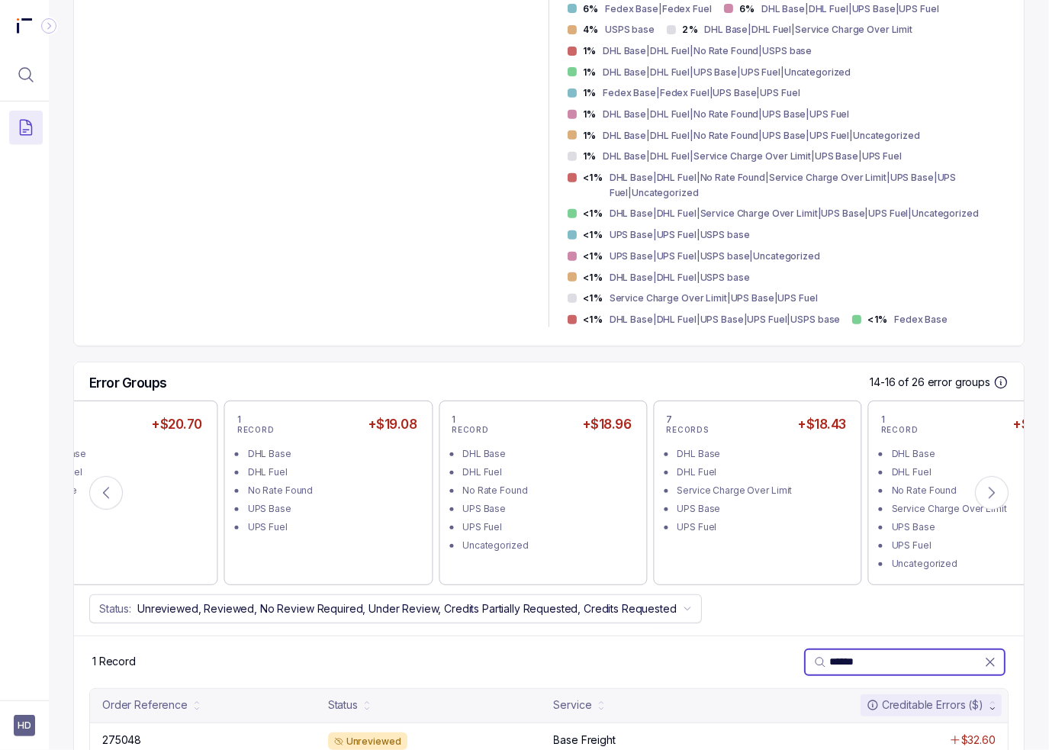
type input "******"
click at [118, 253] on div "1,236 Unfavorable (1,479 total records) 84% Unfavorable 16% Favorable" at bounding box center [311, 96] width 438 height 462
click at [111, 476] on button at bounding box center [106, 493] width 34 height 34
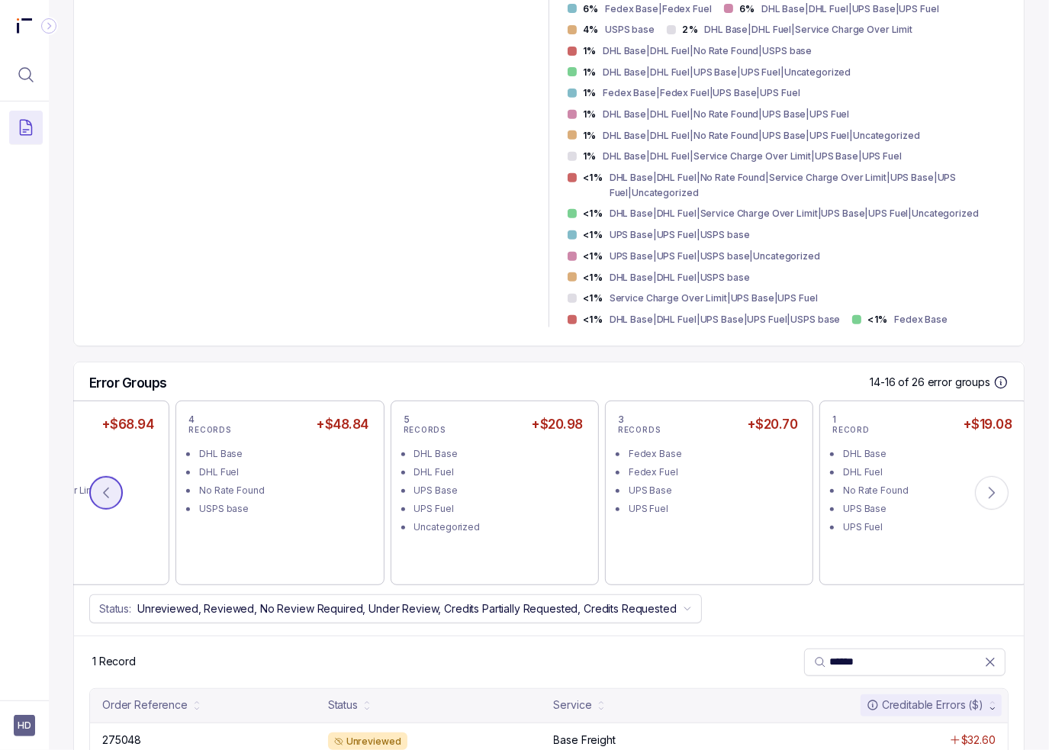
click at [111, 485] on icon at bounding box center [105, 492] width 15 height 15
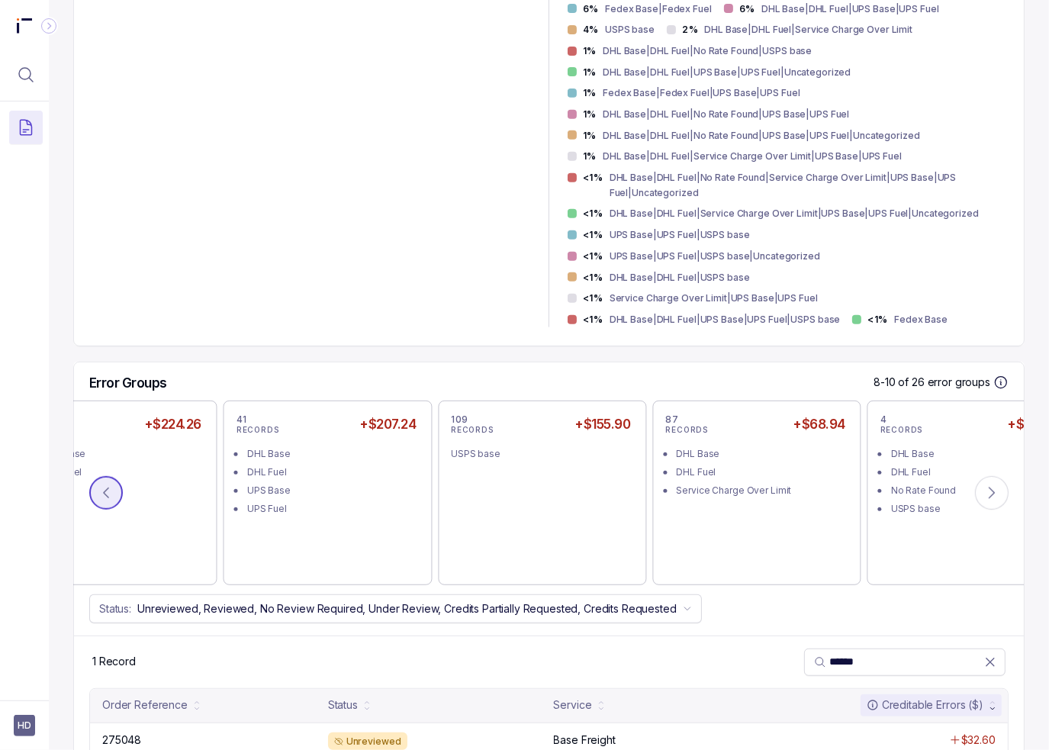
click at [111, 485] on icon at bounding box center [105, 492] width 15 height 15
click at [102, 485] on icon at bounding box center [105, 492] width 15 height 15
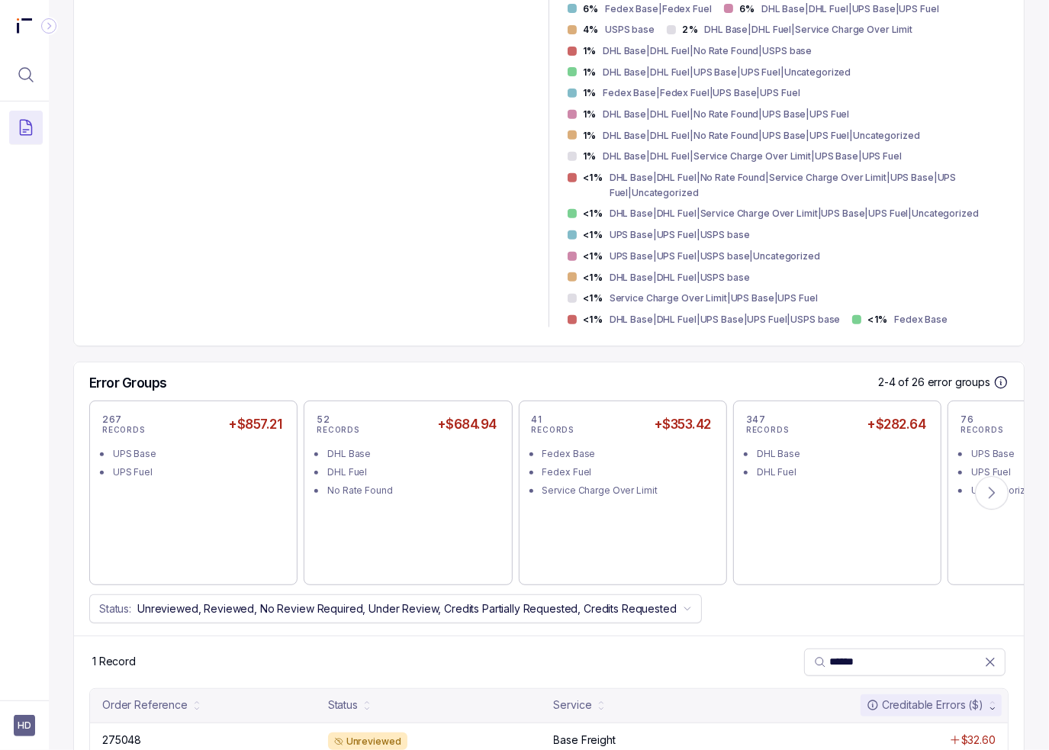
click at [211, 243] on div "1,236 Unfavorable (1,479 total records) 84% Unfavorable 16% Favorable" at bounding box center [311, 96] width 438 height 462
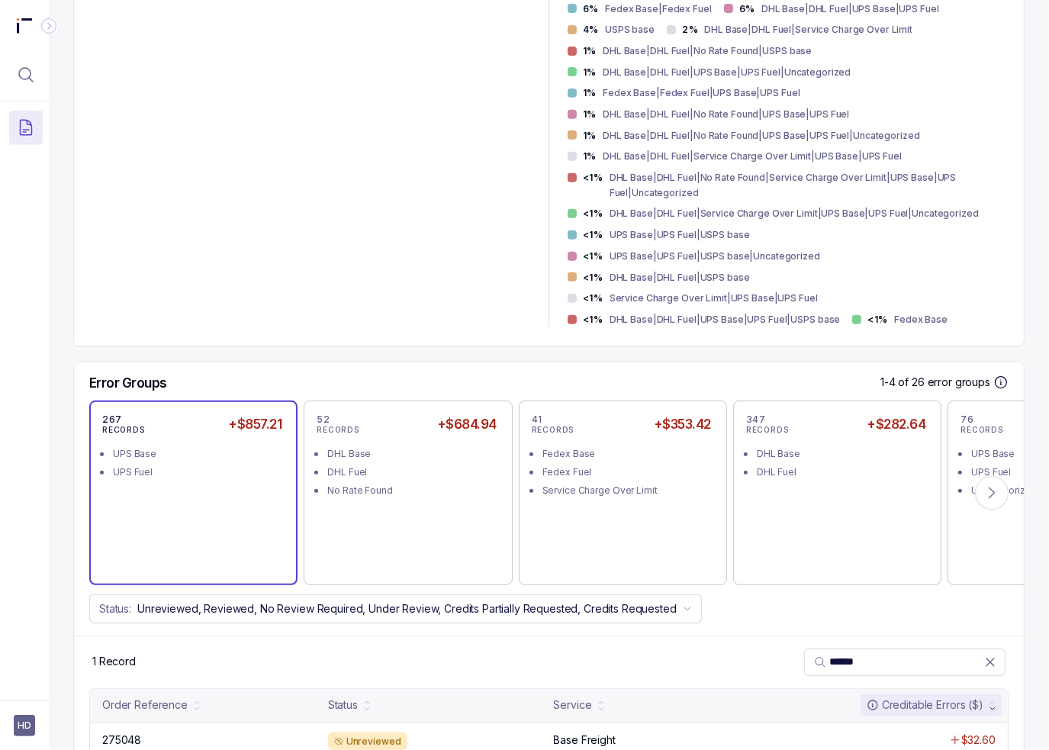
click at [219, 446] on div "UPS Base" at bounding box center [198, 453] width 170 height 15
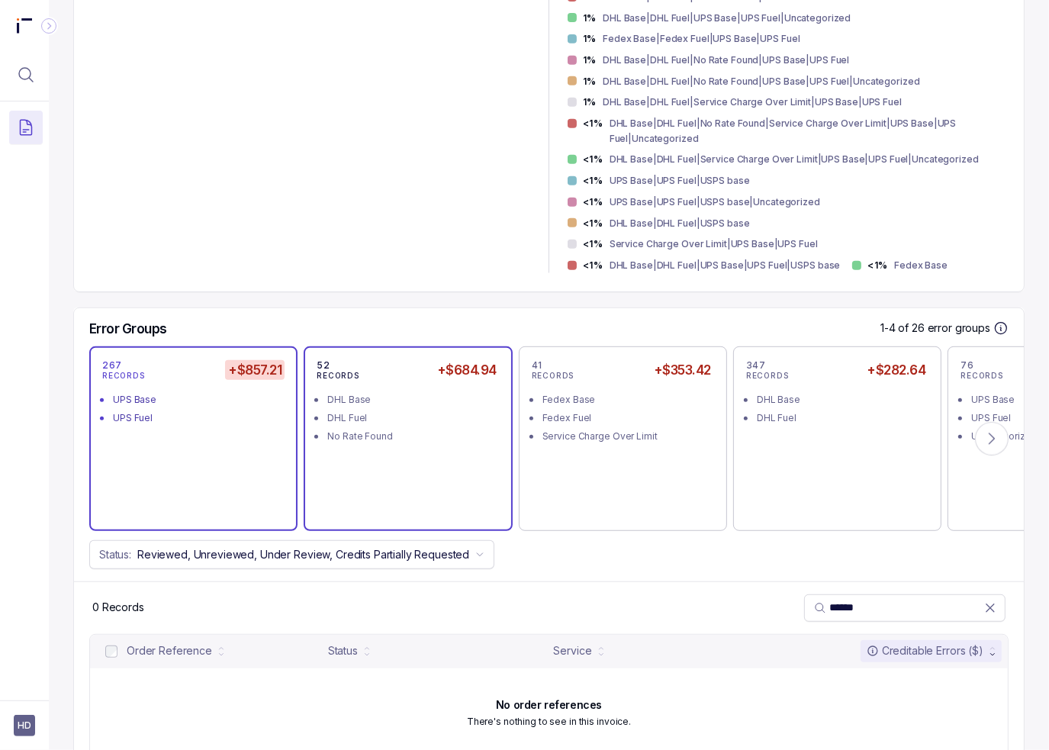
click at [462, 413] on div "52 RECORDS +$684.94 DHL Base DHL Fuel No Rate Found" at bounding box center [408, 438] width 182 height 159
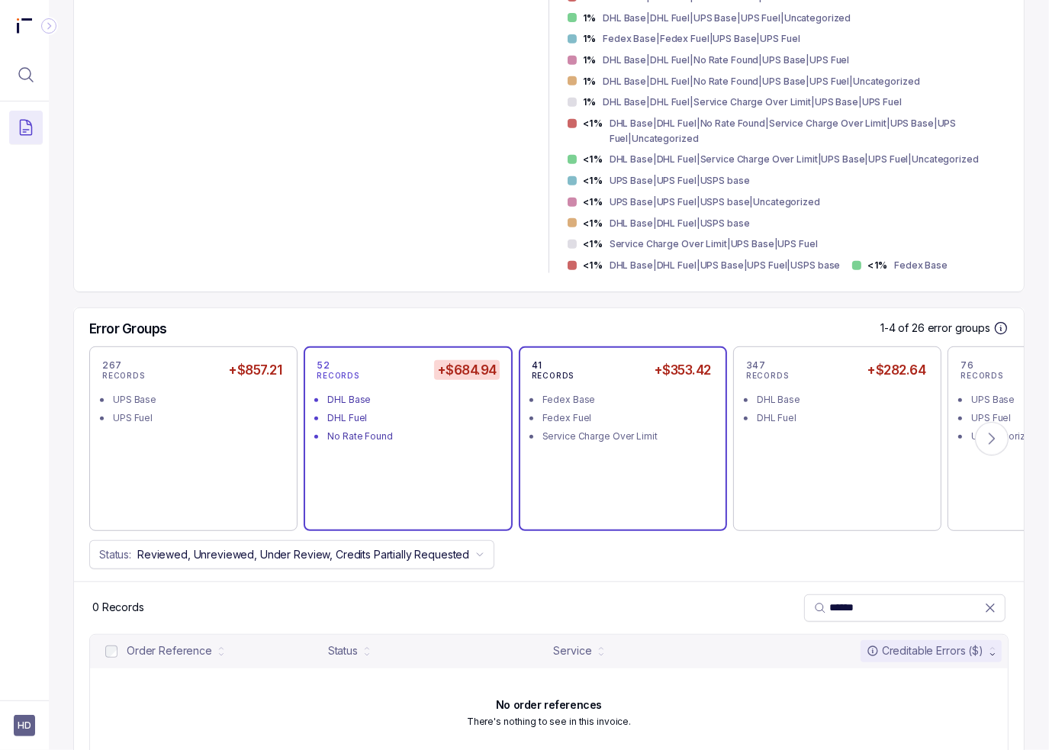
click at [588, 438] on div "41 RECORDS +$353.42 Fedex Base Fedex Fuel Service Charge Over Limit" at bounding box center [623, 438] width 182 height 159
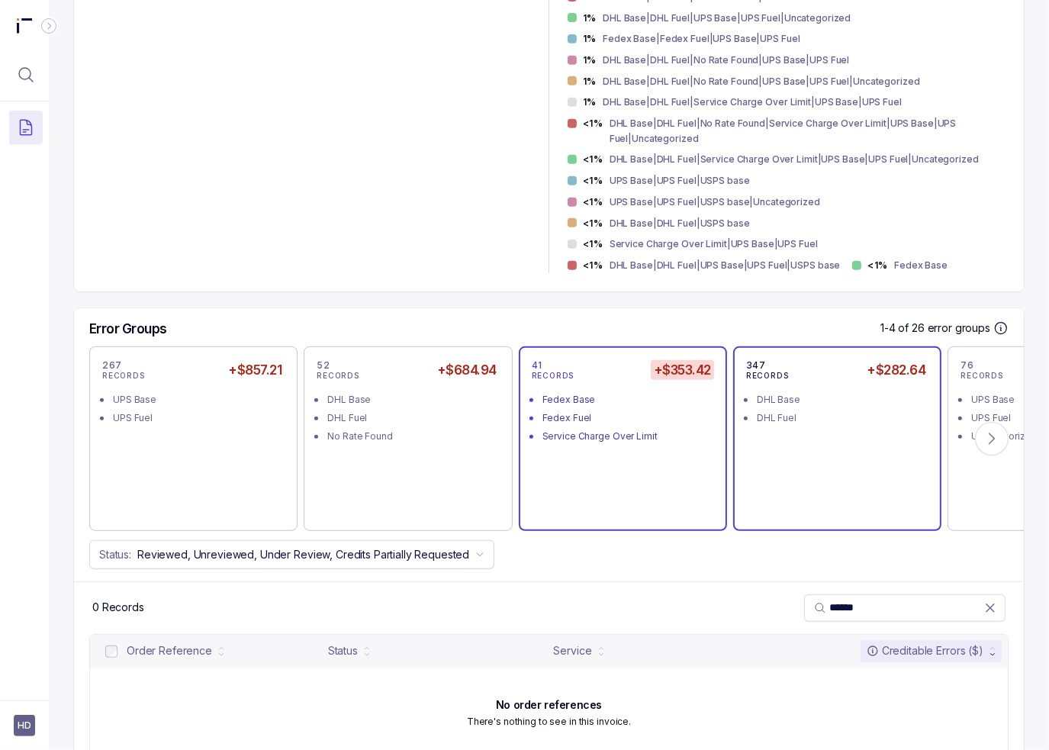
click at [816, 404] on div "347 RECORDS +$282.64 DHL Base DHL Fuel" at bounding box center [837, 438] width 182 height 159
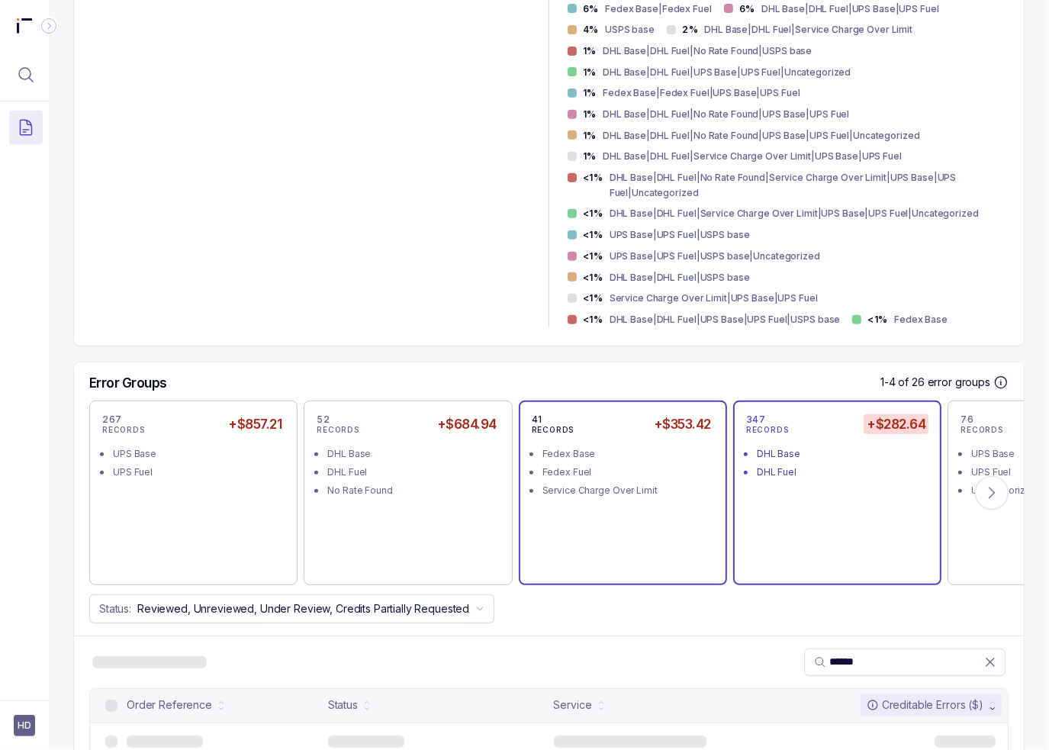
scroll to position [619, 0]
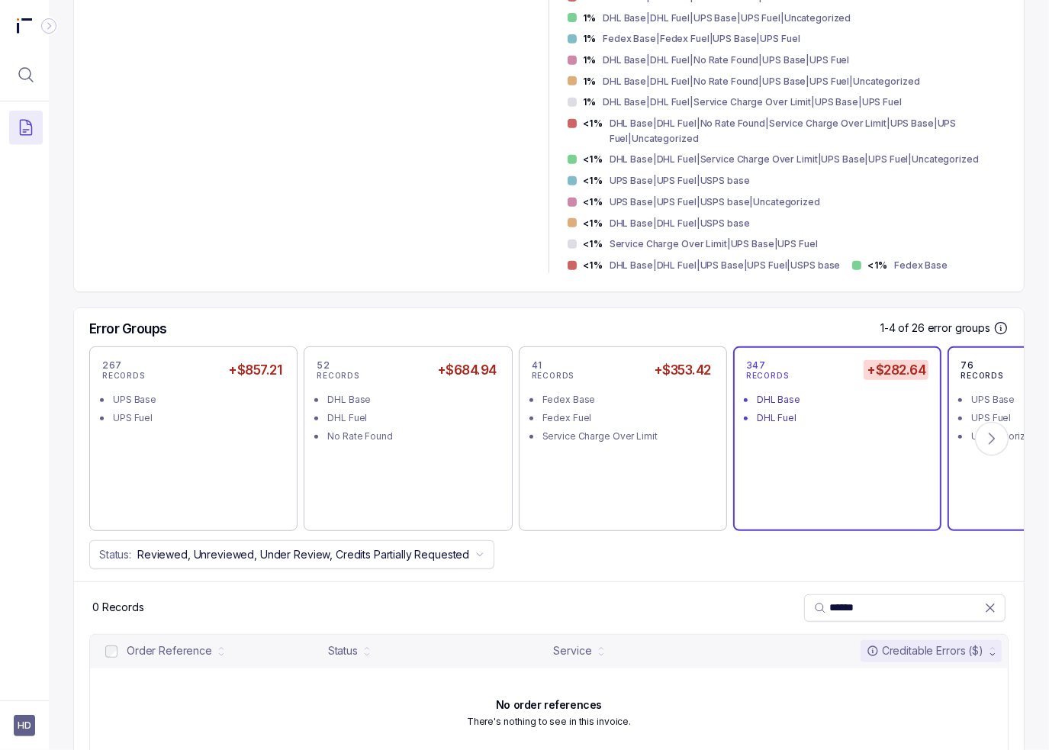
click at [970, 452] on div "76 RECORDS +$280.78 UPS Base UPS Fuel Uncategorized" at bounding box center [1051, 438] width 182 height 159
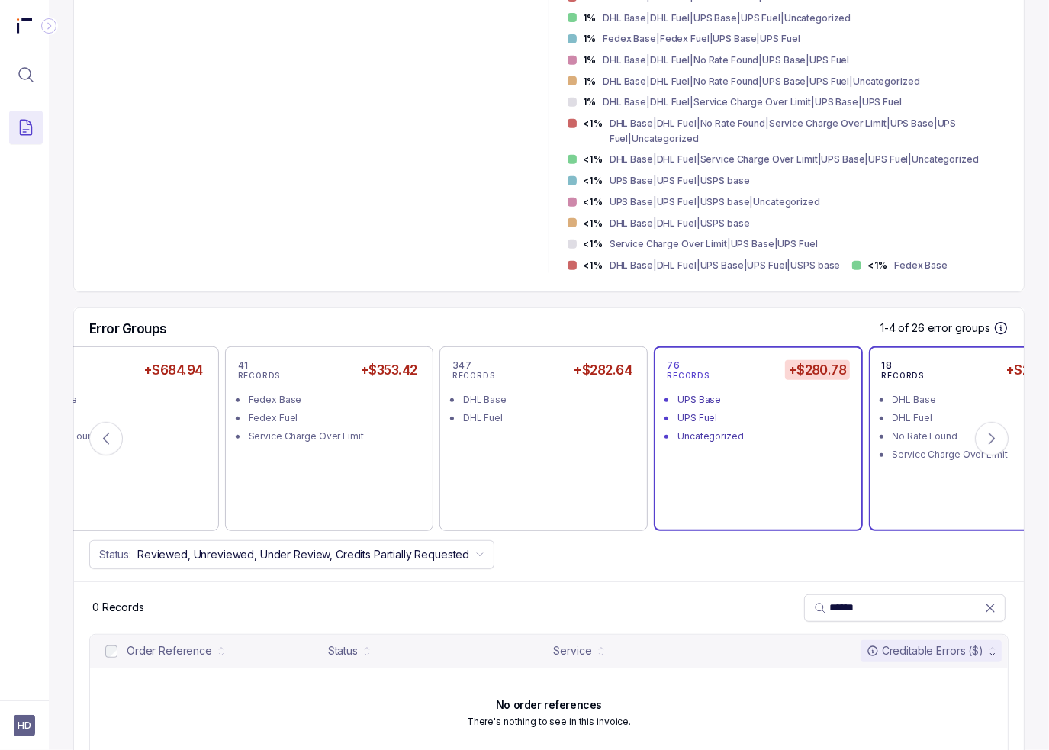
click at [951, 468] on div "18 RECORDS +$243.01 DHL Base DHL Fuel No Rate Found Service Charge Over Limit" at bounding box center [973, 438] width 182 height 159
click at [935, 474] on div "151 RECORDS +$224.26 Fedex Base Fedex Fuel" at bounding box center [973, 438] width 182 height 159
click at [945, 475] on div "41 RECORDS +$207.24 DHL Base DHL Fuel UPS Base UPS Fuel" at bounding box center [972, 438] width 208 height 185
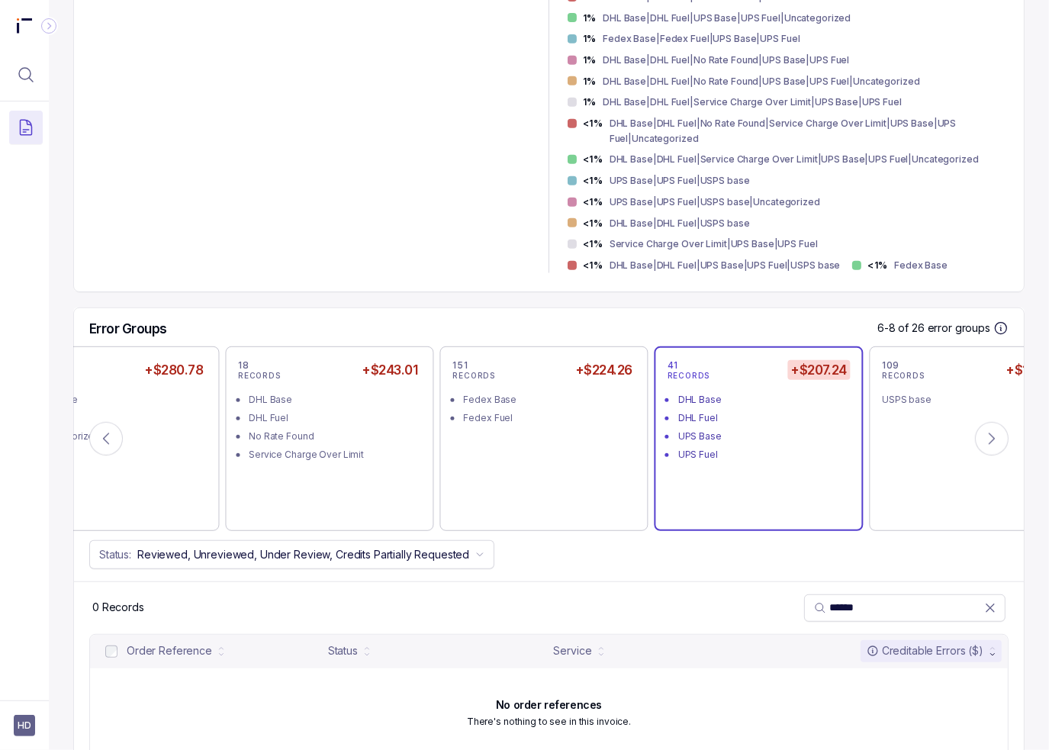
click at [931, 490] on div "Error Groups 6-8 of 26 error groups 267 RECORDS +$857.21 UPS Base UPS Fuel 52 R…" at bounding box center [549, 444] width 950 height 273
click at [947, 472] on div "109 RECORDS +$155.90 USPS base" at bounding box center [972, 438] width 182 height 159
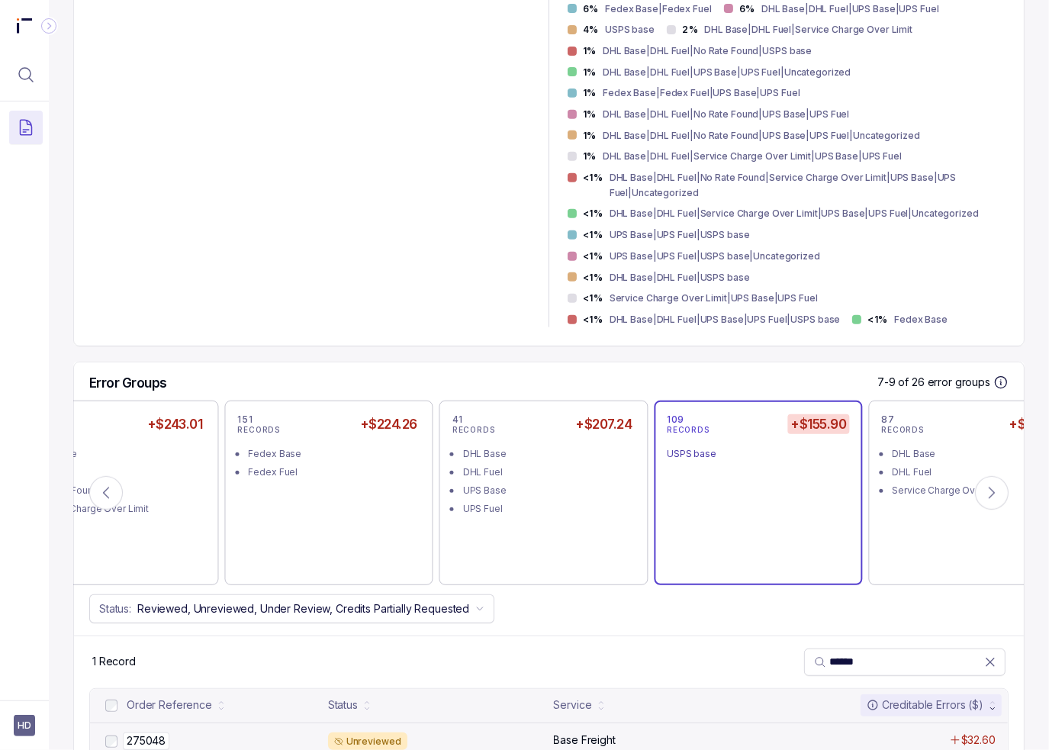
click at [146, 732] on p "275048" at bounding box center [146, 740] width 47 height 17
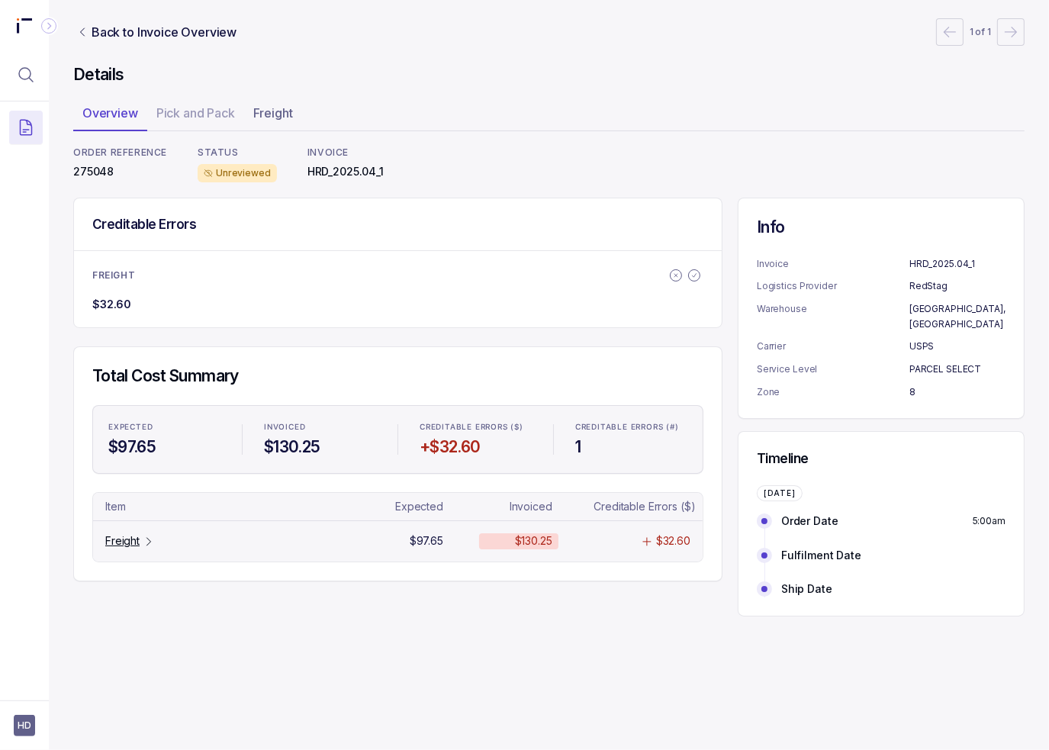
click at [132, 536] on p "Freight" at bounding box center [122, 540] width 34 height 15
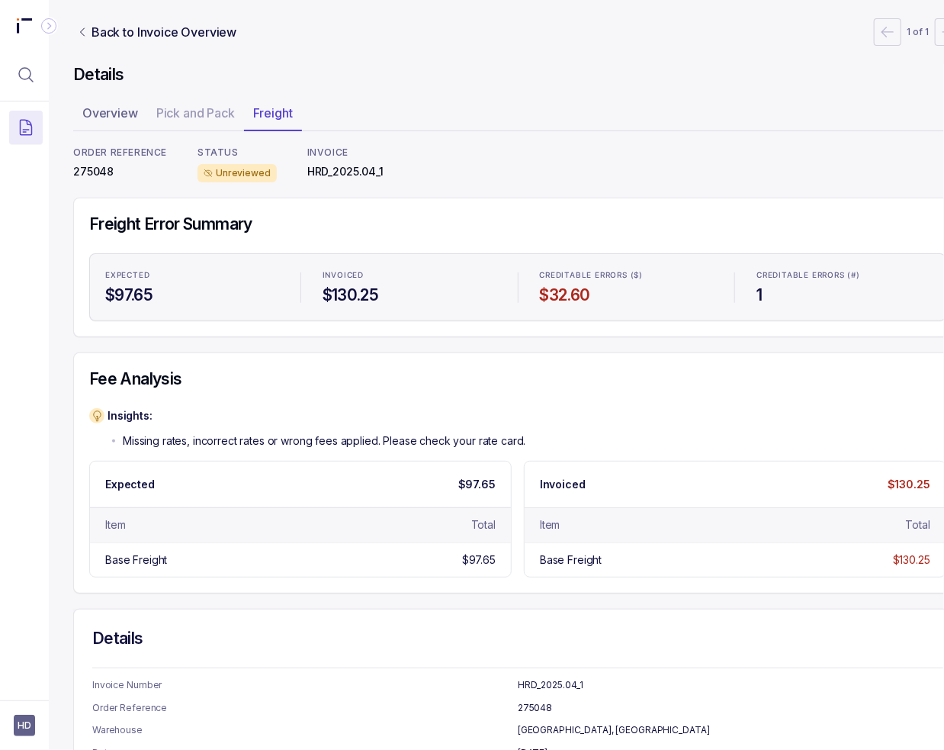
drag, startPoint x: 485, startPoint y: 198, endPoint x: 456, endPoint y: 185, distance: 31.5
click at [481, 195] on div "Details Overview Pick and Pack Freight ORDER REFERENCE 275048 STATUS Unreviewed…" at bounding box center [517, 513] width 889 height 899
click at [106, 35] on p "Back to Invoice Overview" at bounding box center [164, 32] width 145 height 18
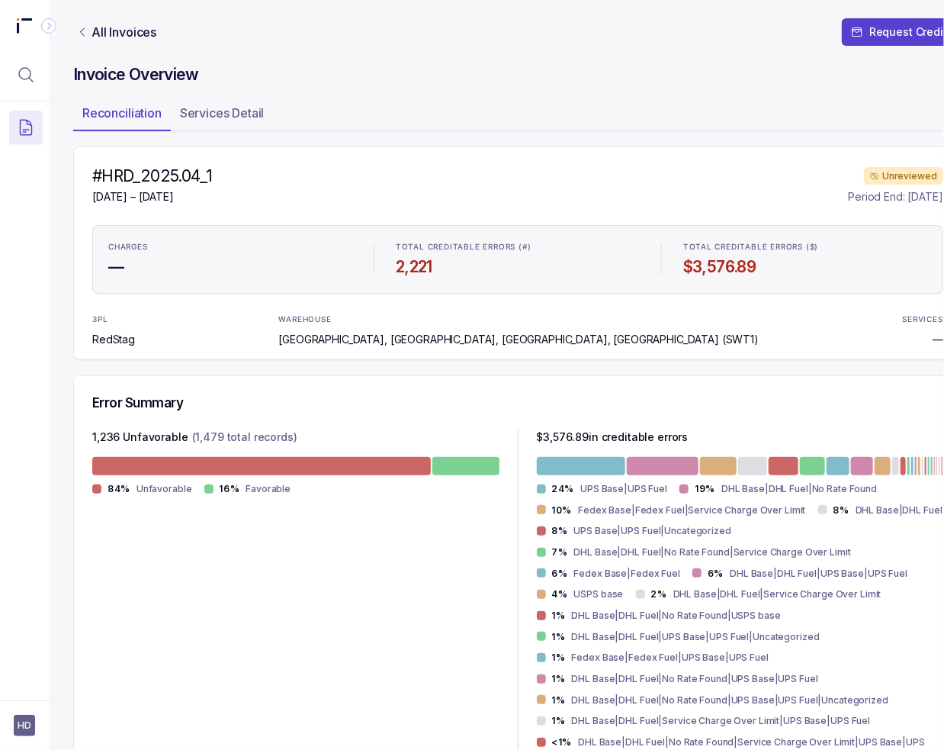
scroll to position [381, 0]
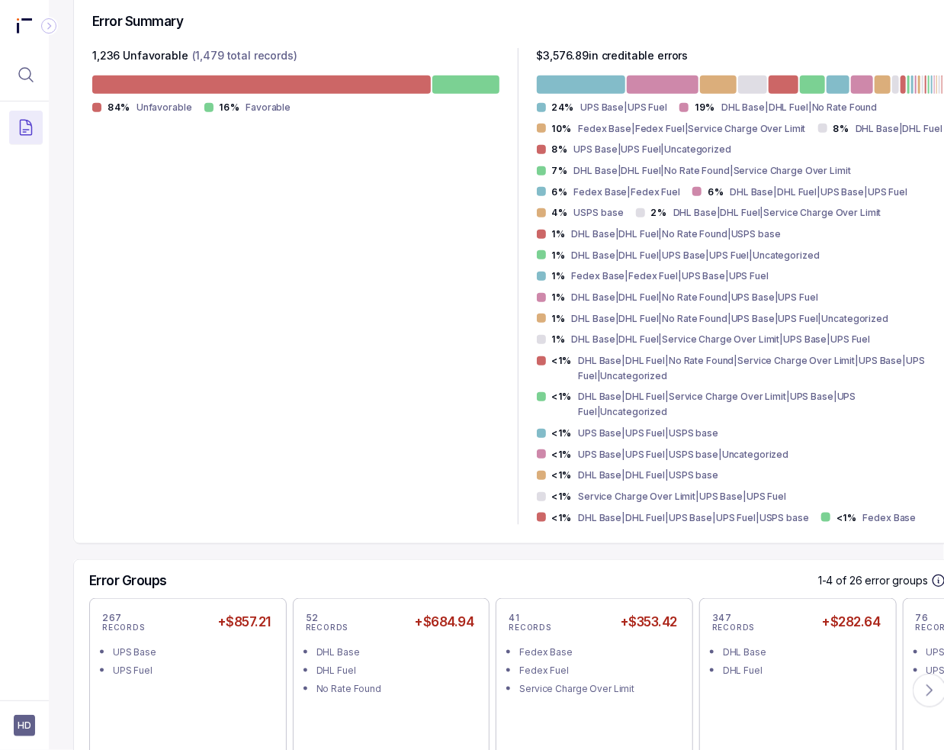
click at [191, 388] on div "1,236 Unfavorable (1,479 total records) 84% Unfavorable 16% Favorable" at bounding box center [295, 286] width 407 height 477
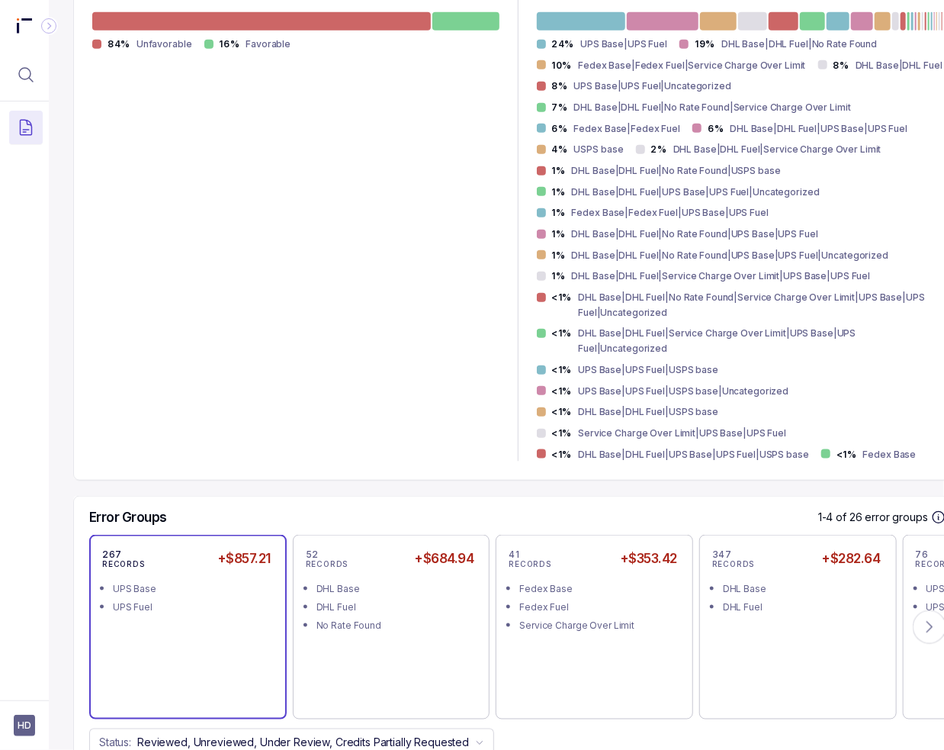
scroll to position [610, 0]
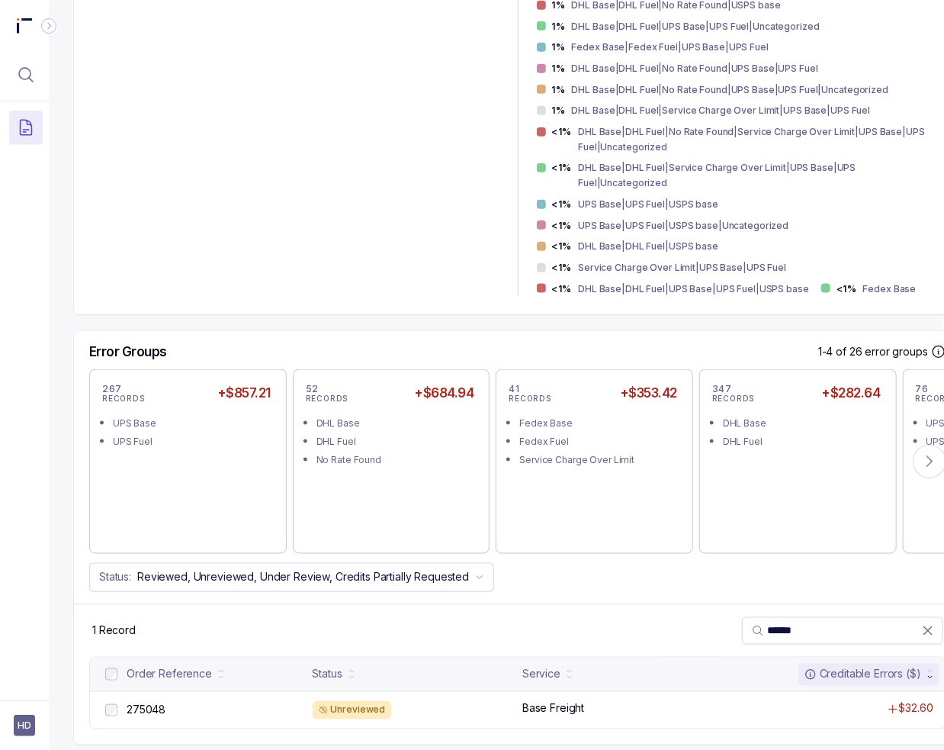
click at [141, 176] on div "1,236 Unfavorable (1,479 total records) 84% Unfavorable 16% Favorable" at bounding box center [295, 57] width 407 height 477
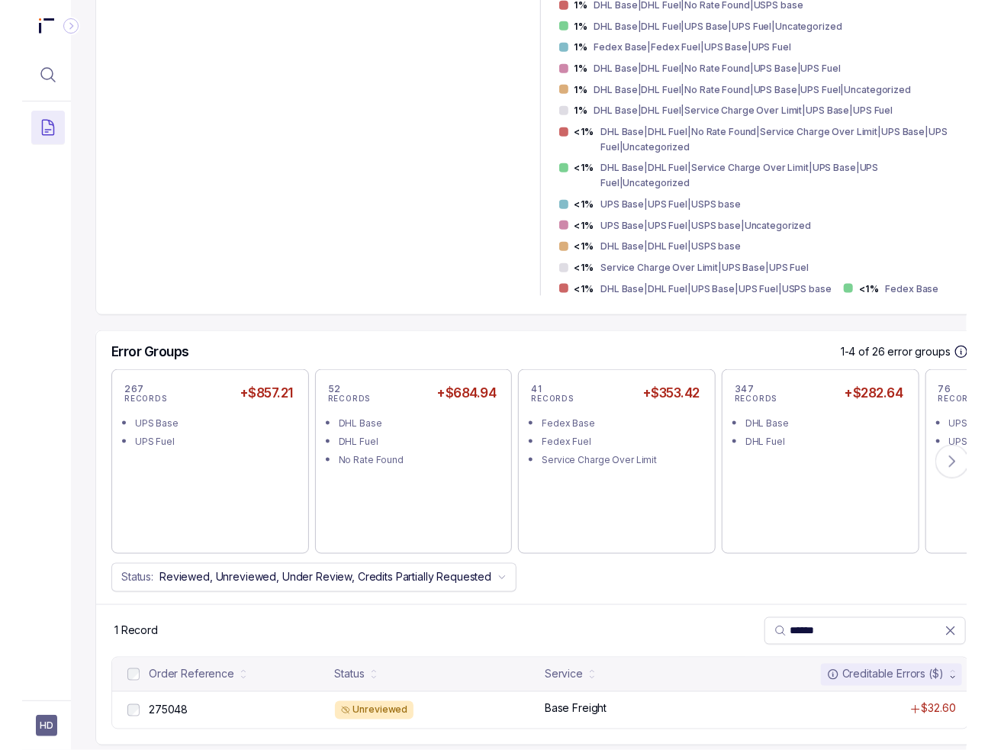
scroll to position [0, 0]
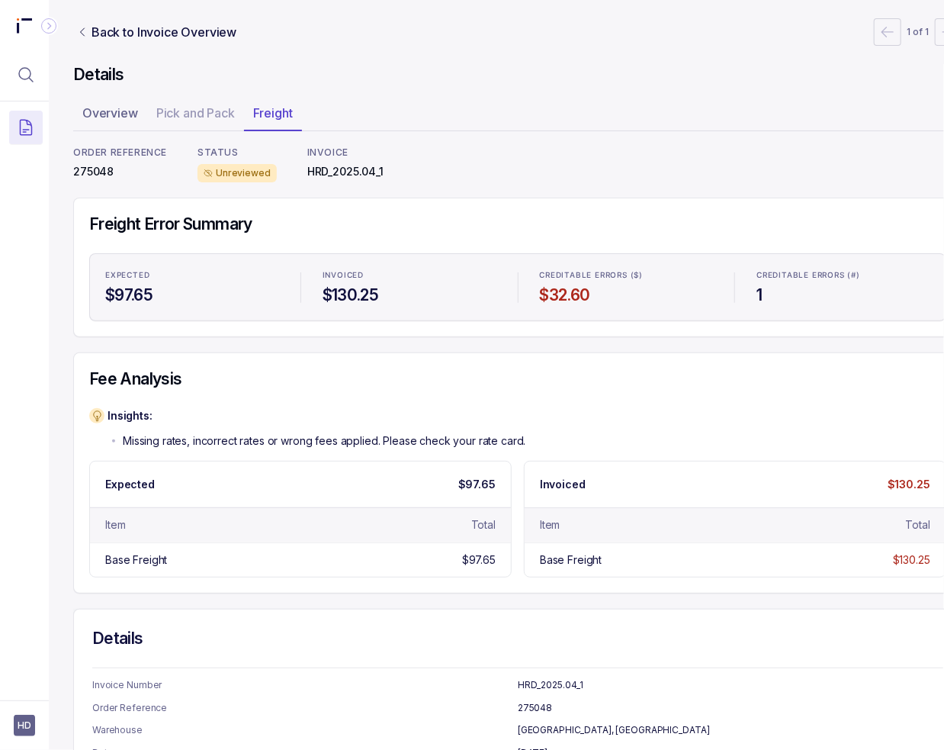
click at [375, 219] on h4 "Freight Error Summary" at bounding box center [517, 224] width 857 height 21
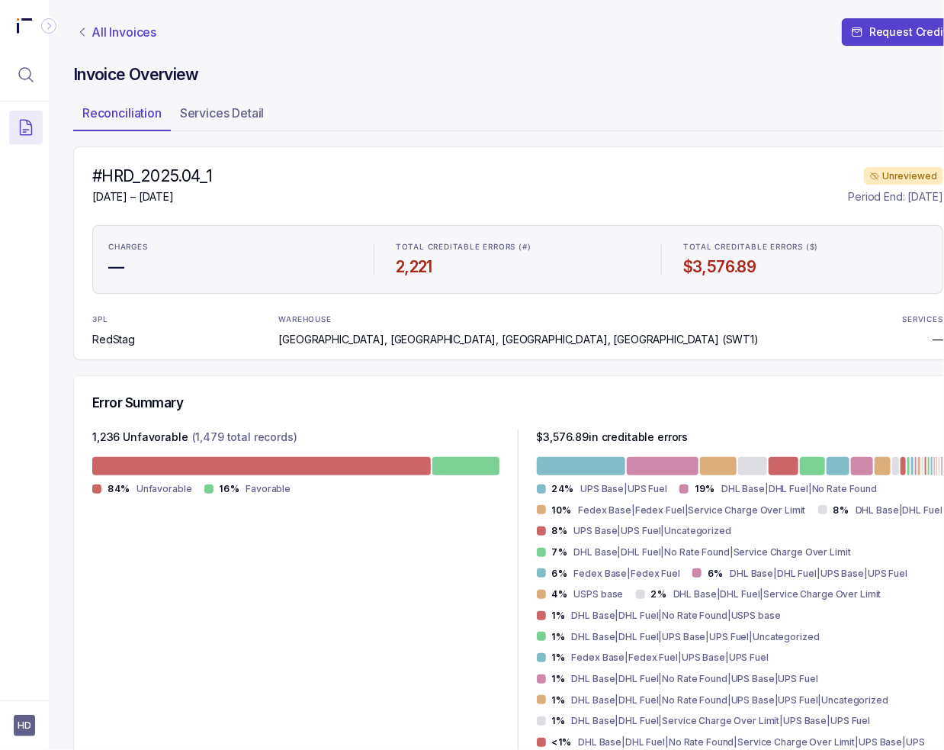
click at [138, 25] on p "All Invoices" at bounding box center [124, 31] width 65 height 15
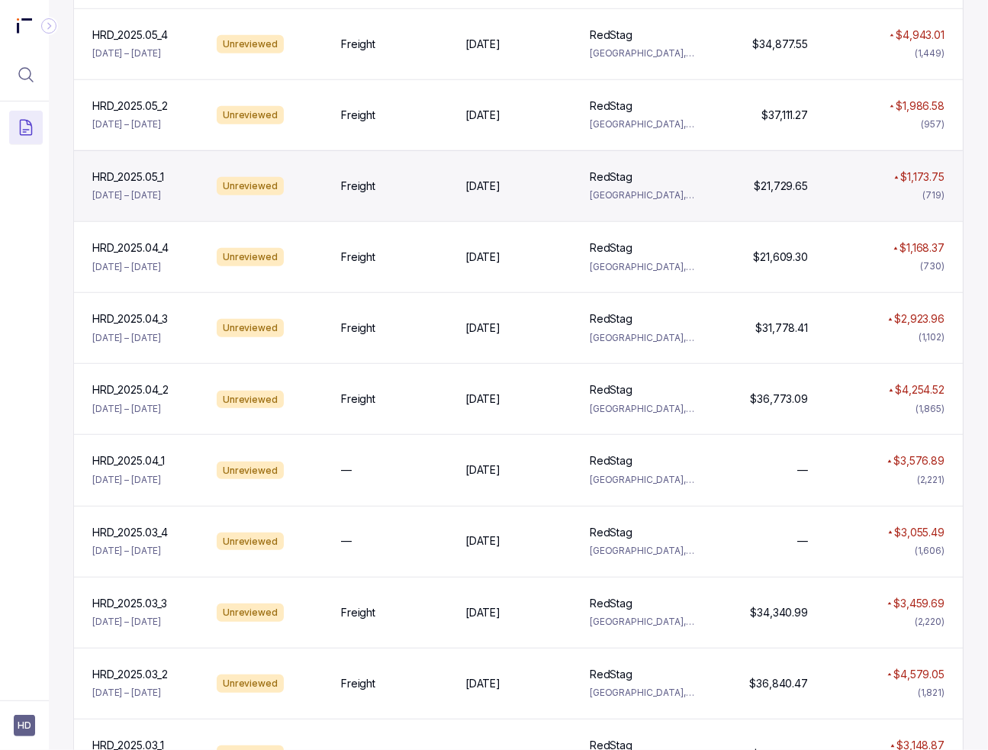
scroll to position [839, 0]
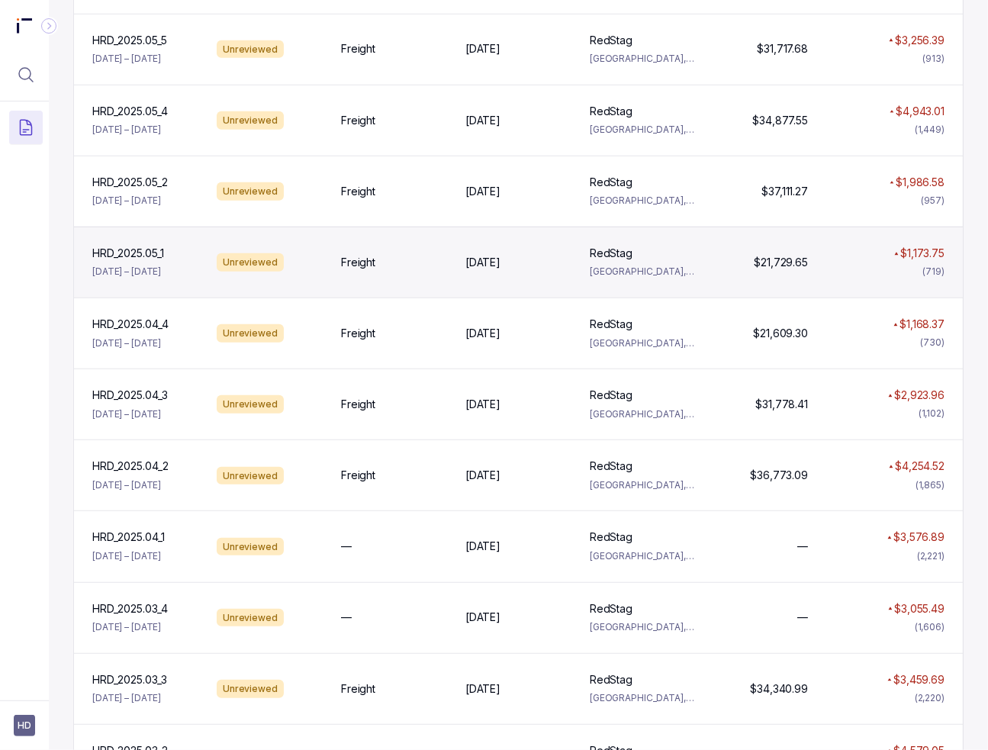
click at [204, 262] on div "HRD_2025.05_1 HRD_2025.05_1 [DATE] – [DATE] Unreviewed Freight [DATE] [DATE] Re…" at bounding box center [518, 262] width 889 height 71
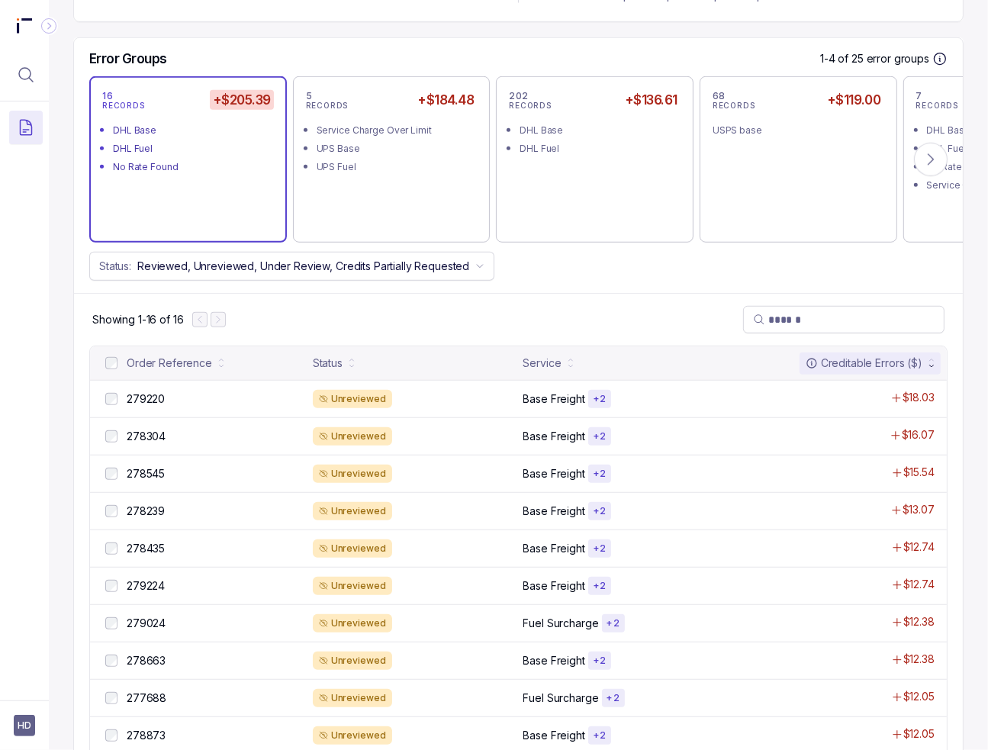
scroll to position [763, 0]
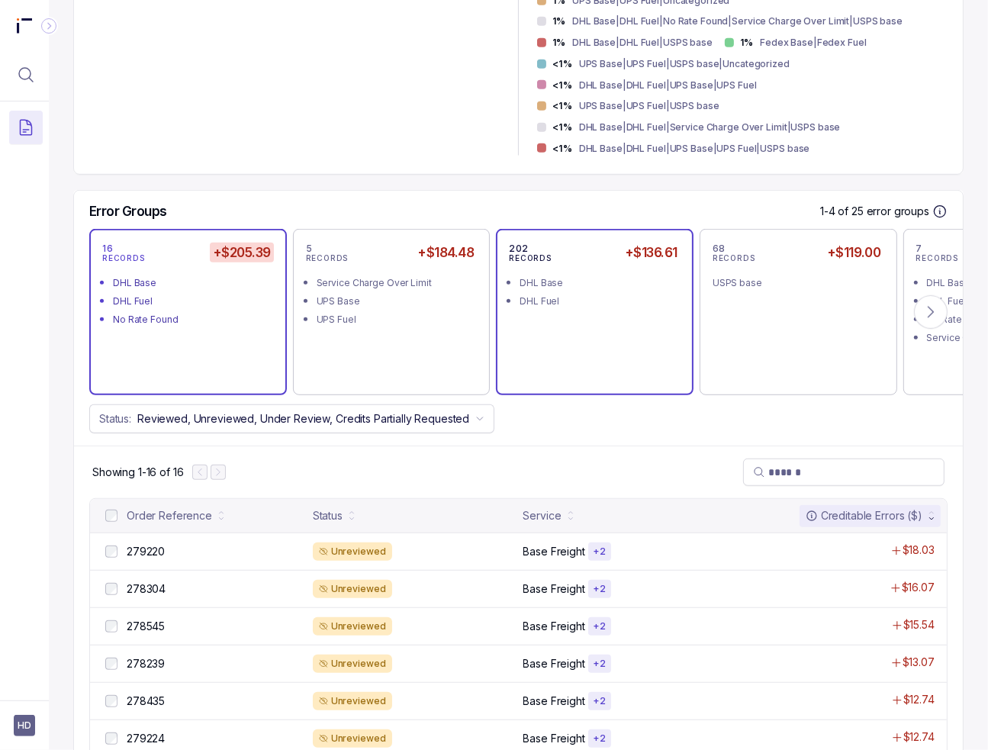
click at [592, 272] on div "202 RECORDS +$136.61 DHL Base DHL Fuel" at bounding box center [595, 312] width 172 height 140
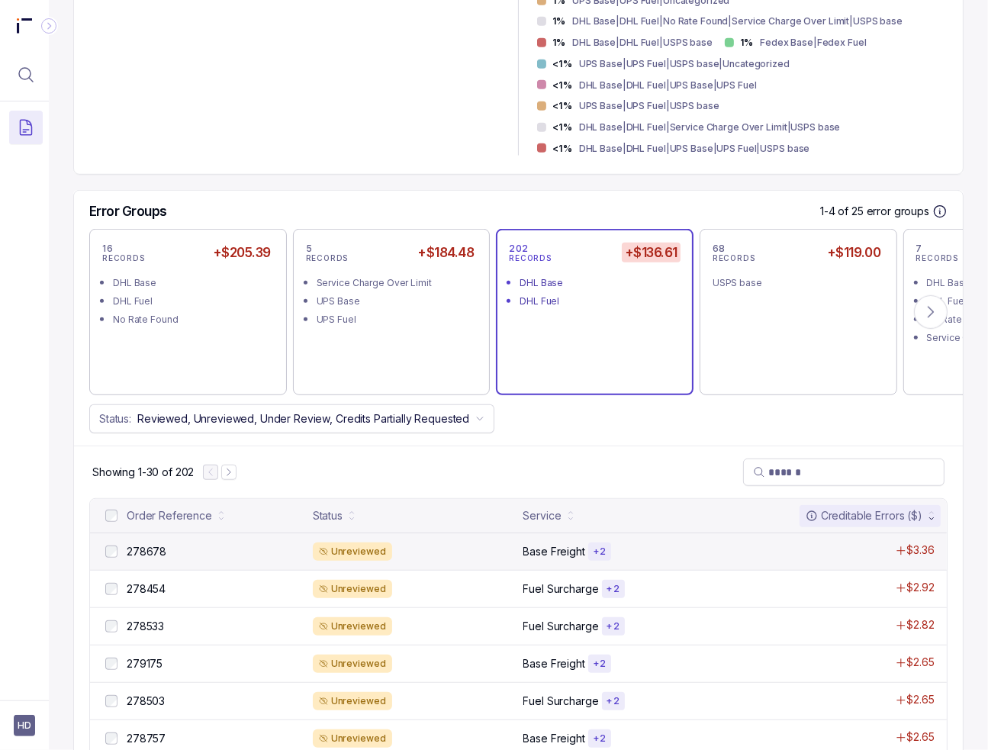
click at [523, 544] on p "Base Freight" at bounding box center [554, 551] width 62 height 15
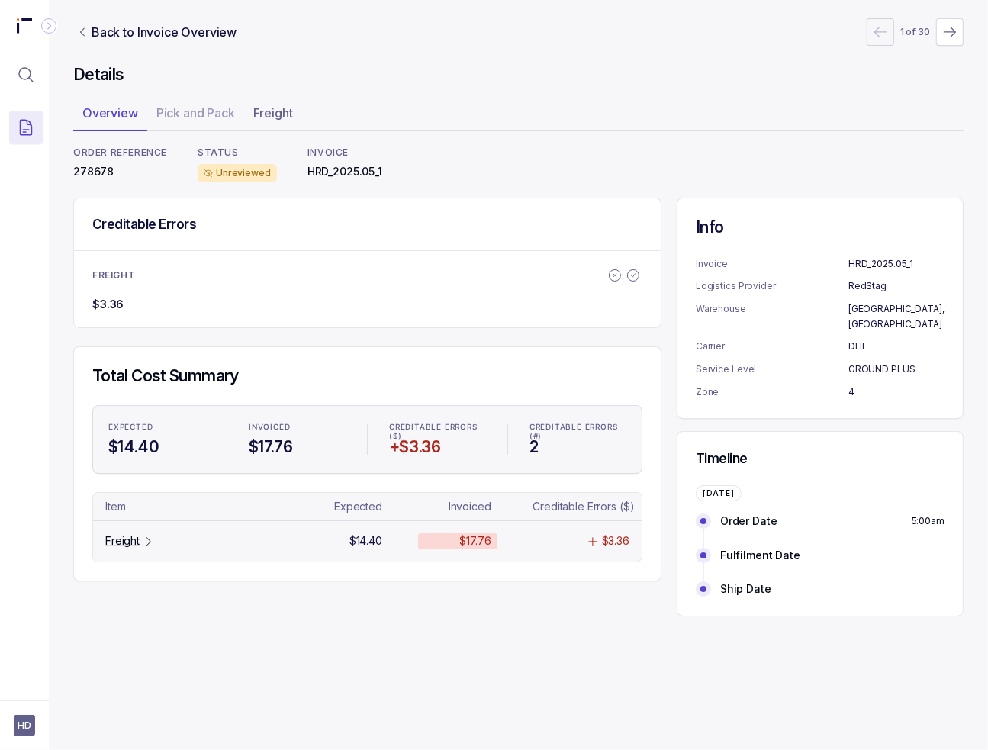
click at [152, 530] on tr "Freight $14.40 $17.76 $3.36" at bounding box center [367, 540] width 548 height 40
click at [150, 536] on icon "Table Cell-link 0" at bounding box center [149, 542] width 12 height 12
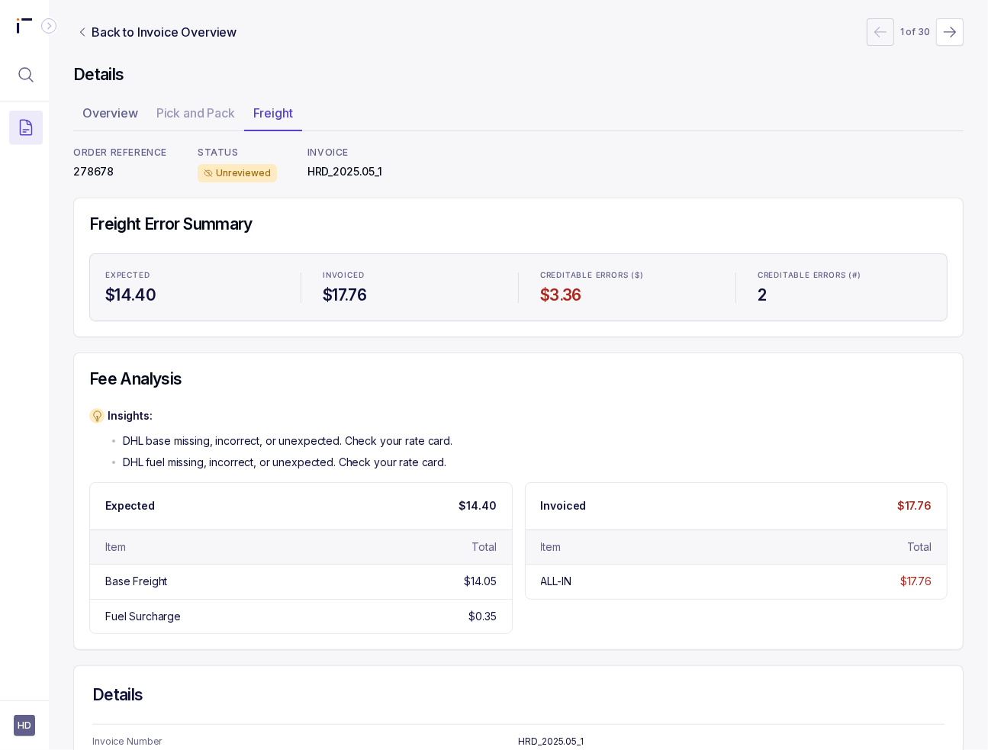
click at [92, 169] on p "278678" at bounding box center [120, 171] width 94 height 15
copy p "278678"
click at [348, 348] on div "Freight Error Summary Expected $14.40 Invoiced $17.76 Creditable Errors ($) $3.…" at bounding box center [518, 424] width 890 height 452
click at [84, 36] on icon "Link Back to Invoice Overview" at bounding box center [82, 32] width 12 height 12
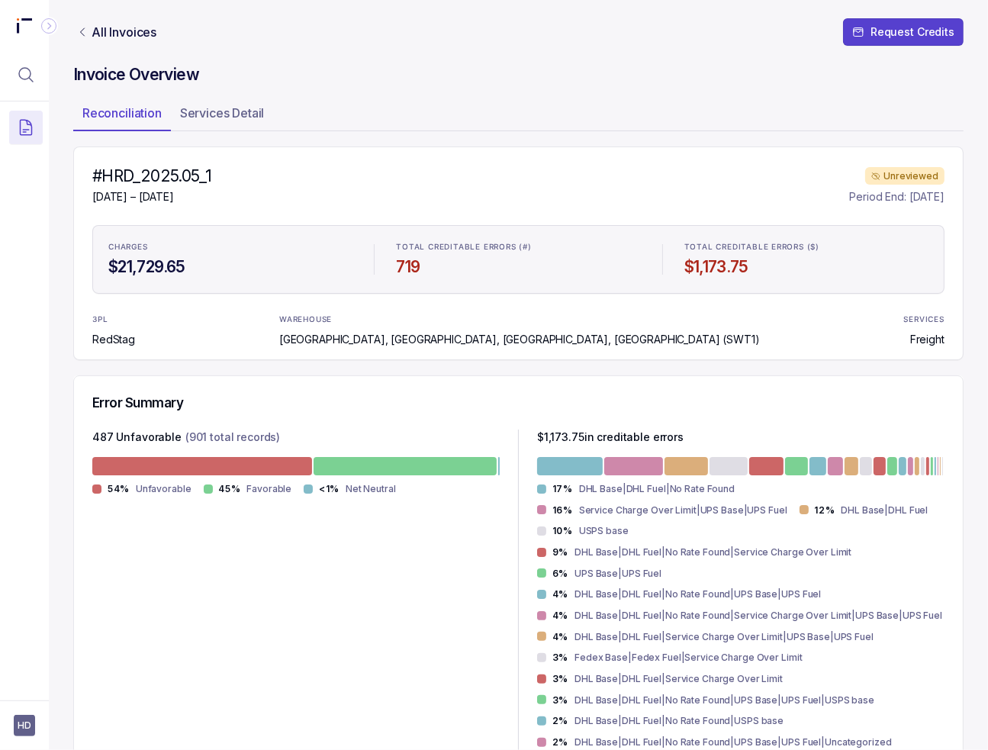
click at [522, 355] on div "#HRD_2025.05_1 [DATE] – [DATE] Unreviewed Period End: [DATE] CHARGES $21,729.65…" at bounding box center [518, 253] width 890 height 214
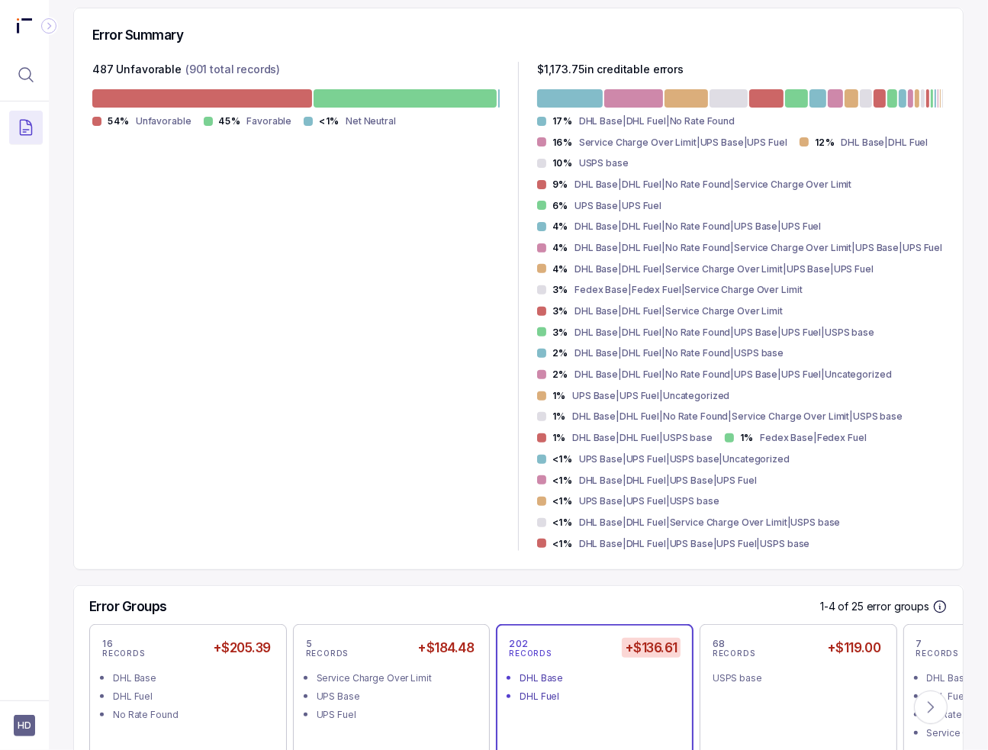
scroll to position [381, 0]
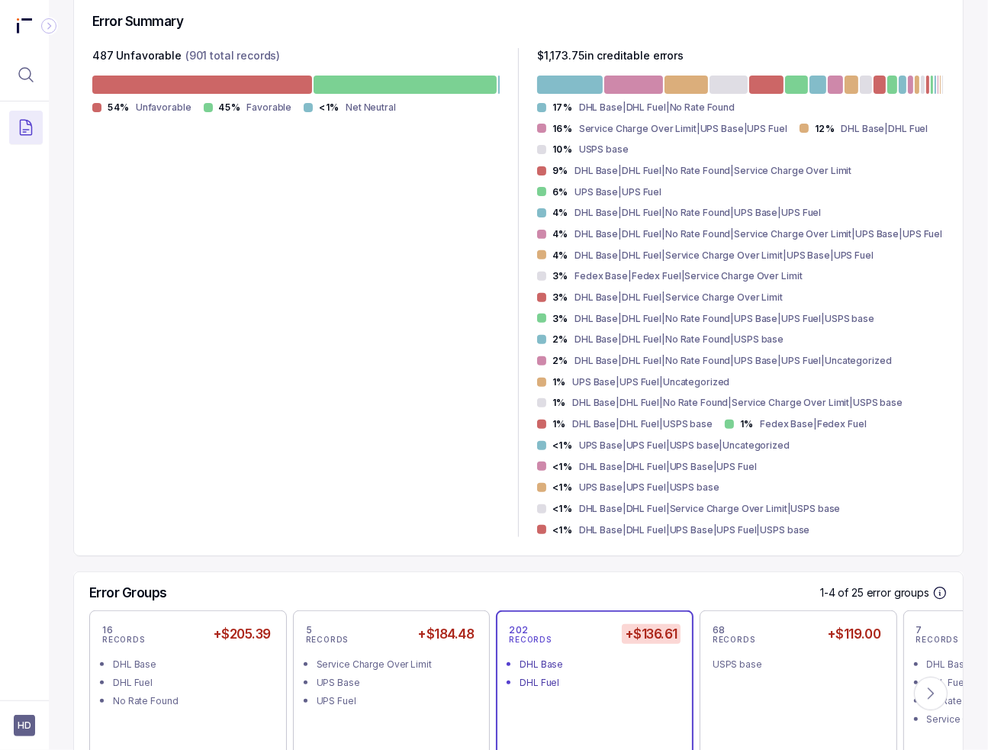
drag, startPoint x: 187, startPoint y: 266, endPoint x: 188, endPoint y: 288, distance: 21.4
click at [188, 268] on div "487 Unfavorable (901 total records) 54% Unfavorable 45% Favorable <1% Net Neutr…" at bounding box center [295, 292] width 407 height 489
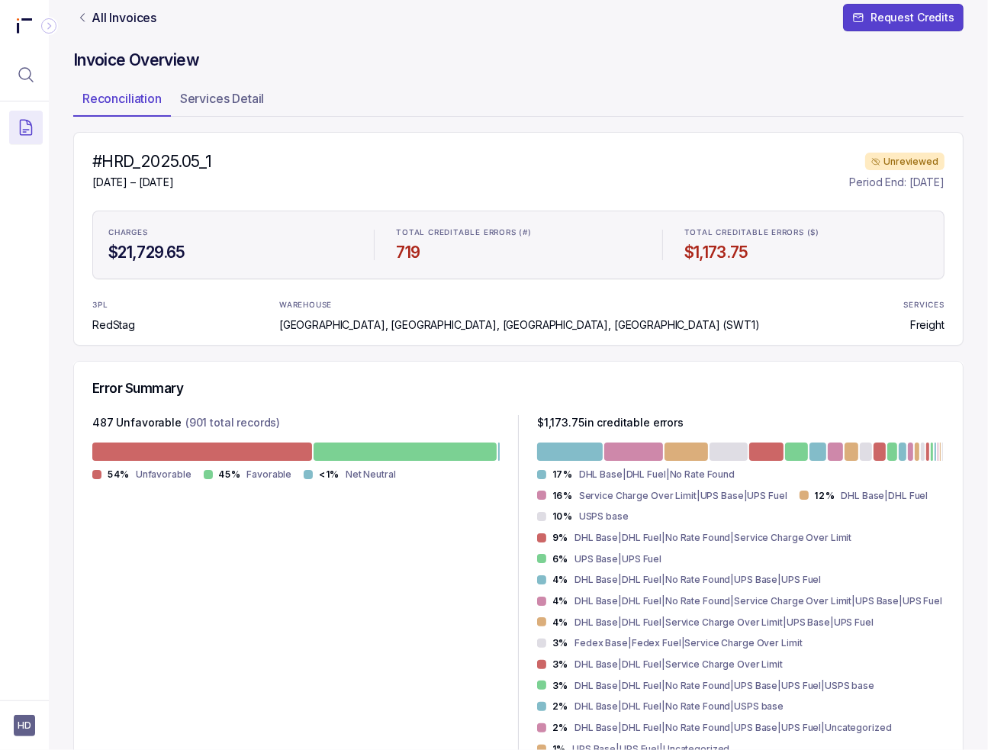
scroll to position [0, 0]
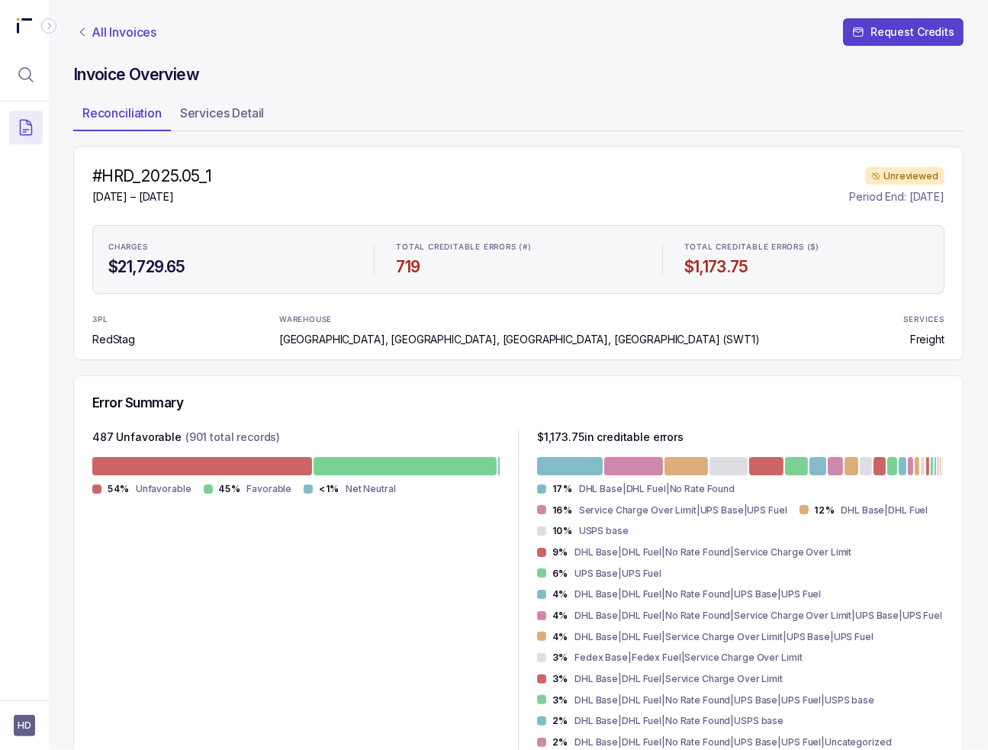
click at [109, 30] on p "All Invoices" at bounding box center [124, 31] width 65 height 15
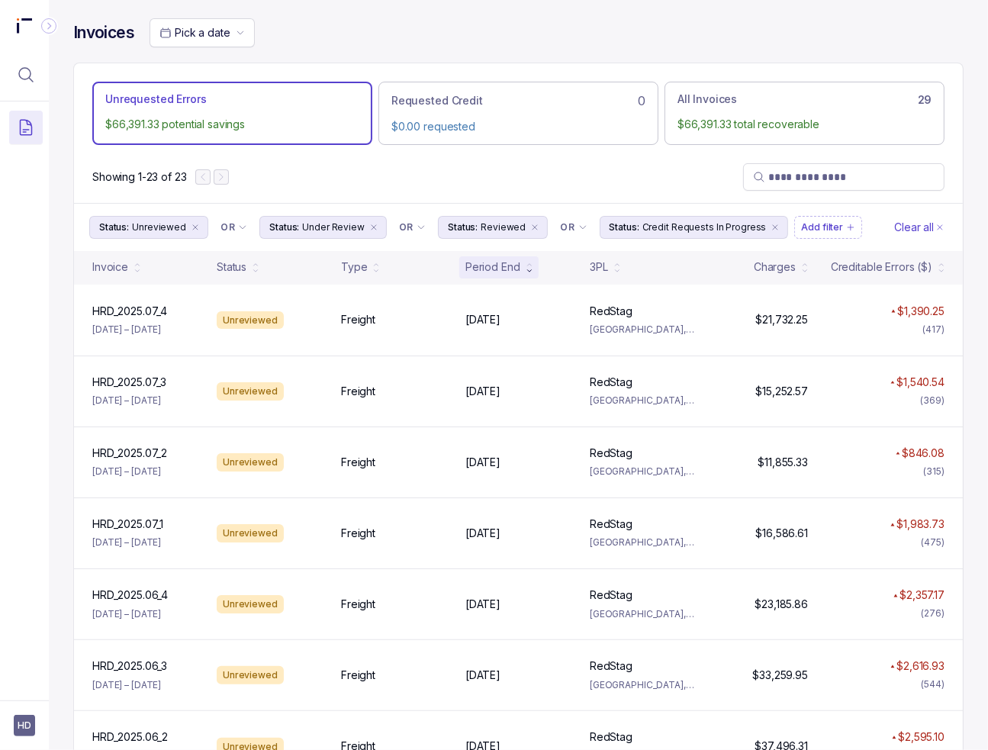
click at [392, 178] on div "Showing 1-23 of 23" at bounding box center [518, 177] width 889 height 52
click at [40, 68] on button "Menu Icon Button MagnifyingGlassIcon" at bounding box center [26, 75] width 34 height 34
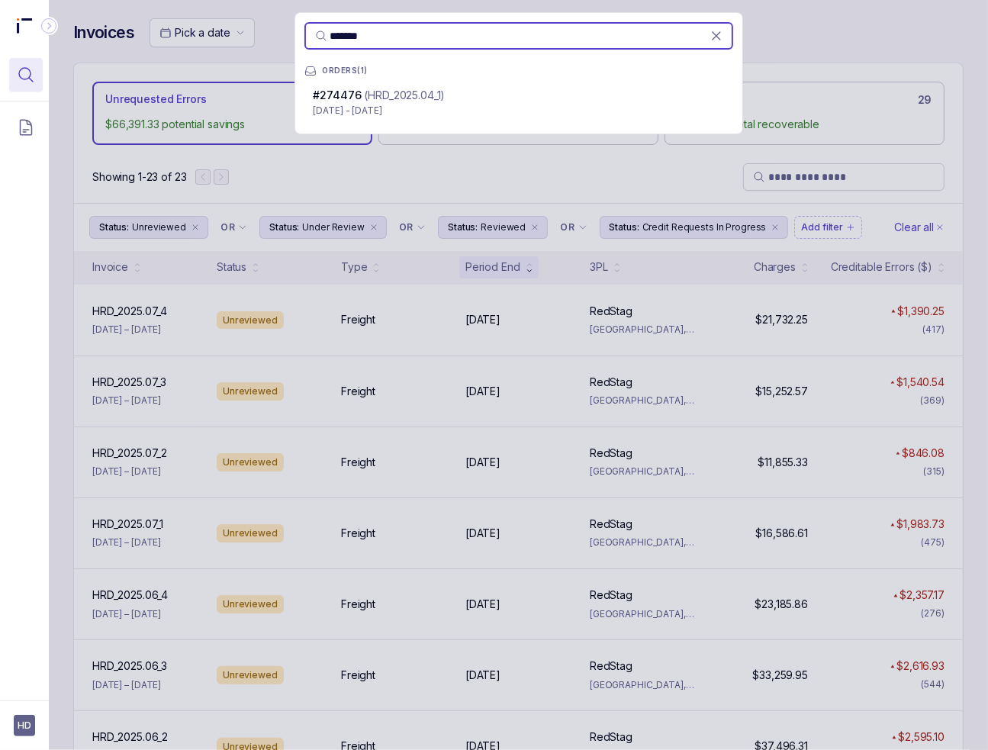
type input "*******"
click at [417, 96] on p "(HRD_2025.04_1)" at bounding box center [405, 95] width 81 height 15
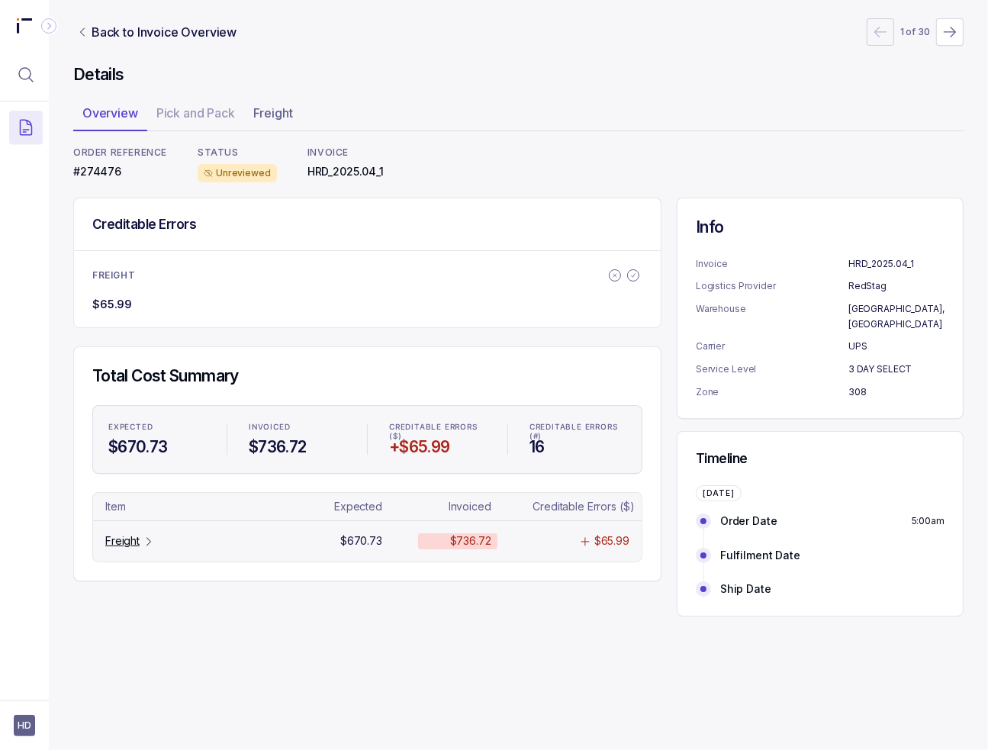
click at [136, 542] on p "Freight" at bounding box center [122, 540] width 34 height 15
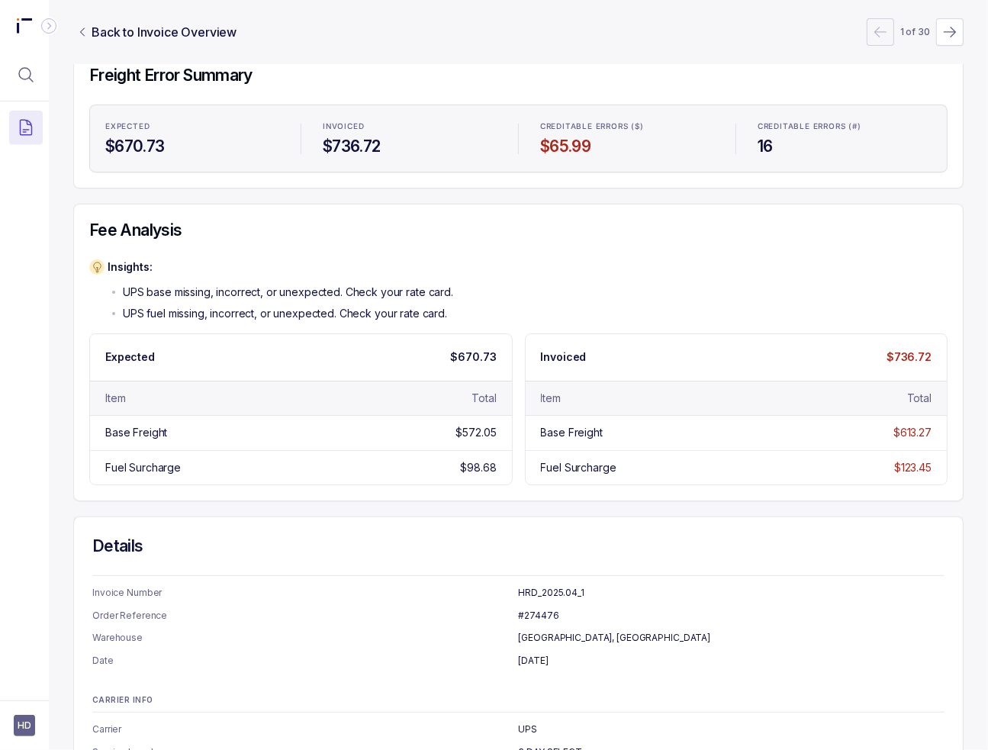
scroll to position [229, 0]
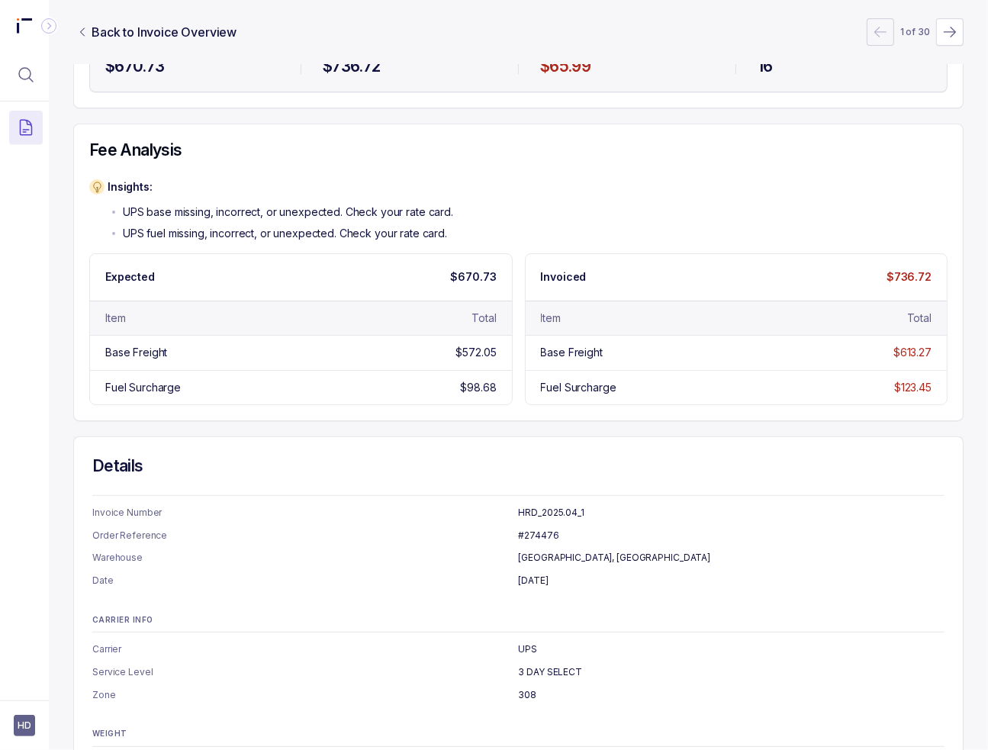
click at [775, 240] on div "Insights: UPS base missing, incorrect, or unexpected. Check your rate card. UPS…" at bounding box center [518, 292] width 858 height 226
click at [72, 298] on div "Back to Invoice Overview 1 of 30 Details Overview Pick and Pack Freight ORDER R…" at bounding box center [518, 146] width 939 height 750
drag, startPoint x: 82, startPoint y: 36, endPoint x: 81, endPoint y: 45, distance: 9.3
click at [82, 36] on icon "Link Back to Invoice Overview" at bounding box center [82, 32] width 12 height 12
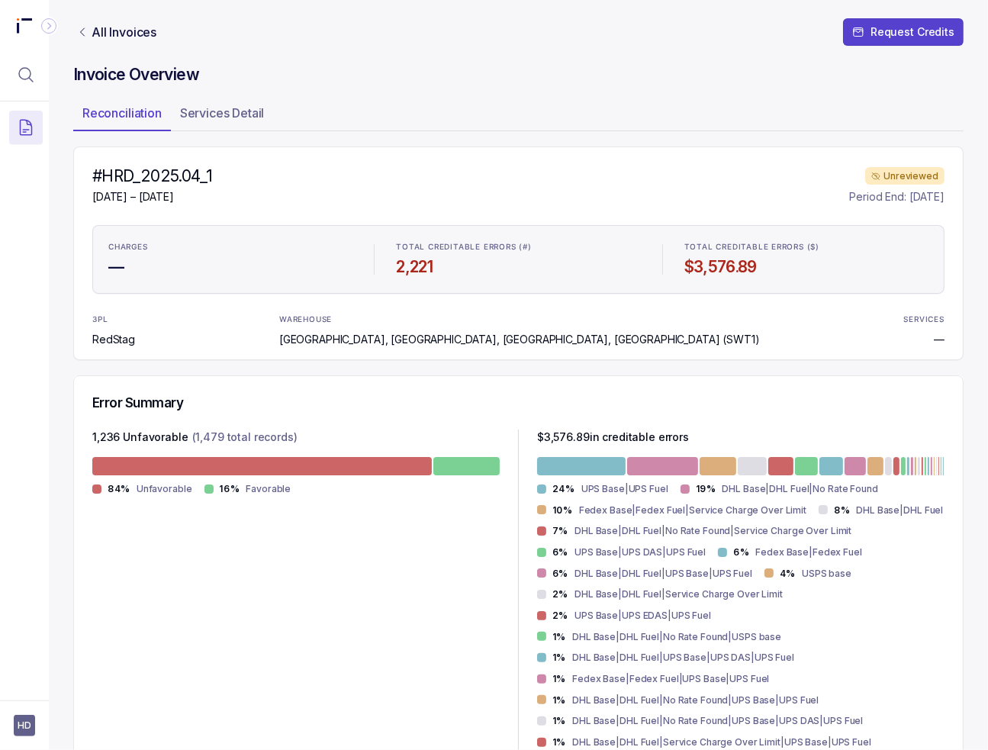
click at [468, 392] on div "Error Summary 1,236 Unfavorable (1,479 total records) 84% Unfavorable 16% Favor…" at bounding box center [518, 653] width 890 height 557
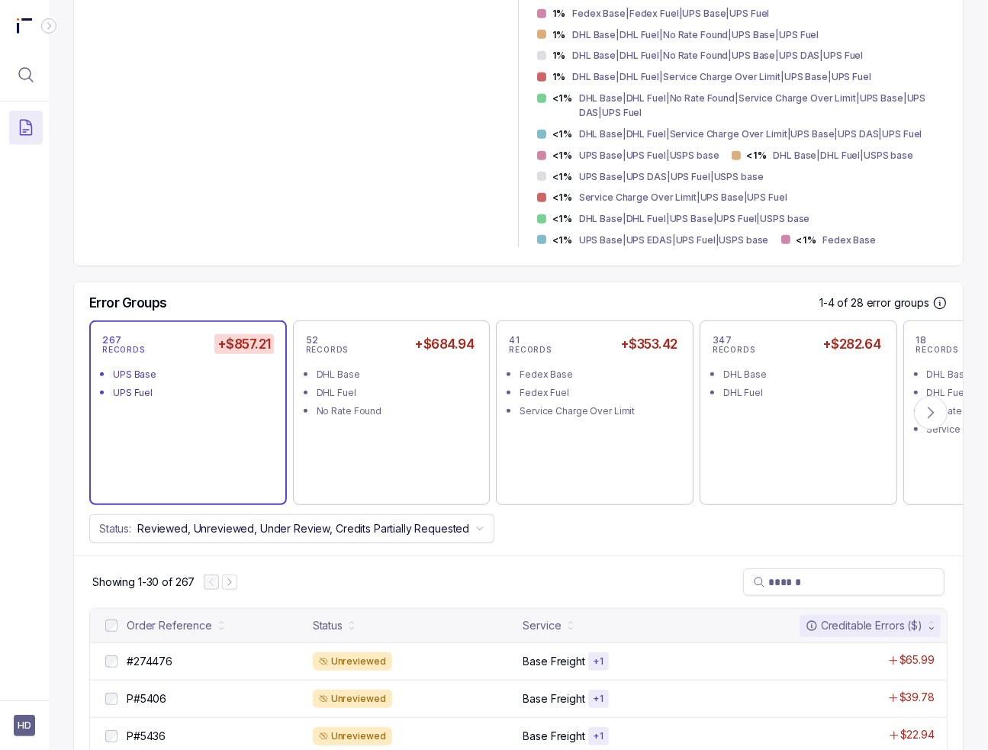
scroll to position [687, 0]
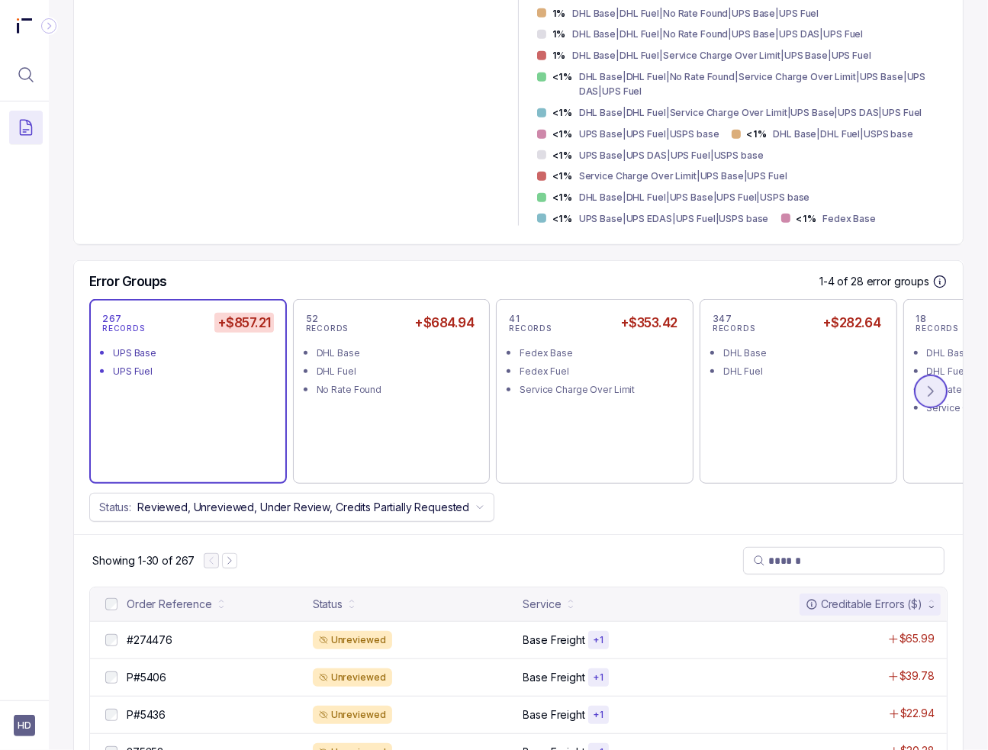
click at [941, 388] on button at bounding box center [931, 392] width 34 height 34
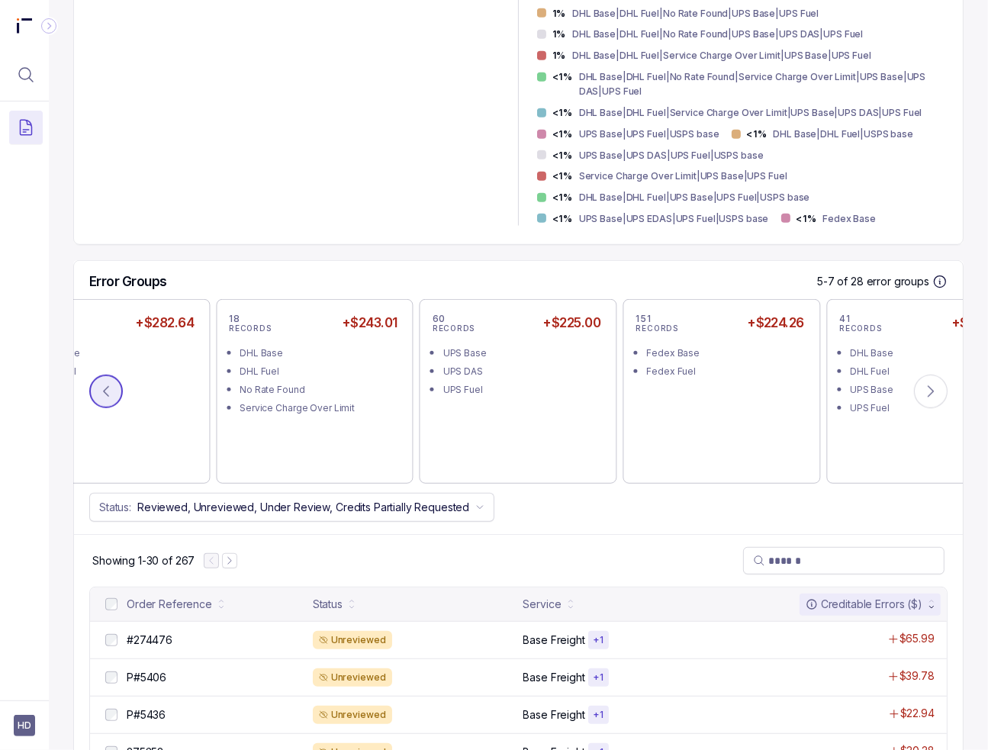
click at [99, 397] on icon at bounding box center [105, 391] width 15 height 15
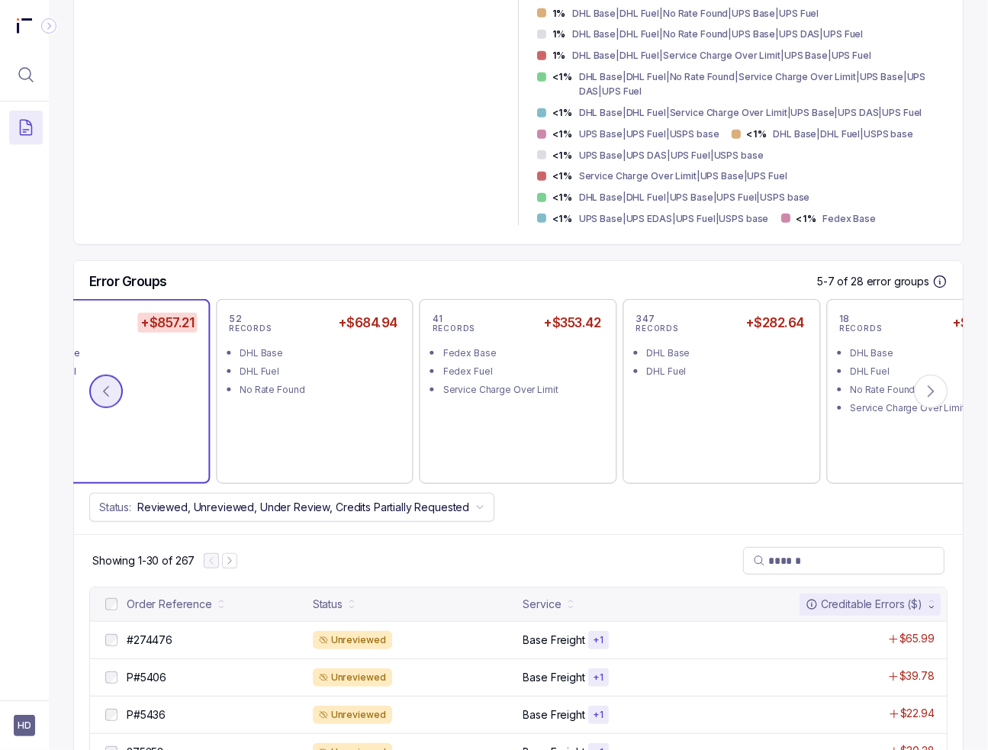
click at [99, 384] on icon at bounding box center [105, 391] width 15 height 15
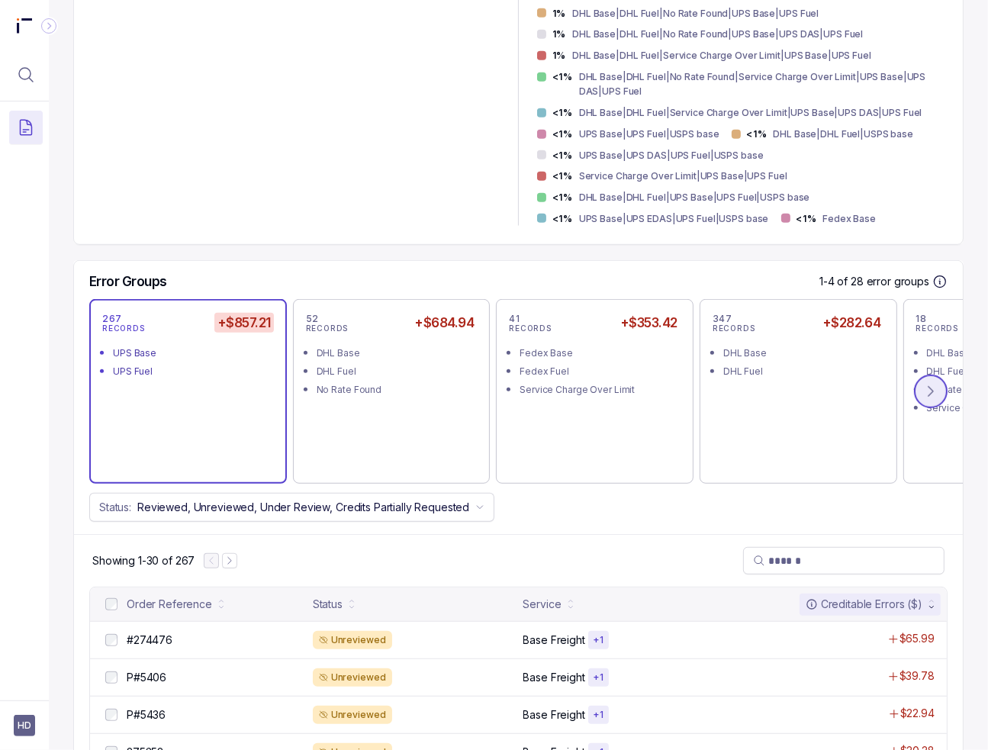
click at [925, 390] on icon at bounding box center [930, 391] width 15 height 15
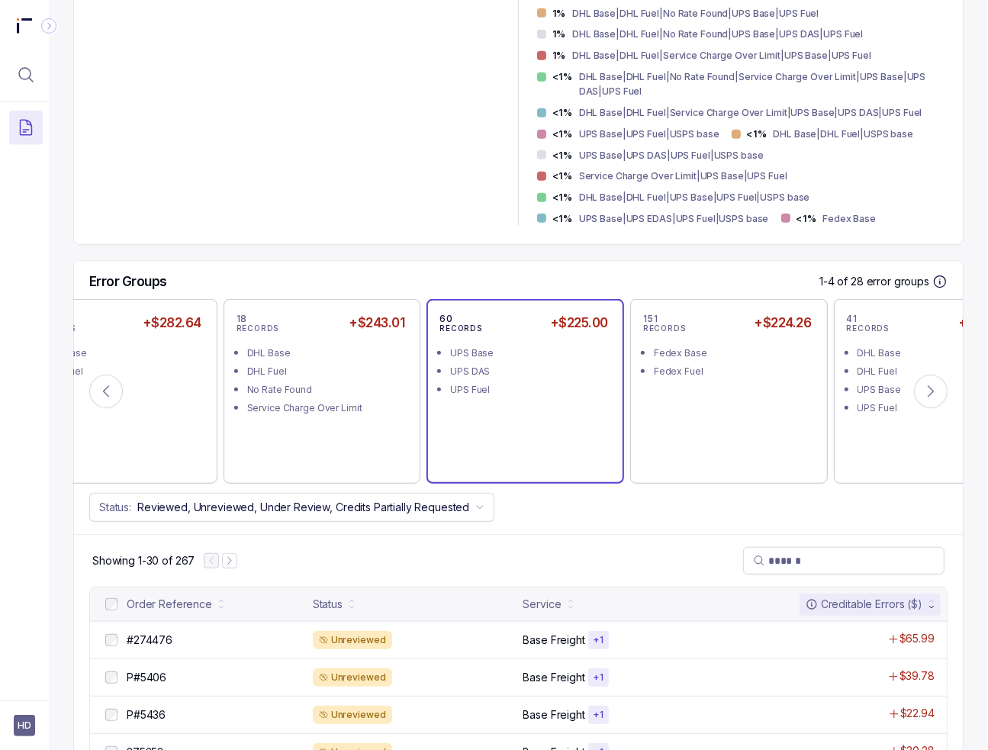
click at [517, 382] on div "UPS Fuel" at bounding box center [529, 389] width 159 height 15
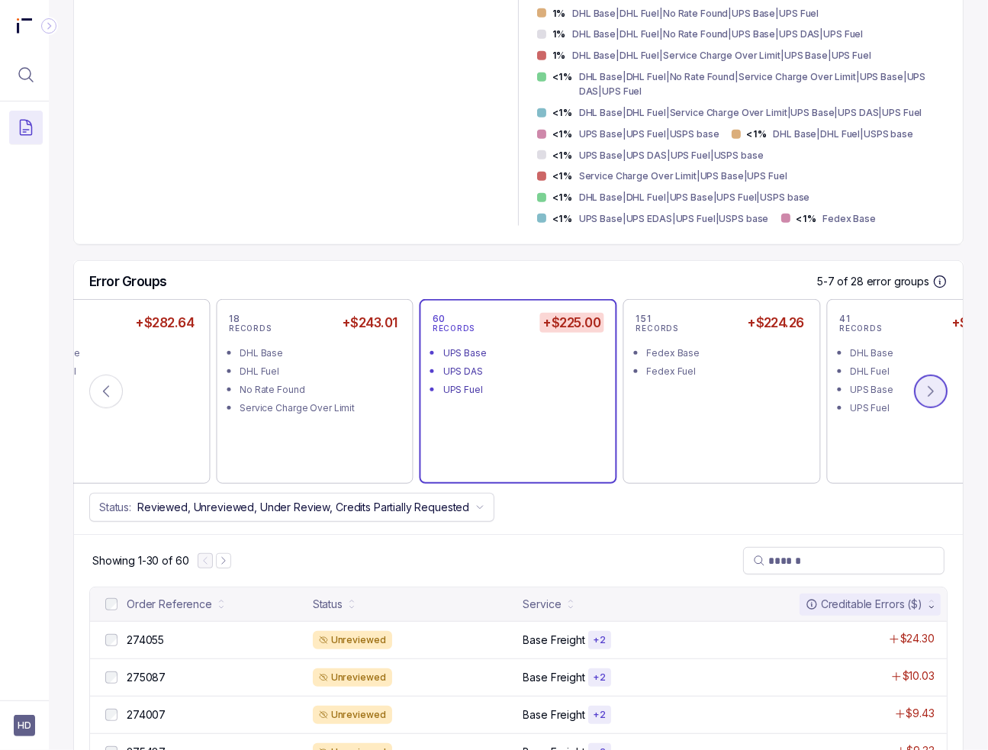
click at [931, 394] on icon at bounding box center [930, 391] width 15 height 15
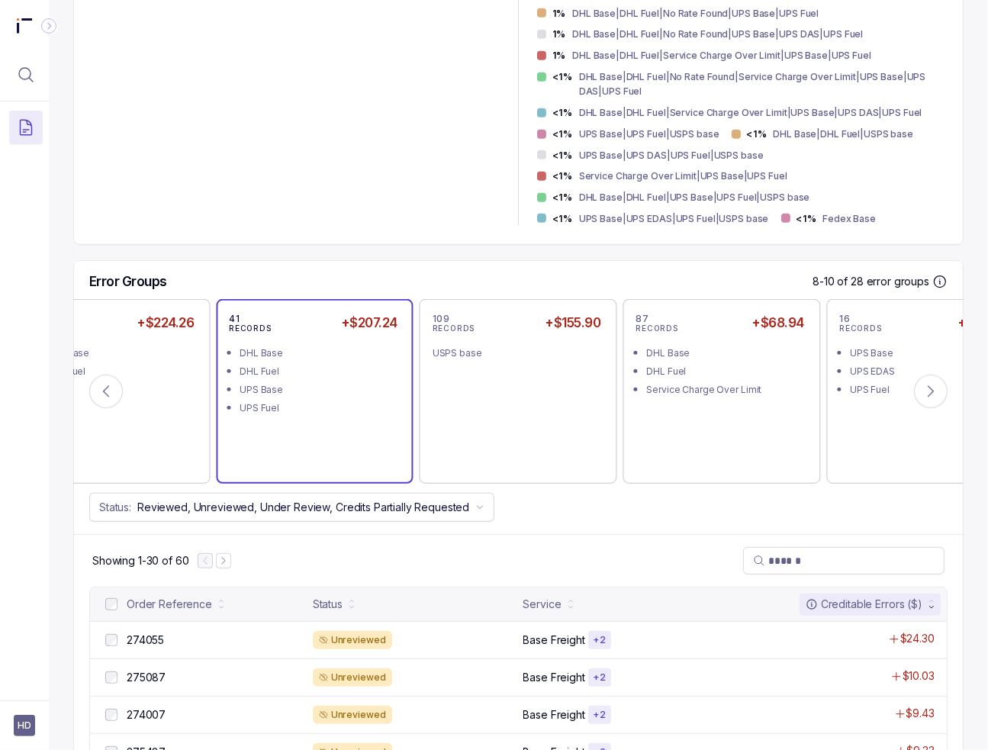
click at [306, 389] on div "UPS Base" at bounding box center [319, 389] width 159 height 15
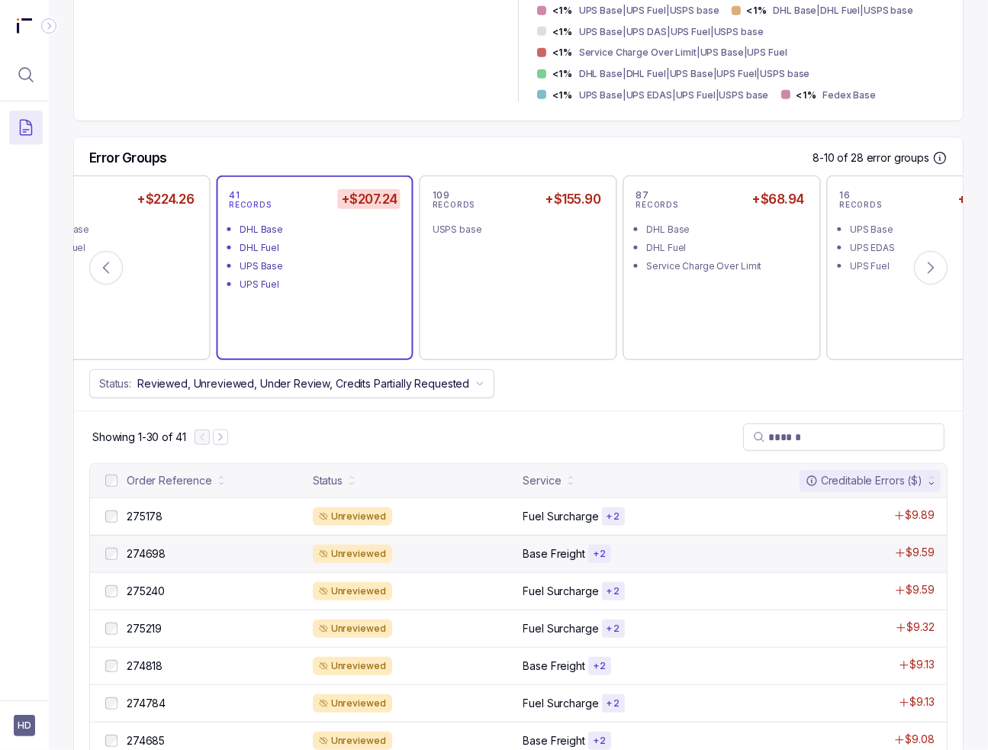
scroll to position [915, 0]
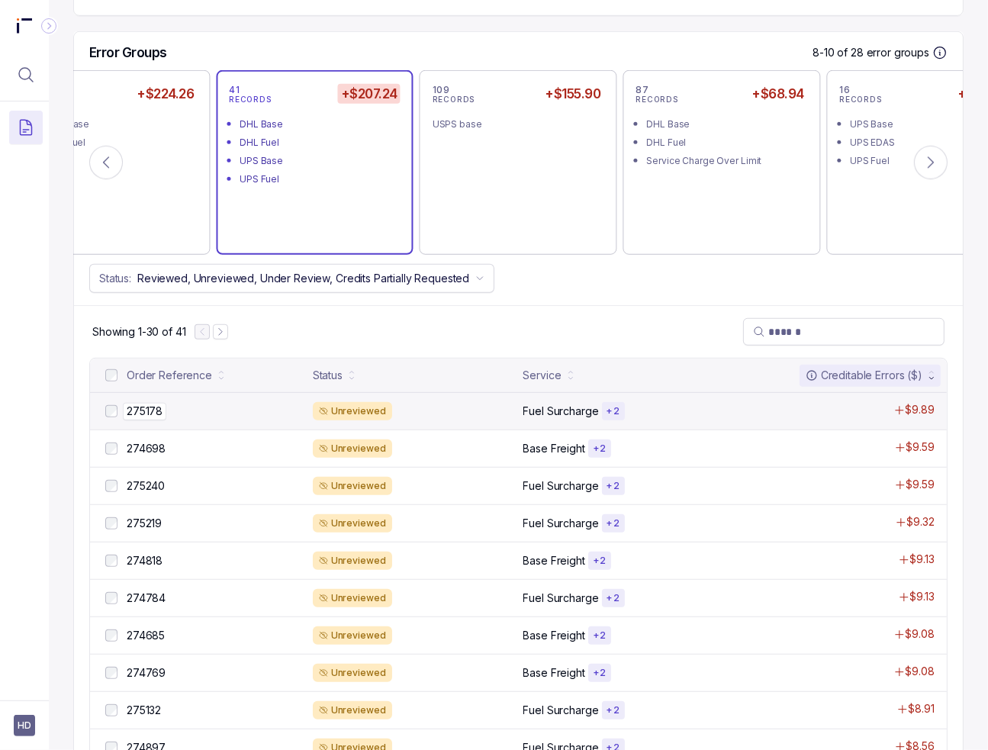
click at [271, 407] on div "275178 275178" at bounding box center [215, 411] width 177 height 15
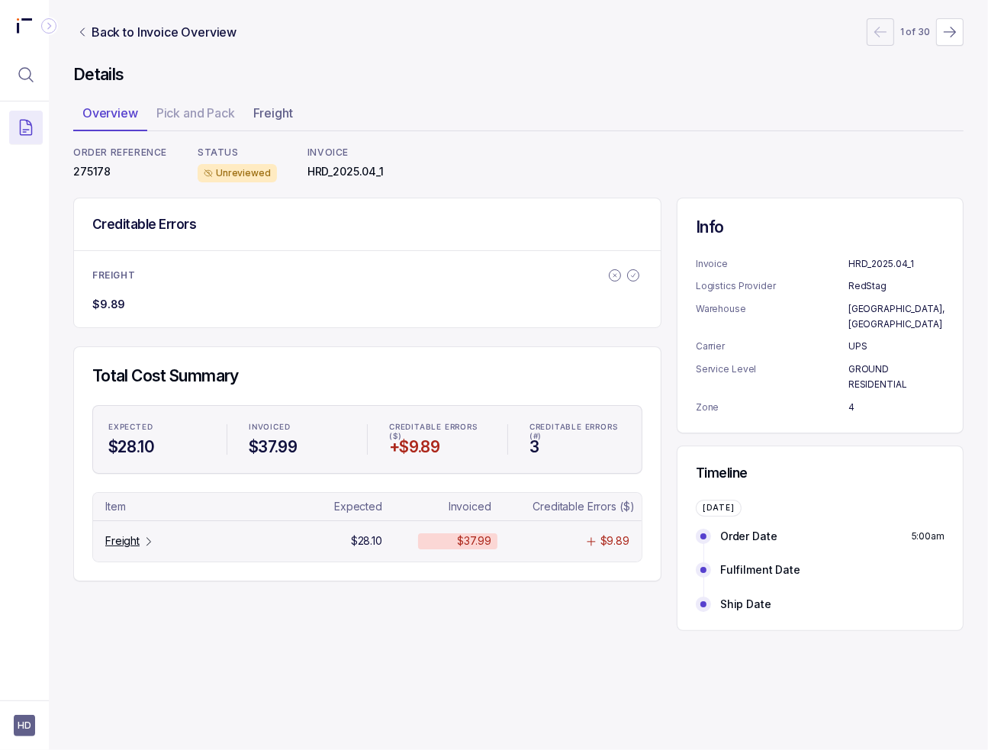
click at [120, 540] on p "Freight" at bounding box center [122, 540] width 34 height 15
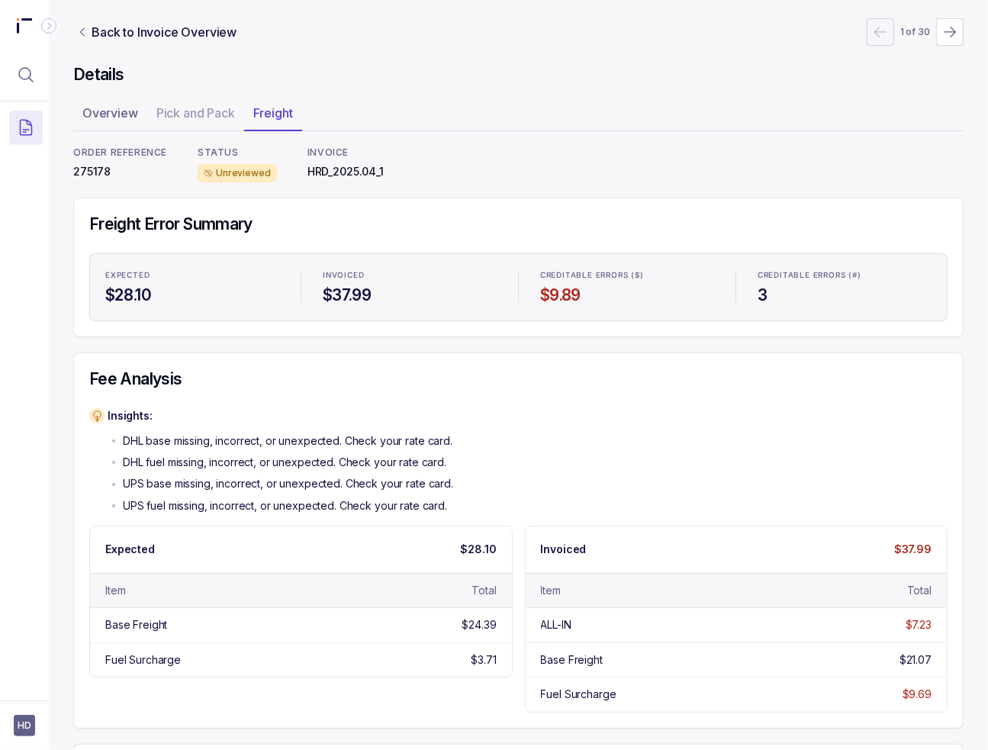
click at [151, 445] on p "DHL base missing, incorrect, or unexpected. Check your rate card." at bounding box center [288, 440] width 330 height 15
click at [82, 170] on p "275178" at bounding box center [120, 171] width 94 height 15
copy p "275178"
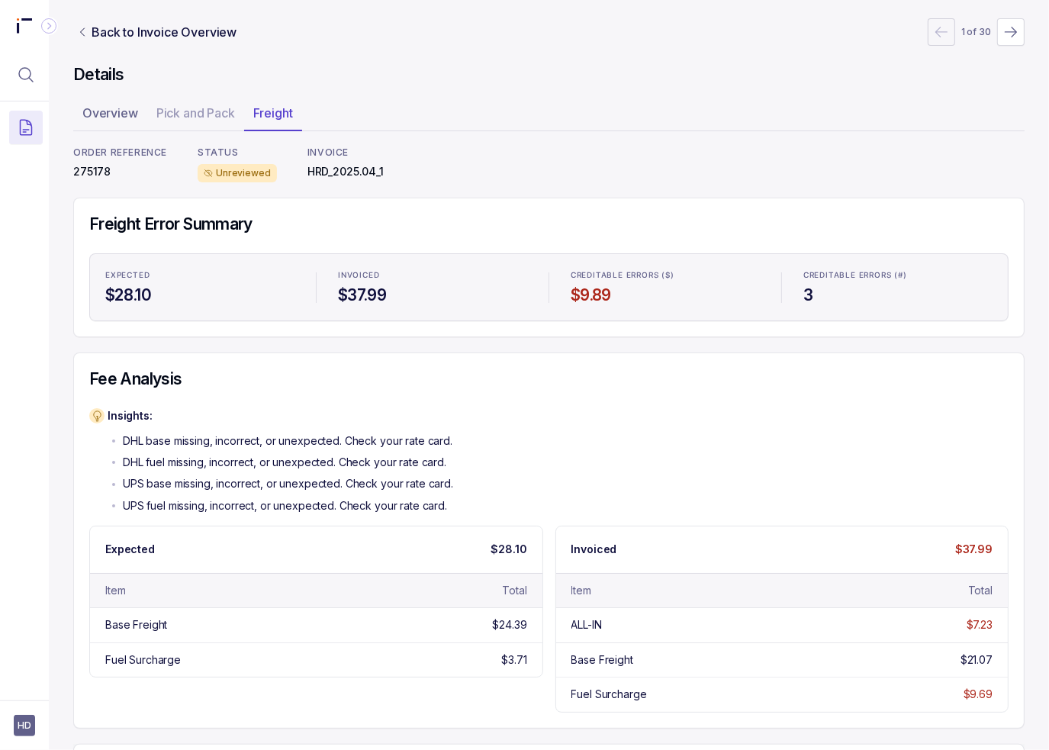
click at [551, 221] on h4 "Freight Error Summary" at bounding box center [548, 224] width 919 height 21
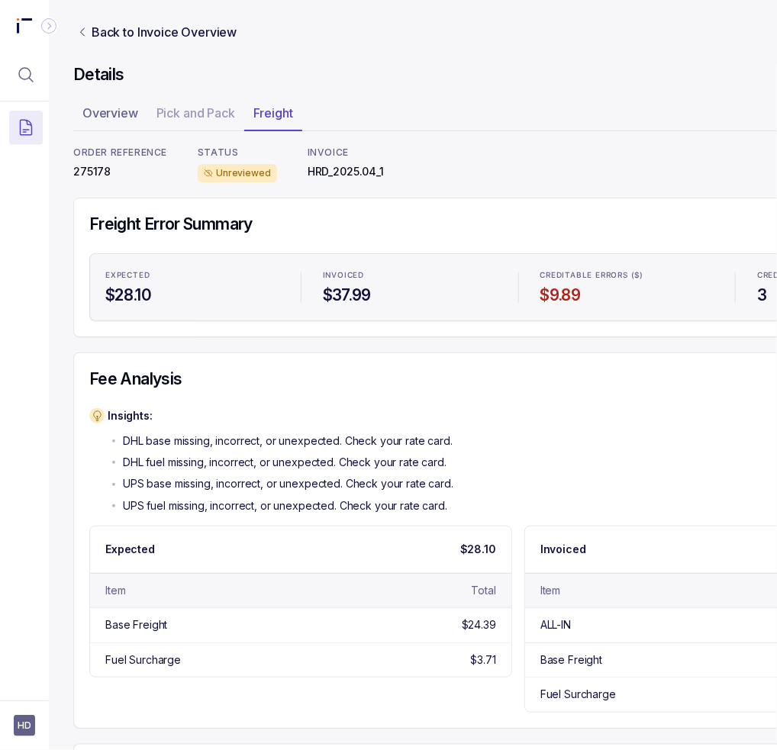
click at [184, 374] on h4 "Fee Analysis" at bounding box center [517, 378] width 857 height 21
click at [307, 214] on h4 "Freight Error Summary" at bounding box center [517, 224] width 857 height 21
click at [305, 216] on h4 "Freight Error Summary" at bounding box center [517, 224] width 857 height 21
click at [131, 36] on p "Back to Invoice Overview" at bounding box center [164, 32] width 145 height 18
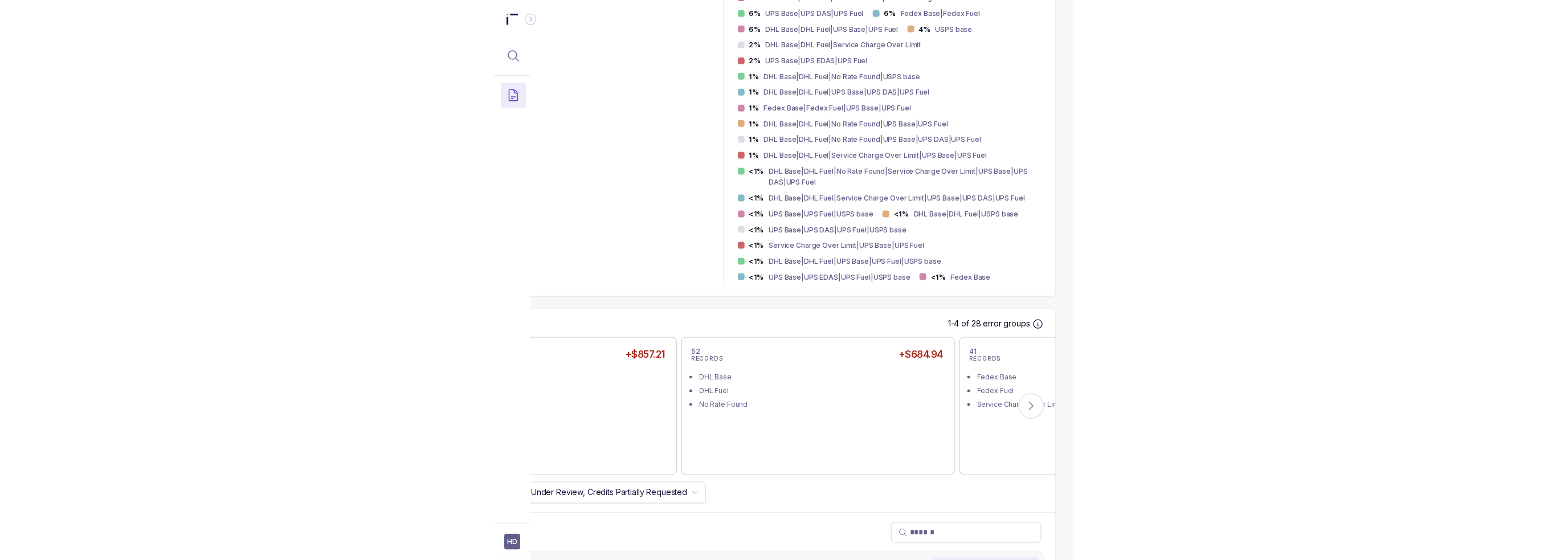
scroll to position [399, 0]
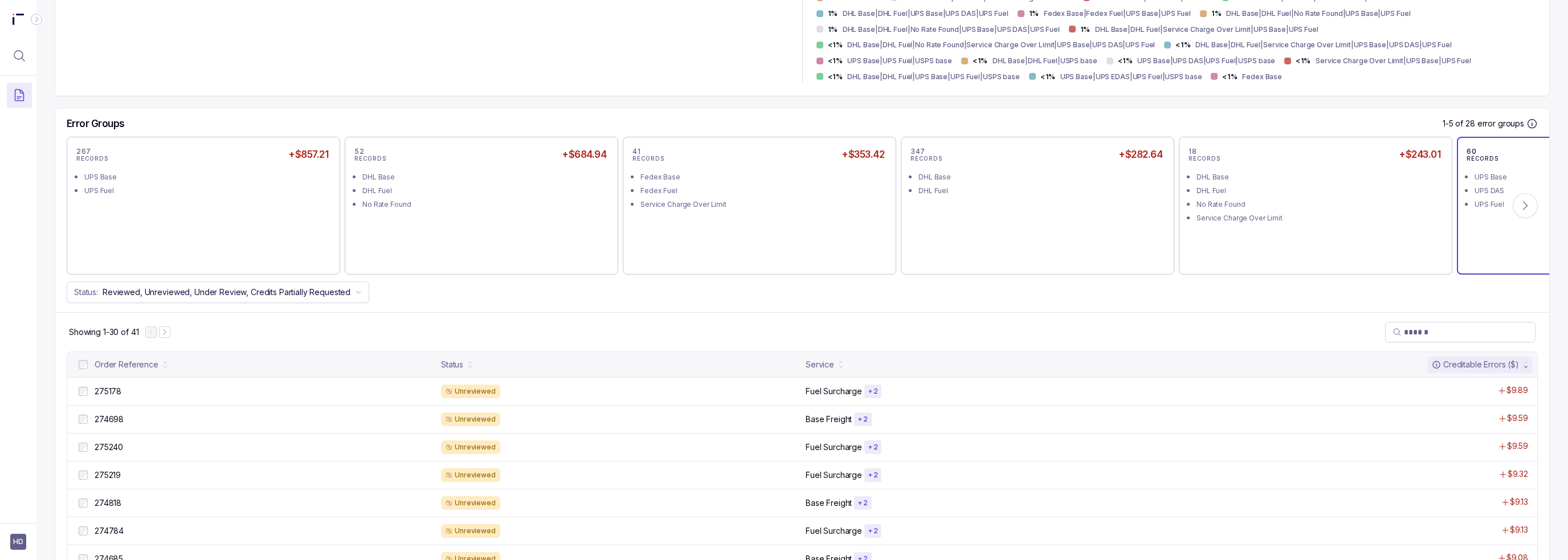
click at [972, 167] on div "60 RECORDS +$225.00 UPS Base UPS DAS UPS Fuel" at bounding box center [1594, 205] width 254 height 119
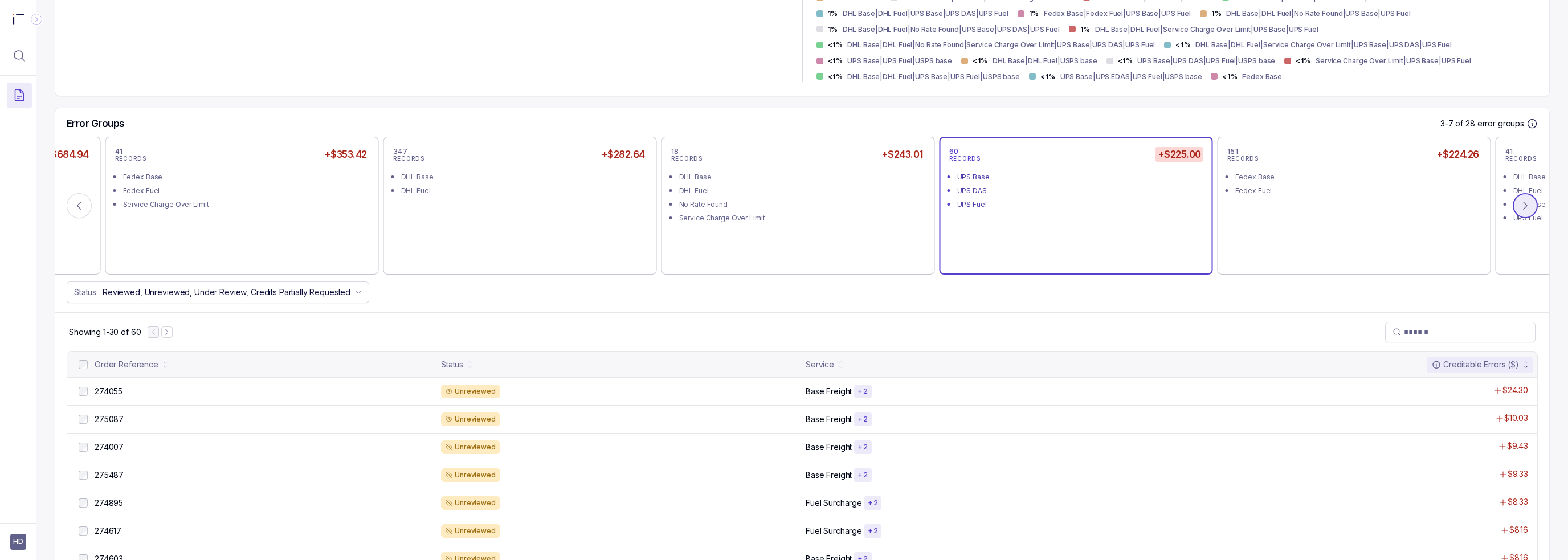
click at [972, 205] on icon at bounding box center [1525, 206] width 4 height 7
click at [972, 203] on icon at bounding box center [1525, 205] width 11 height 11
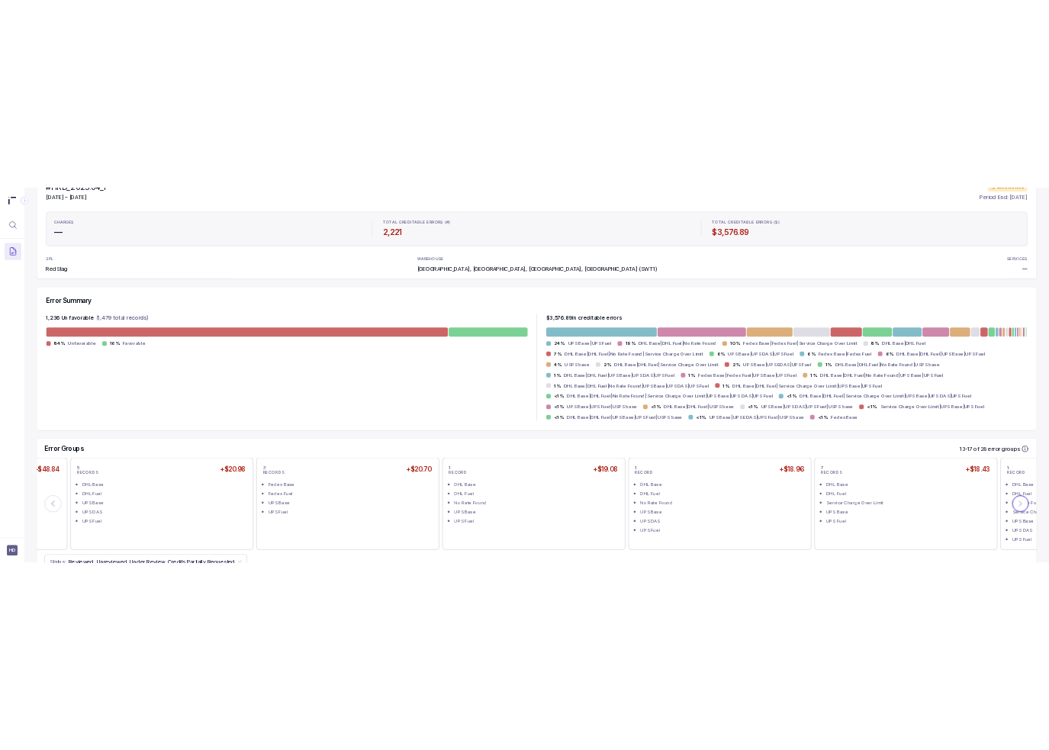
scroll to position [229, 0]
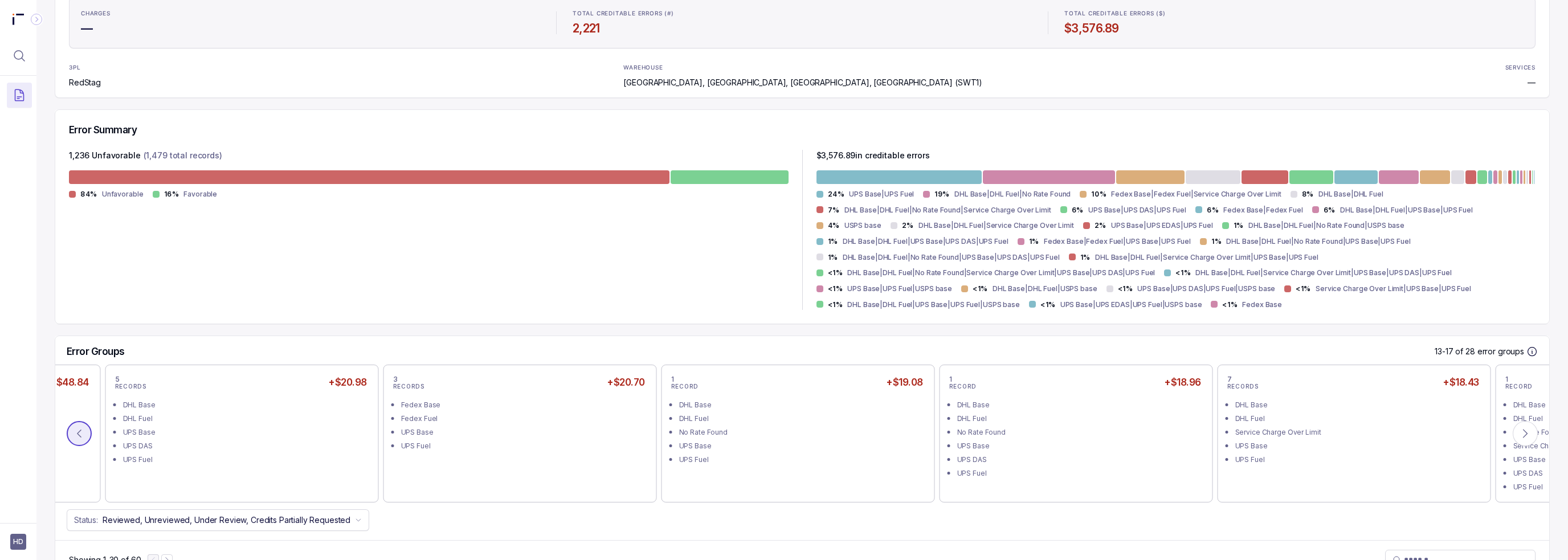
click at [84, 428] on icon at bounding box center [78, 433] width 11 height 11
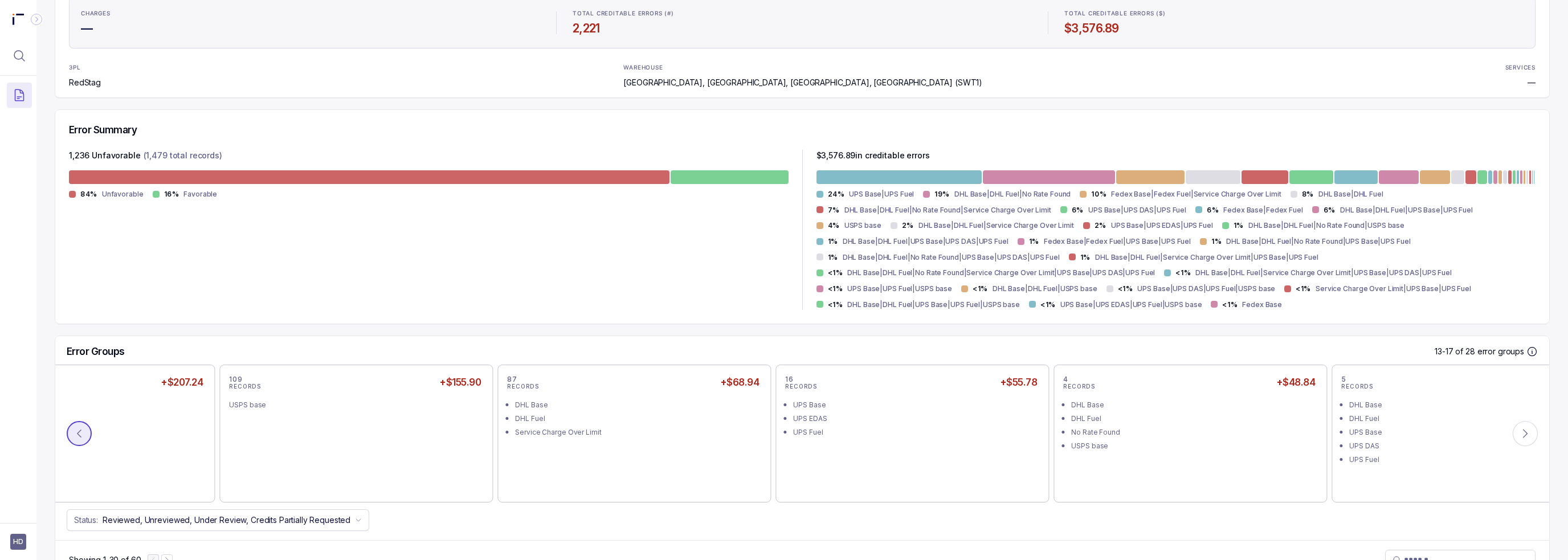
click at [79, 433] on icon at bounding box center [78, 433] width 11 height 11
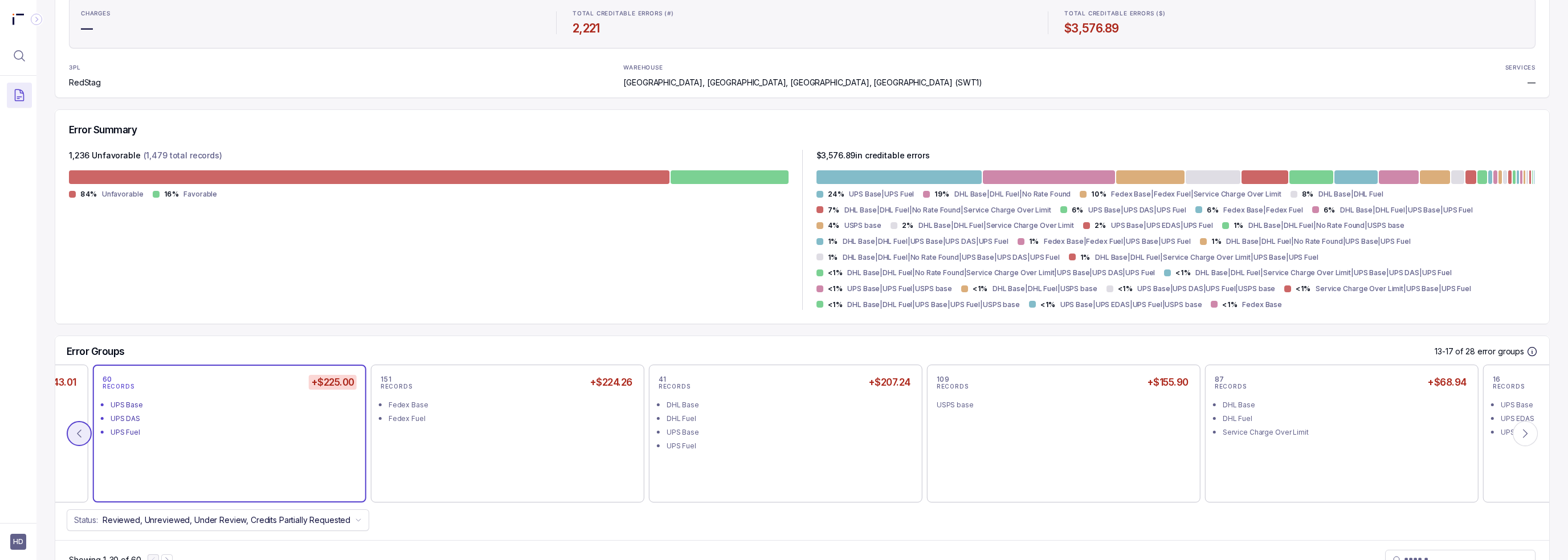
click at [79, 433] on icon at bounding box center [78, 433] width 11 height 11
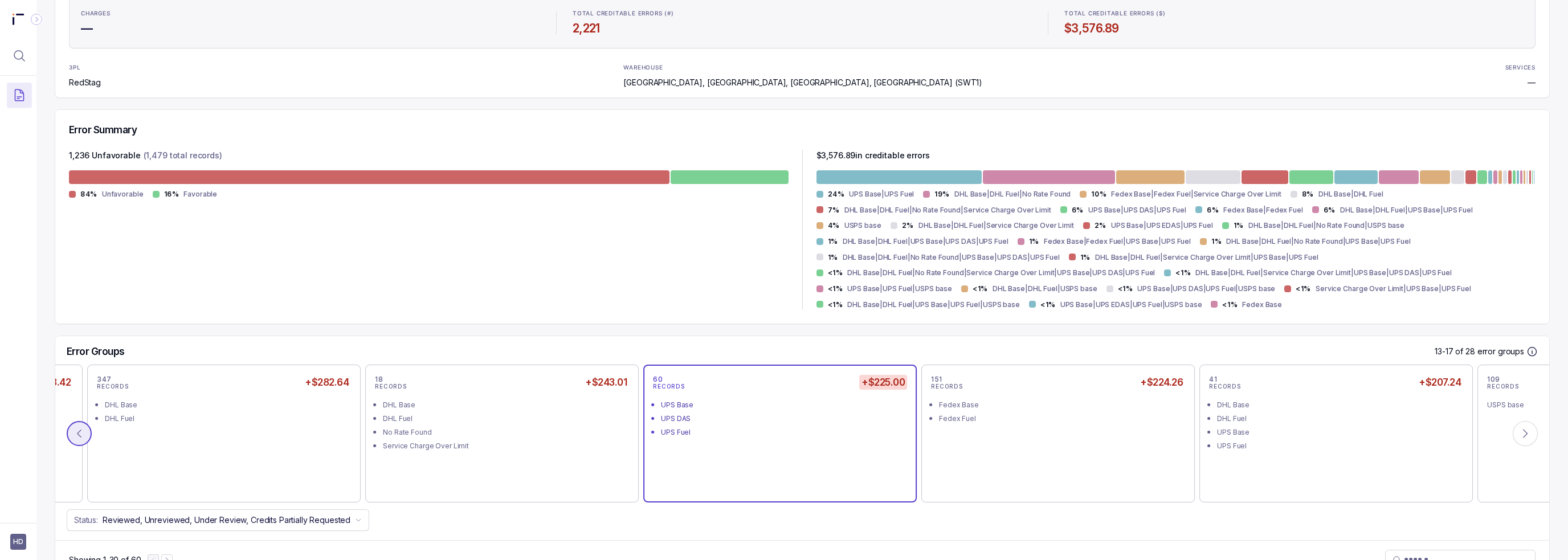
click at [79, 433] on icon at bounding box center [78, 433] width 11 height 11
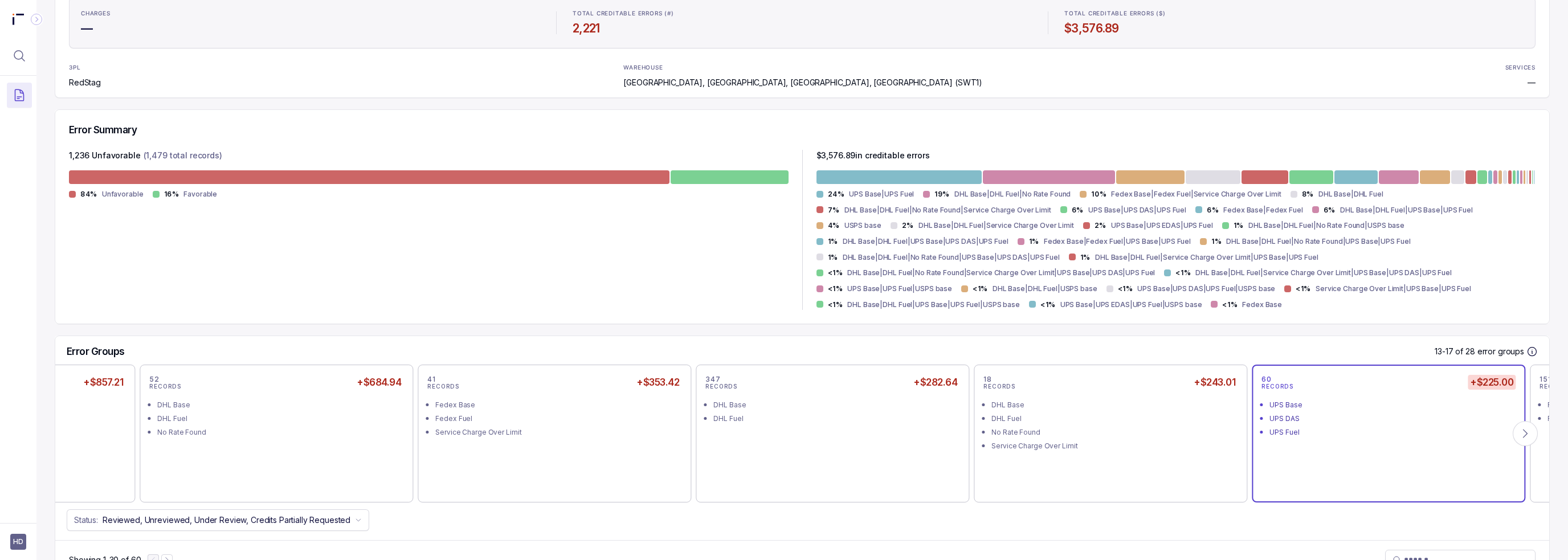
click at [79, 433] on div "267 RECORDS +$857.21 UPS Base UPS Fuel 52 RECORDS +$684.94 DHL Base DHL Fuel No…" at bounding box center [802, 433] width 1494 height 138
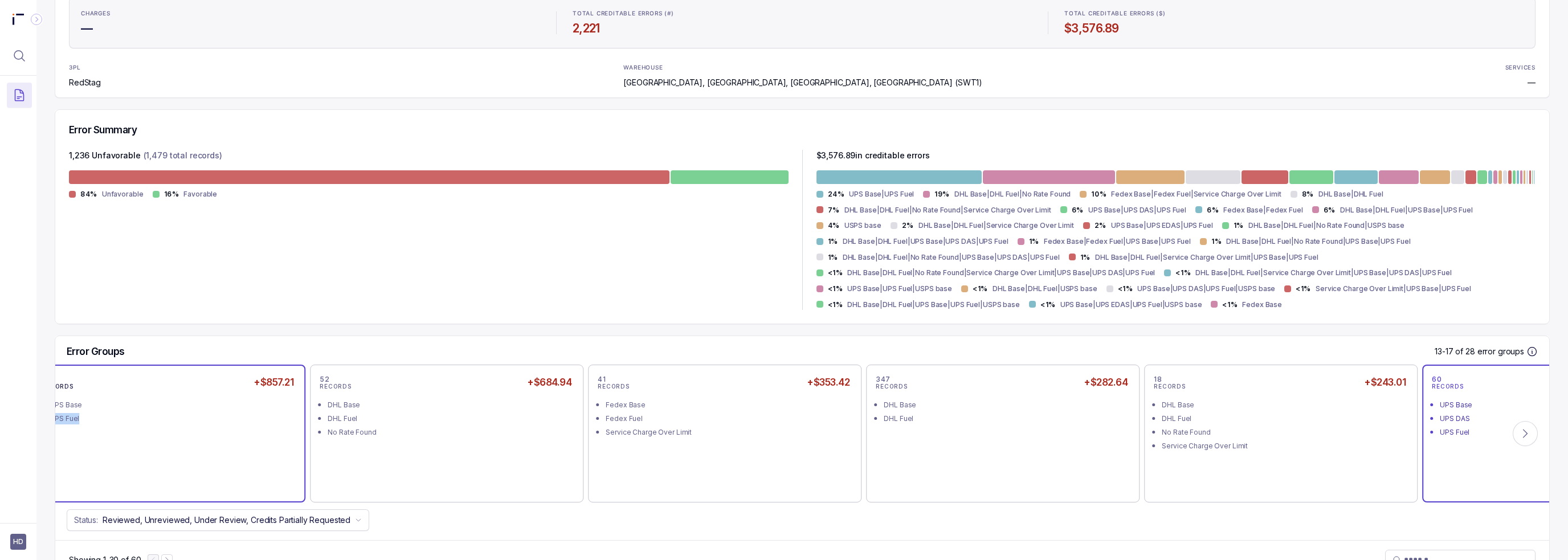
click at [80, 433] on div "267 RECORDS +$857.21 UPS Base UPS Fuel" at bounding box center [169, 433] width 254 height 119
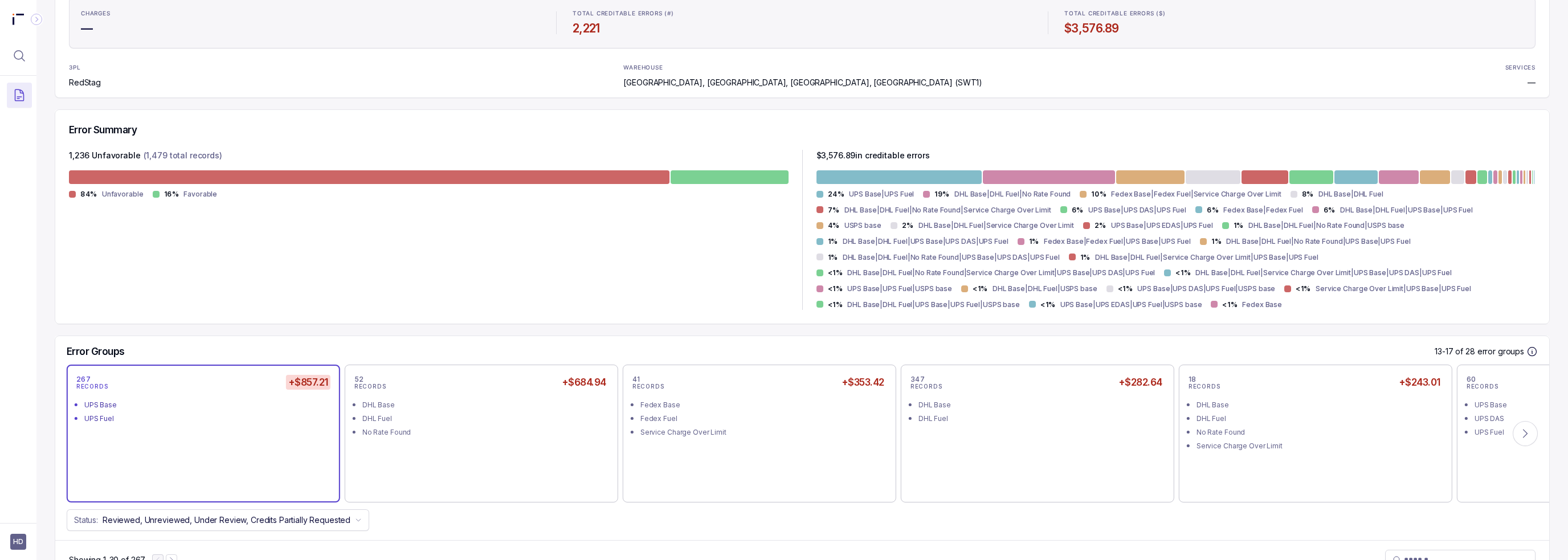
click at [219, 307] on div "1,236 Unfavorable (1,479 total records) 84% Unfavorable 16% Favorable" at bounding box center [428, 230] width 719 height 161
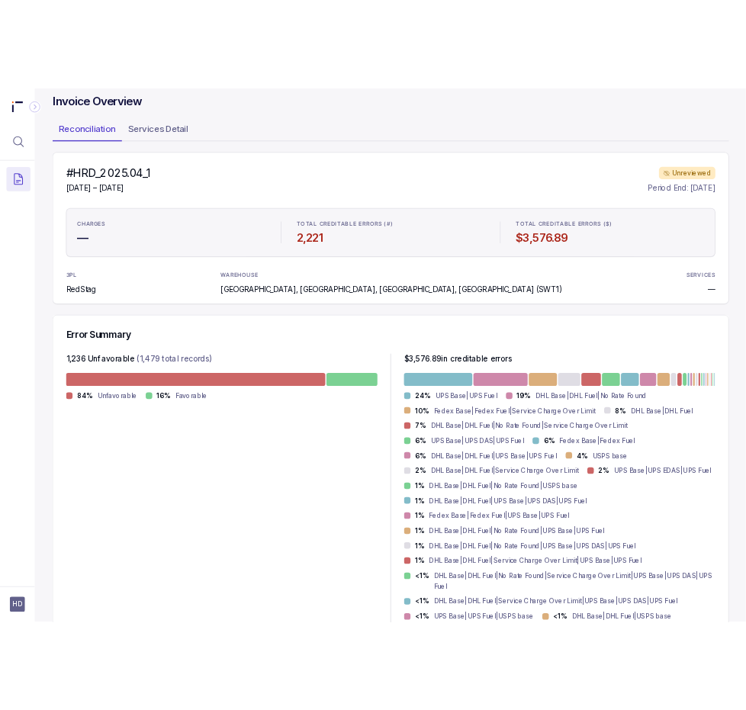
scroll to position [0, 0]
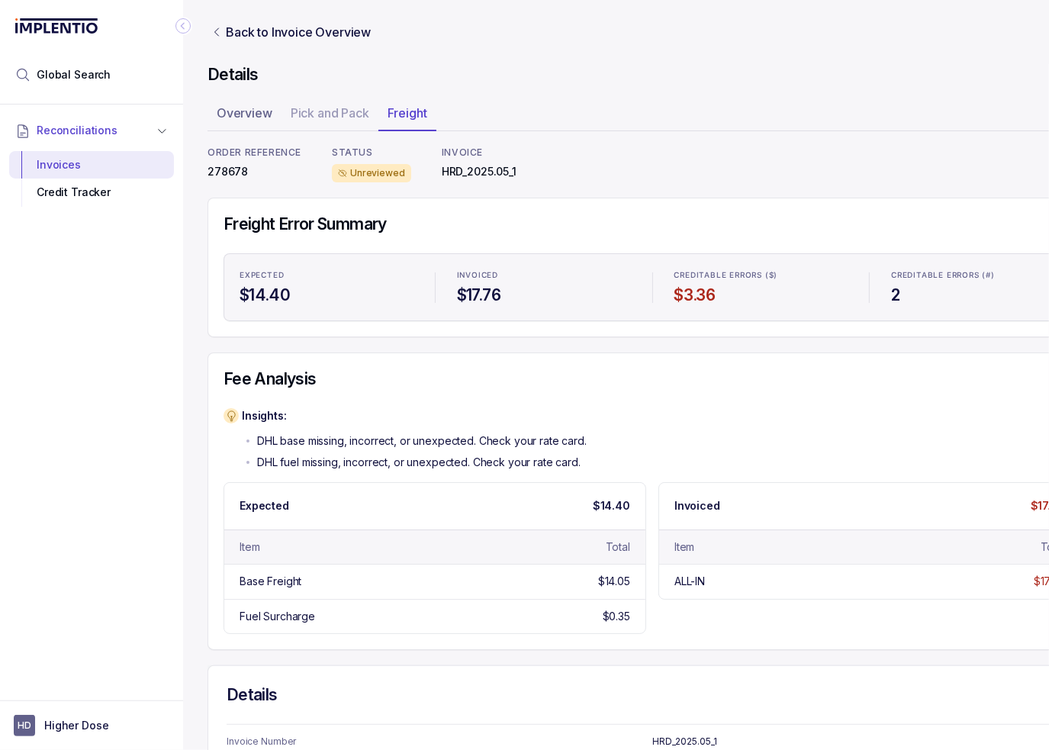
click at [621, 94] on div "Details Overview Pick and Pack Freight ORDER REFERENCE 278678 STATUS Unreviewed…" at bounding box center [651, 541] width 889 height 955
click at [313, 33] on p "Back to Invoice Overview" at bounding box center [298, 32] width 145 height 18
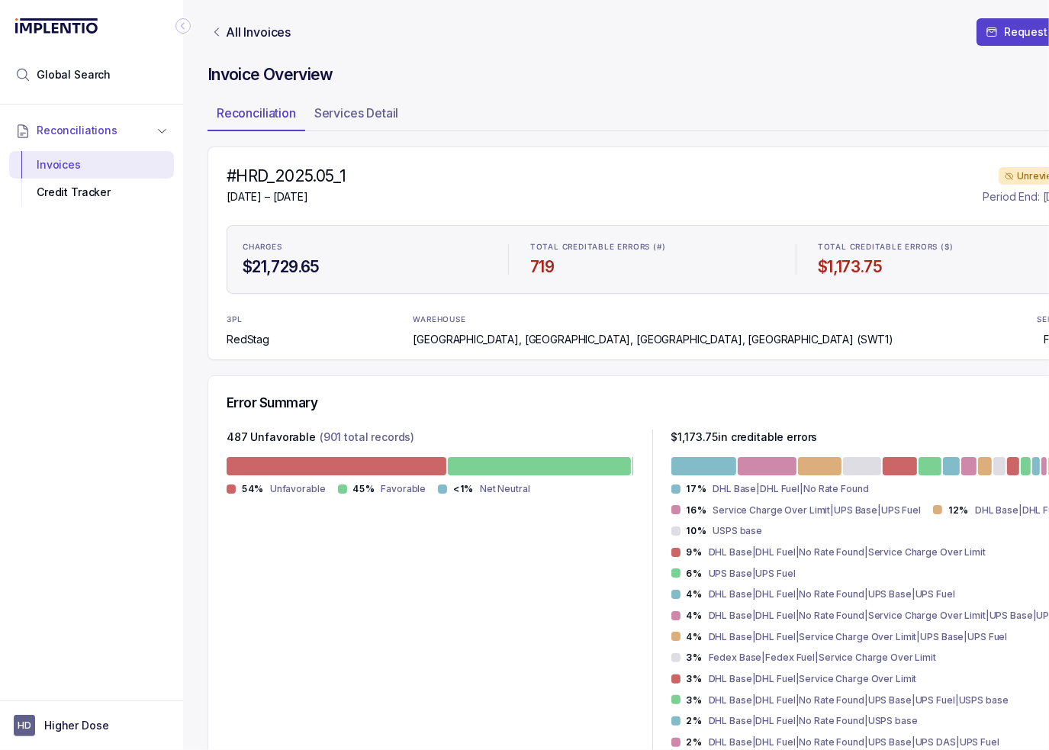
scroll to position [610, 0]
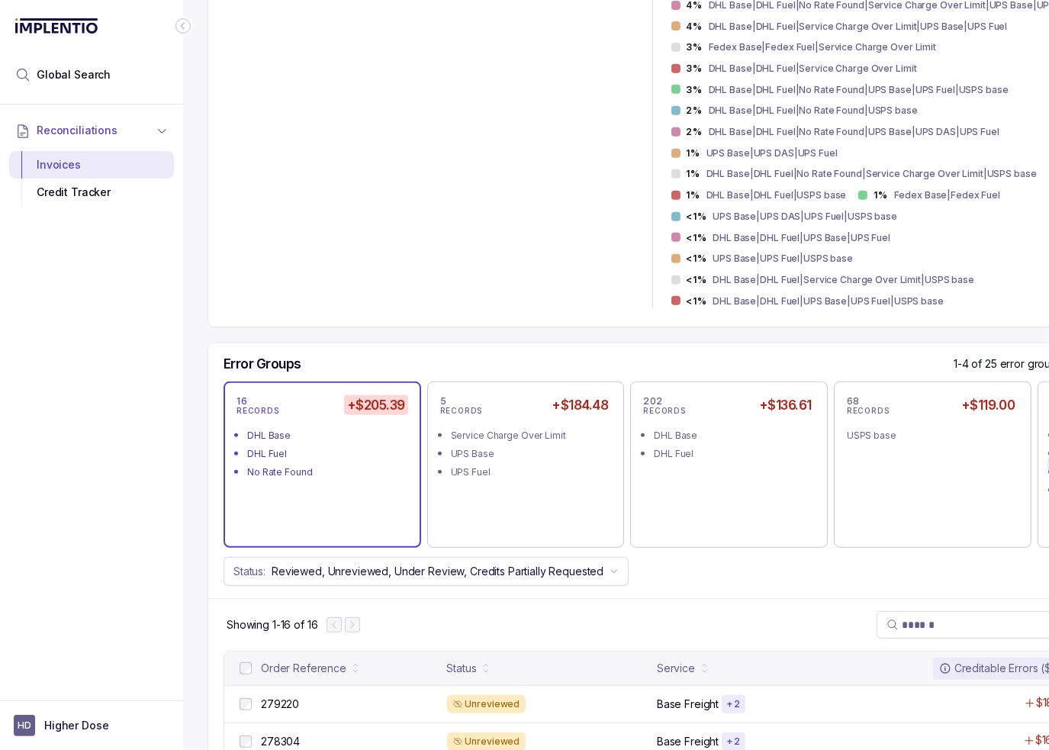
click at [353, 270] on div "#HRD_2025.05_1 May 2 – May 2, 2025 Unreviewed Period End: May 2, 2025 CHARGES $…" at bounding box center [651, 418] width 889 height 1764
click at [201, 243] on div "All Invoices Request Credits Invoice Overview Reconciliation Services Detail #H…" at bounding box center [616, 375] width 866 height 750
